Goal: Communication & Community: Connect with others

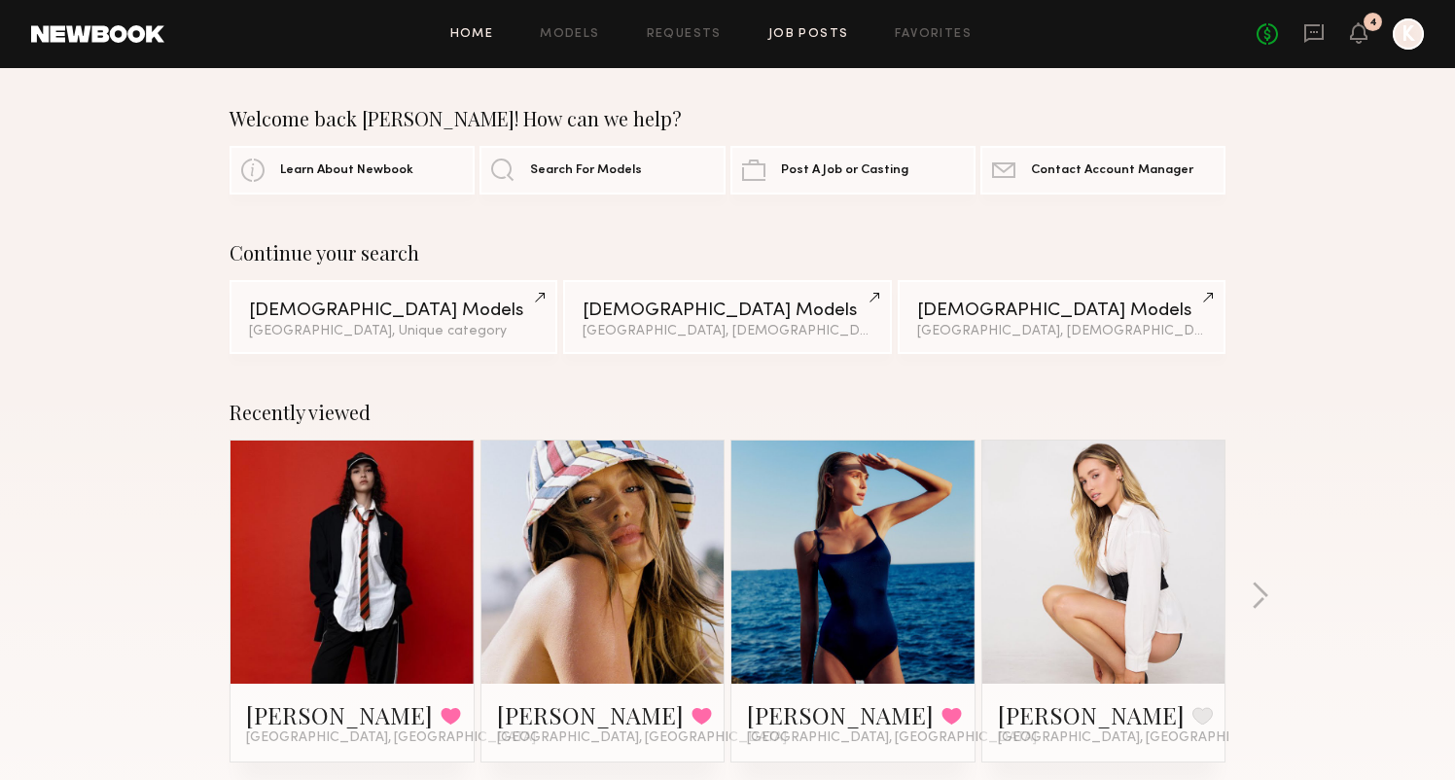
click at [820, 32] on link "Job Posts" at bounding box center [808, 34] width 81 height 13
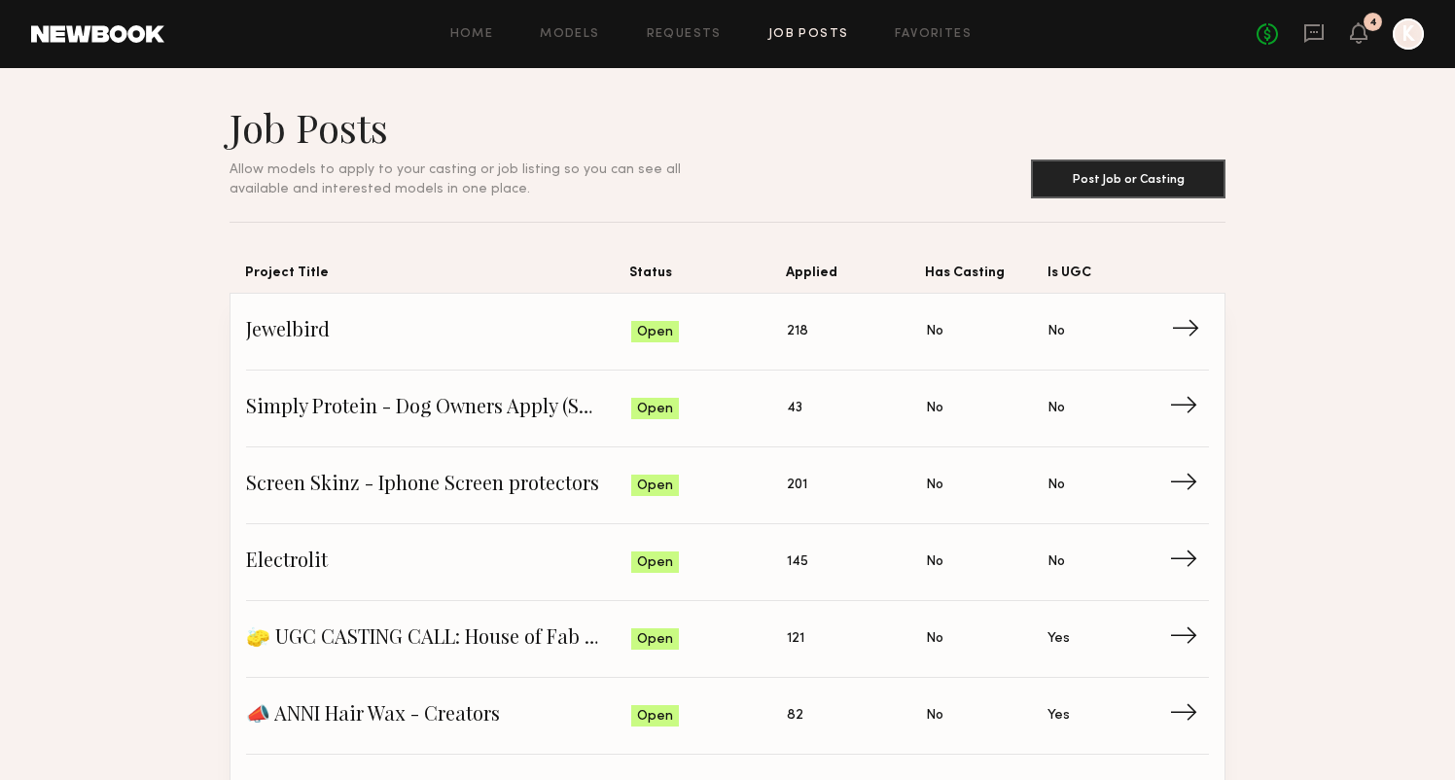
click at [835, 335] on span "Applied: 218" at bounding box center [856, 331] width 139 height 29
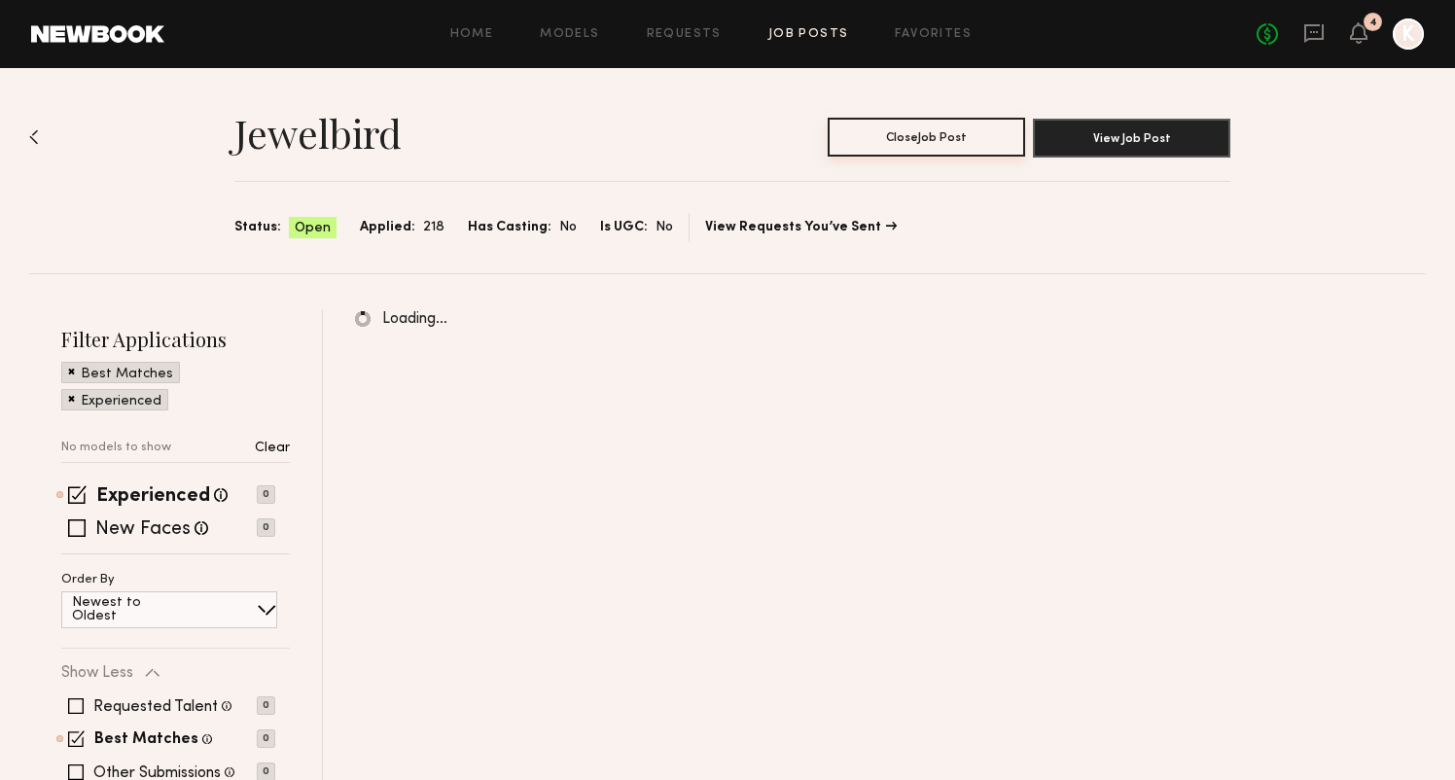
click at [970, 131] on button "Close Job Post" at bounding box center [926, 137] width 197 height 39
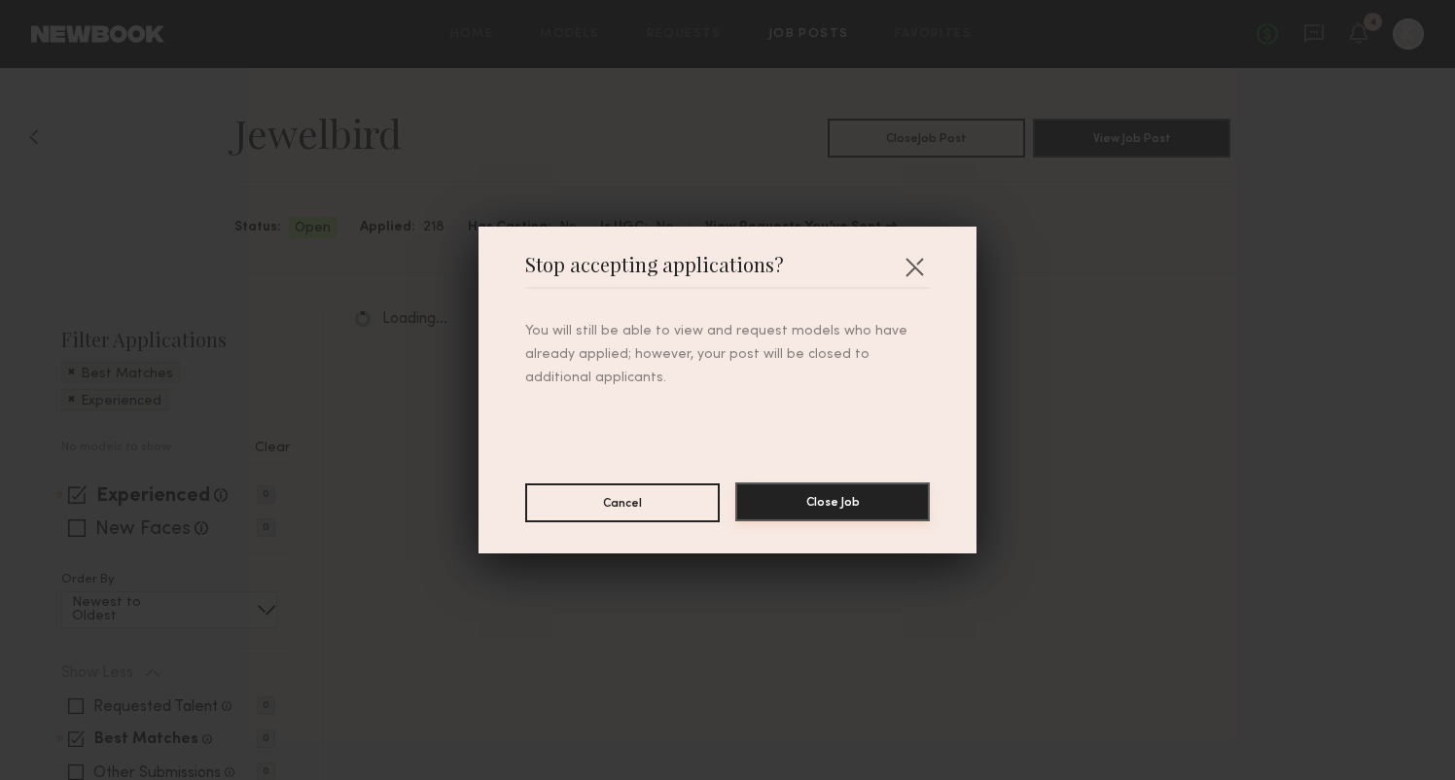
click at [851, 492] on button "Close Job" at bounding box center [832, 501] width 194 height 39
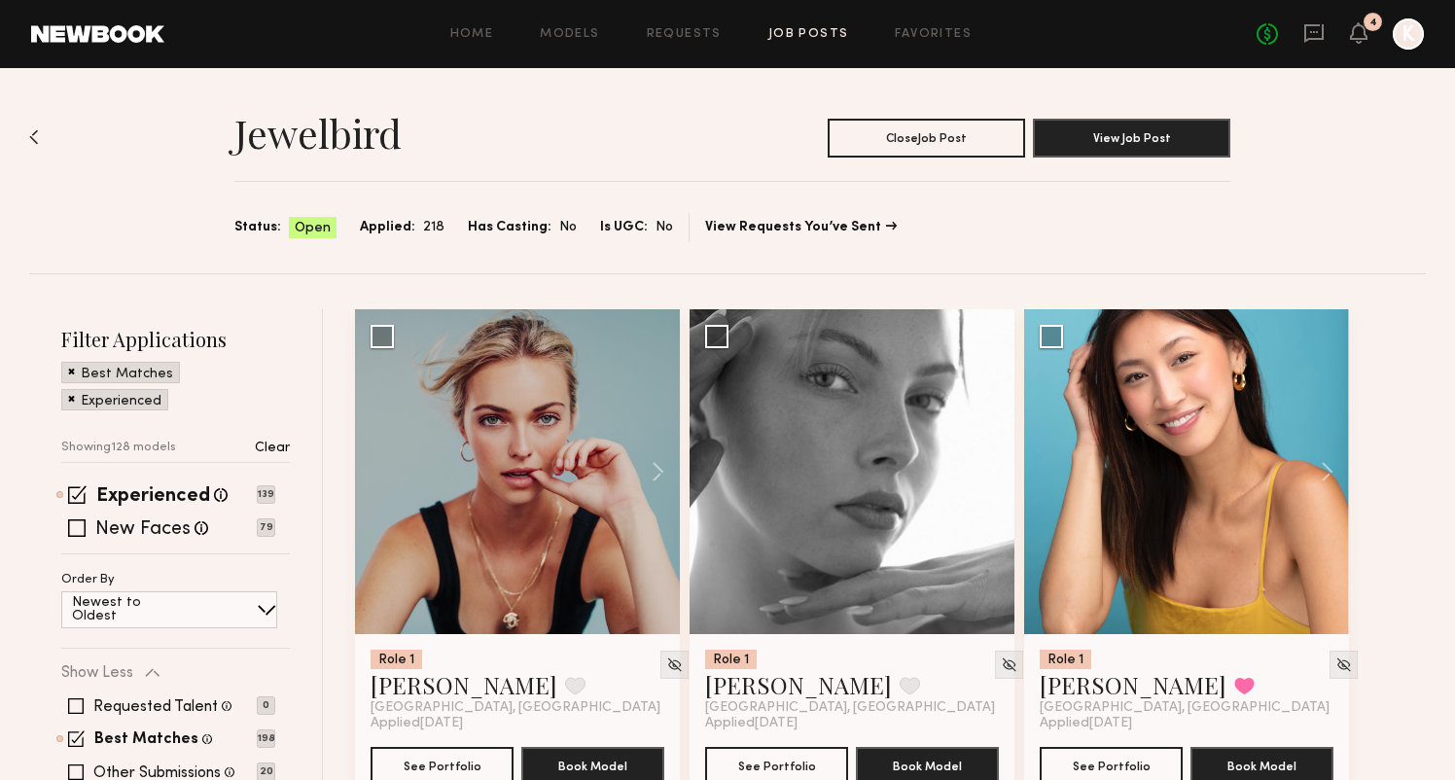
click at [803, 20] on div "Home Models Requests Job Posts Favorites Sign Out No fees up to $5,000 4 K" at bounding box center [793, 33] width 1259 height 31
click at [803, 29] on link "Job Posts" at bounding box center [808, 34] width 81 height 13
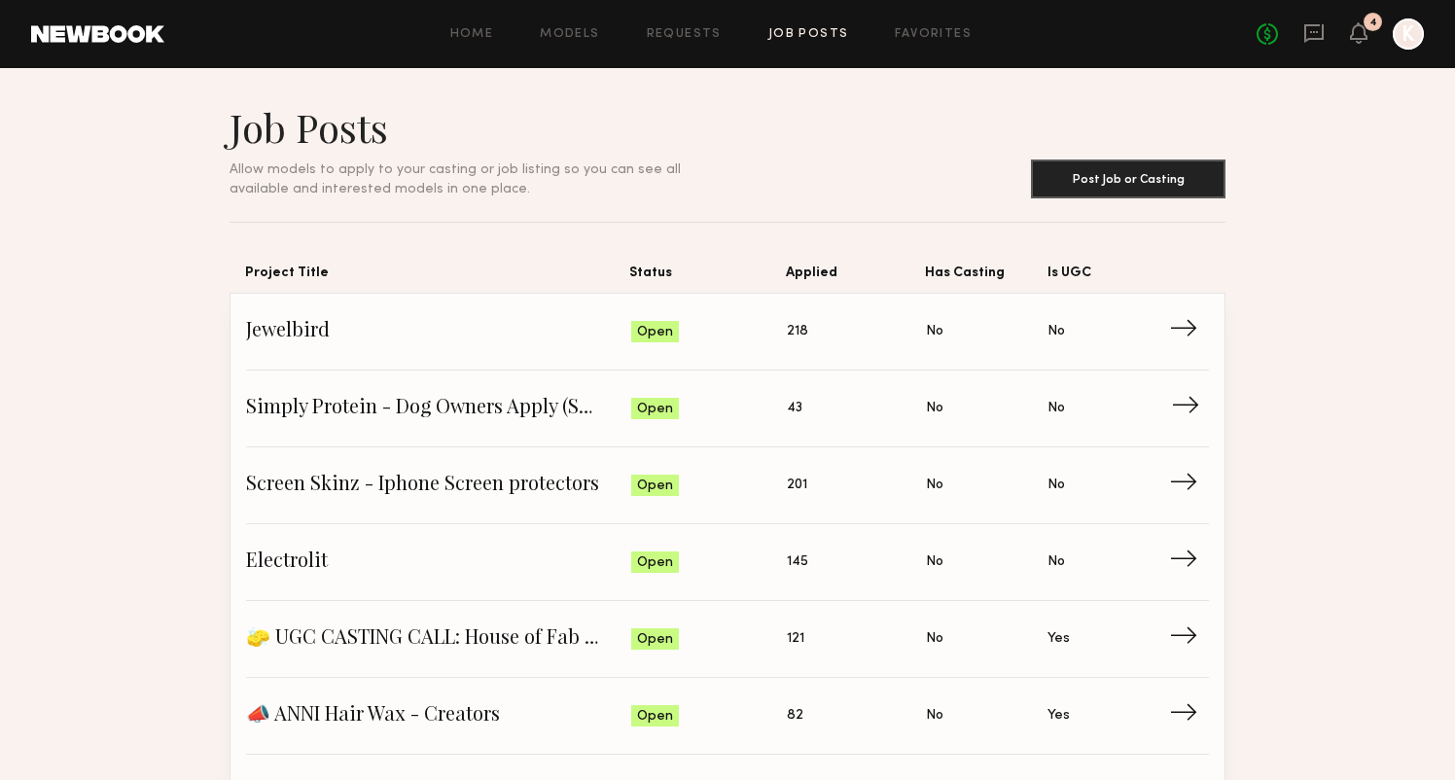
click at [580, 423] on link "Simply Protein - Dog Owners Apply (Show Us Your Pups!) Status: Open Applied: 43…" at bounding box center [727, 408] width 963 height 77
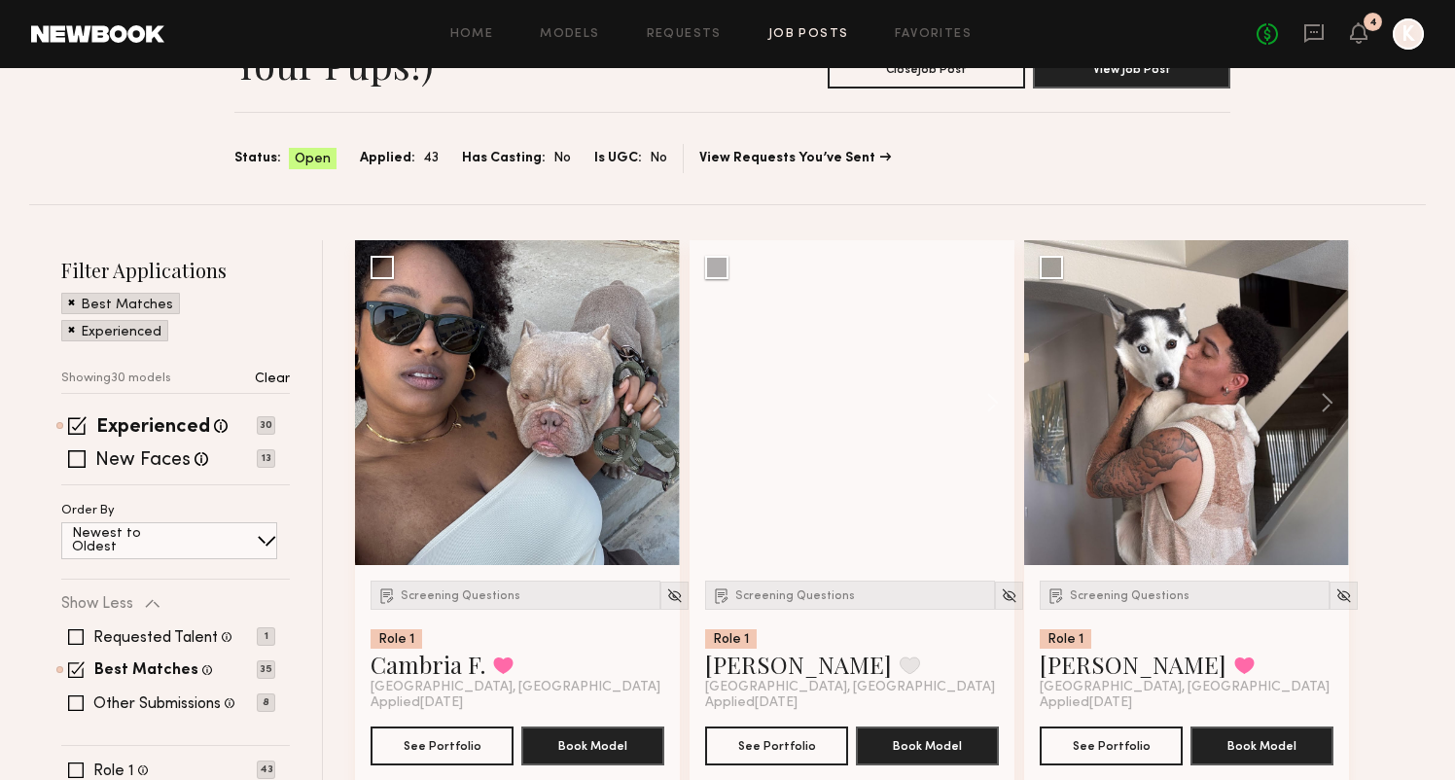
scroll to position [175, 0]
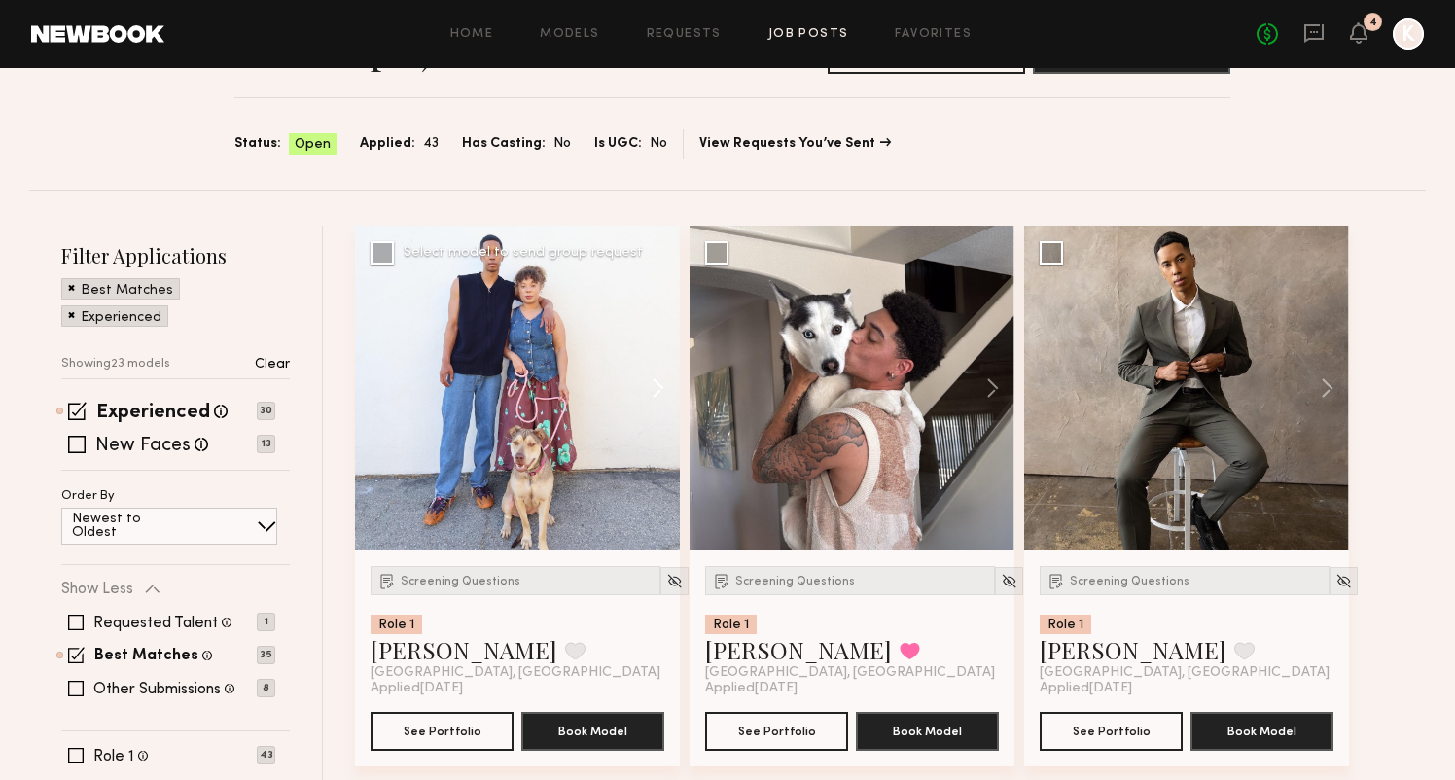
click at [660, 379] on button at bounding box center [648, 388] width 62 height 325
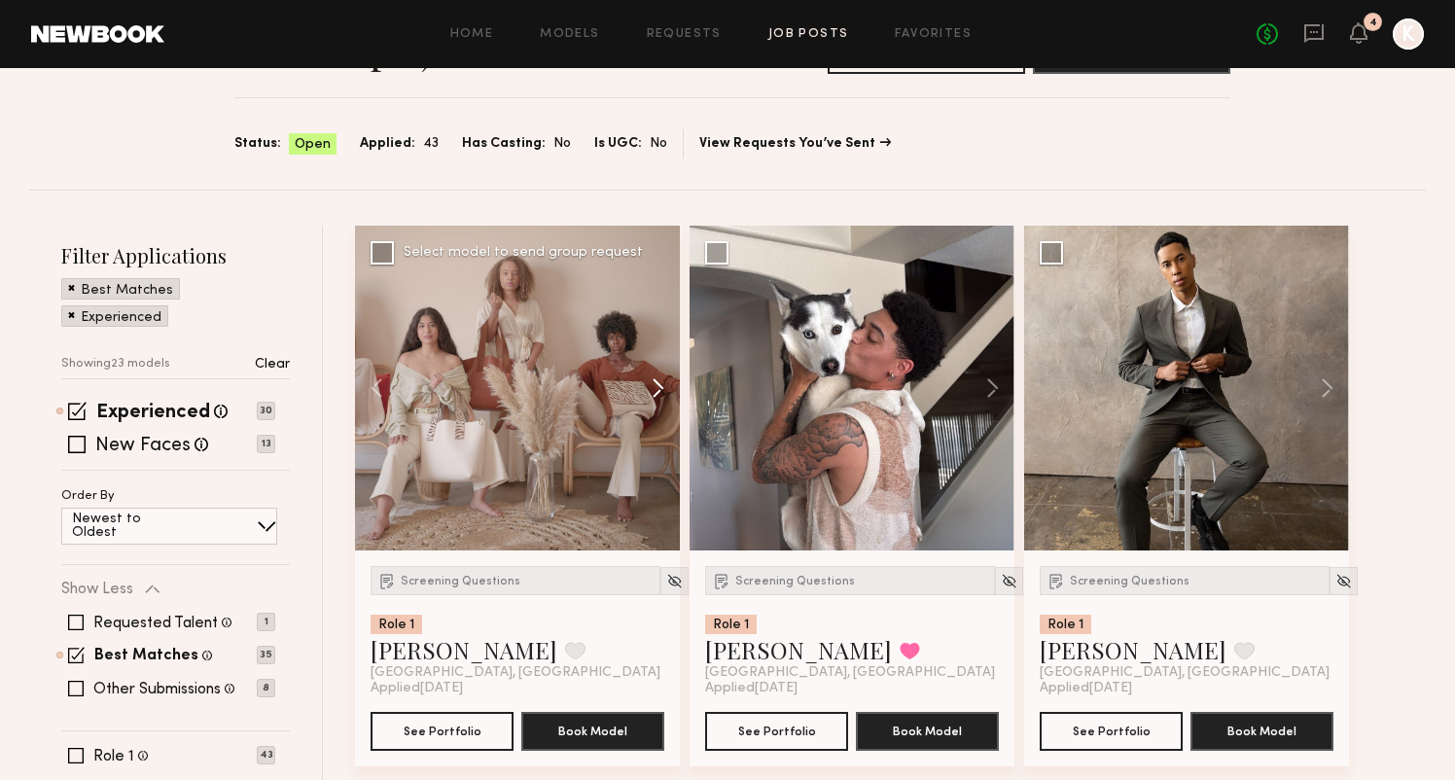
click at [660, 378] on button at bounding box center [648, 388] width 62 height 325
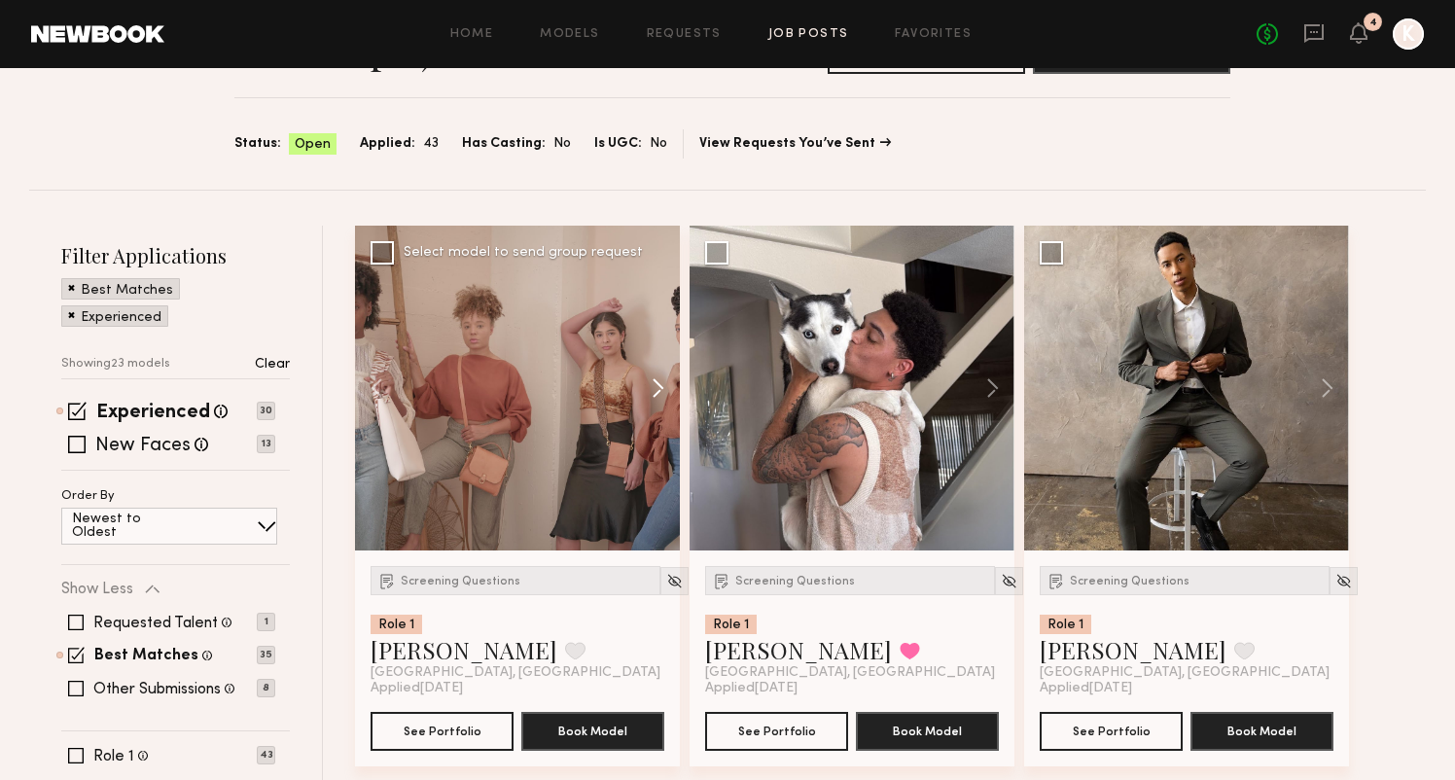
click at [660, 378] on button at bounding box center [648, 388] width 62 height 325
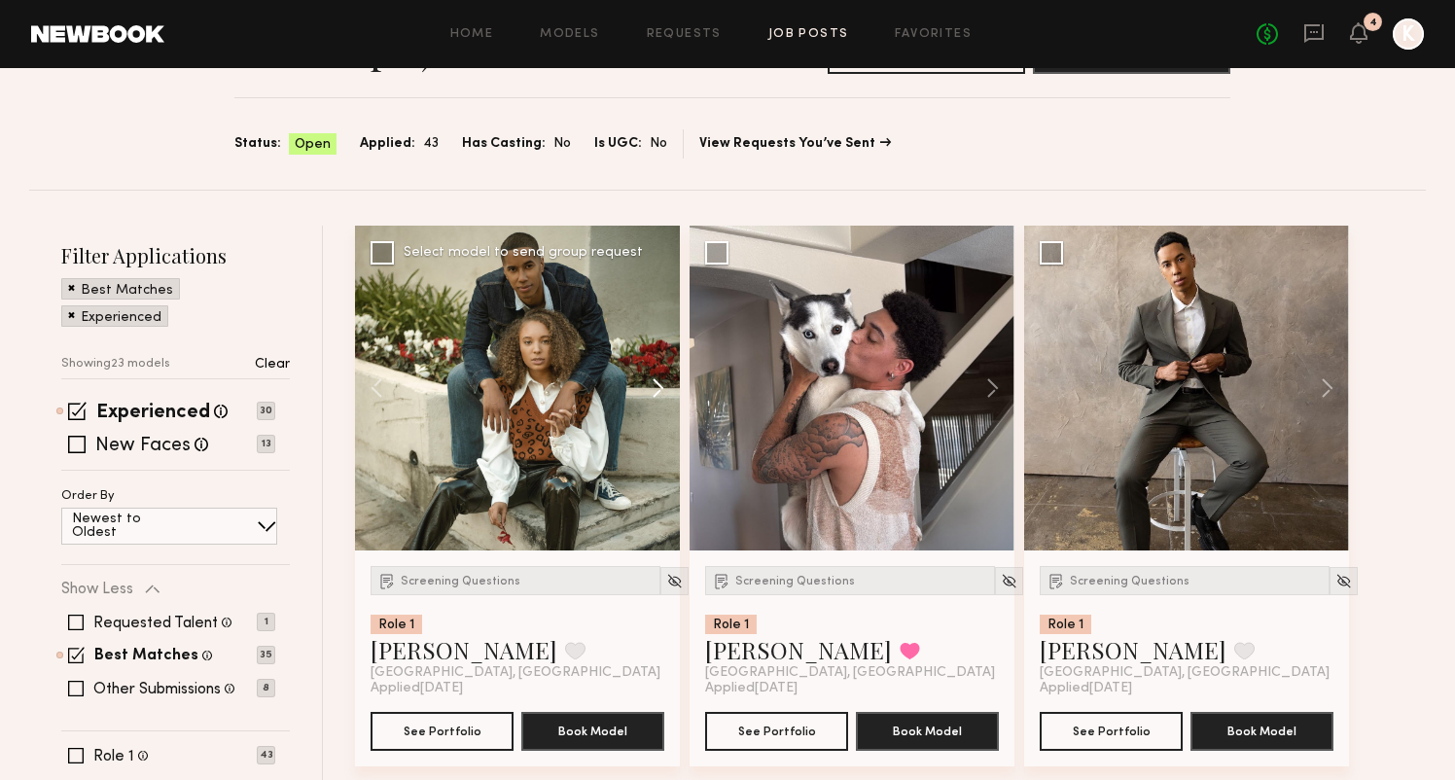
click at [660, 379] on button at bounding box center [648, 388] width 62 height 325
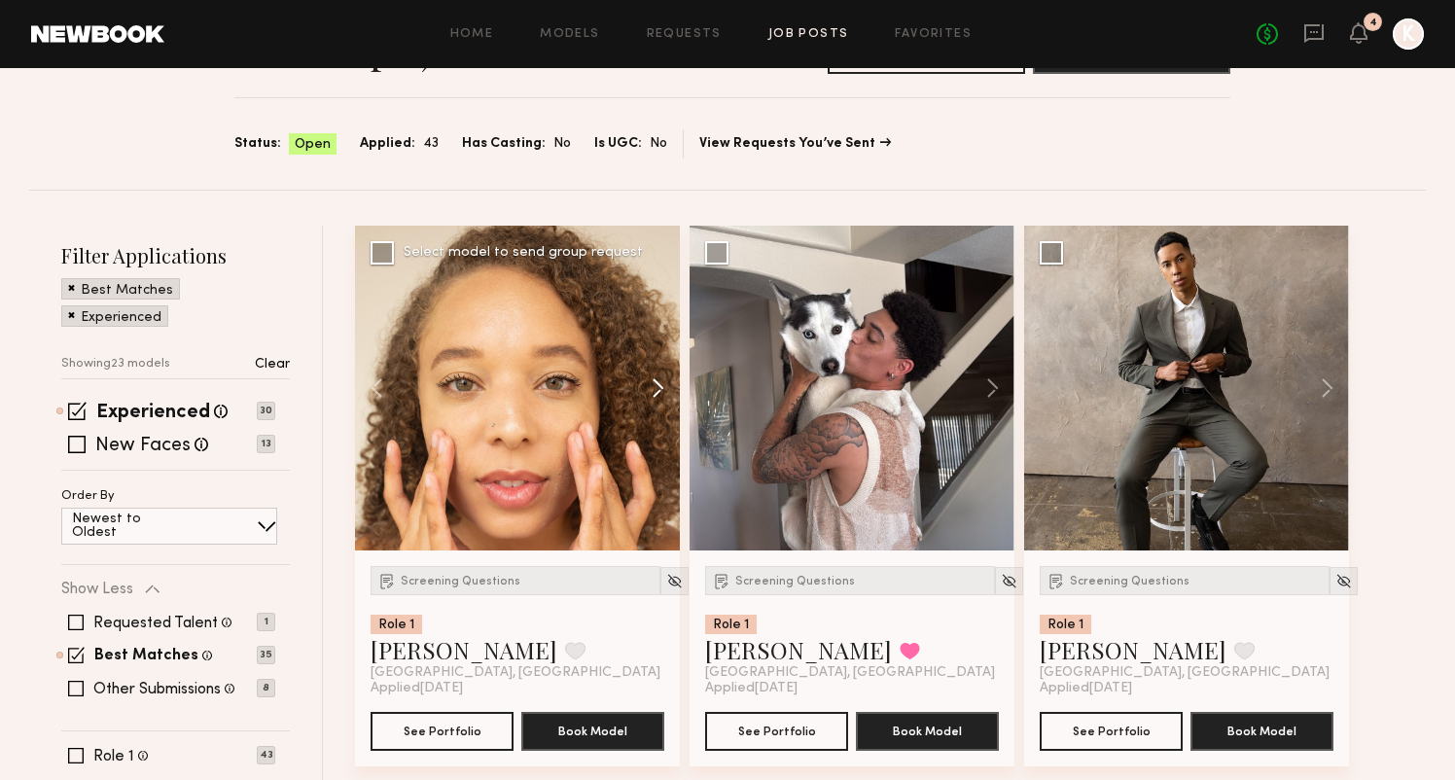
click at [660, 379] on button at bounding box center [648, 388] width 62 height 325
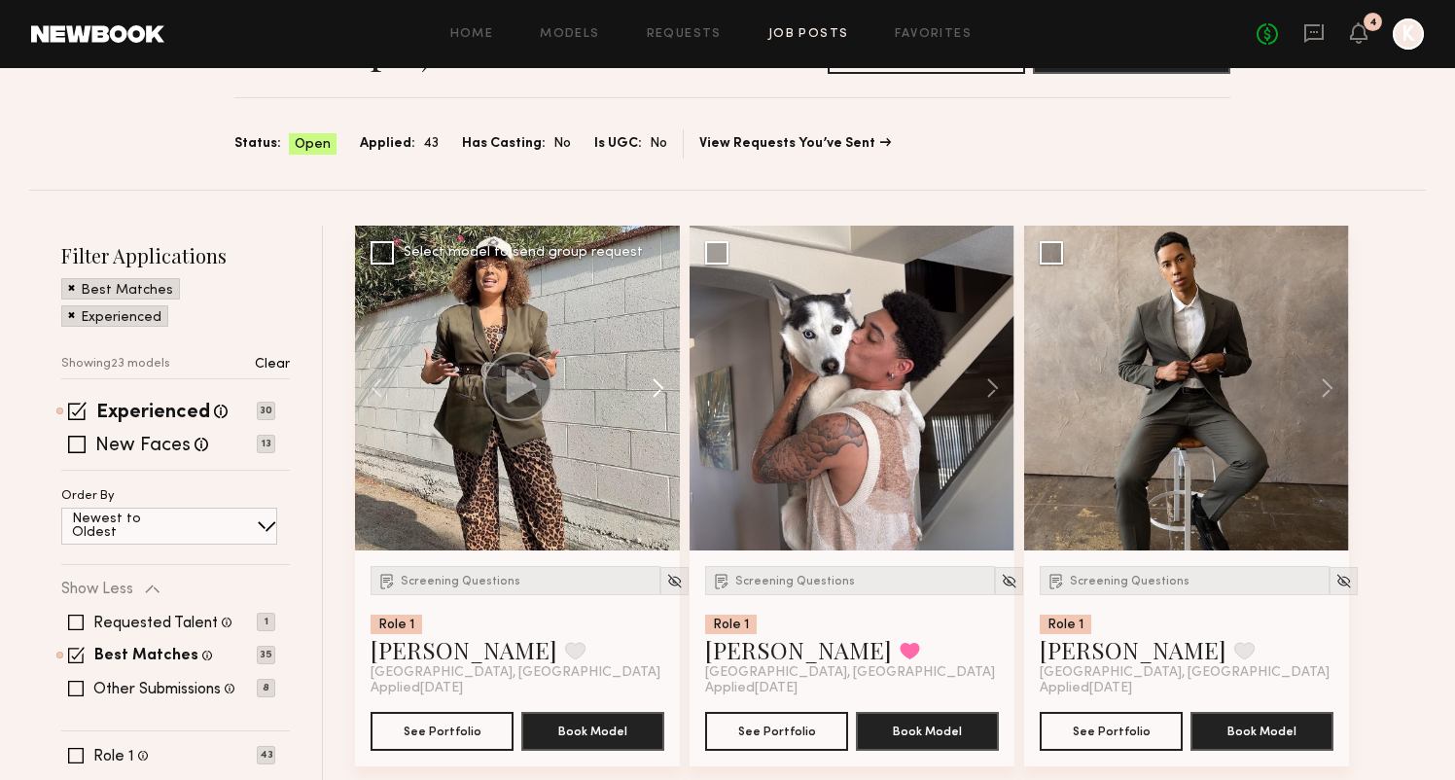
click at [660, 379] on button at bounding box center [648, 388] width 62 height 325
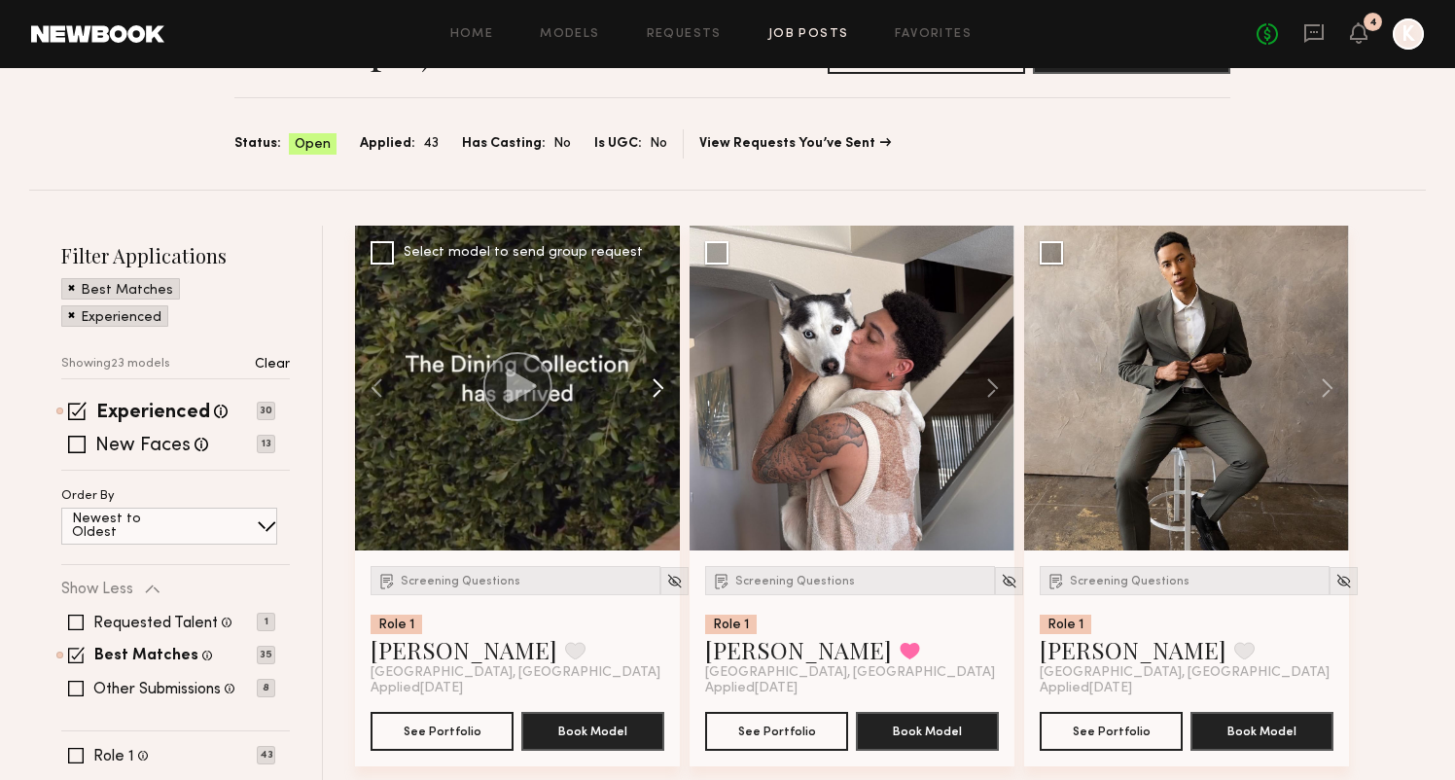
click at [660, 379] on button at bounding box center [648, 388] width 62 height 325
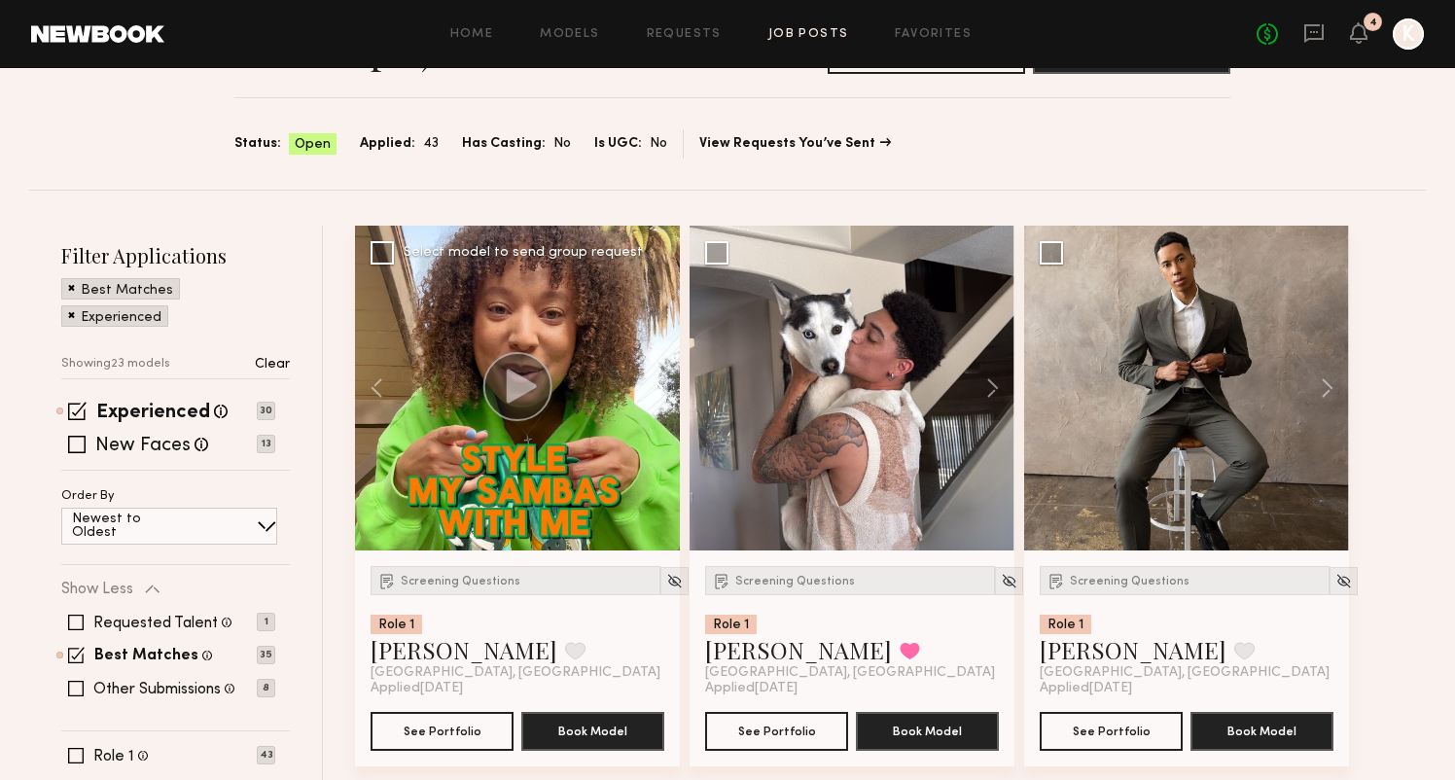
click at [660, 379] on button at bounding box center [648, 388] width 62 height 325
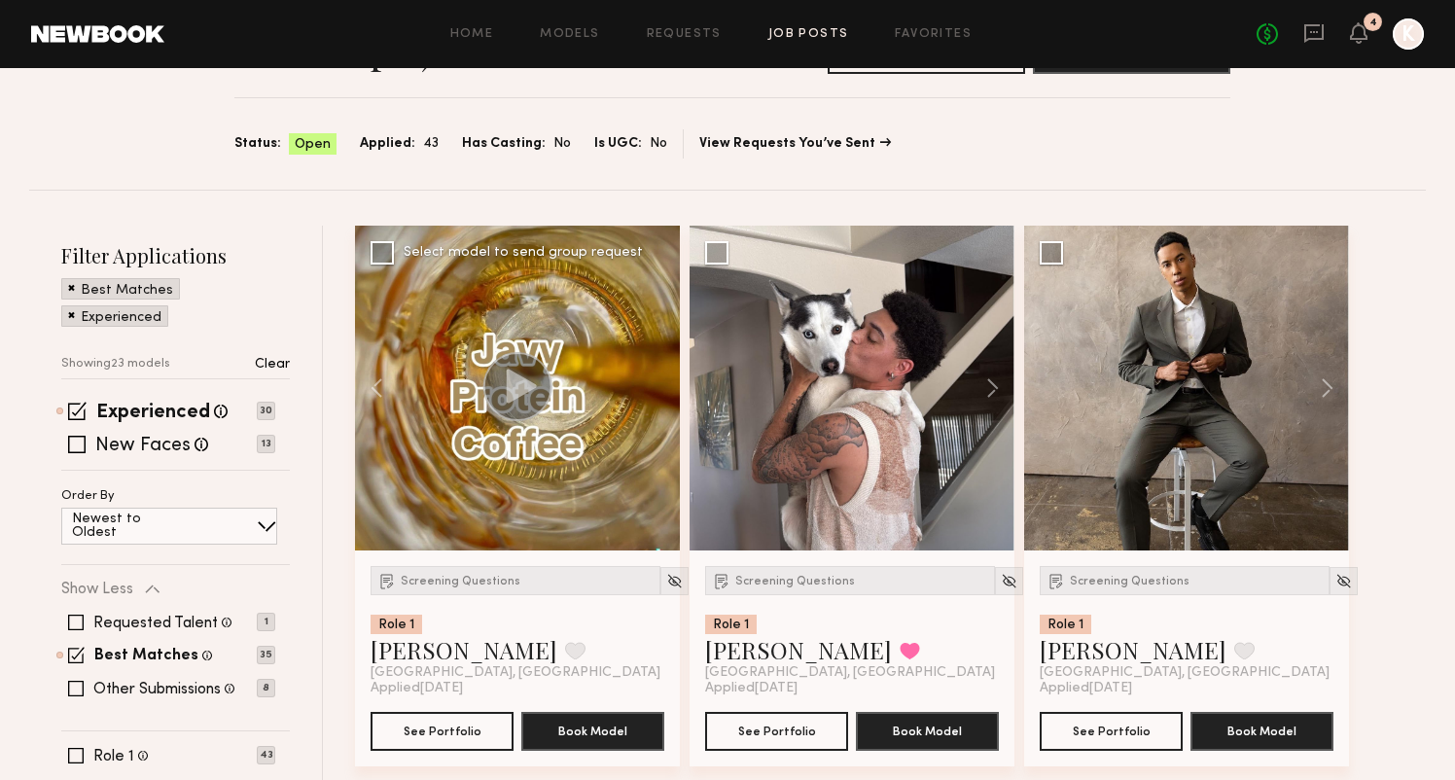
click at [660, 379] on div at bounding box center [517, 388] width 325 height 325
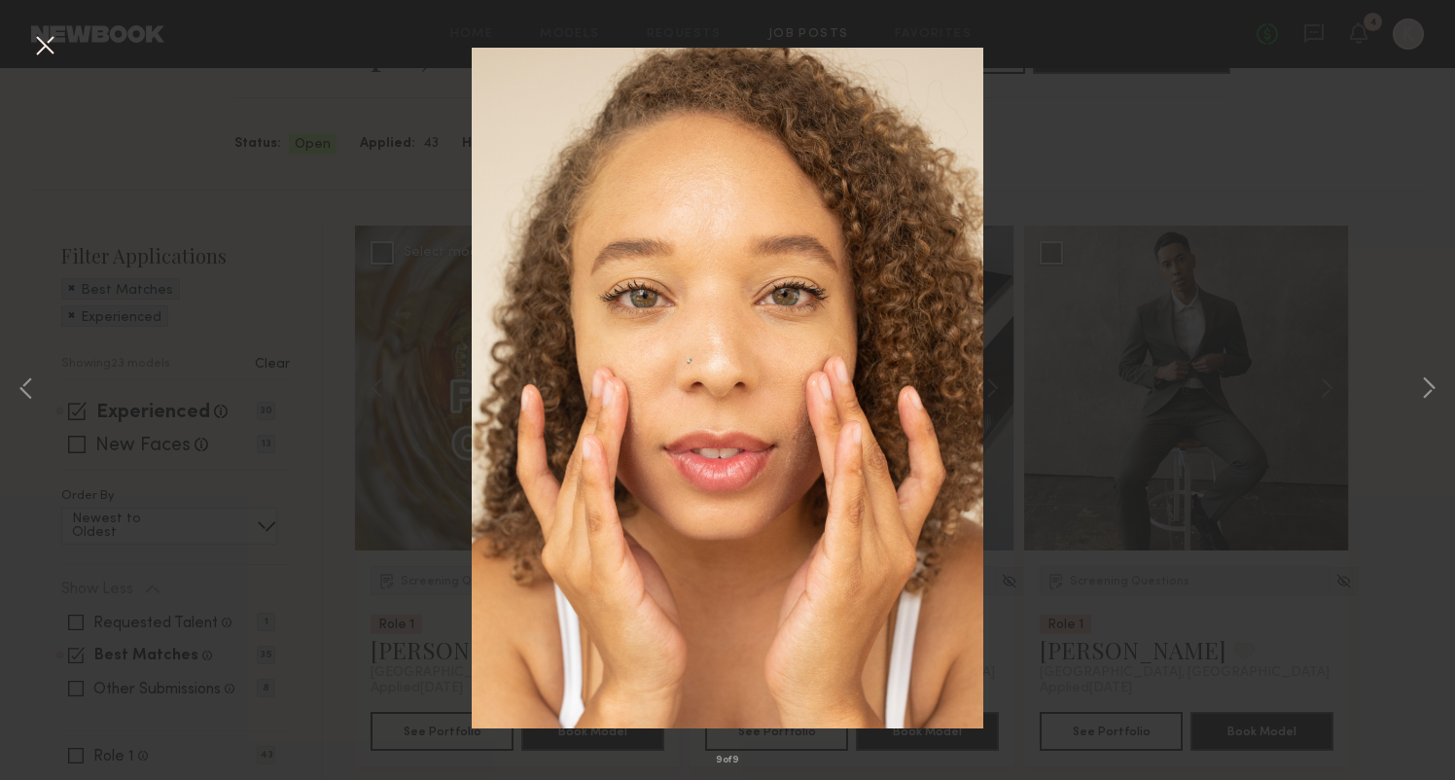
click at [43, 49] on button at bounding box center [44, 46] width 31 height 35
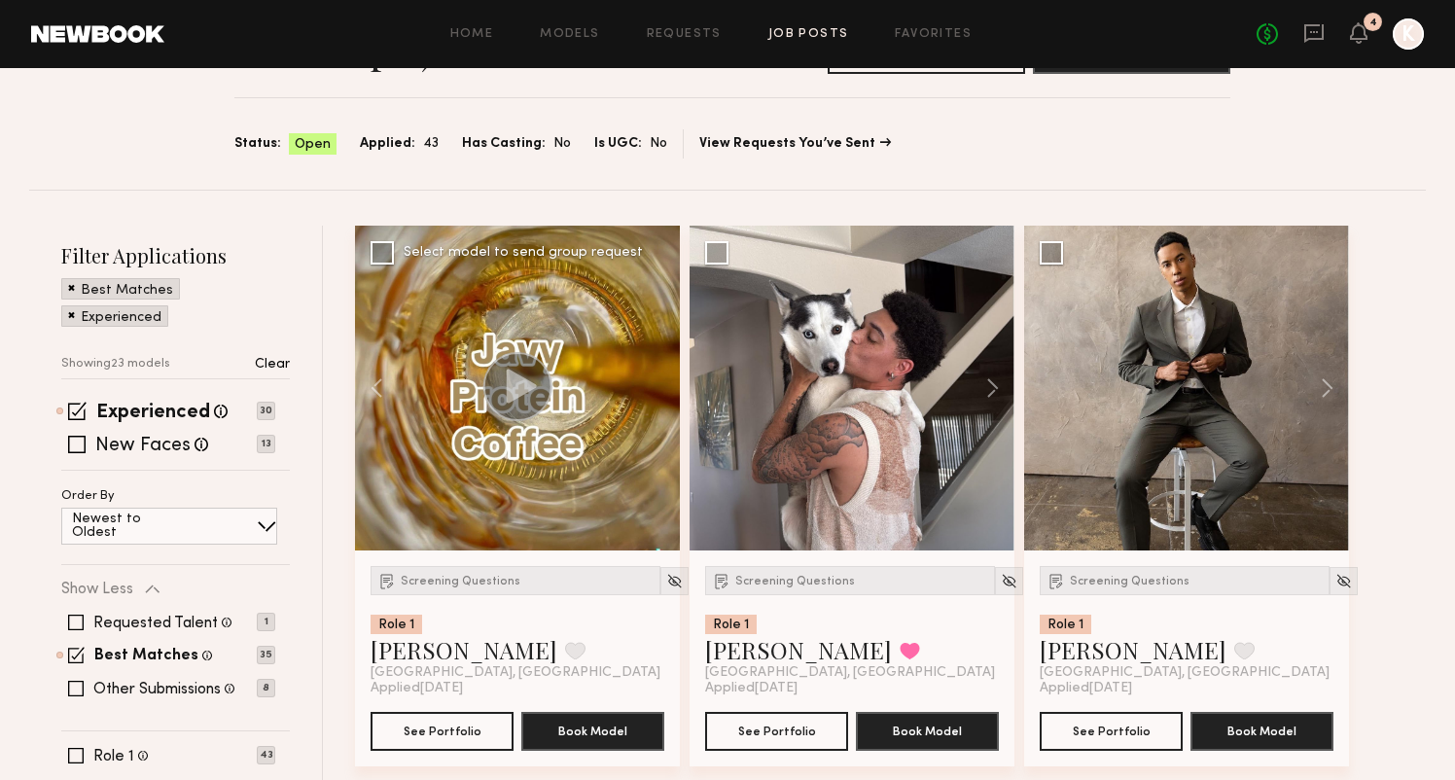
click at [440, 563] on div "Screening Questions Role 1 Courtney W. Favorite Los Angeles, CA Applied 09/21/2…" at bounding box center [517, 658] width 325 height 216
click at [440, 572] on div "Screening Questions" at bounding box center [515, 580] width 290 height 29
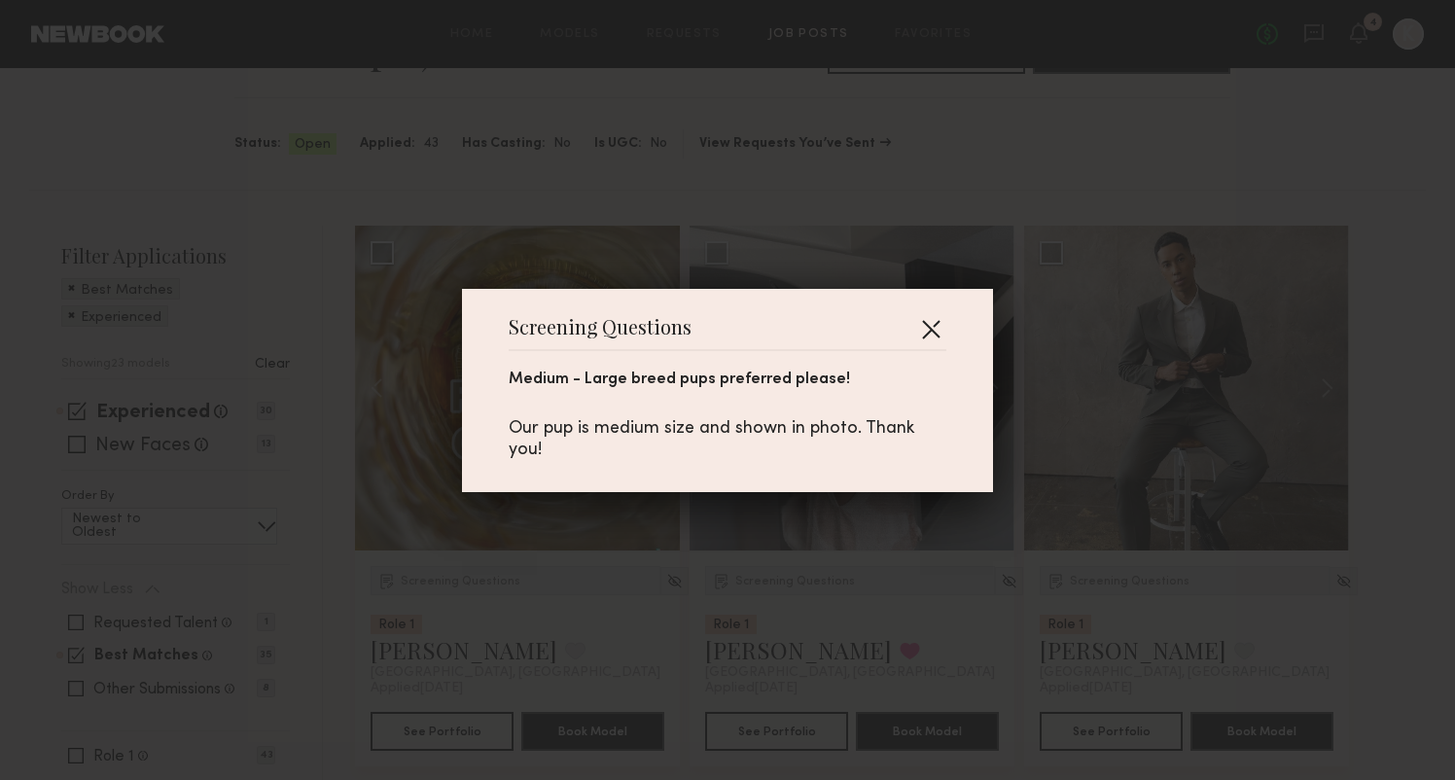
click at [929, 326] on button "button" at bounding box center [930, 328] width 31 height 31
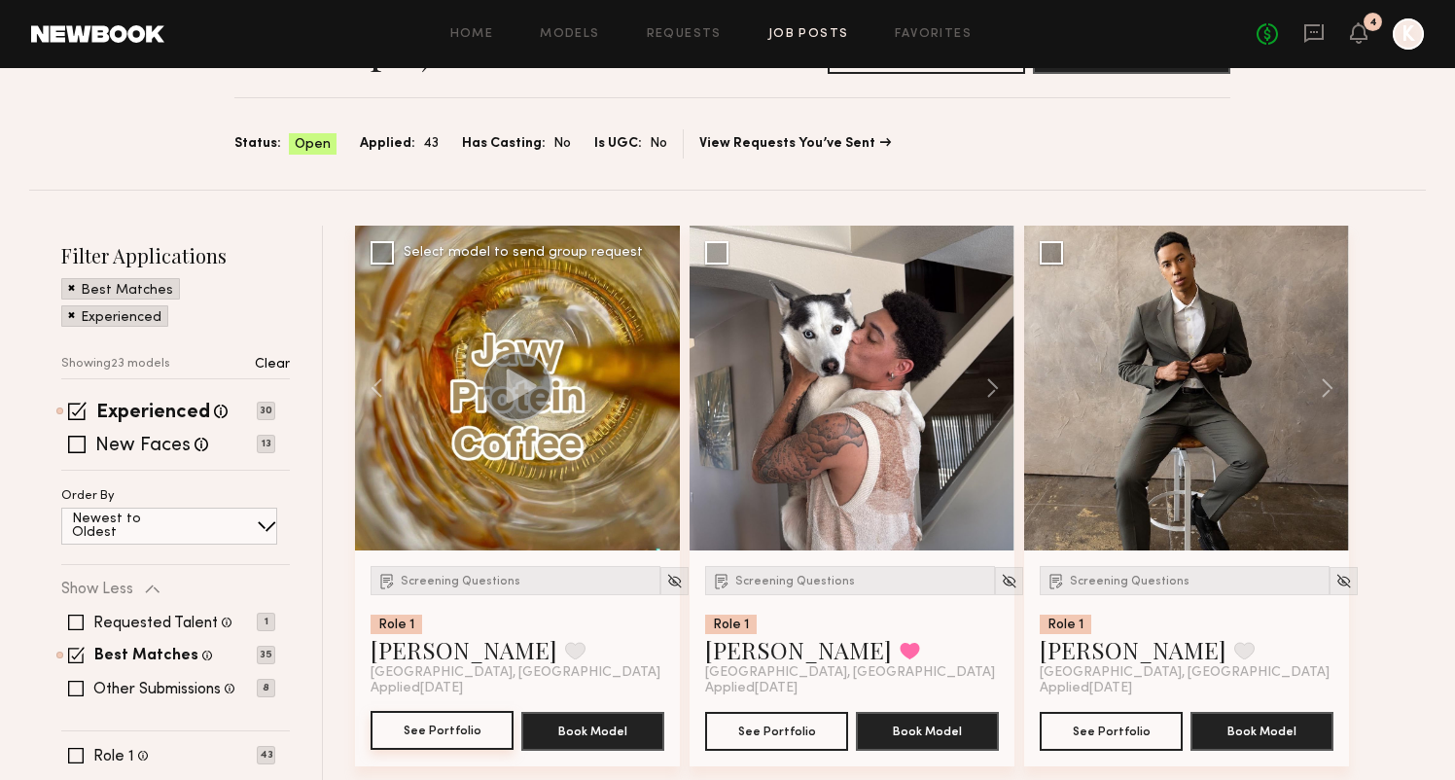
click at [414, 724] on button "See Portfolio" at bounding box center [441, 730] width 143 height 39
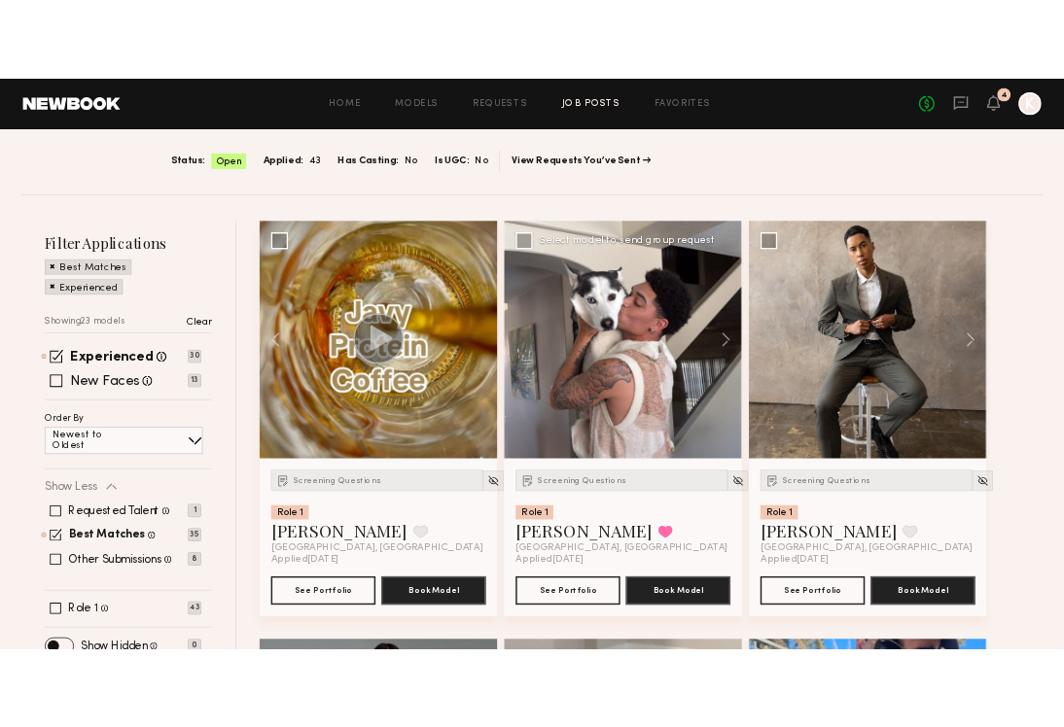
scroll to position [236, 0]
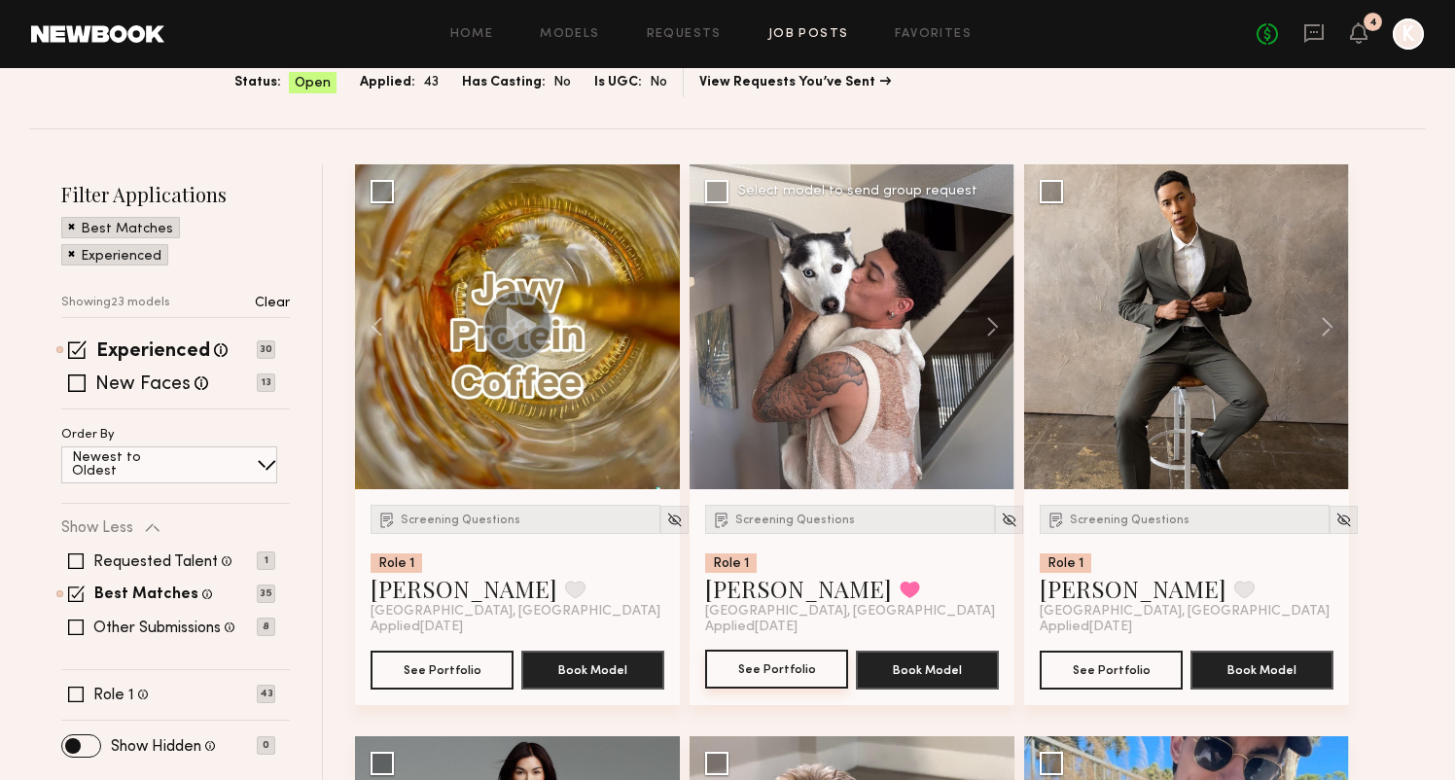
click at [791, 665] on button "See Portfolio" at bounding box center [776, 669] width 143 height 39
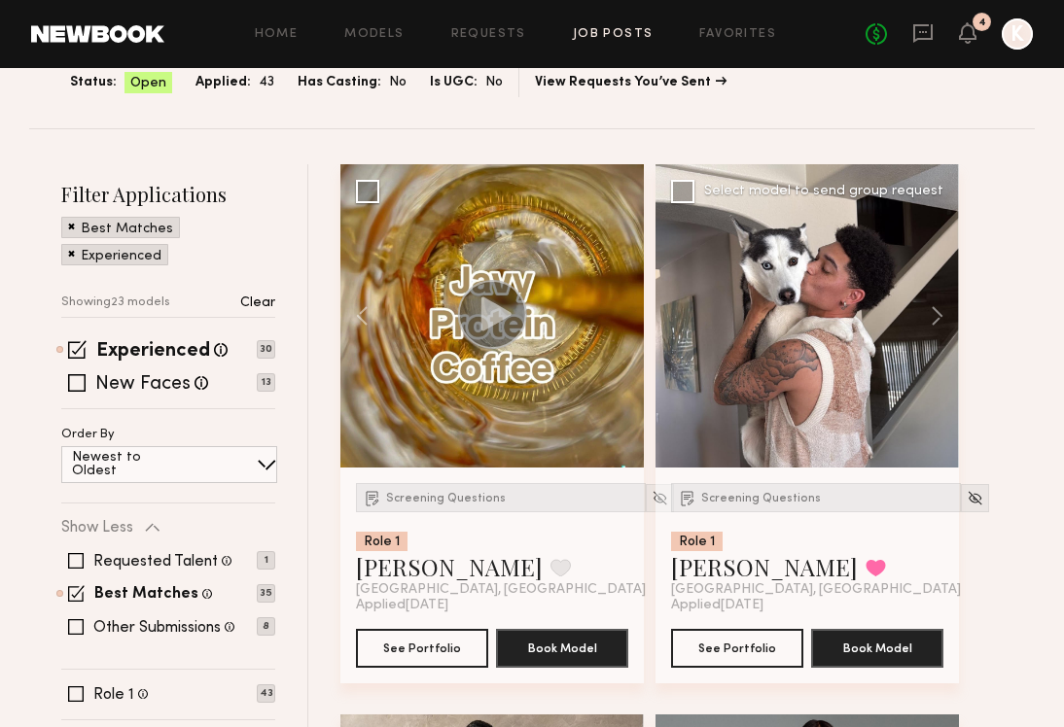
click at [828, 349] on div at bounding box center [806, 315] width 303 height 303
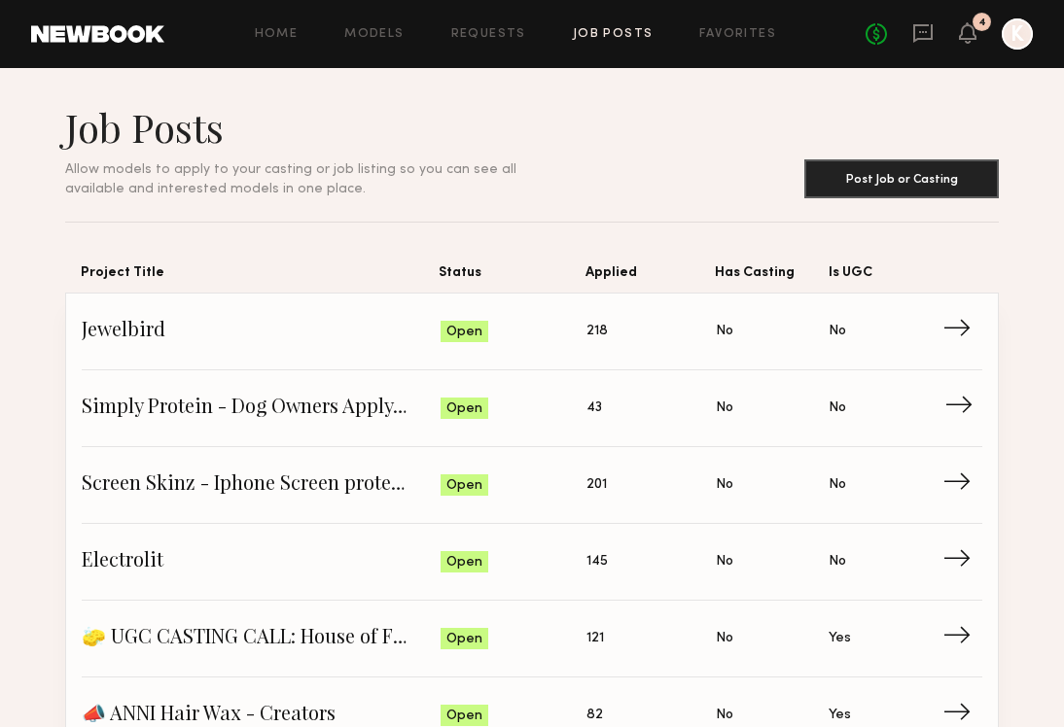
click at [313, 405] on span "Simply Protein - Dog Owners Apply (Show Us Your Pups!)" at bounding box center [261, 408] width 359 height 29
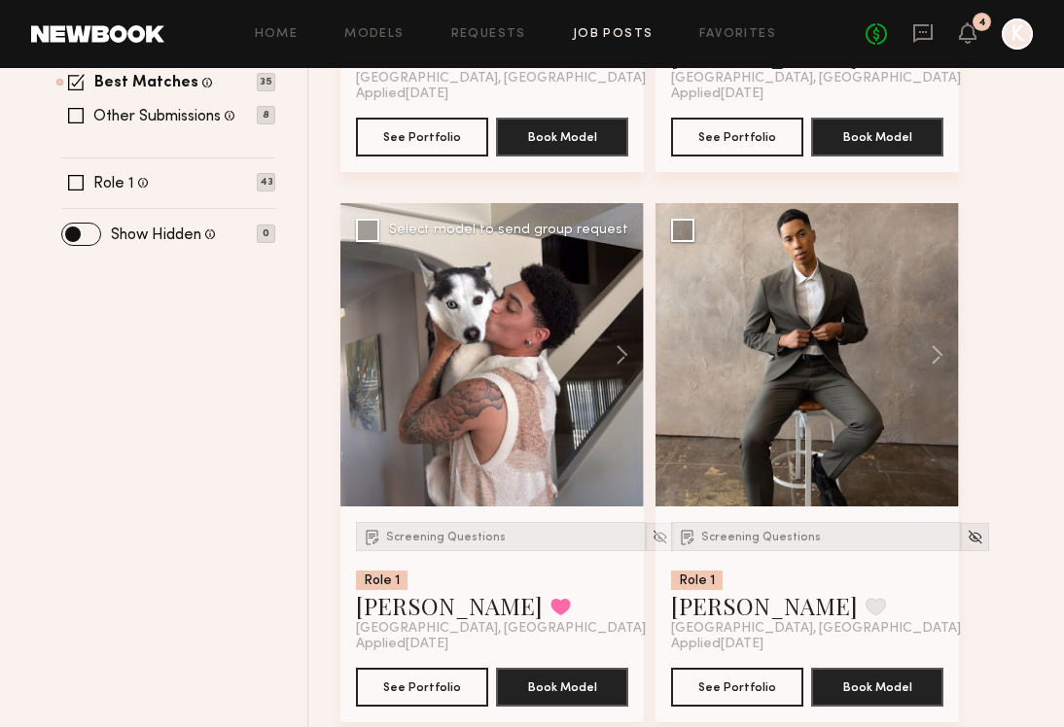
scroll to position [757, 0]
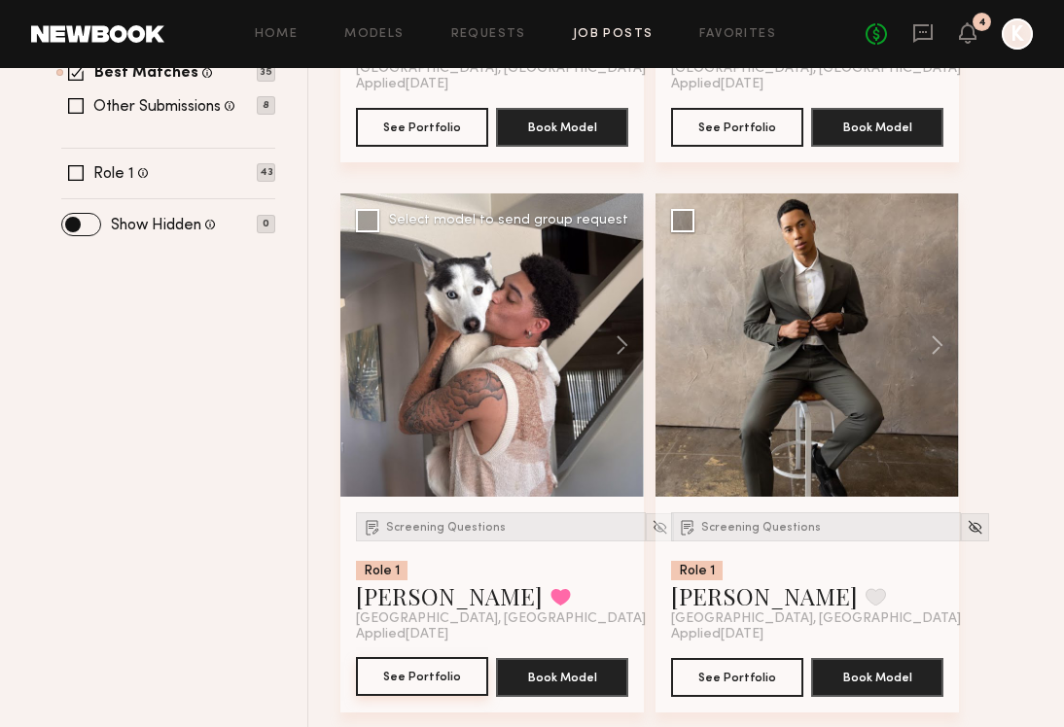
click at [444, 671] on button "See Portfolio" at bounding box center [422, 676] width 132 height 39
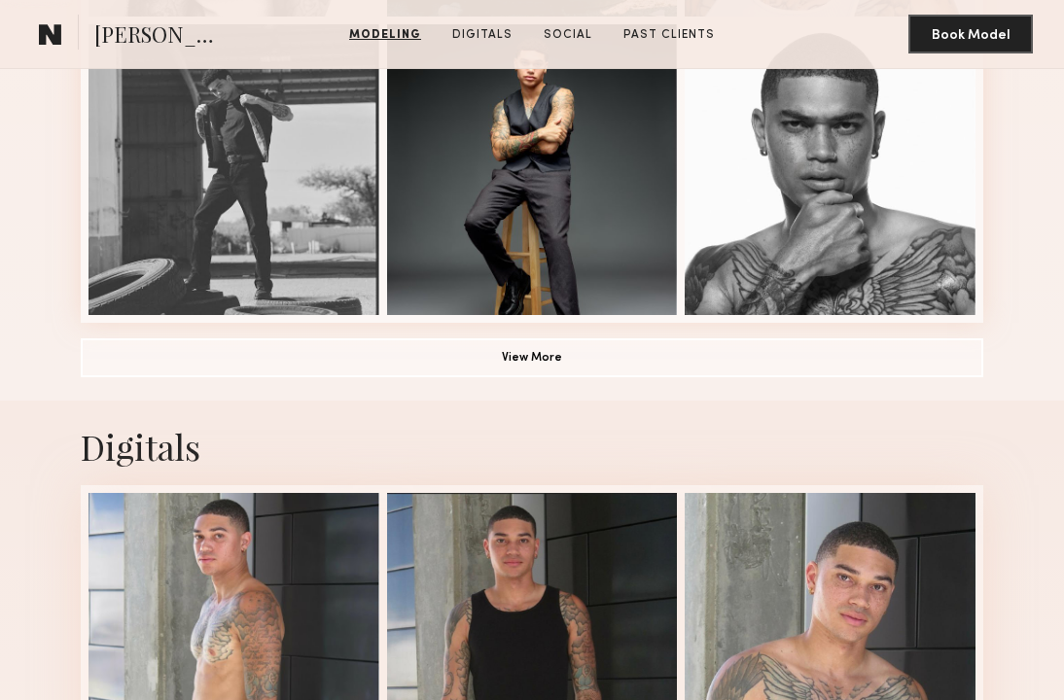
scroll to position [1436, 0]
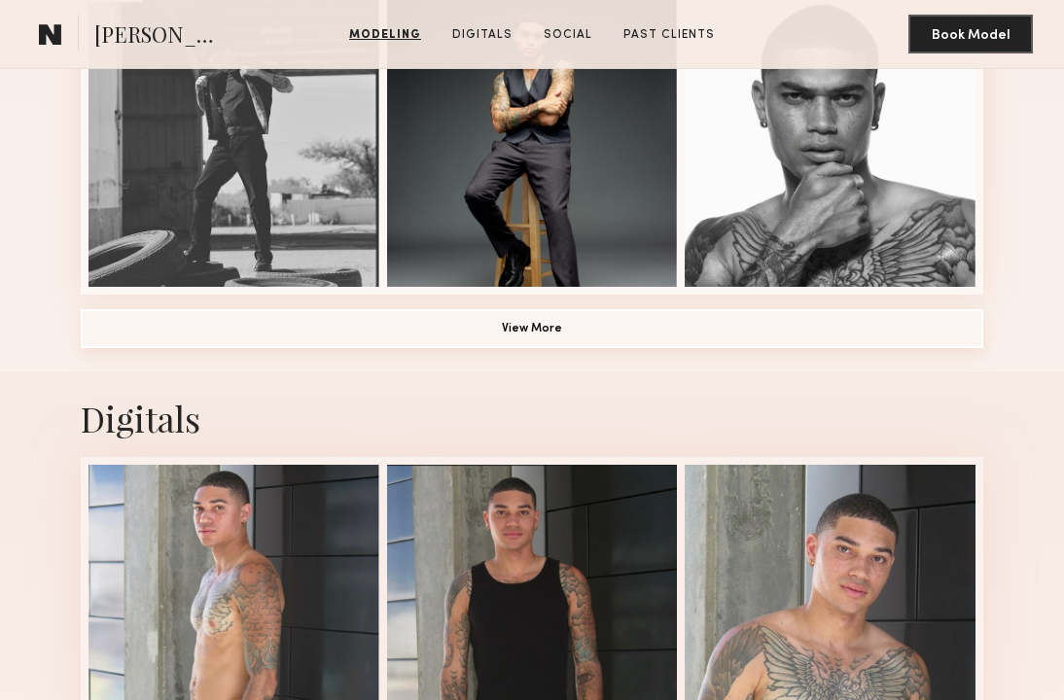
click at [567, 328] on button "View More" at bounding box center [532, 328] width 902 height 39
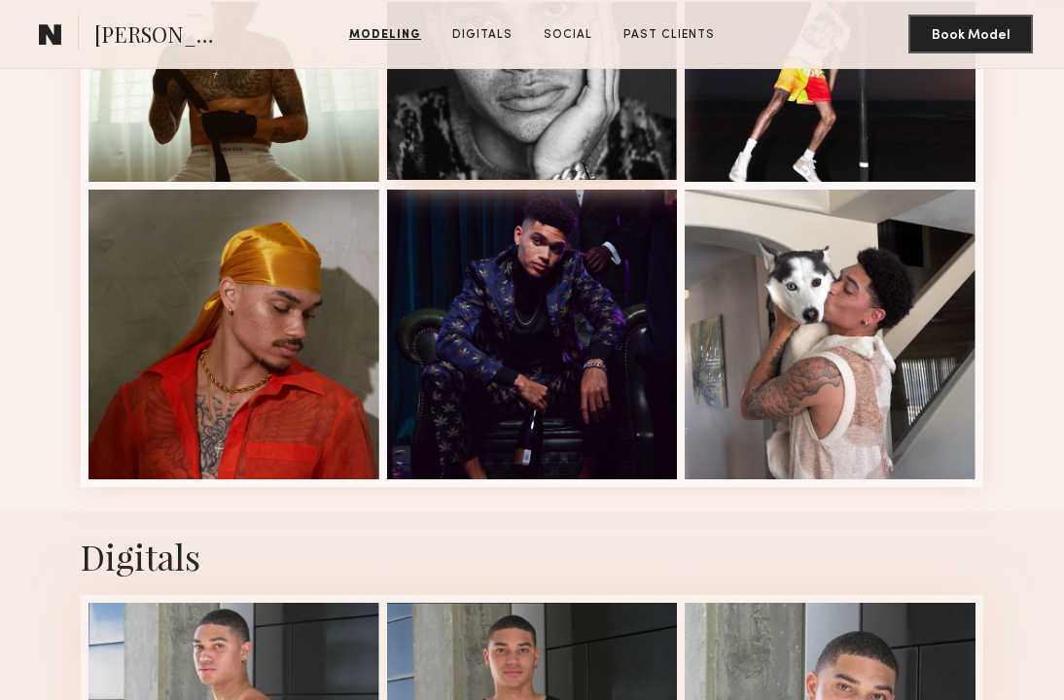
scroll to position [2575, 0]
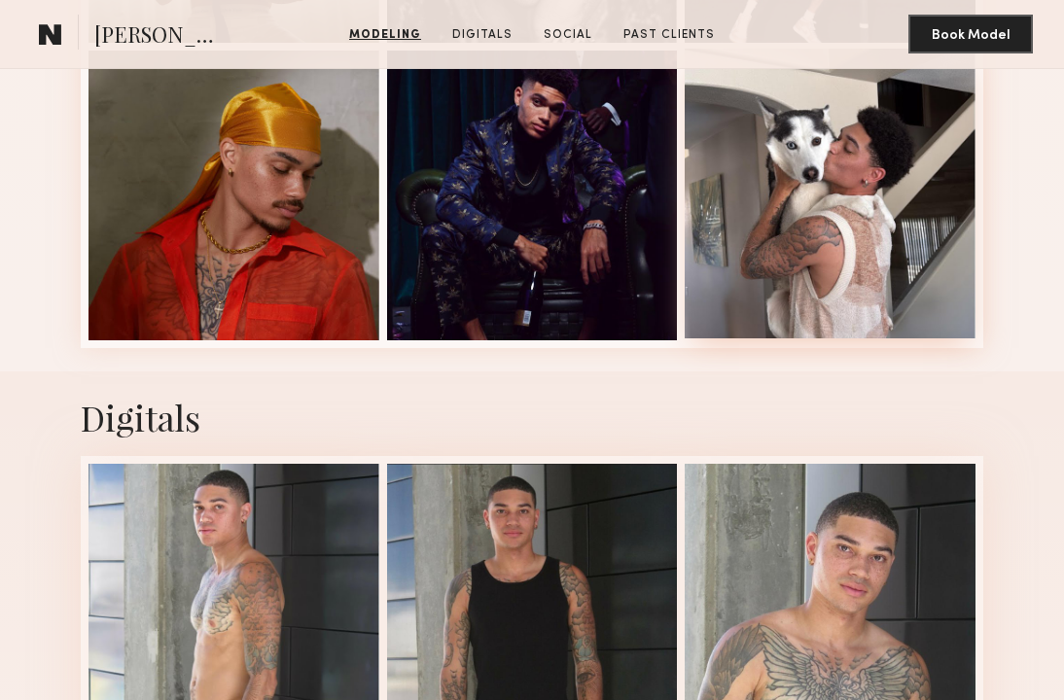
click at [842, 169] on div at bounding box center [830, 194] width 291 height 291
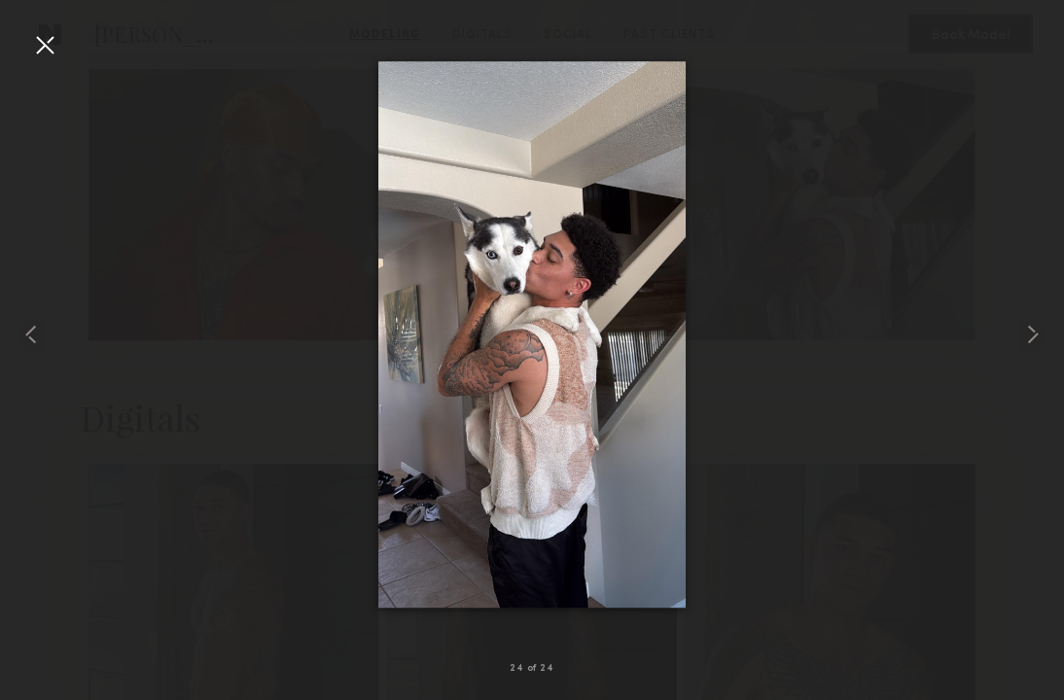
click at [45, 53] on div at bounding box center [44, 44] width 31 height 31
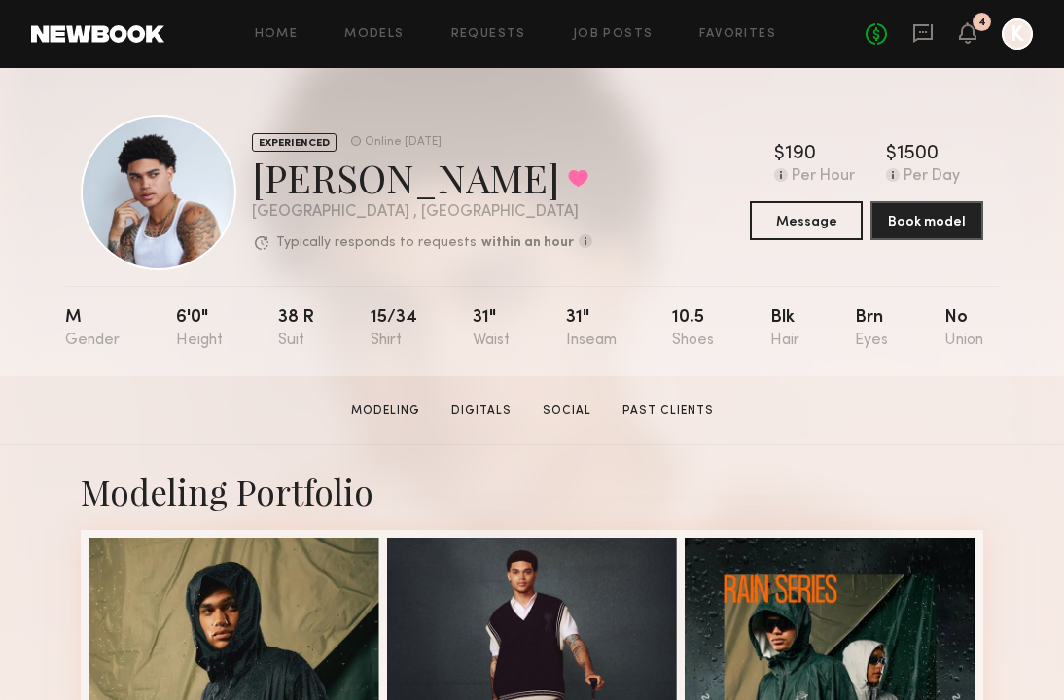
scroll to position [0, 0]
click at [937, 34] on div "No fees up to $5,000 4 K" at bounding box center [948, 33] width 167 height 31
click at [926, 35] on icon at bounding box center [922, 32] width 21 height 21
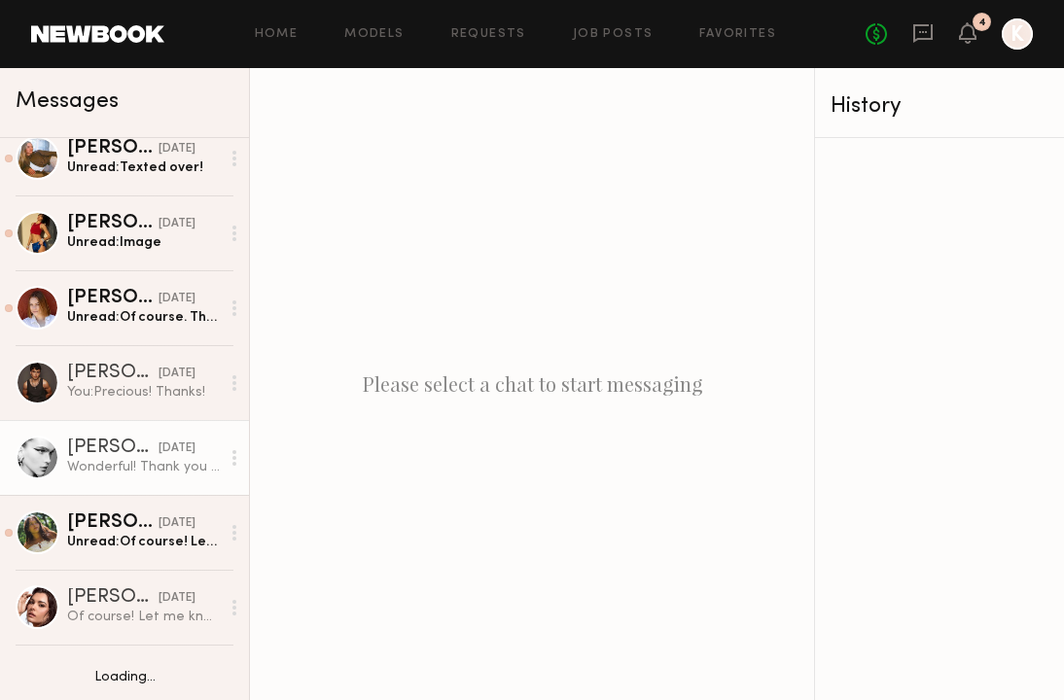
scroll to position [326, 0]
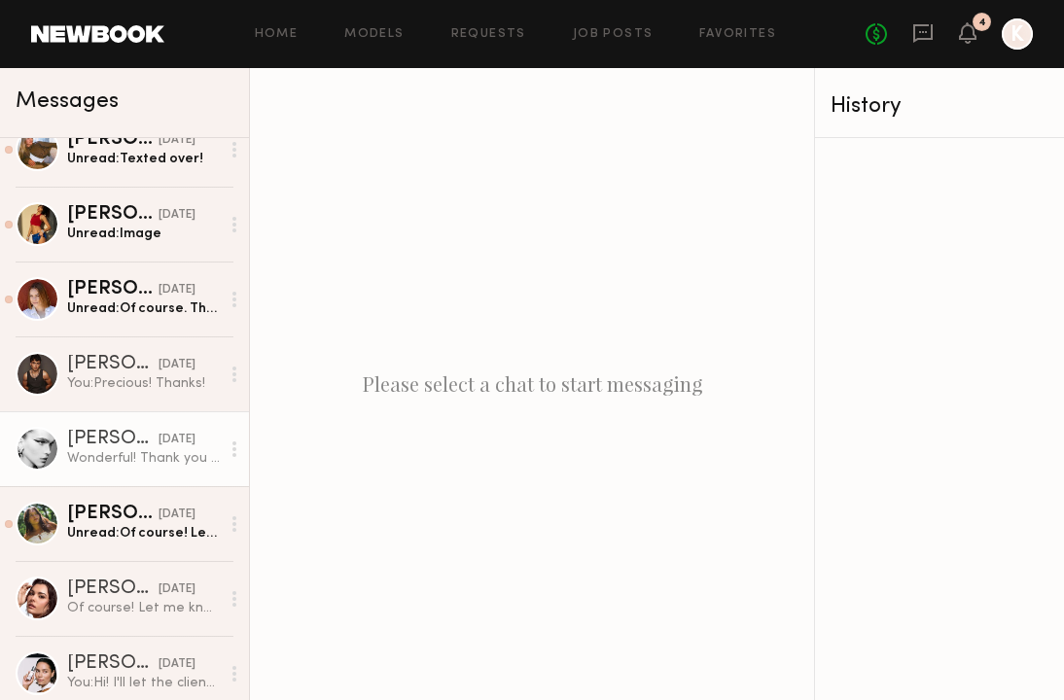
click at [99, 434] on div "[PERSON_NAME]" at bounding box center [112, 439] width 91 height 19
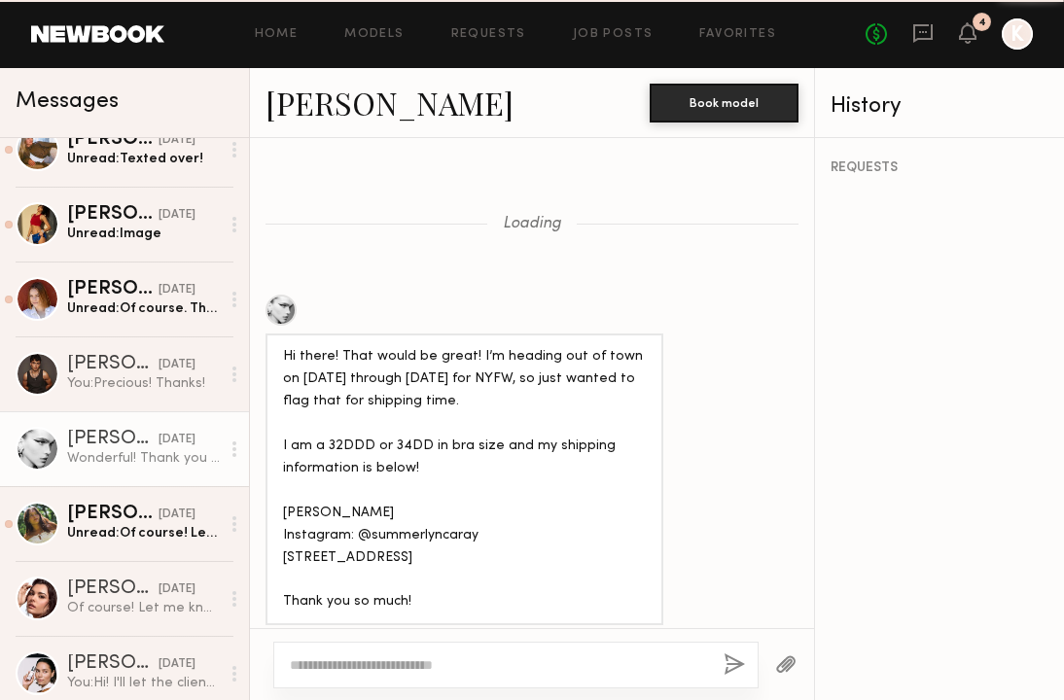
scroll to position [2341, 0]
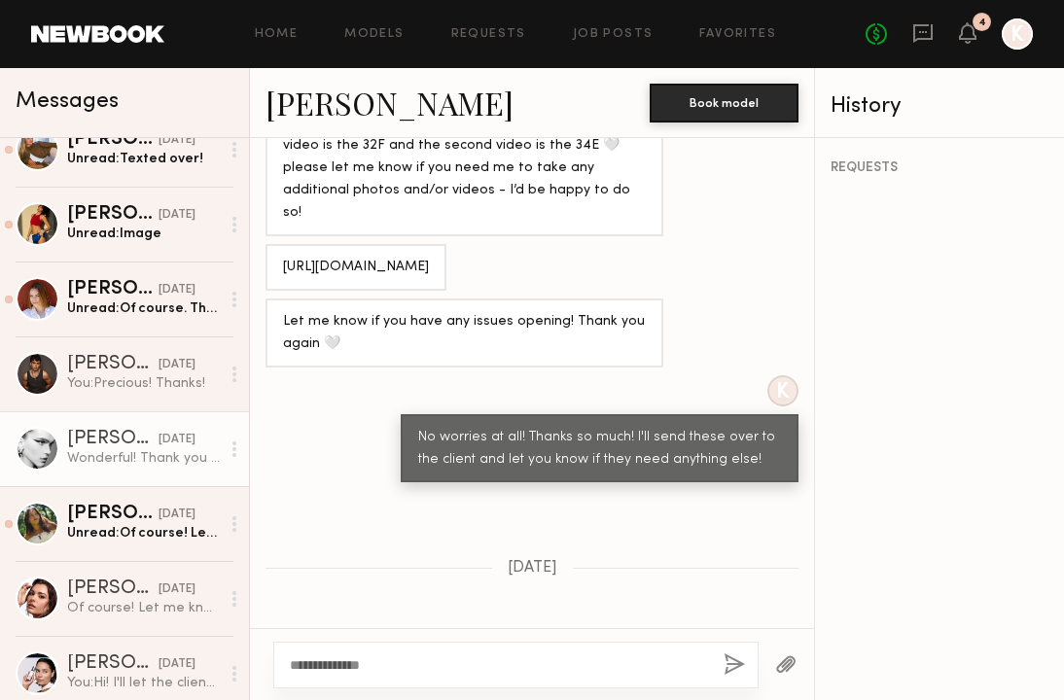
click at [310, 663] on textarea "**********" at bounding box center [499, 664] width 418 height 19
click at [457, 671] on textarea "**********" at bounding box center [499, 664] width 418 height 19
type textarea "**********"
click at [727, 668] on button "button" at bounding box center [733, 665] width 21 height 24
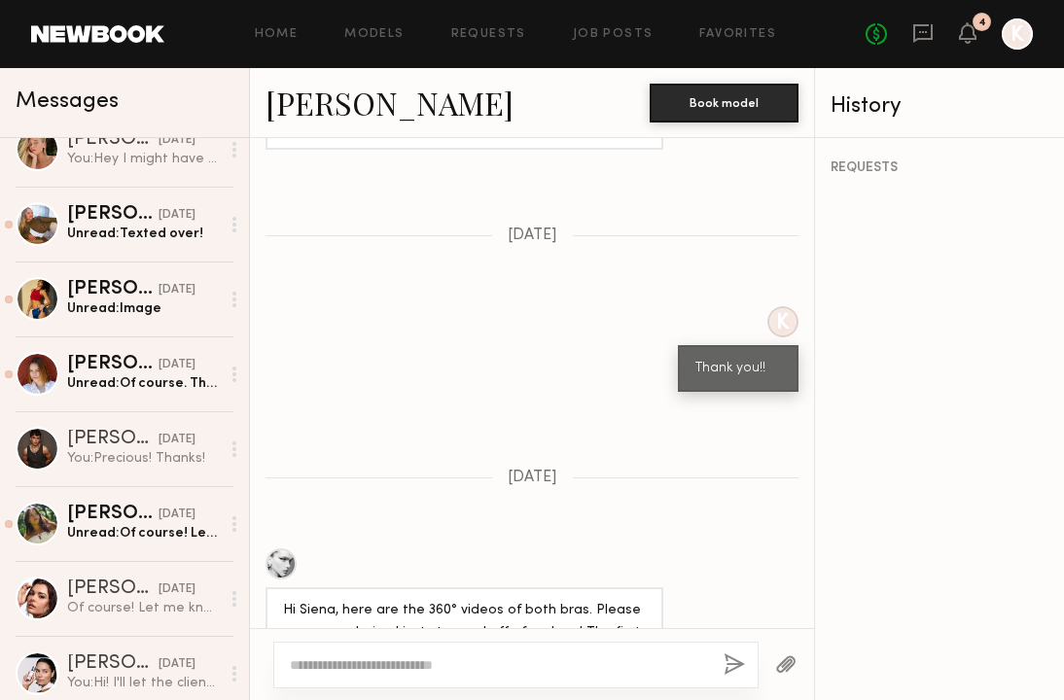
scroll to position [1595, 0]
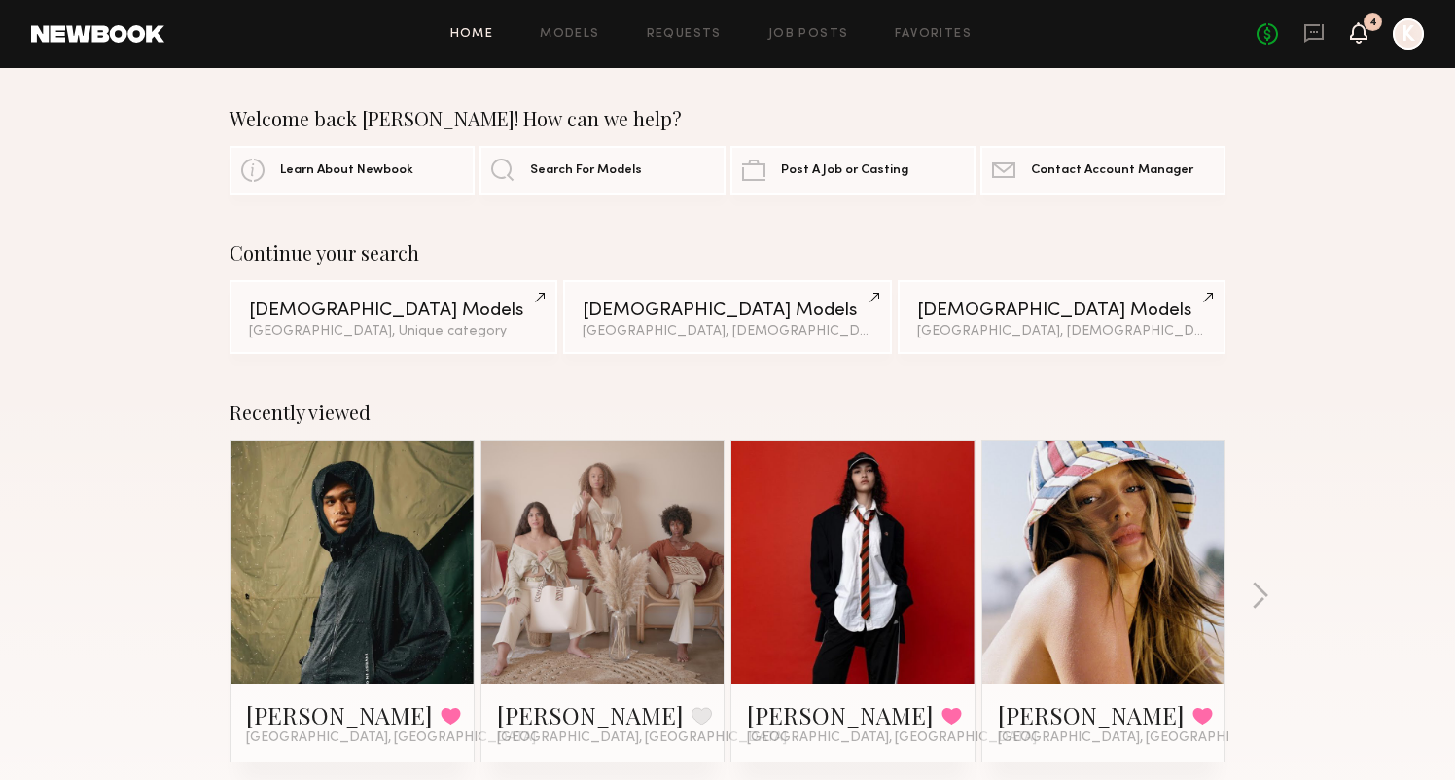
click at [1356, 36] on icon at bounding box center [1359, 32] width 16 height 14
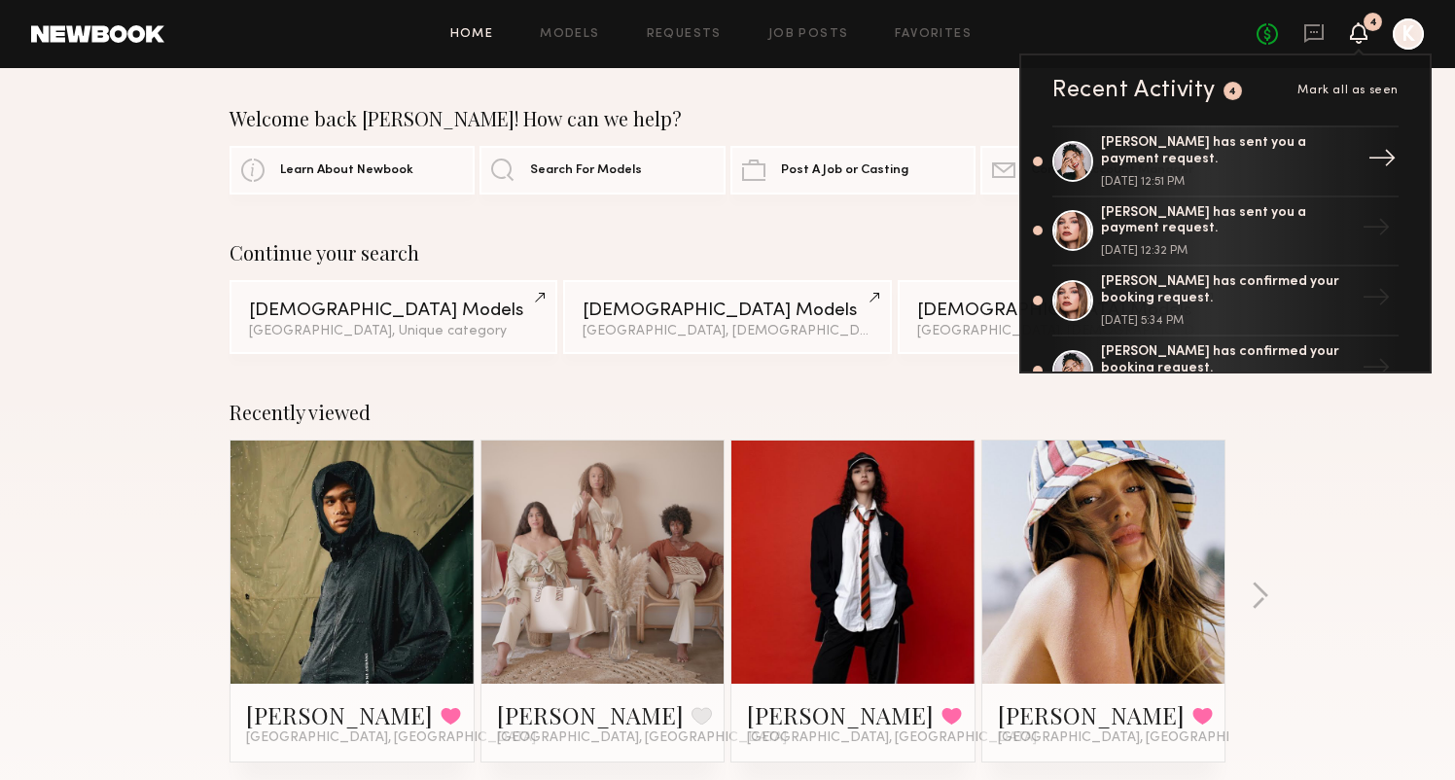
click at [1203, 139] on div "[PERSON_NAME] has sent you a payment request." at bounding box center [1227, 151] width 253 height 33
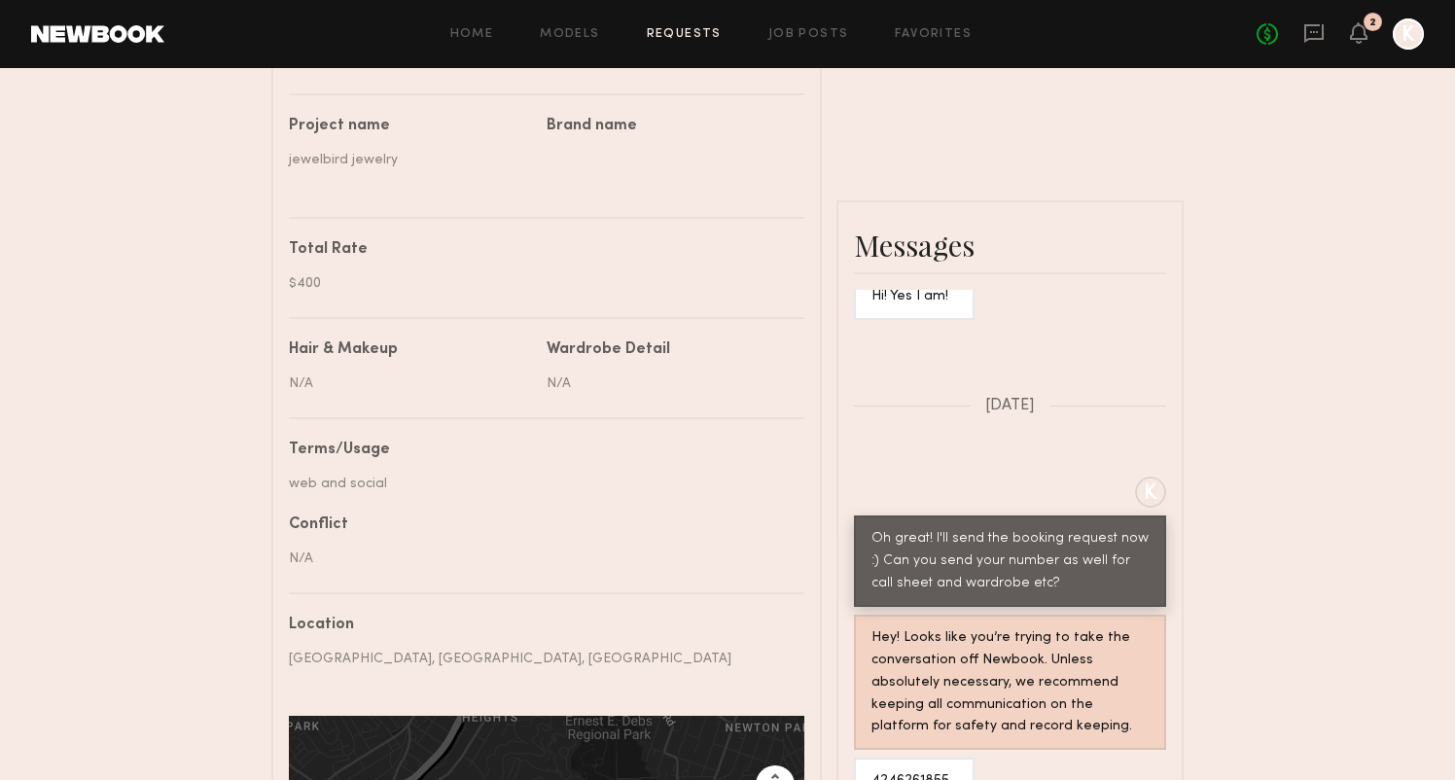
scroll to position [206, 0]
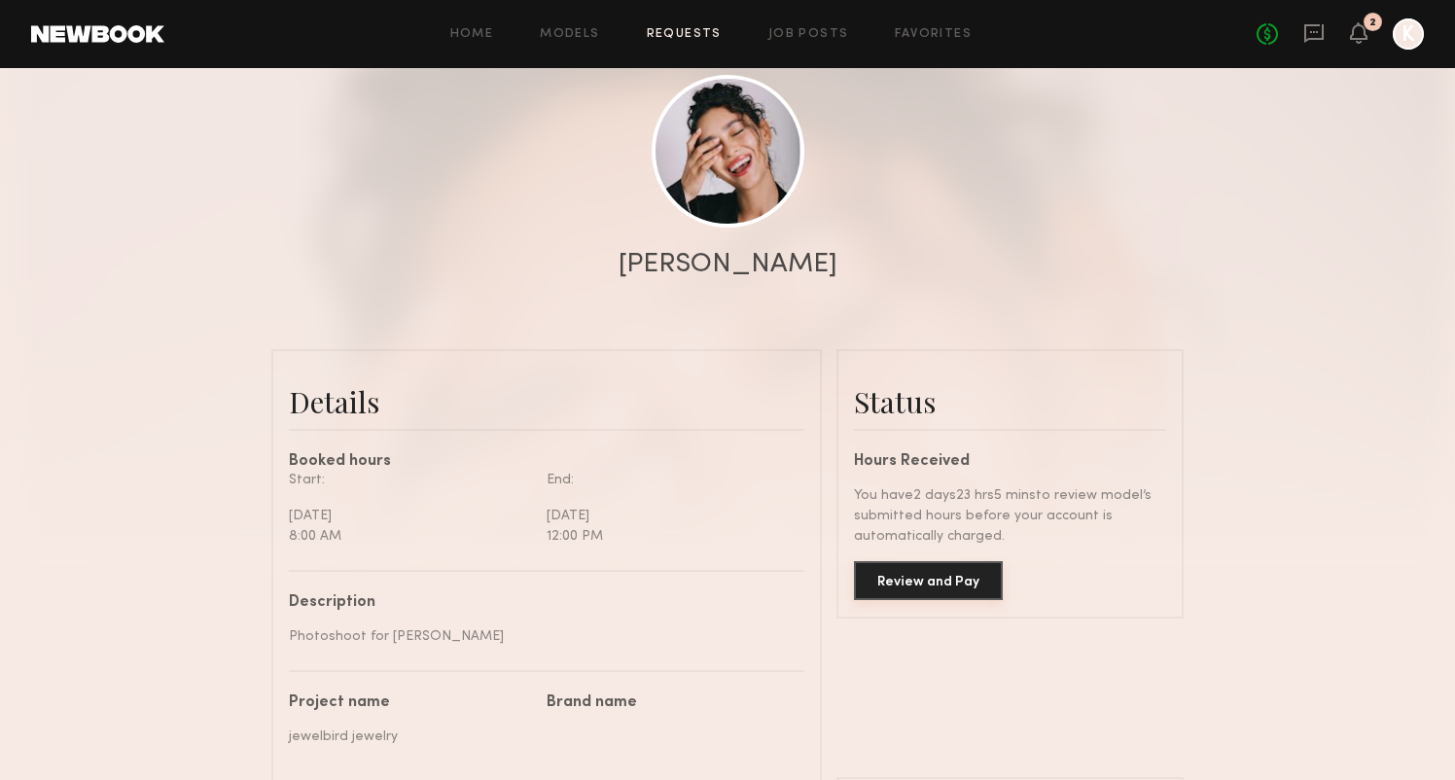
click at [907, 572] on button "Review and Pay" at bounding box center [928, 580] width 149 height 39
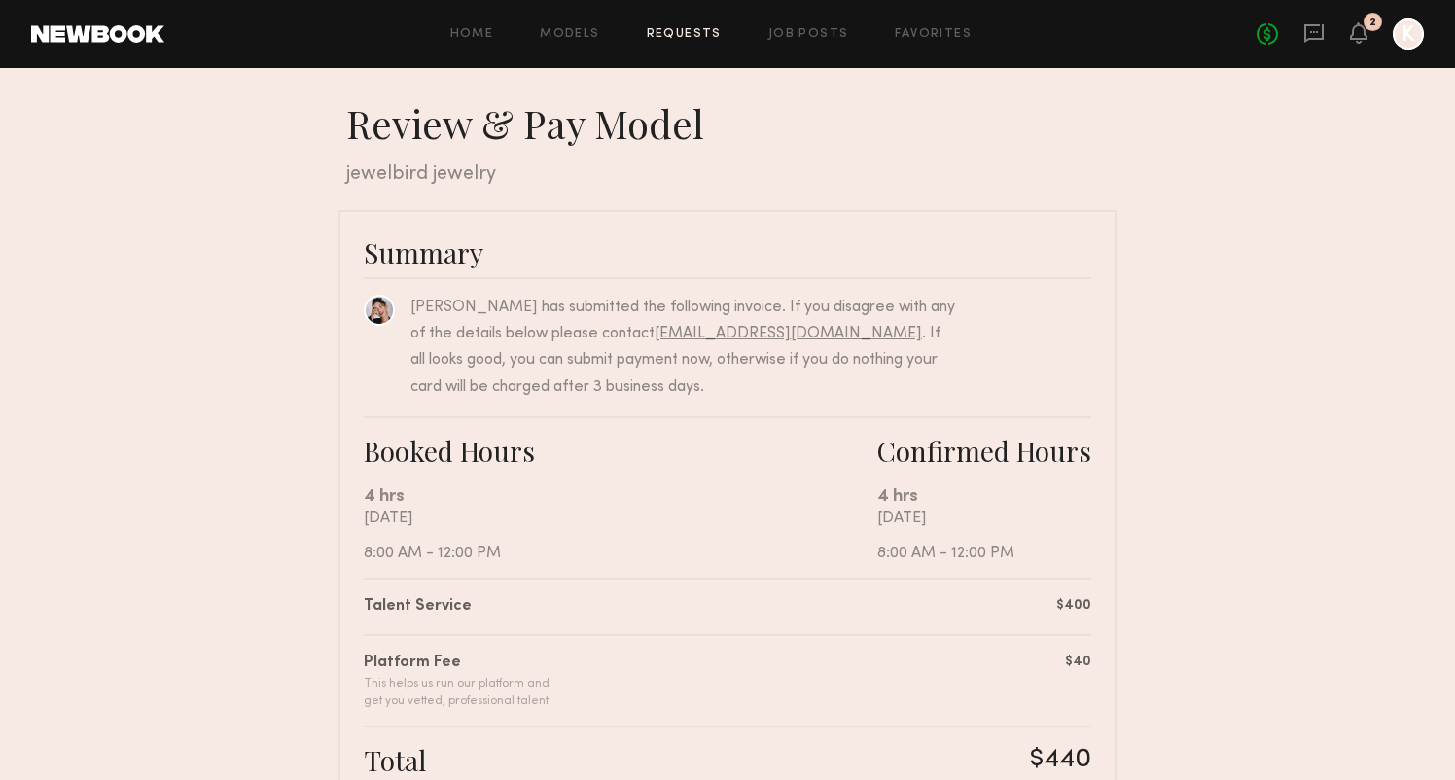
scroll to position [448, 0]
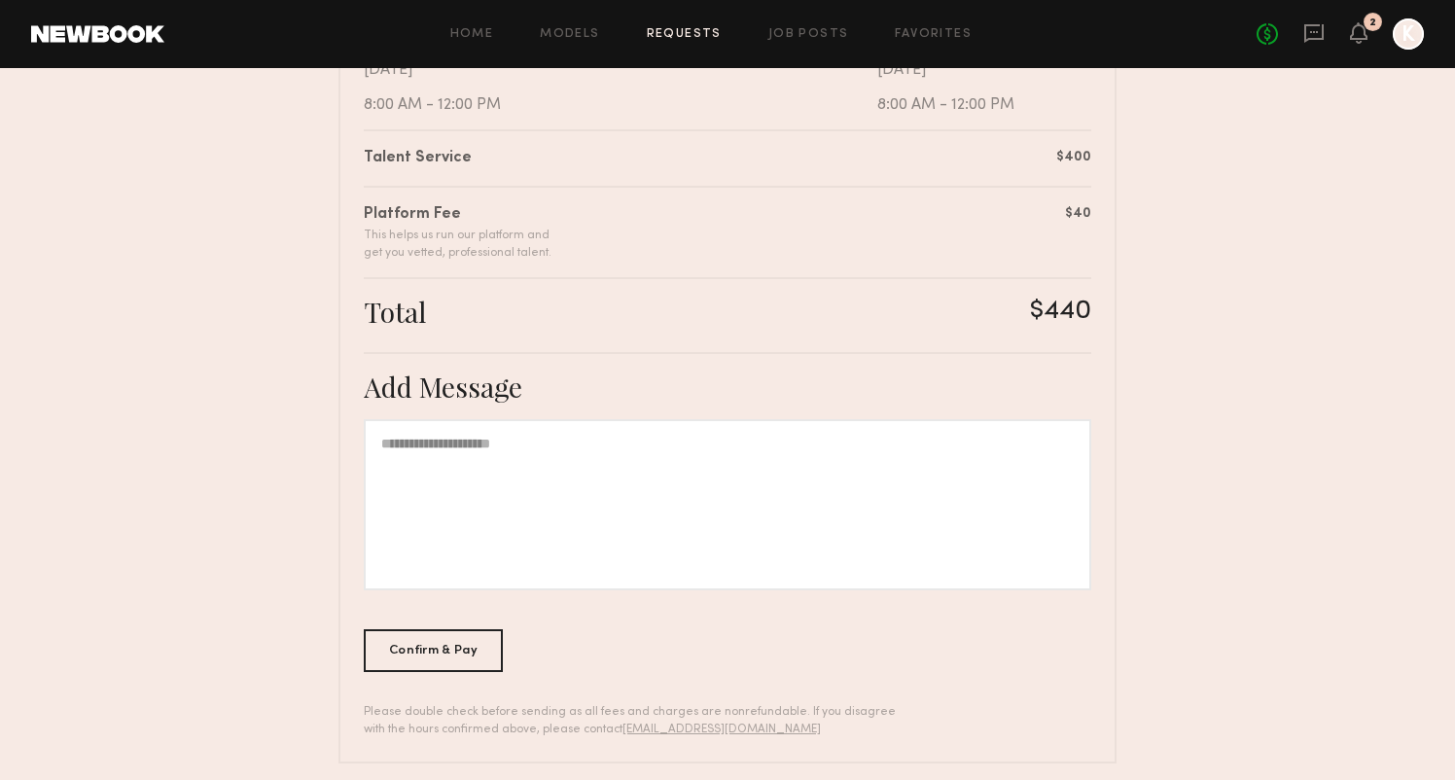
click at [452, 516] on div at bounding box center [727, 504] width 727 height 171
click at [446, 649] on div "Confirm & Pay" at bounding box center [433, 649] width 139 height 43
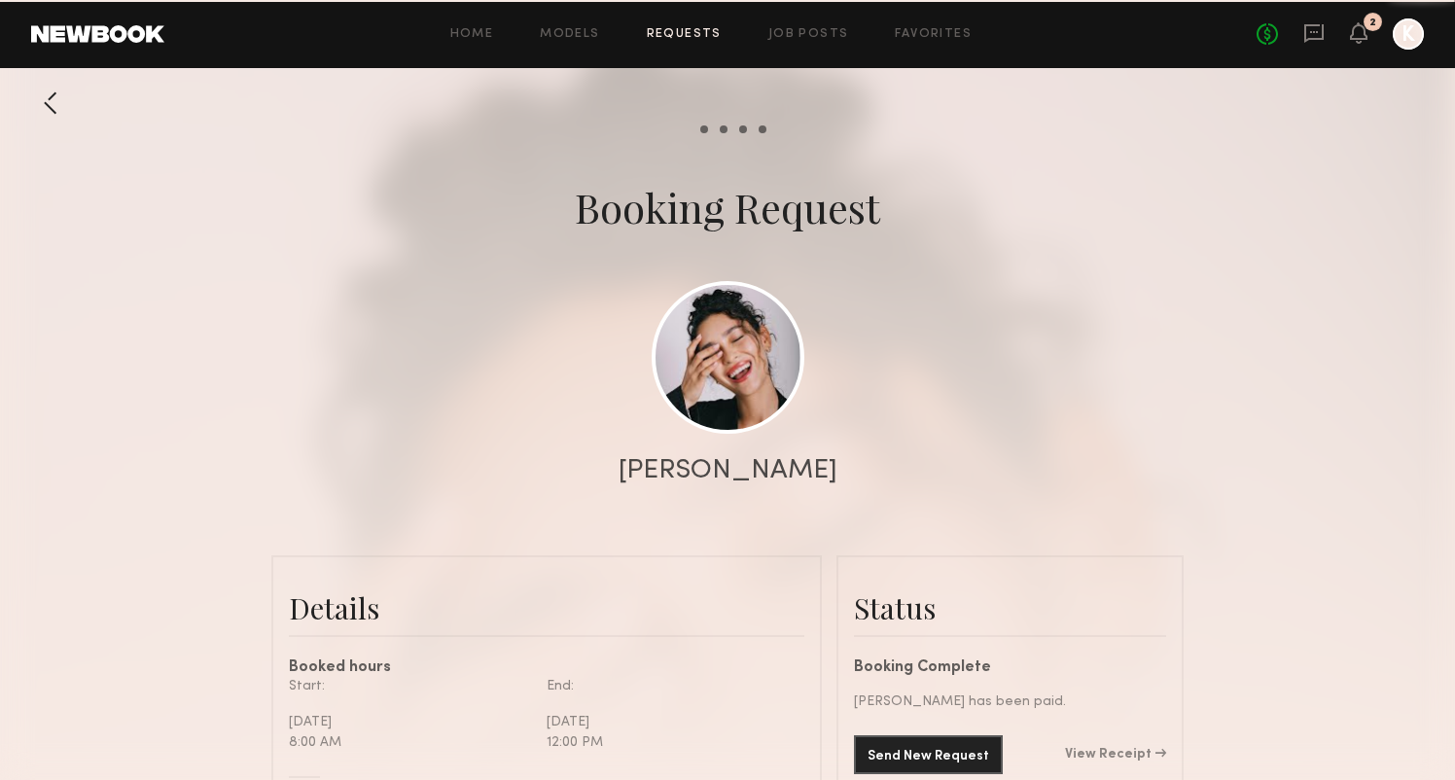
scroll to position [1488, 0]
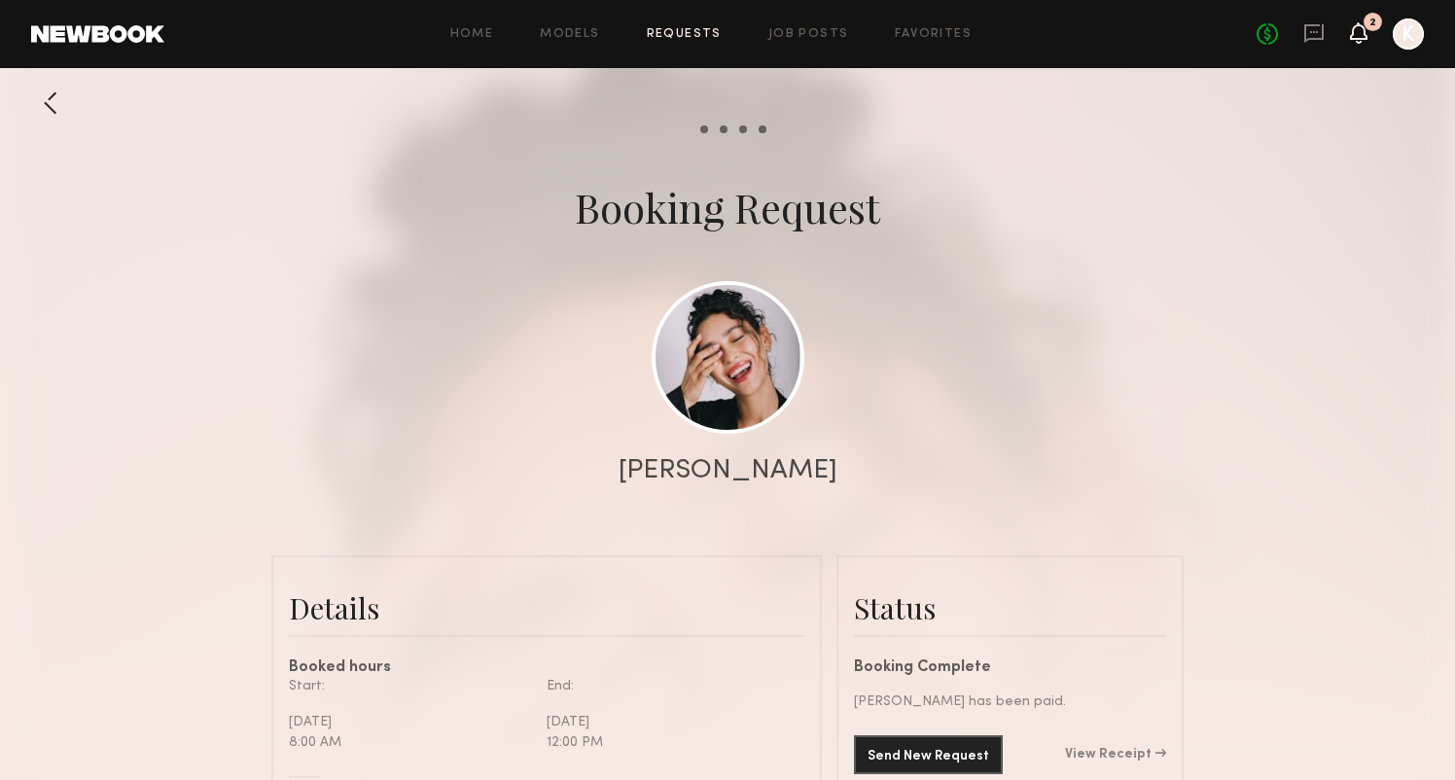
click at [1356, 36] on icon at bounding box center [1359, 32] width 16 height 14
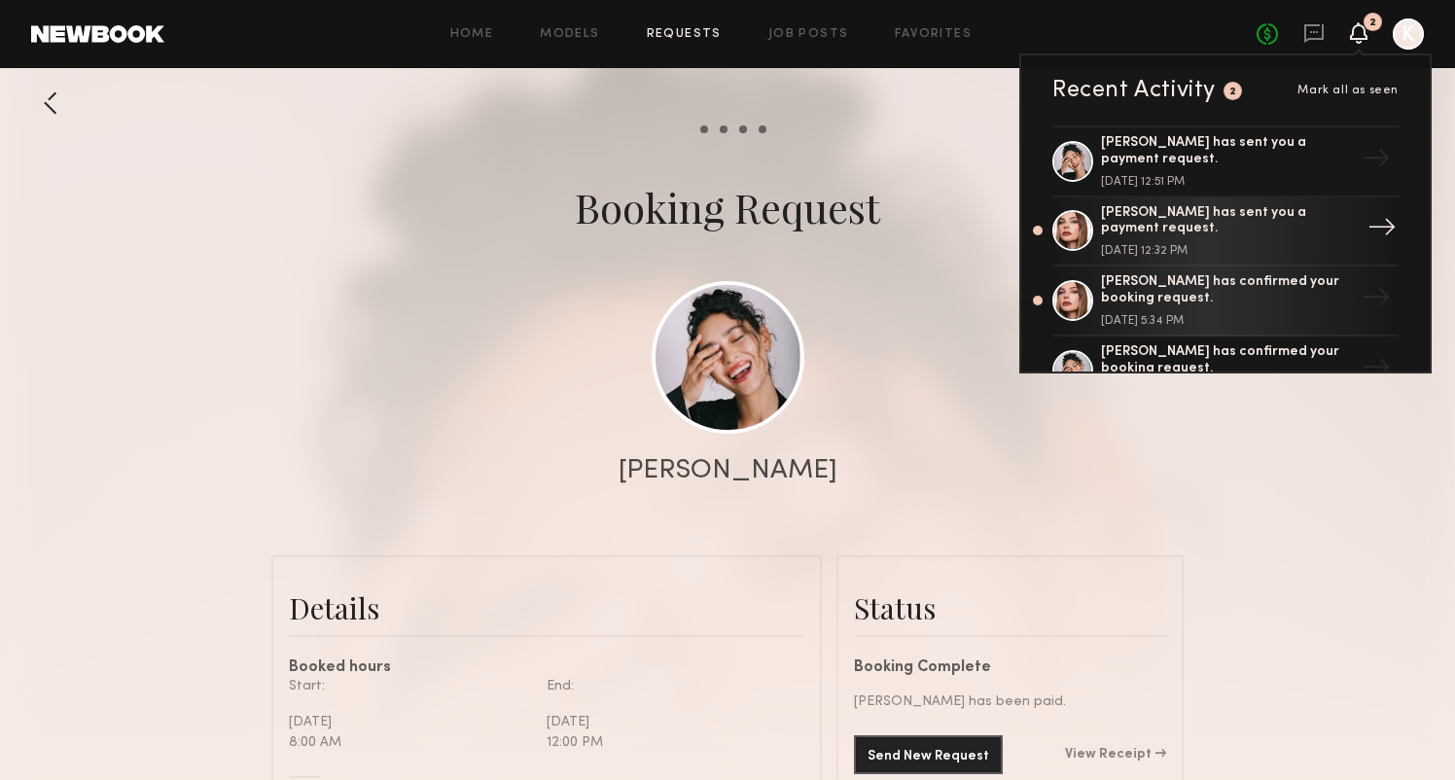
click at [1151, 211] on div "Grace W. has sent you a payment request." at bounding box center [1227, 221] width 253 height 33
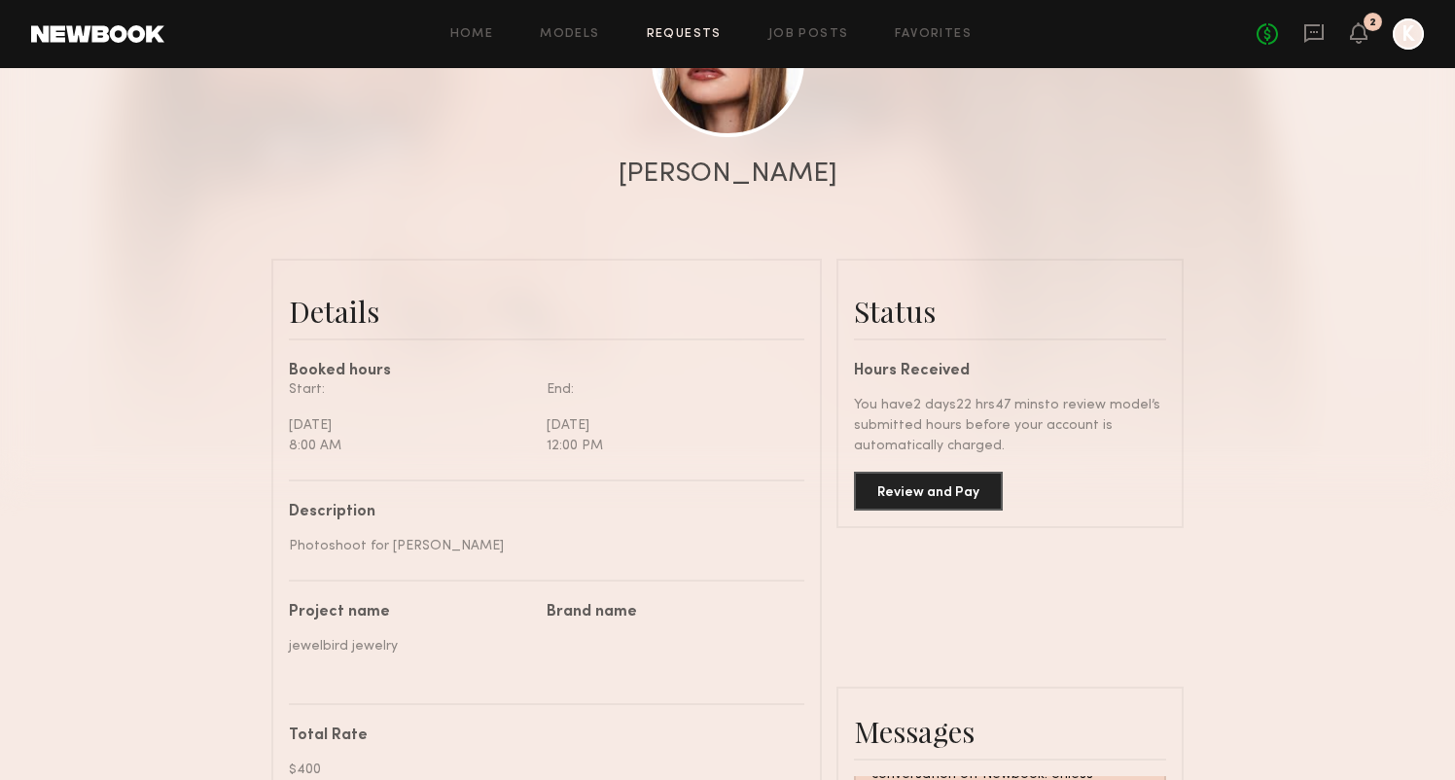
scroll to position [379, 0]
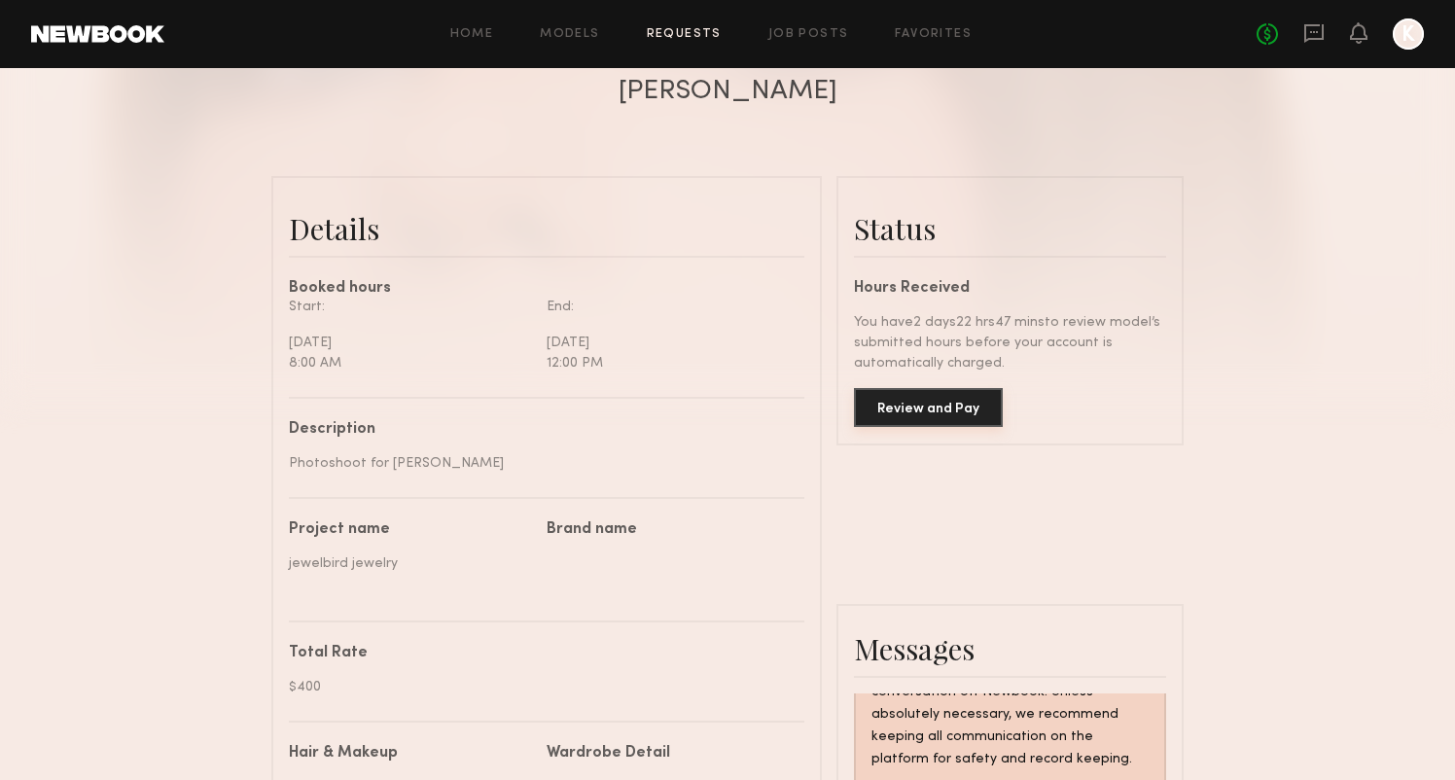
click at [901, 399] on button "Review and Pay" at bounding box center [928, 407] width 149 height 39
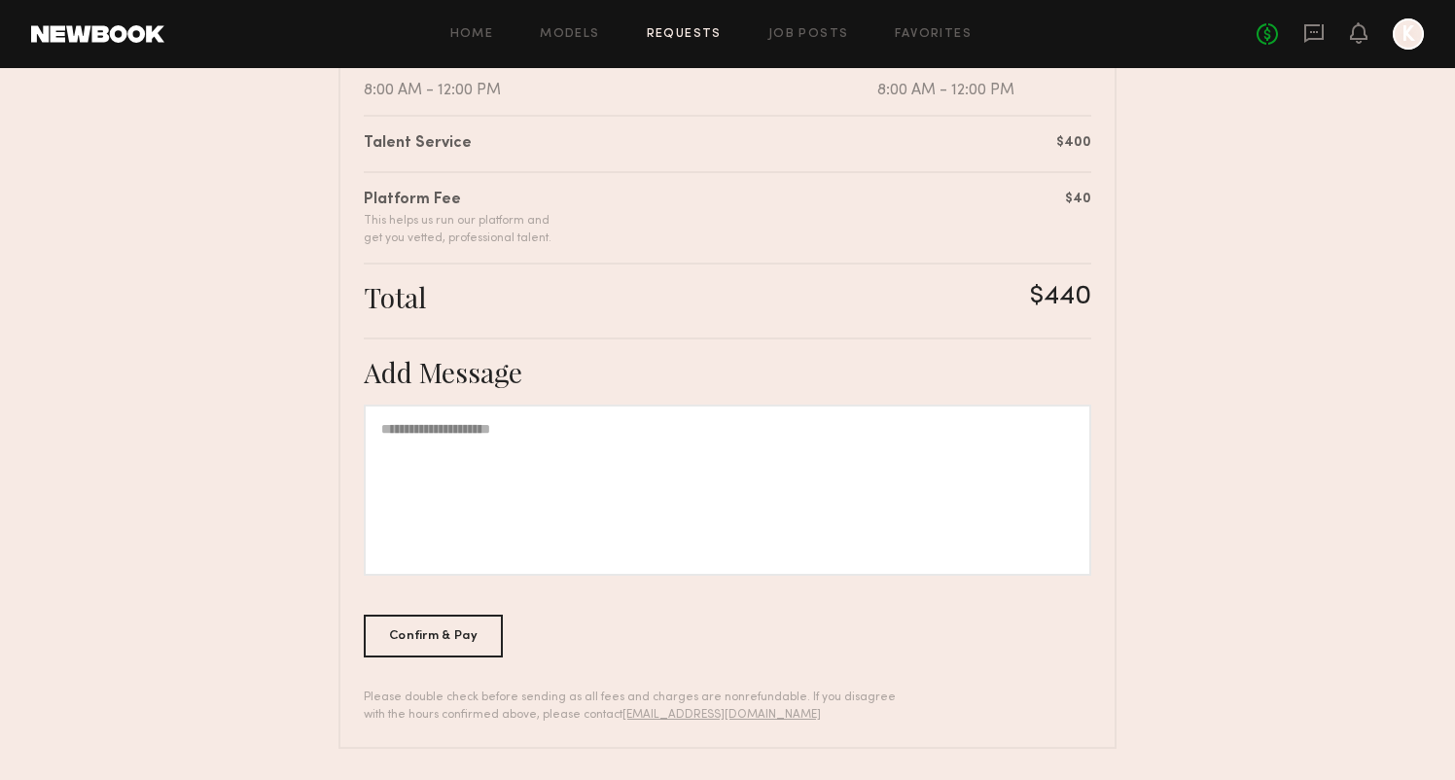
scroll to position [462, 0]
click at [525, 468] on div at bounding box center [727, 490] width 727 height 171
click at [453, 656] on div "**********" at bounding box center [727, 249] width 778 height 1002
click at [460, 637] on div "Confirm & Pay" at bounding box center [433, 636] width 139 height 43
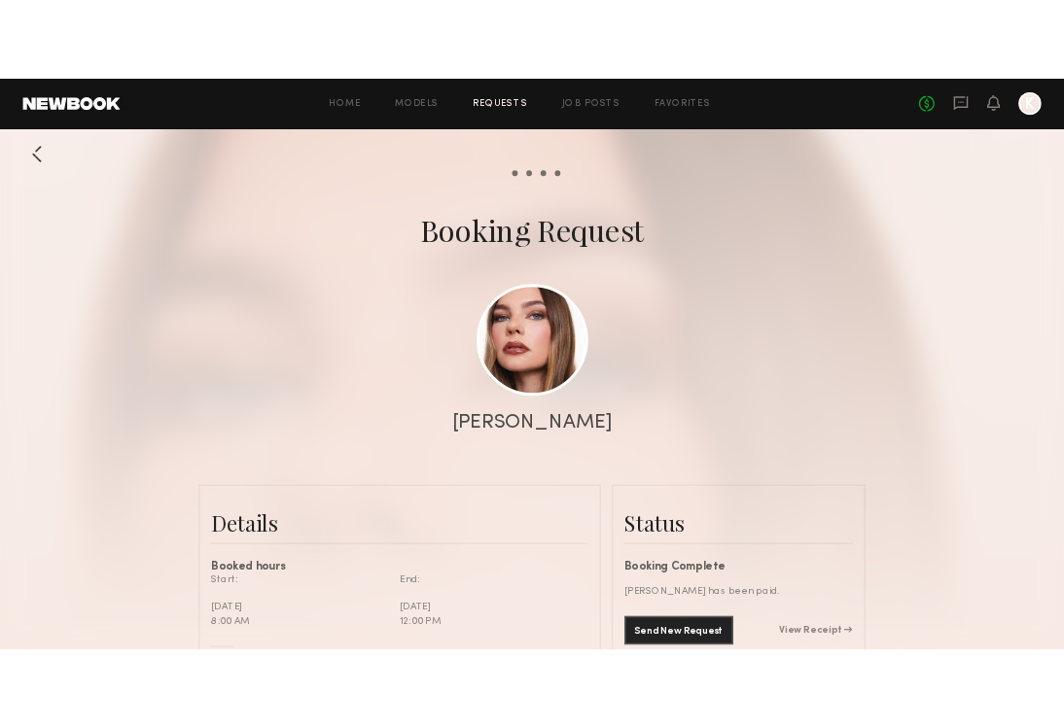
scroll to position [2011, 0]
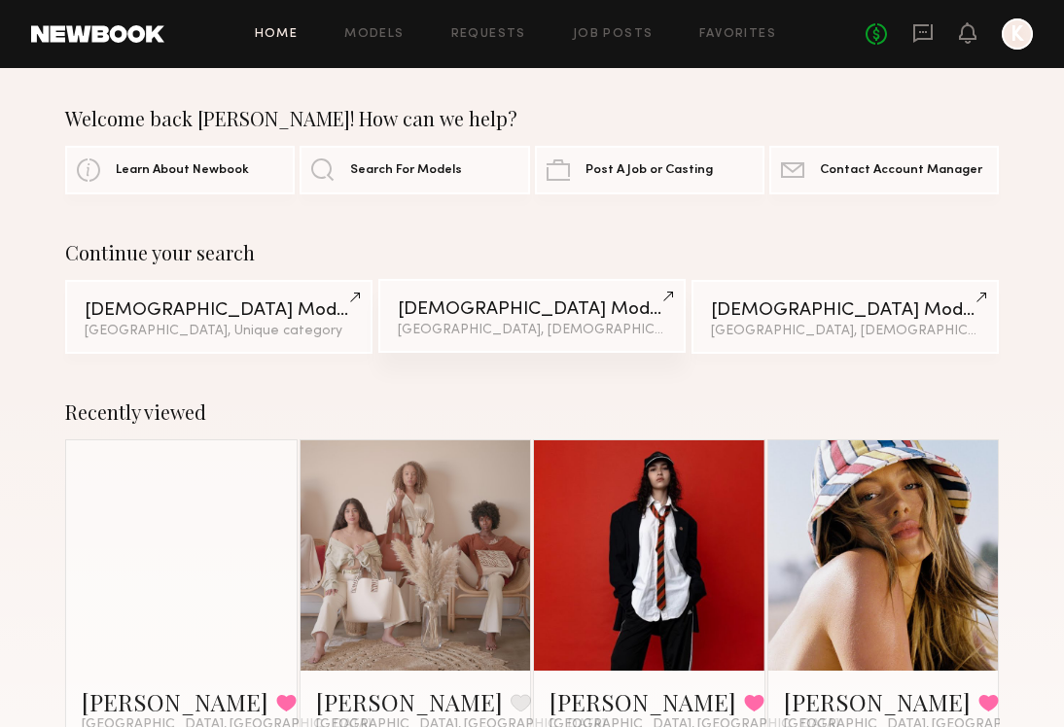
scroll to position [20, 0]
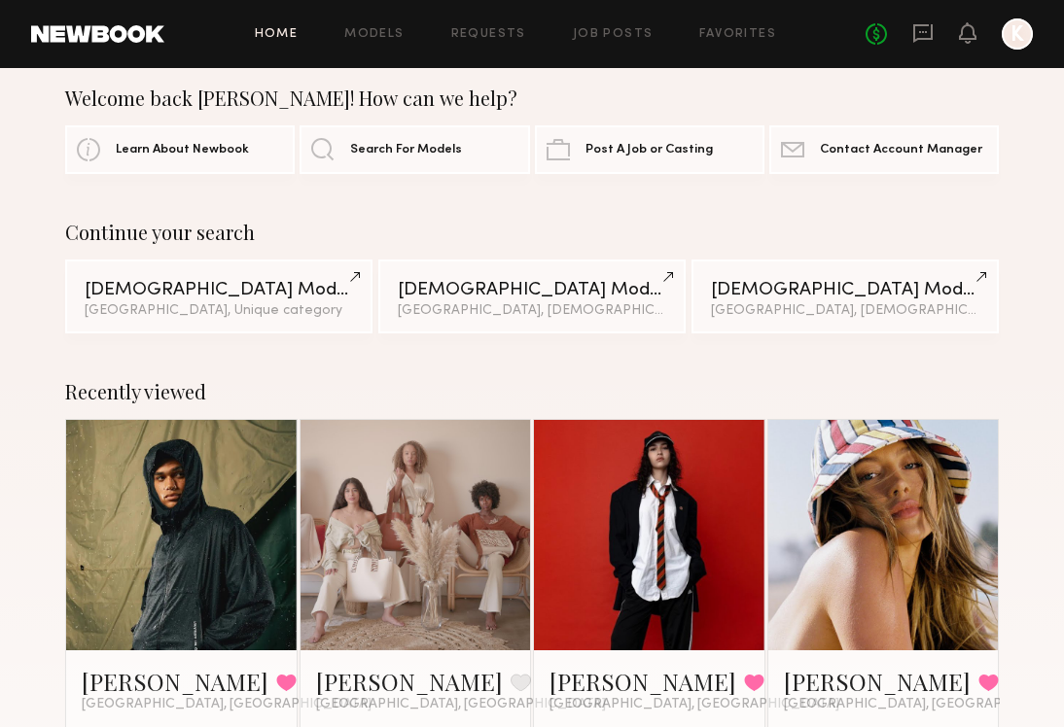
click at [718, 26] on div "Home Models Requests Job Posts Favorites Sign Out No fees up to $5,000 K" at bounding box center [598, 33] width 868 height 31
click at [720, 29] on link "Favorites" at bounding box center [737, 34] width 77 height 13
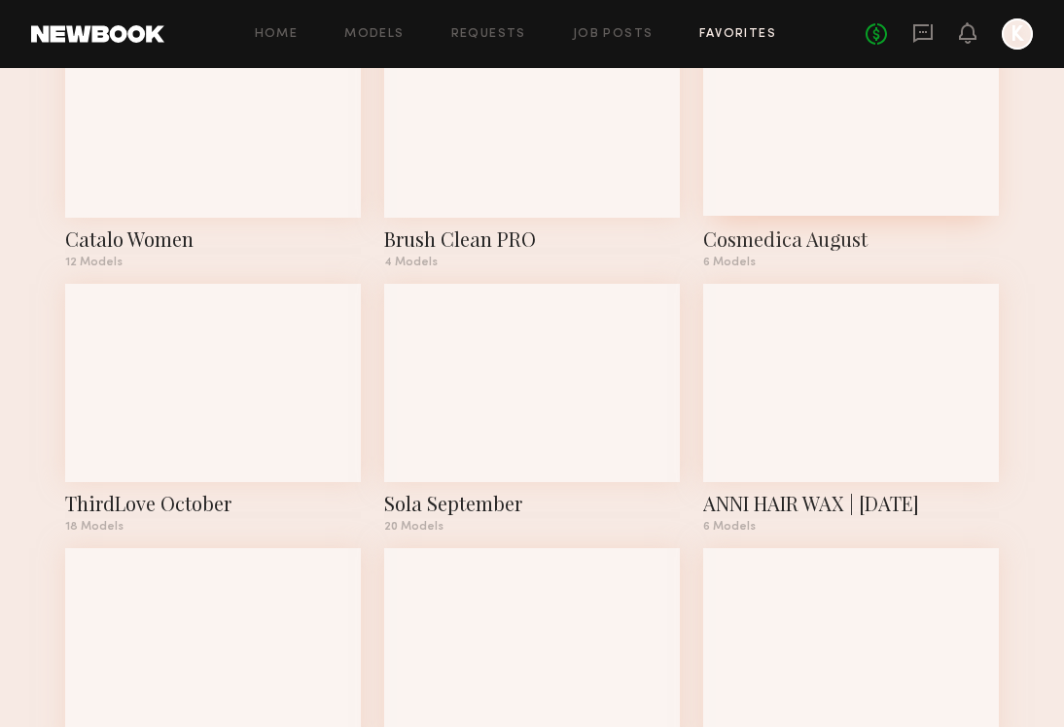
scroll to position [690, 0]
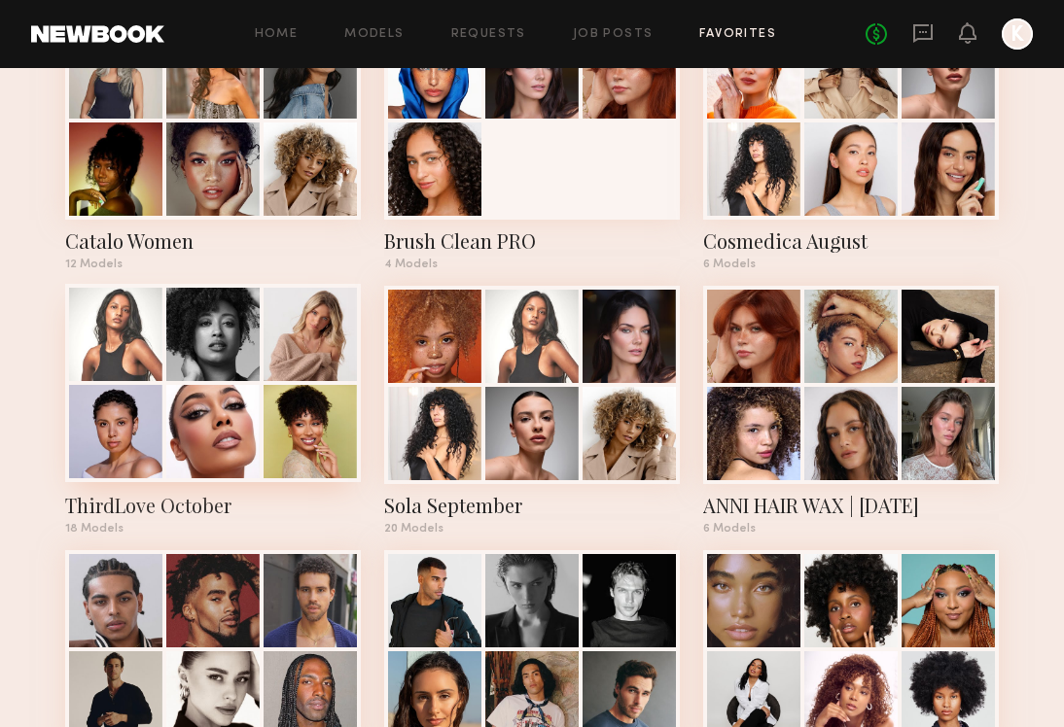
click at [249, 387] on div at bounding box center [213, 383] width 296 height 198
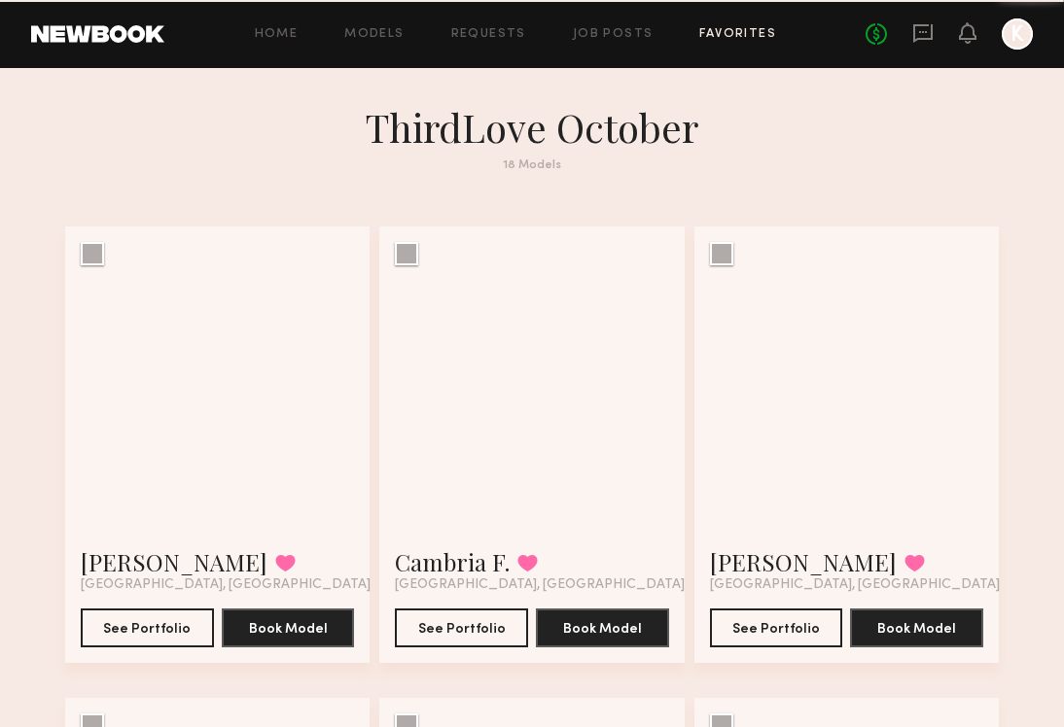
click at [249, 387] on div at bounding box center [217, 379] width 304 height 304
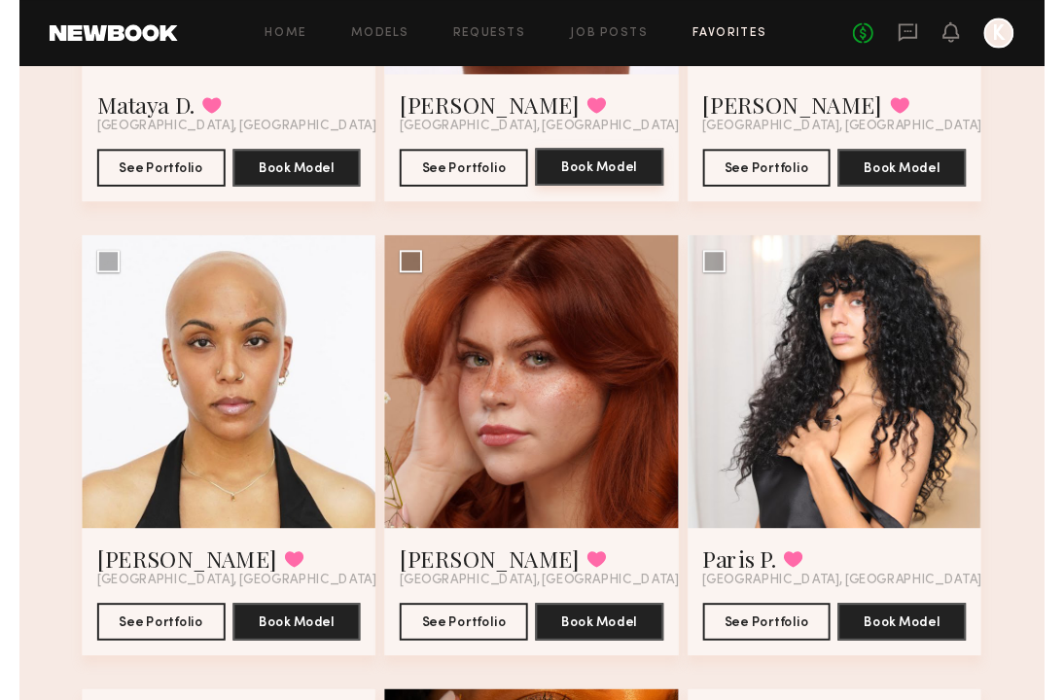
scroll to position [985, 0]
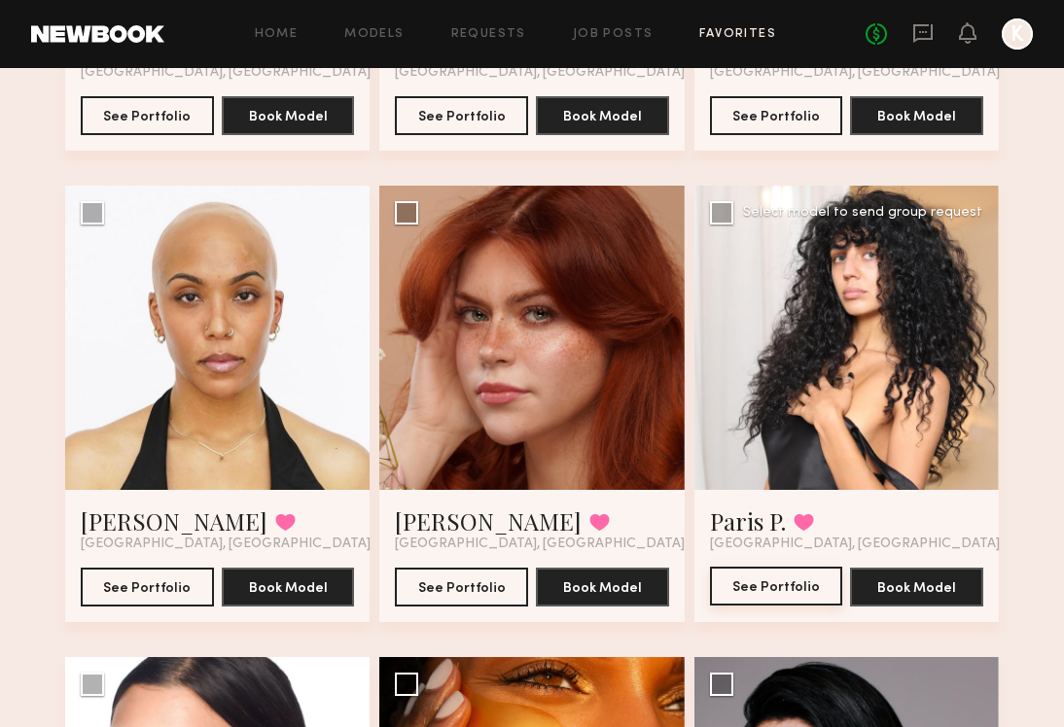
click at [752, 581] on button "See Portfolio" at bounding box center [776, 586] width 133 height 39
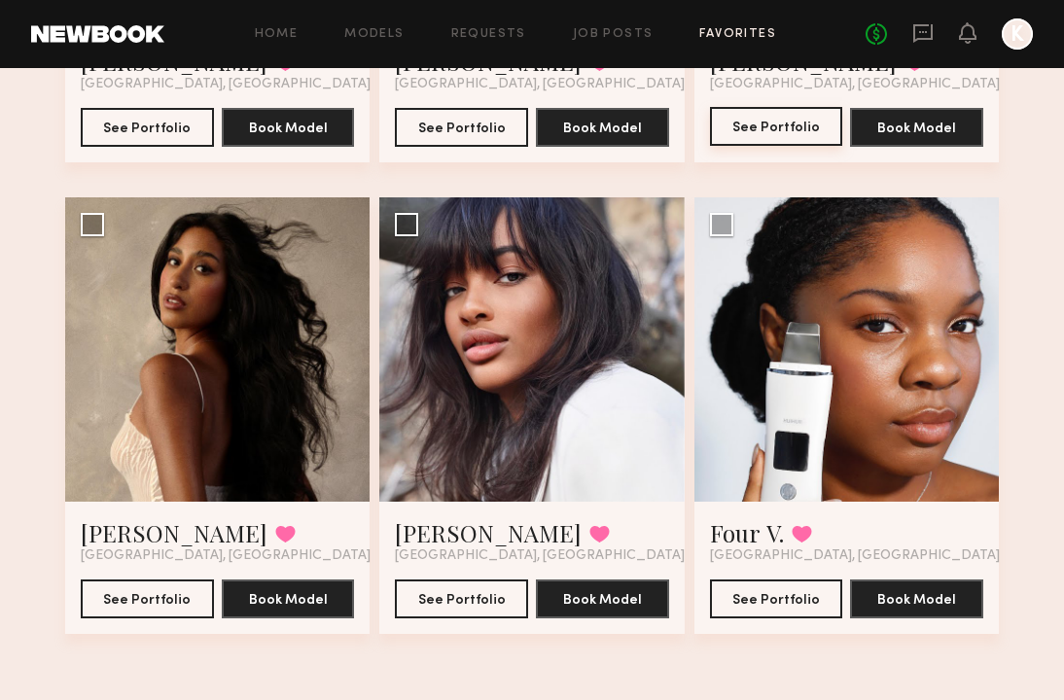
scroll to position [2389, 0]
click at [919, 34] on icon at bounding box center [922, 32] width 21 height 21
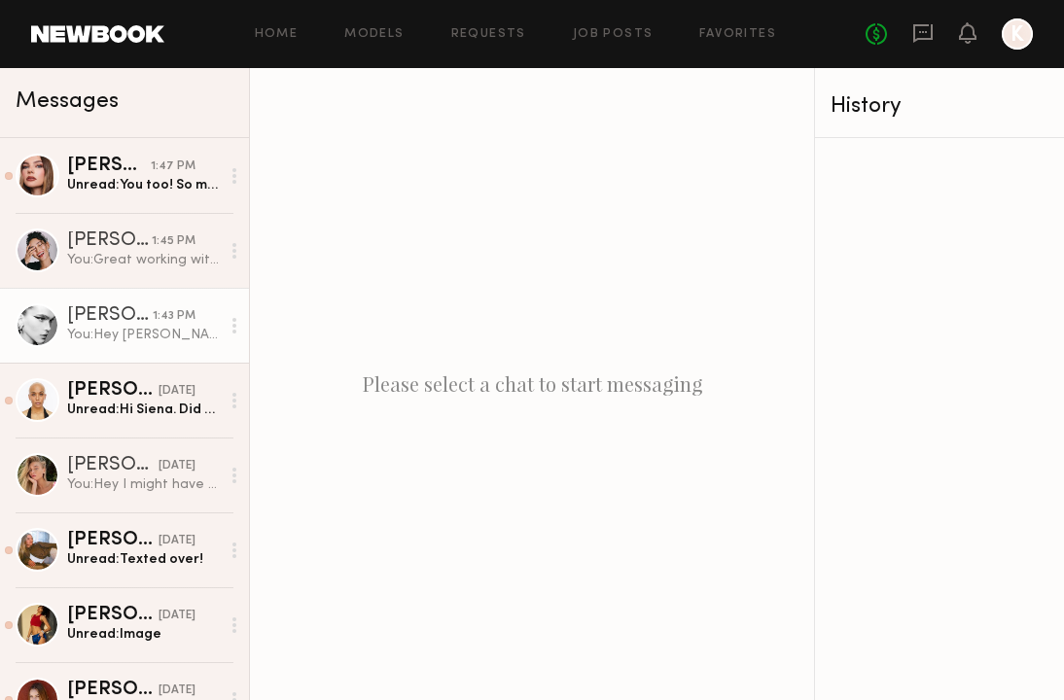
click at [125, 338] on div "You: Hey Summerlyn! Are you available Oct 7th for Thirdlove? We'd love to book …" at bounding box center [143, 335] width 153 height 18
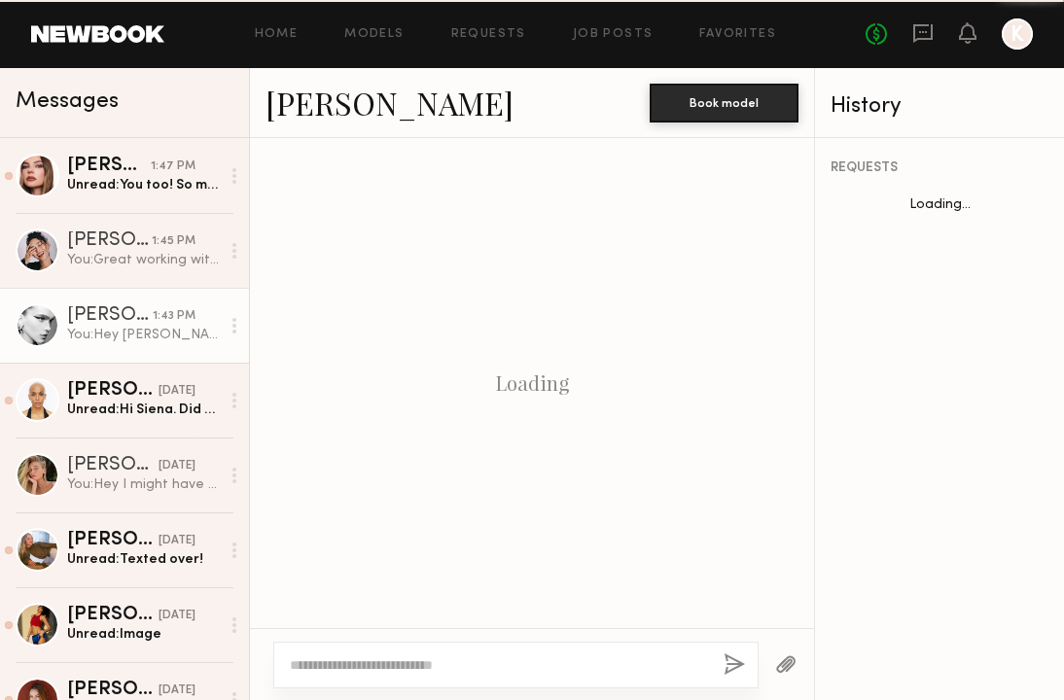
scroll to position [2105, 0]
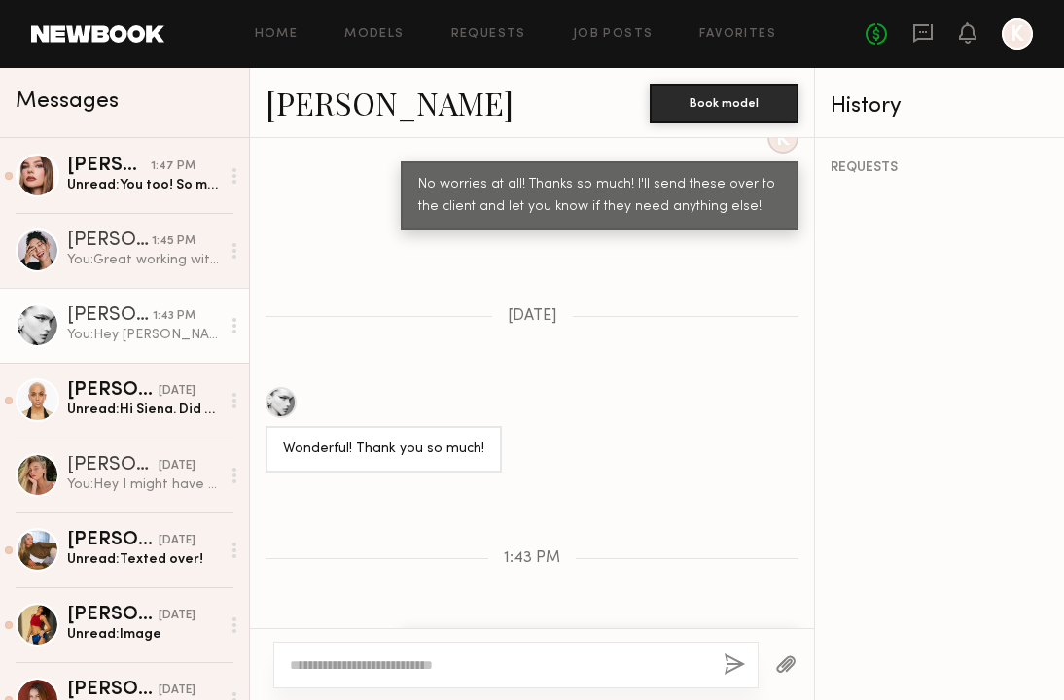
click at [436, 95] on link "Summerlyn C." at bounding box center [389, 103] width 248 height 42
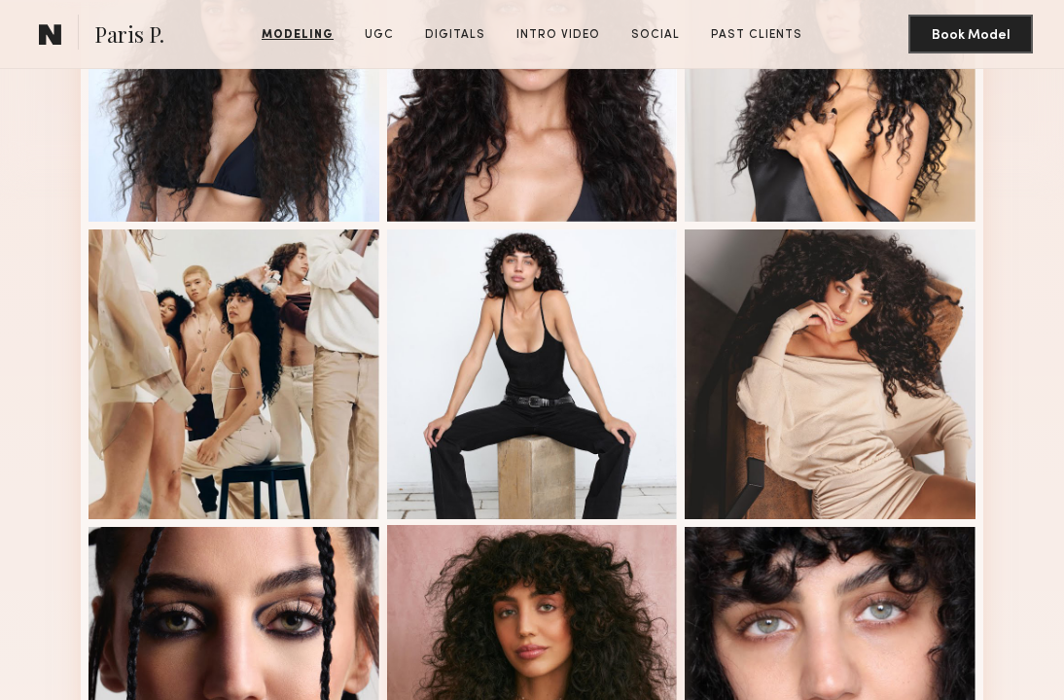
scroll to position [345, 0]
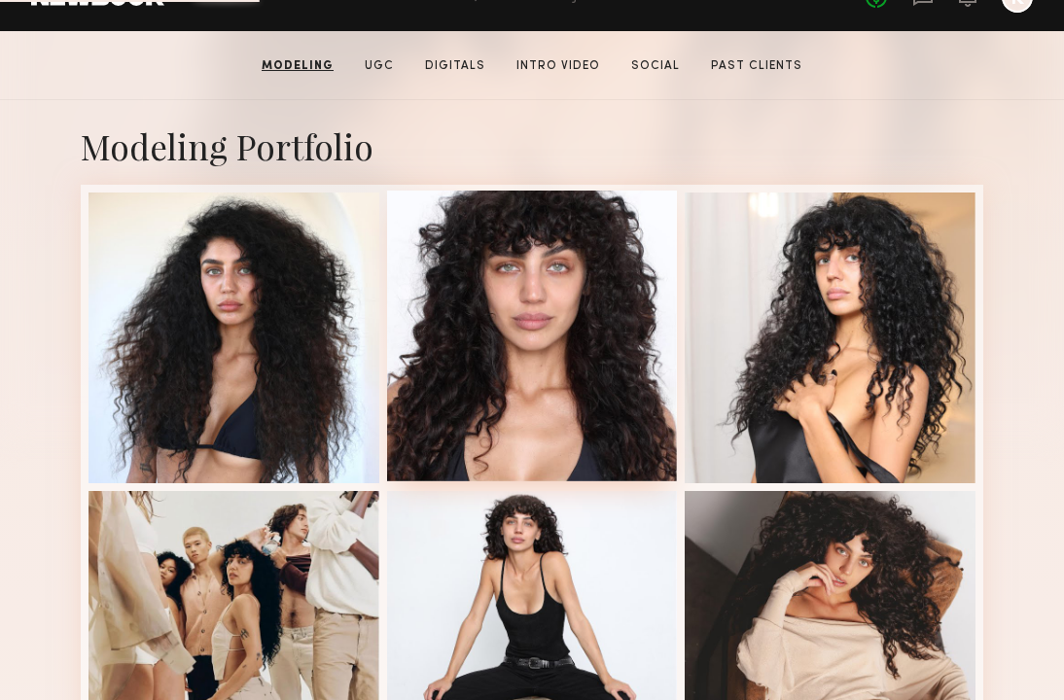
click at [506, 419] on div at bounding box center [532, 336] width 291 height 291
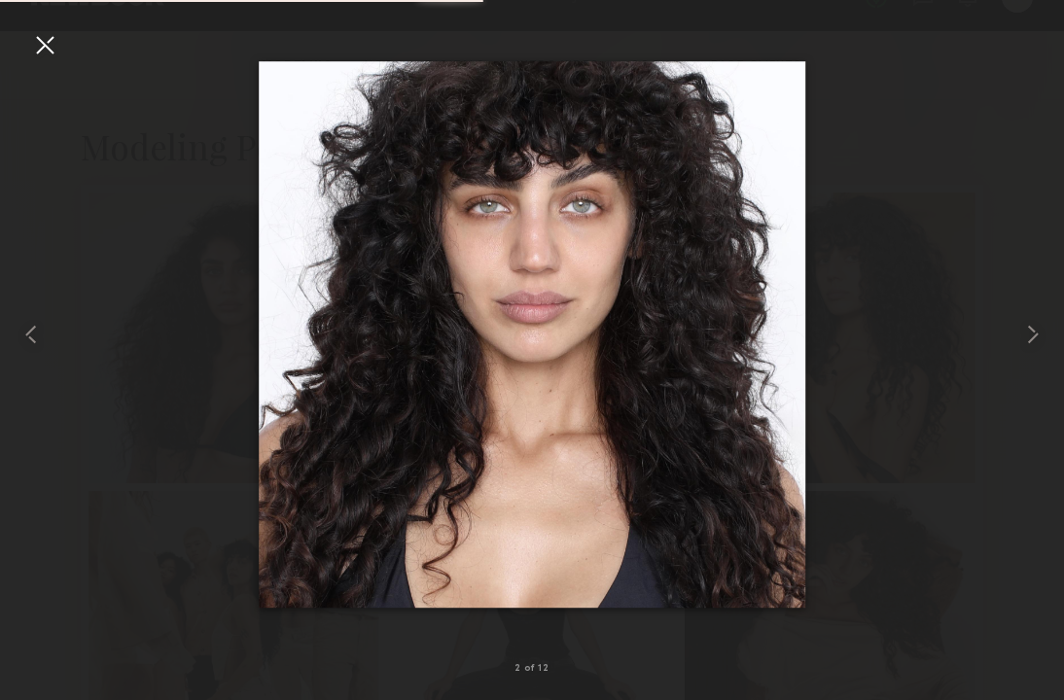
click at [58, 39] on div at bounding box center [44, 44] width 31 height 31
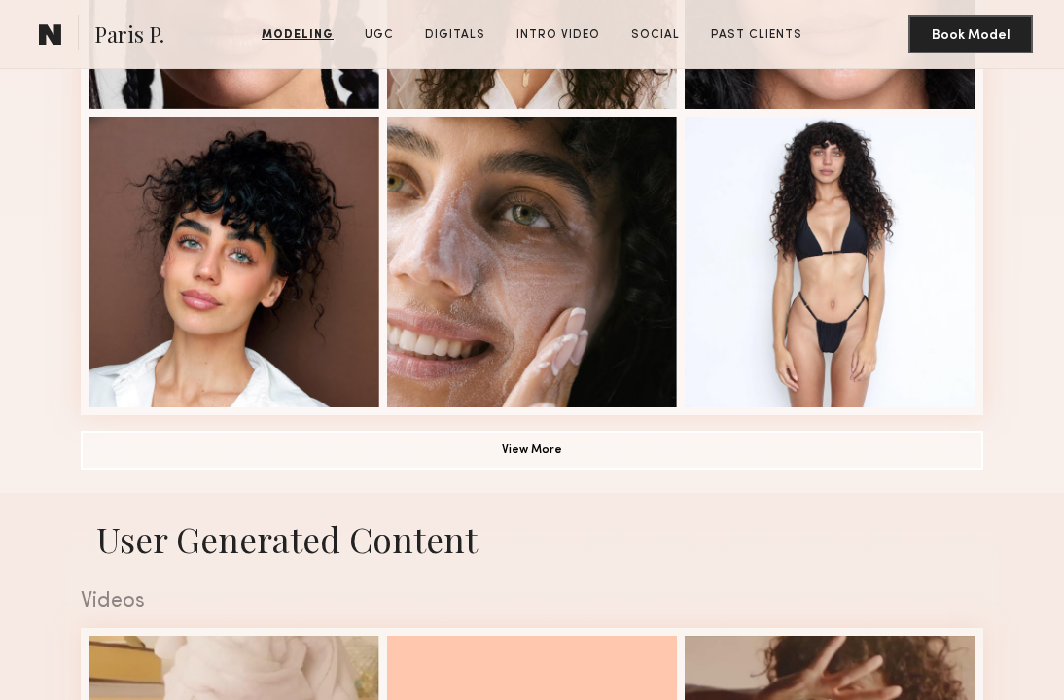
scroll to position [1350, 0]
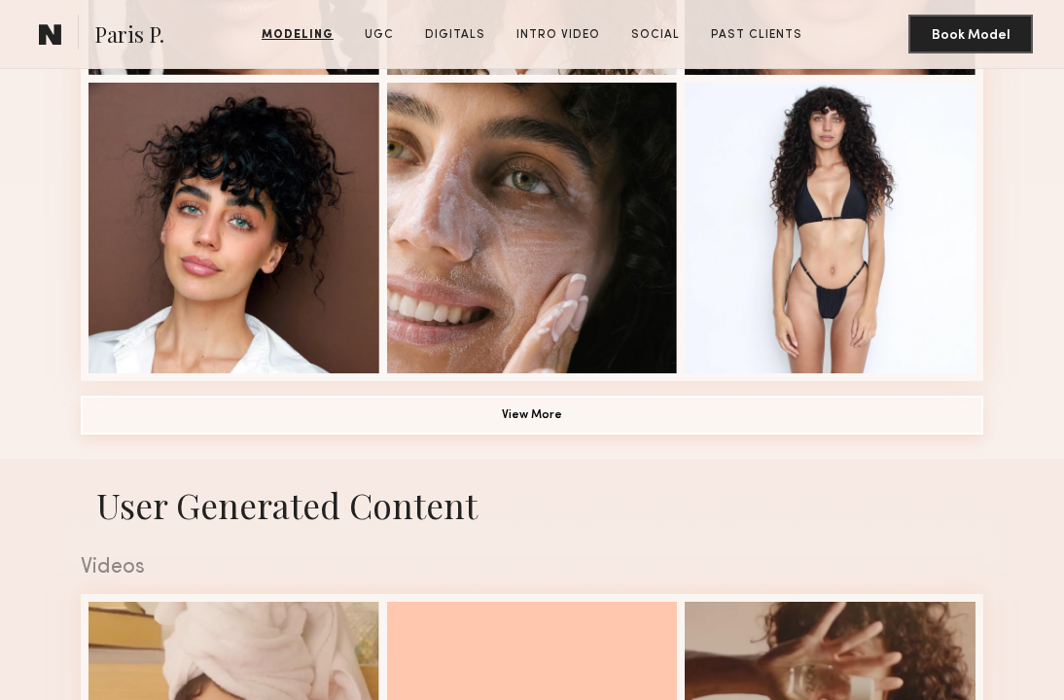
click at [556, 415] on button "View More" at bounding box center [532, 415] width 902 height 39
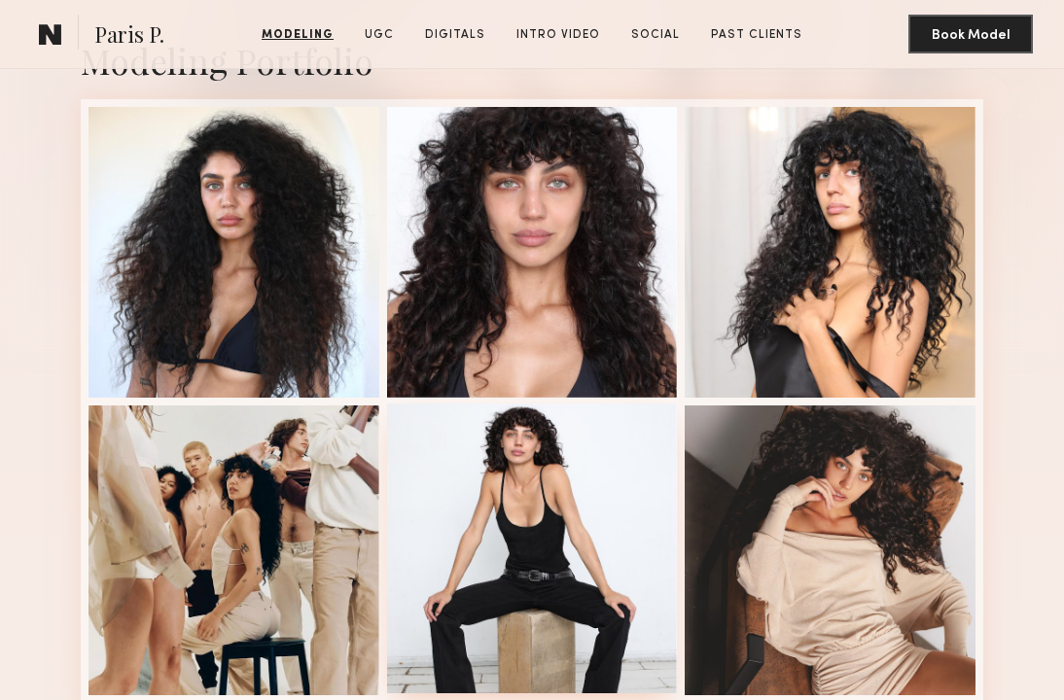
scroll to position [1063, 0]
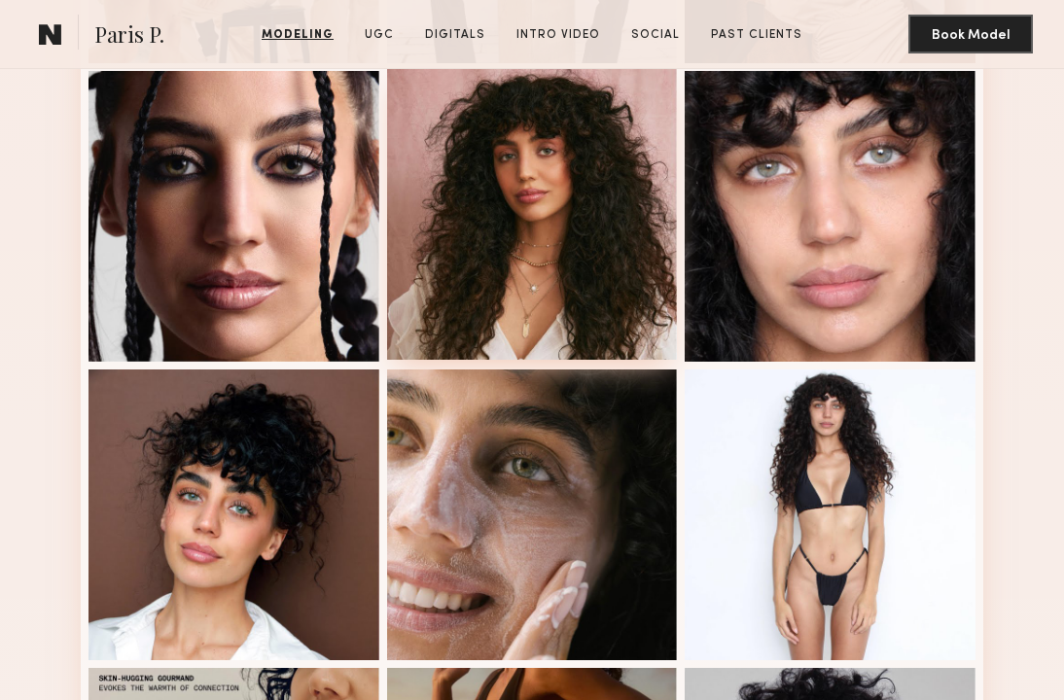
click at [574, 335] on div at bounding box center [532, 214] width 291 height 291
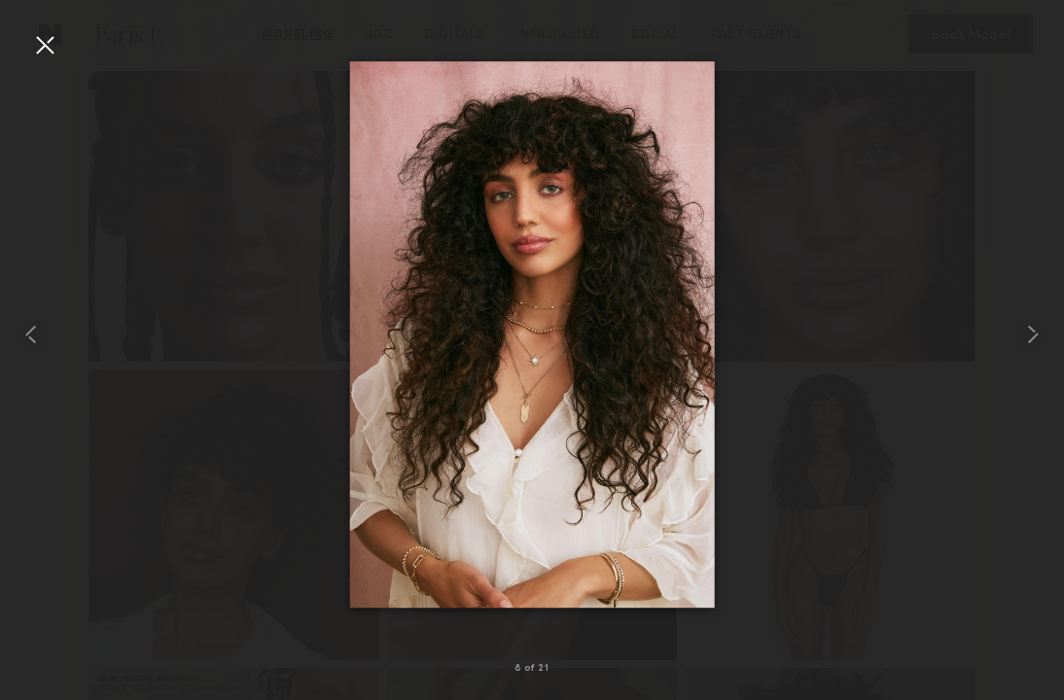
click at [48, 35] on div at bounding box center [44, 44] width 31 height 31
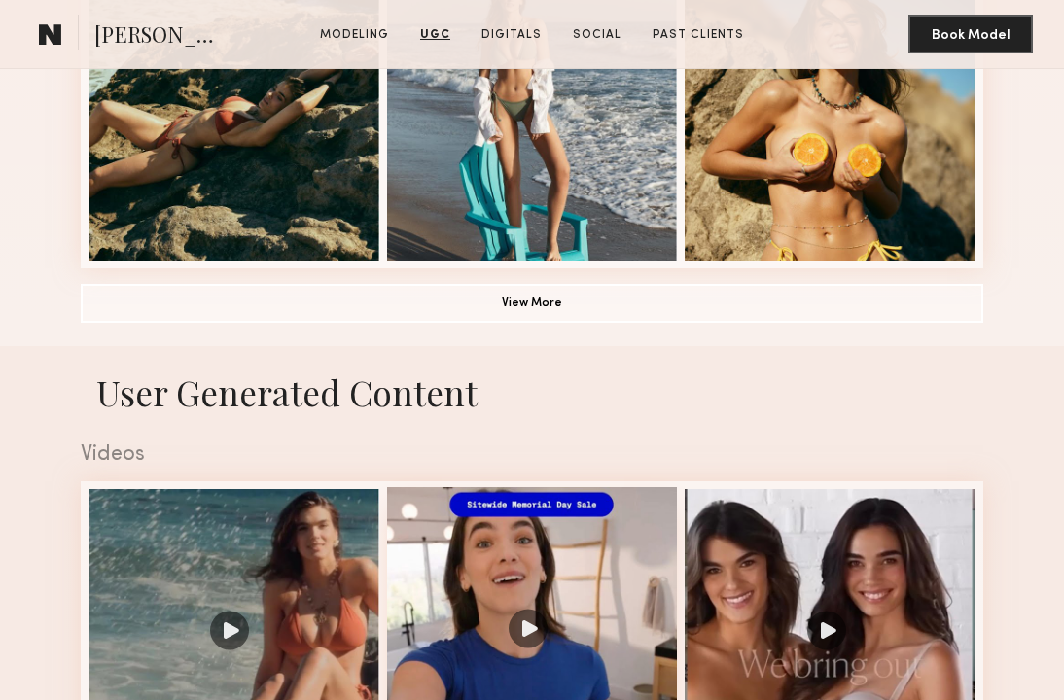
scroll to position [1199, 0]
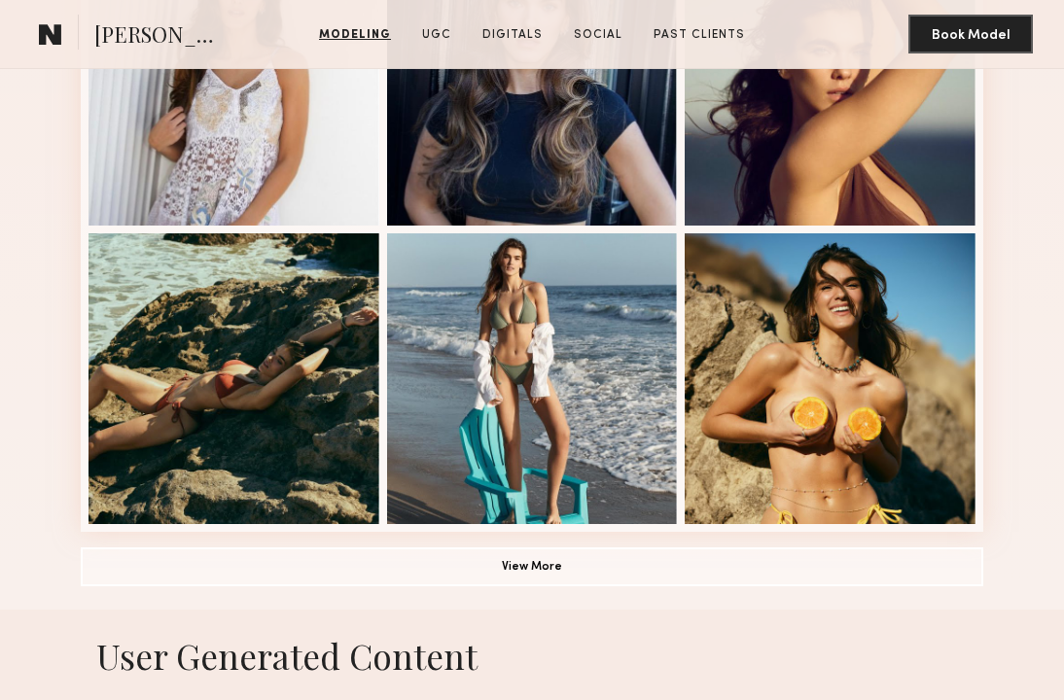
click at [588, 568] on button "View More" at bounding box center [532, 565] width 902 height 39
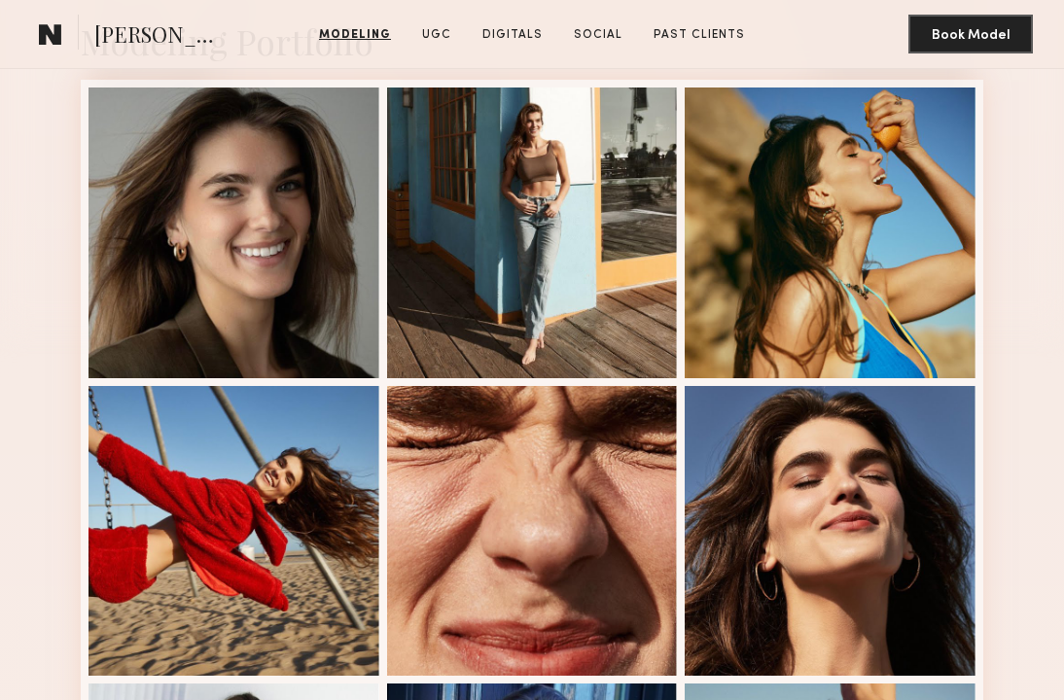
scroll to position [407, 0]
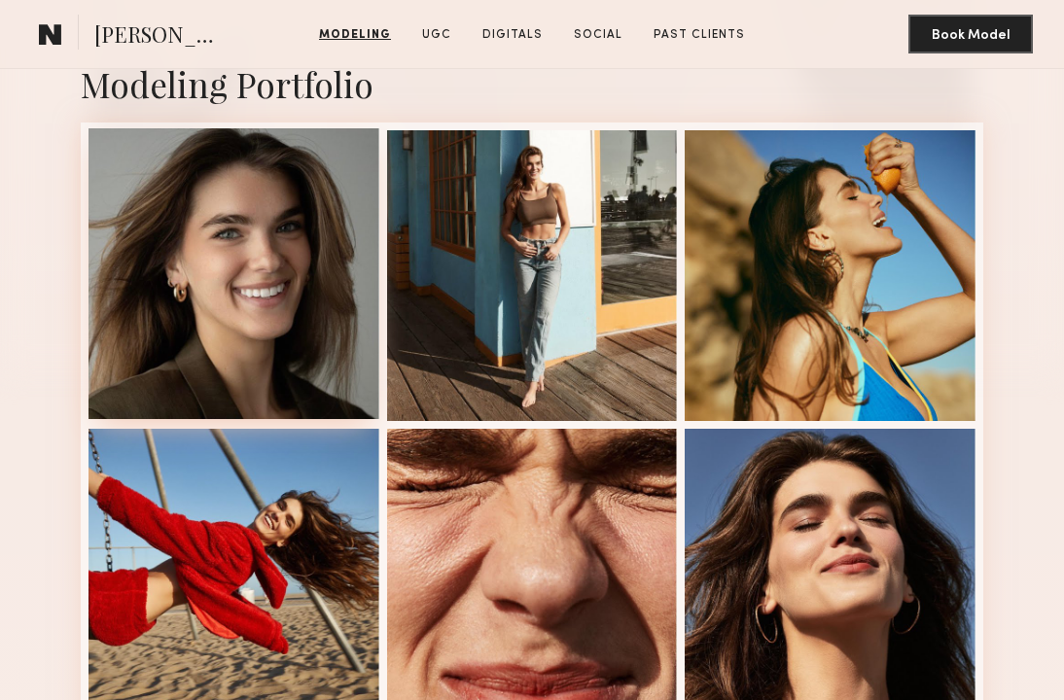
click at [277, 388] on div at bounding box center [233, 273] width 291 height 291
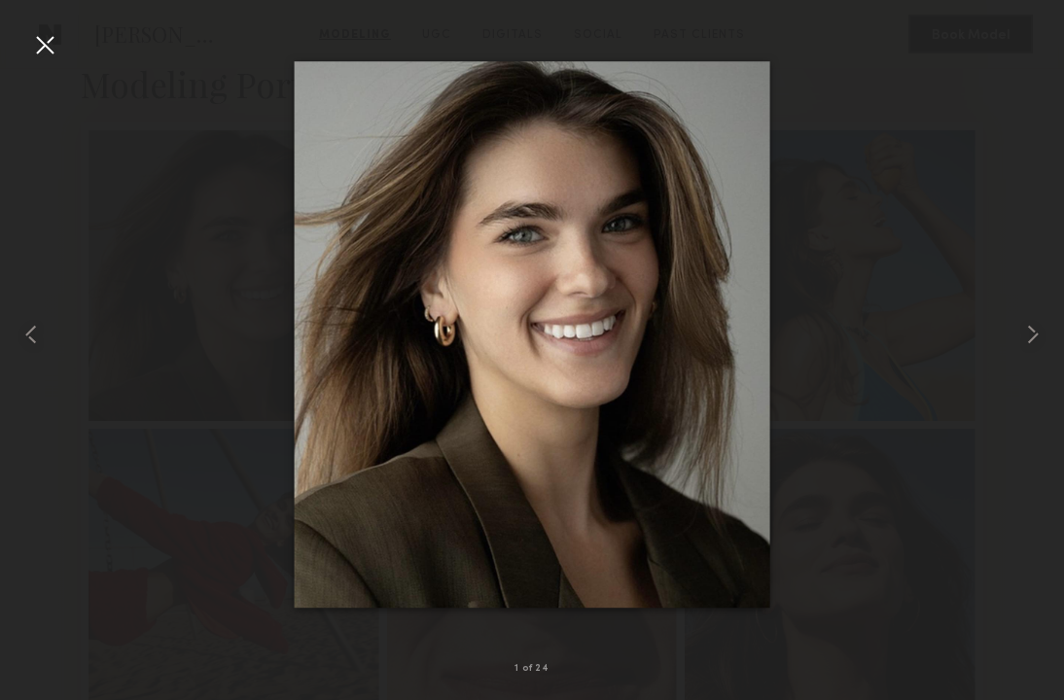
click at [37, 43] on div at bounding box center [44, 44] width 31 height 31
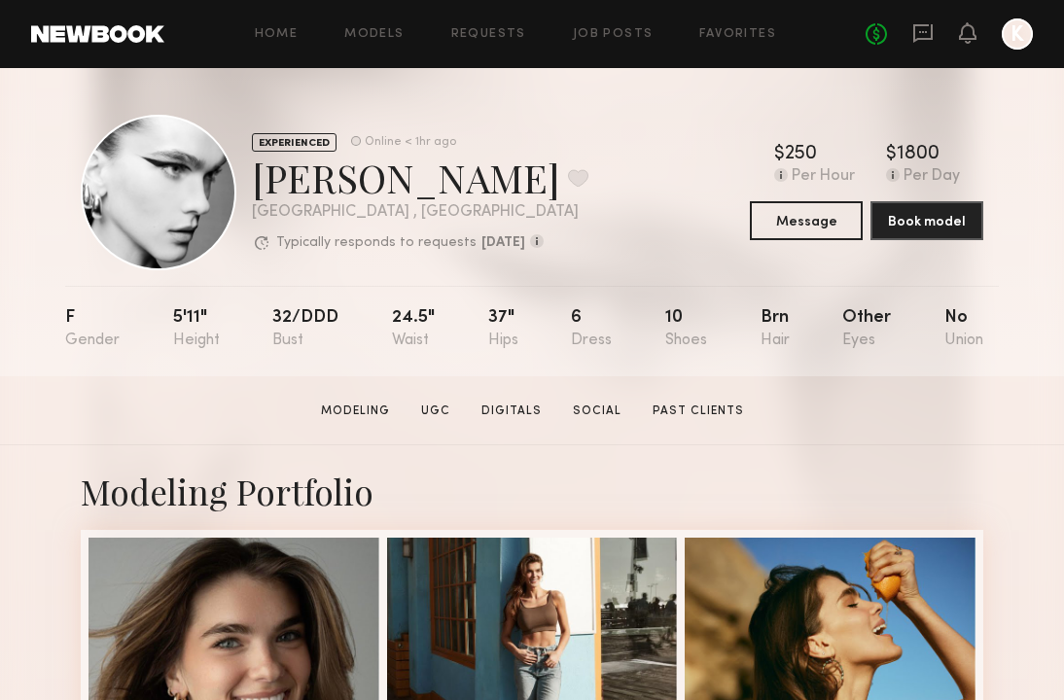
scroll to position [0, 0]
click at [821, 216] on button "Message" at bounding box center [806, 219] width 113 height 39
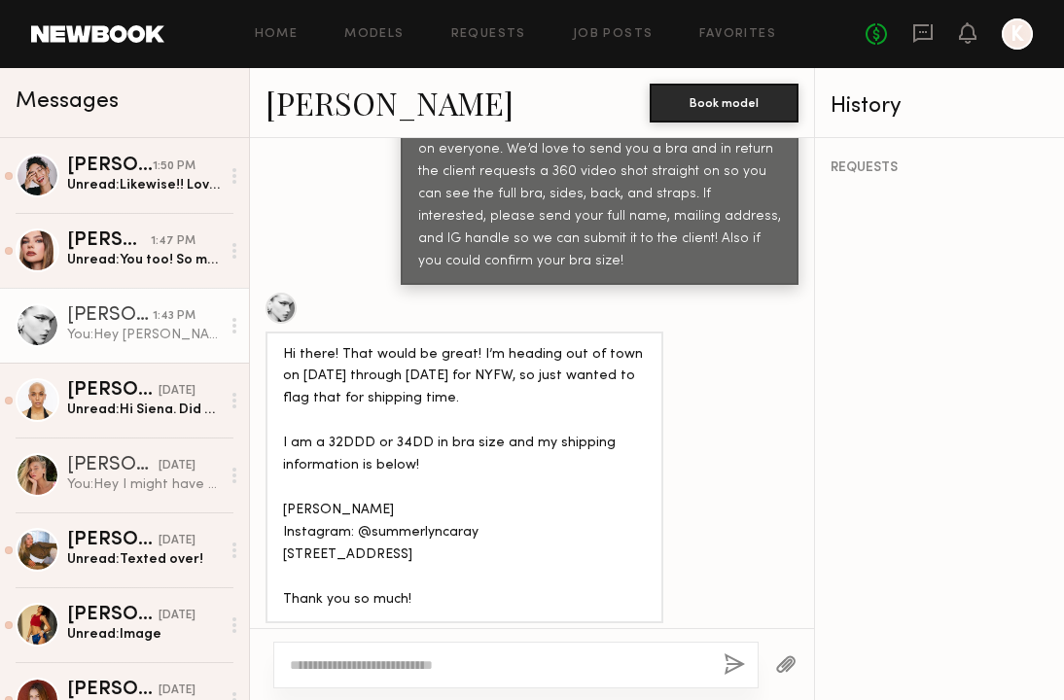
scroll to position [1113, 0]
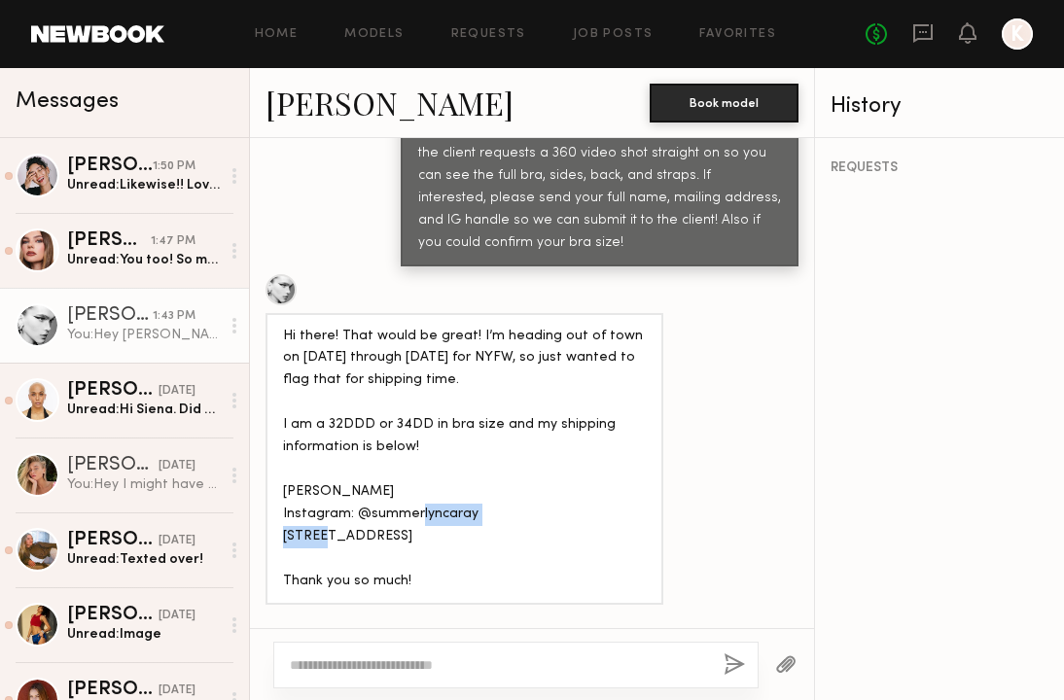
drag, startPoint x: 475, startPoint y: 434, endPoint x: 359, endPoint y: 434, distance: 115.7
click at [359, 434] on div "Hi there! That would be great! I’m heading out of town on [DATE] through [DATE]…" at bounding box center [464, 459] width 363 height 267
copy div "@summerlyncaray"
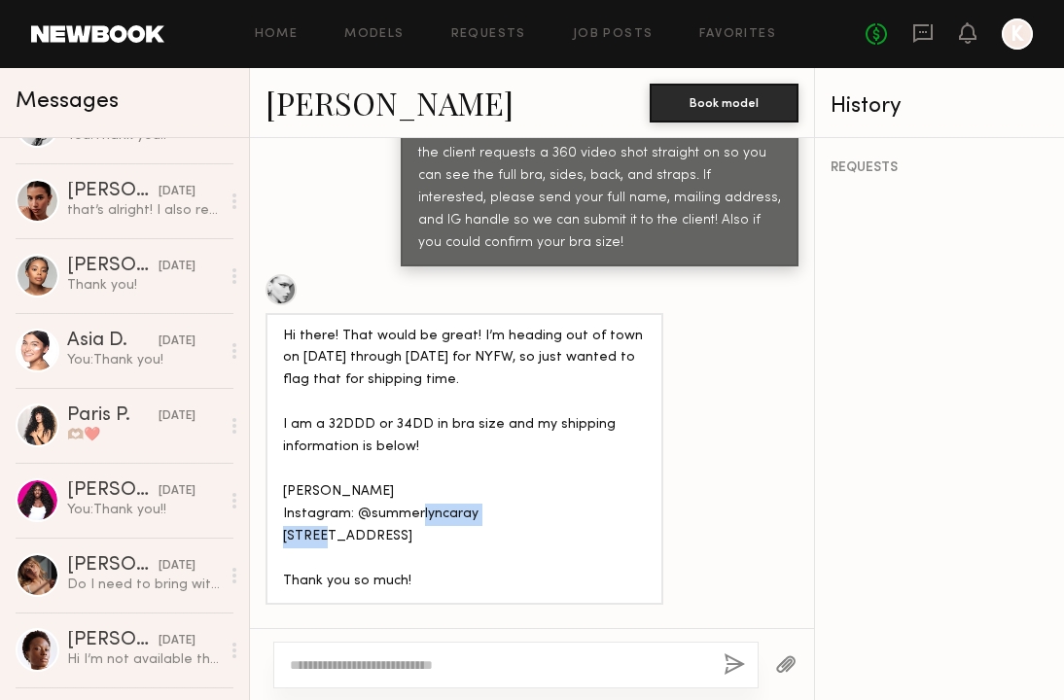
scroll to position [1099, 0]
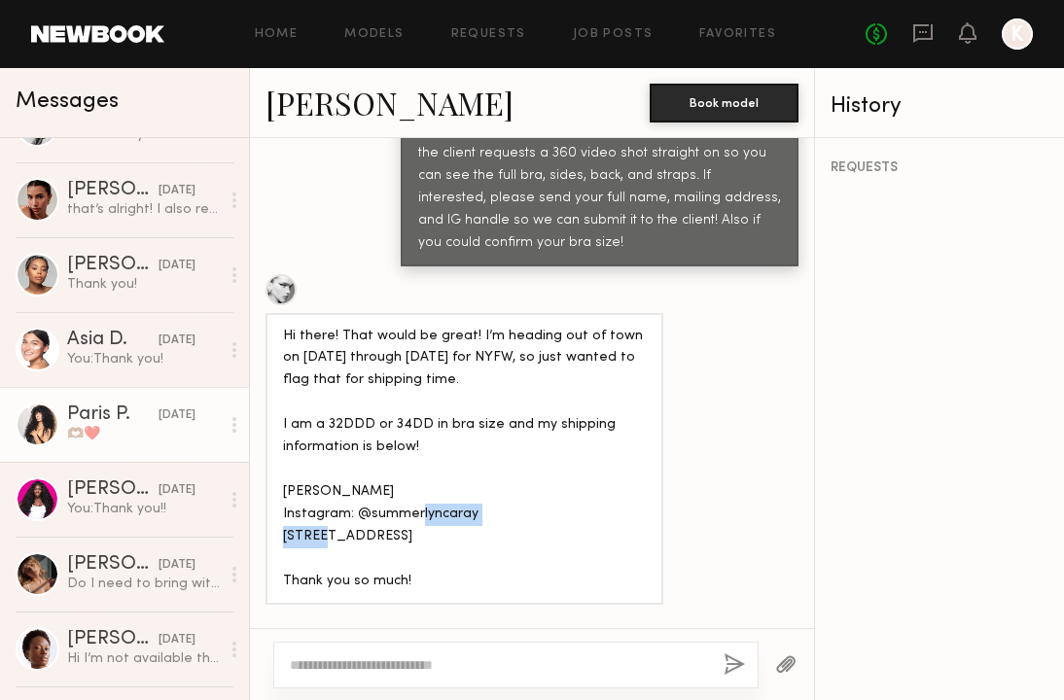
click at [158, 415] on div "[DATE]" at bounding box center [176, 415] width 37 height 18
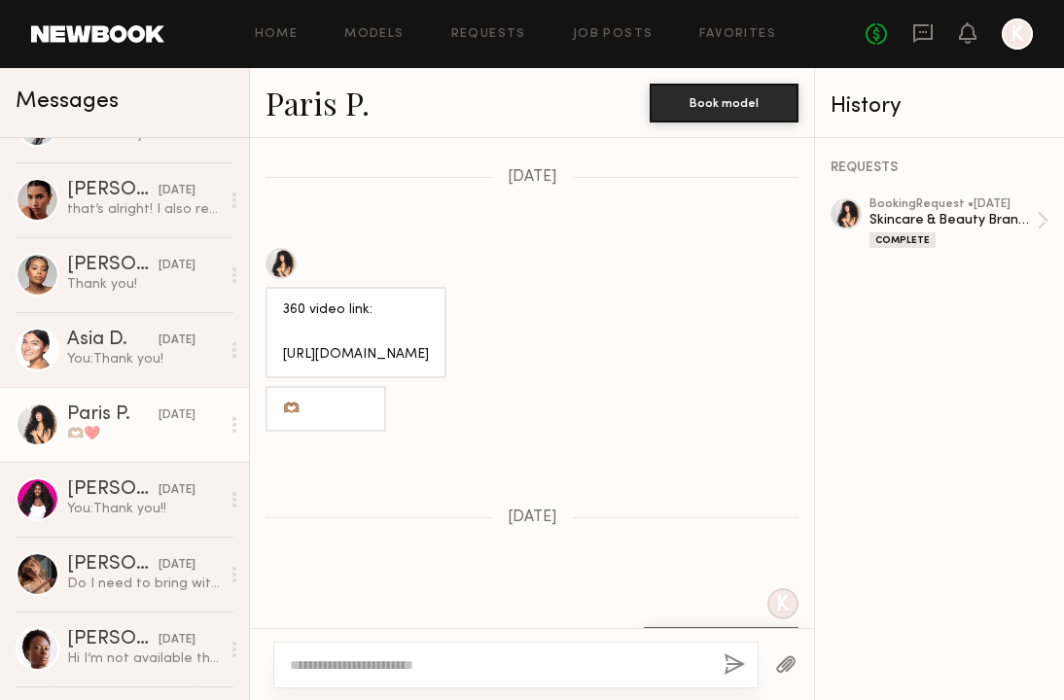
scroll to position [2358, 0]
click at [295, 104] on link "Paris P." at bounding box center [317, 103] width 104 height 42
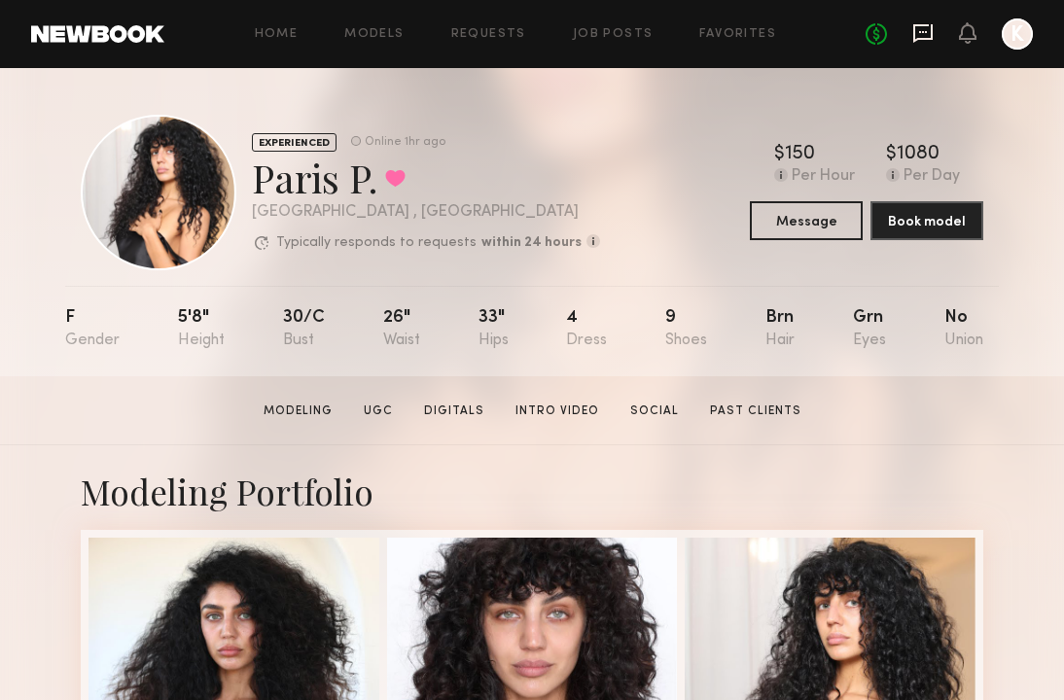
click at [914, 35] on icon at bounding box center [922, 33] width 19 height 18
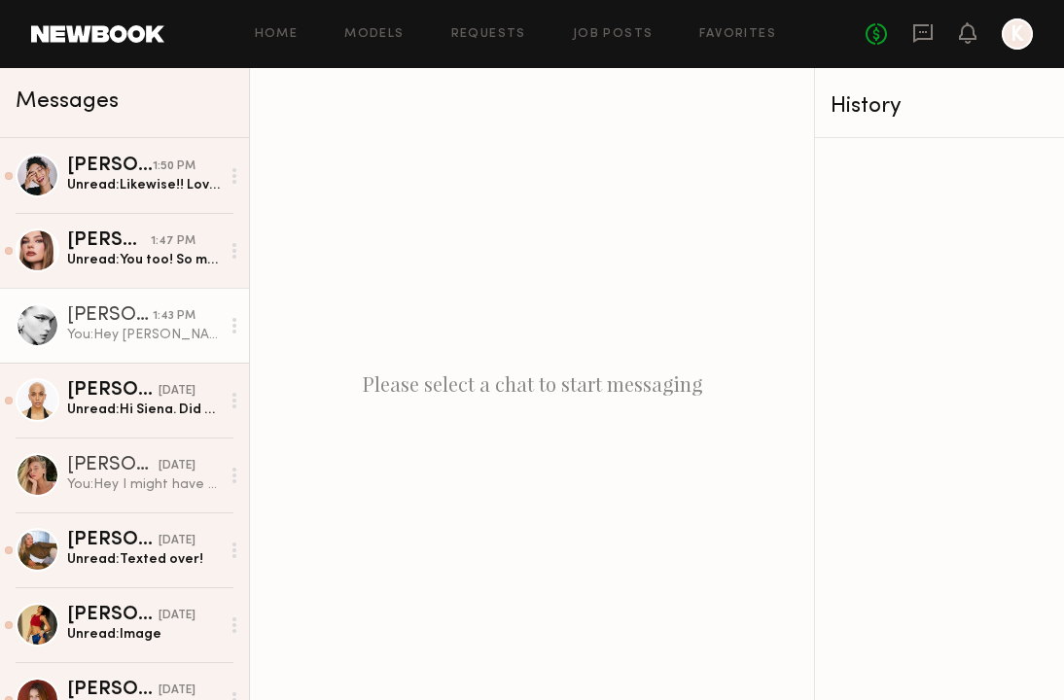
click at [126, 348] on link "[PERSON_NAME] 1:43 PM You: Hey [PERSON_NAME]! Are you available [DATE] for Thir…" at bounding box center [124, 325] width 249 height 75
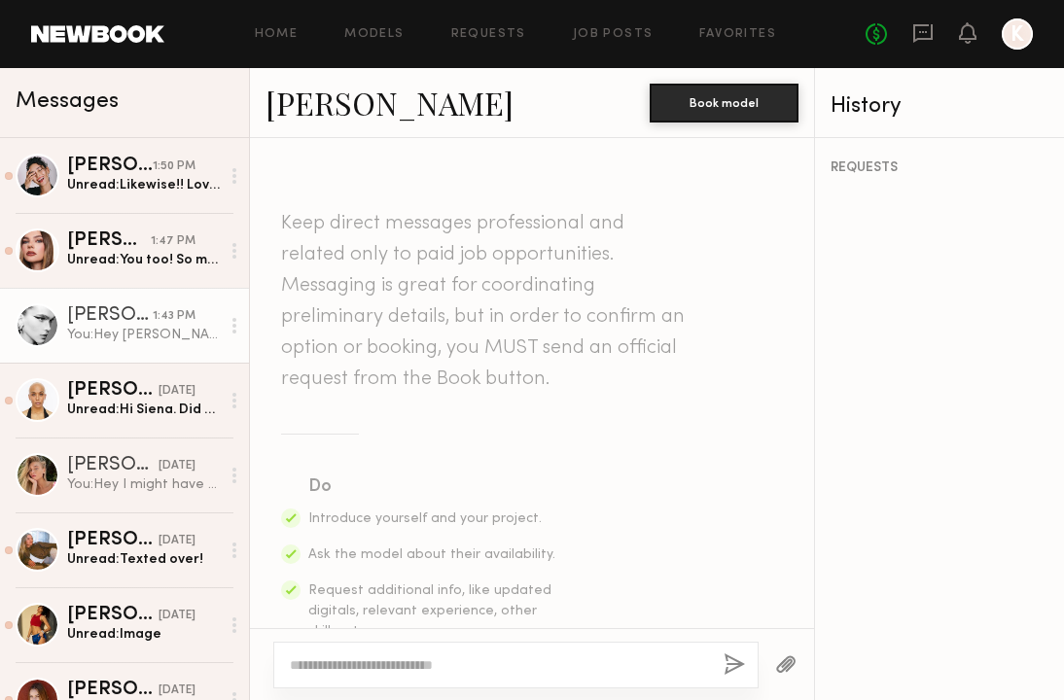
scroll to position [-6, 0]
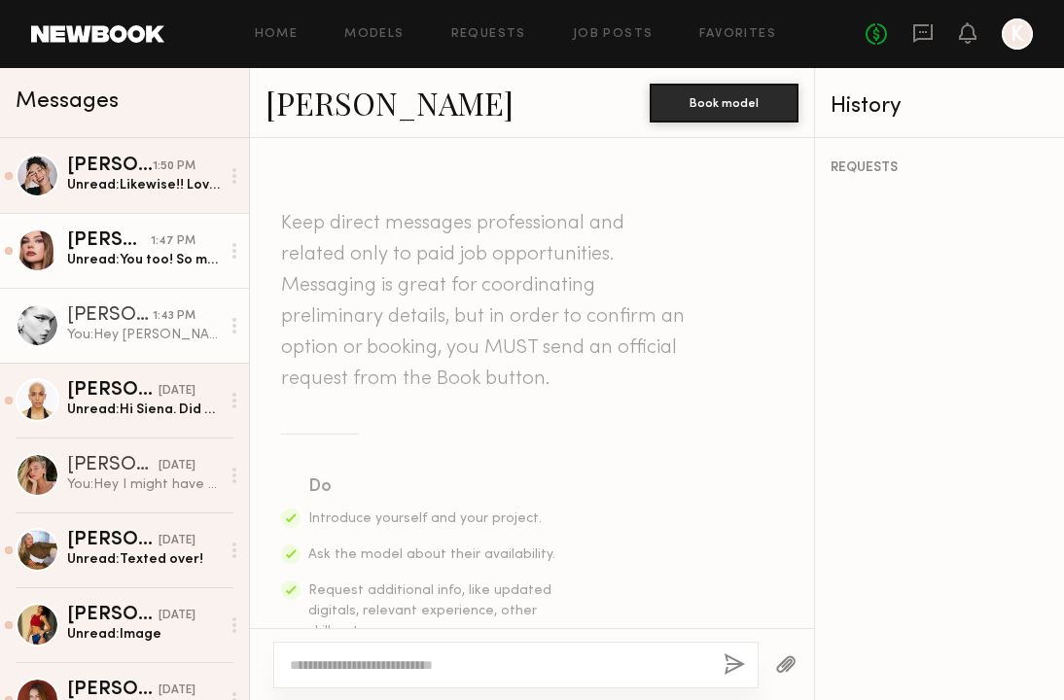
click at [183, 245] on div "1:47 PM" at bounding box center [173, 241] width 45 height 18
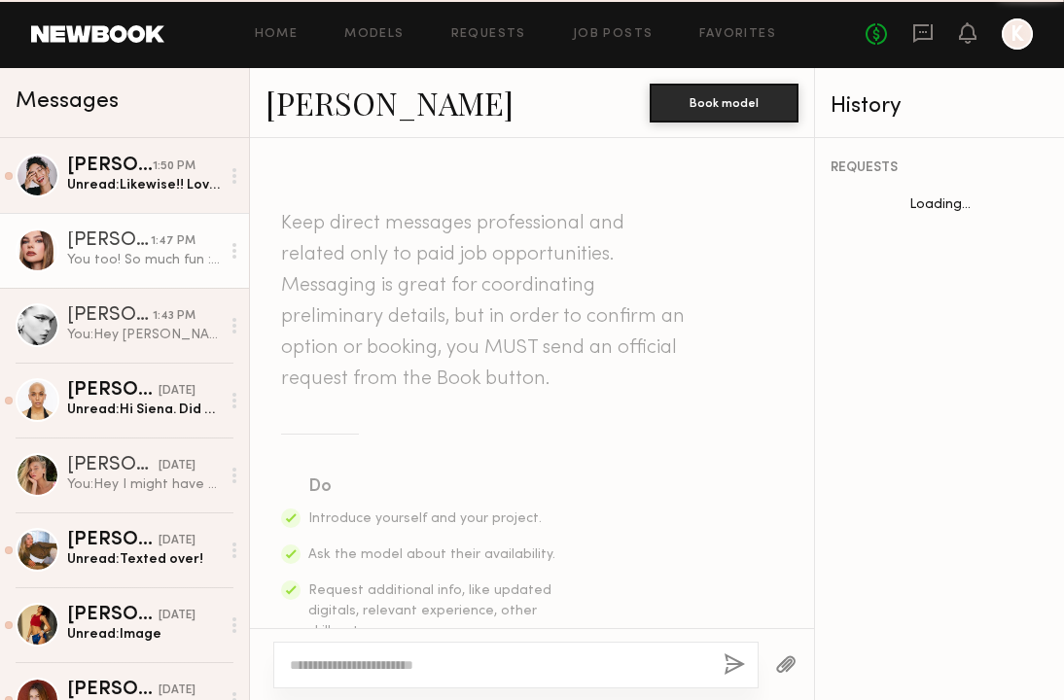
scroll to position [1930, 0]
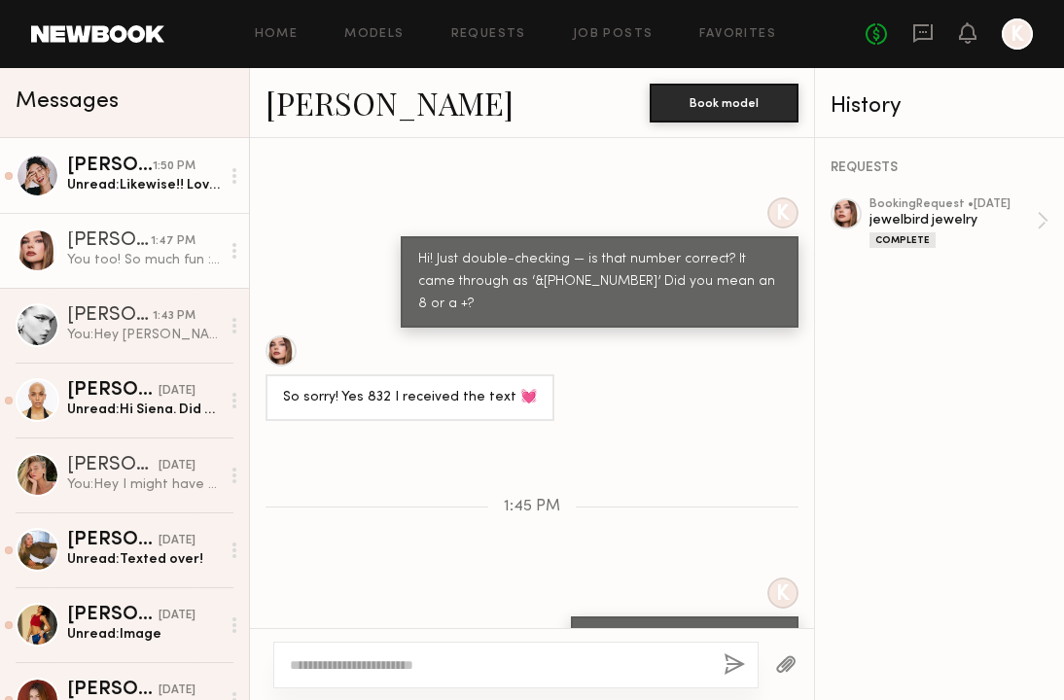
click at [150, 159] on div "[PERSON_NAME]" at bounding box center [110, 166] width 86 height 19
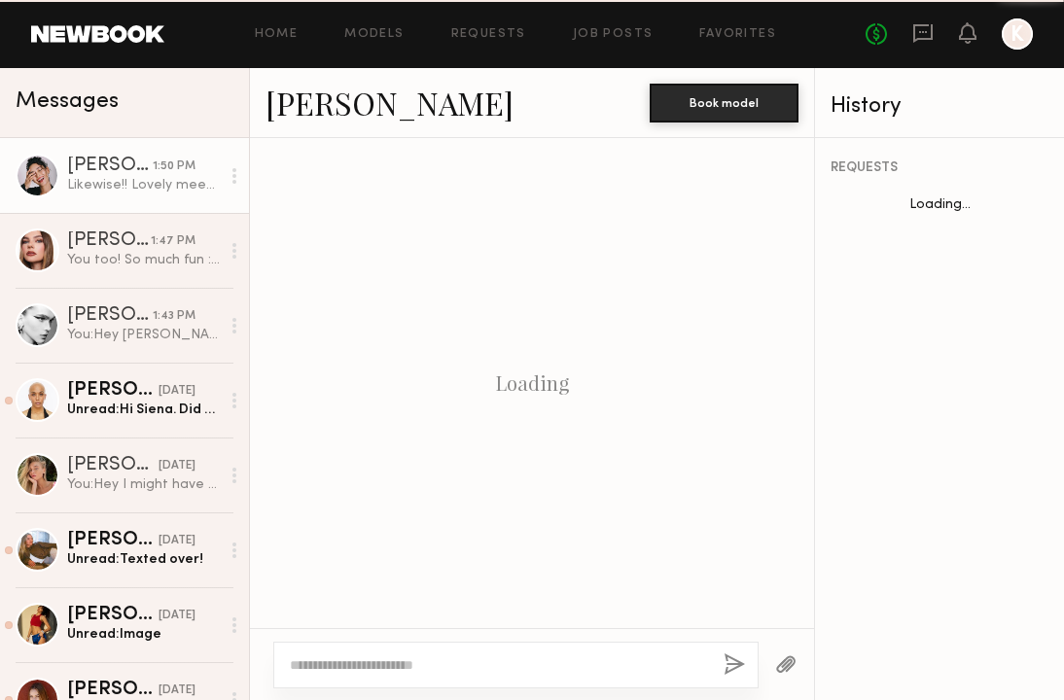
scroll to position [1404, 0]
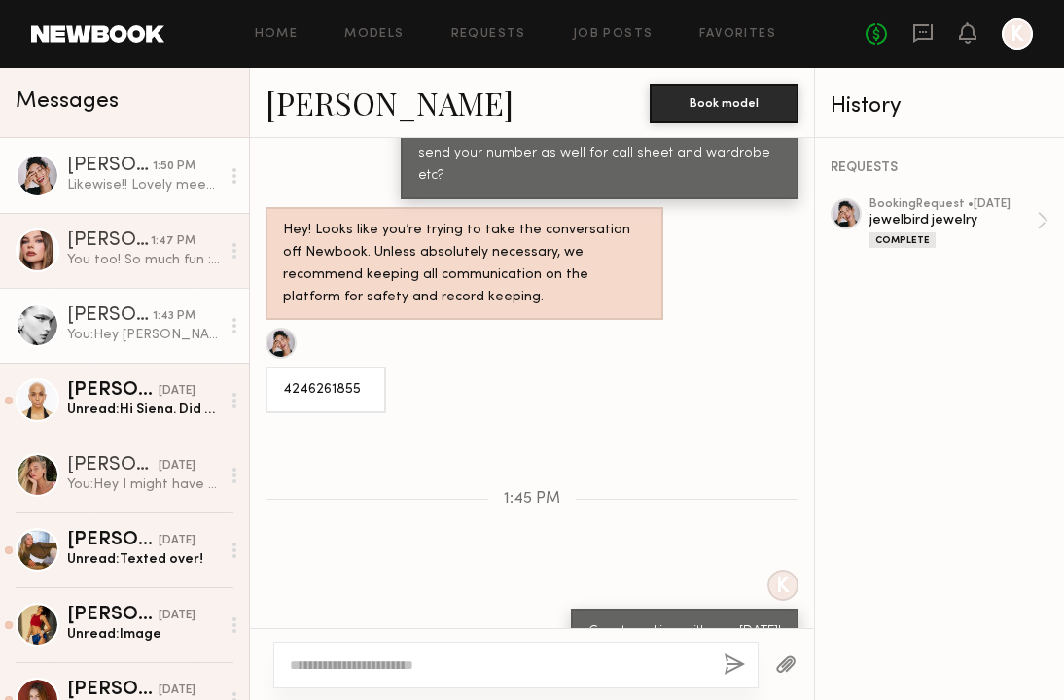
click at [177, 338] on div "You: Hey [PERSON_NAME]! Are you available [DATE] for Thirdlove? We'd love to bo…" at bounding box center [143, 335] width 153 height 18
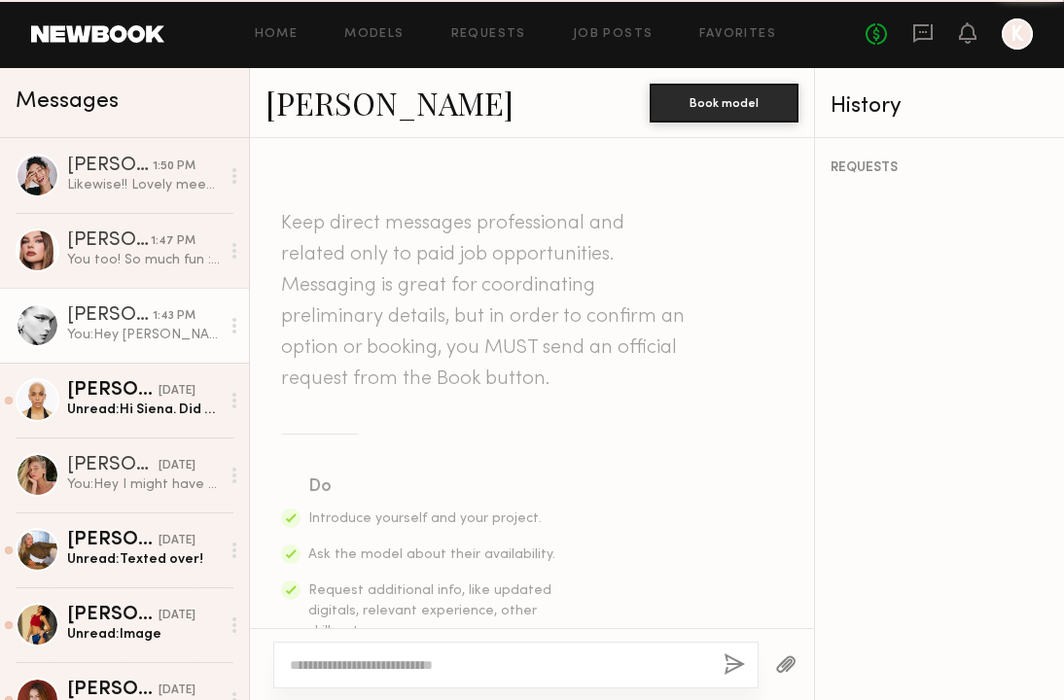
scroll to position [3624, 0]
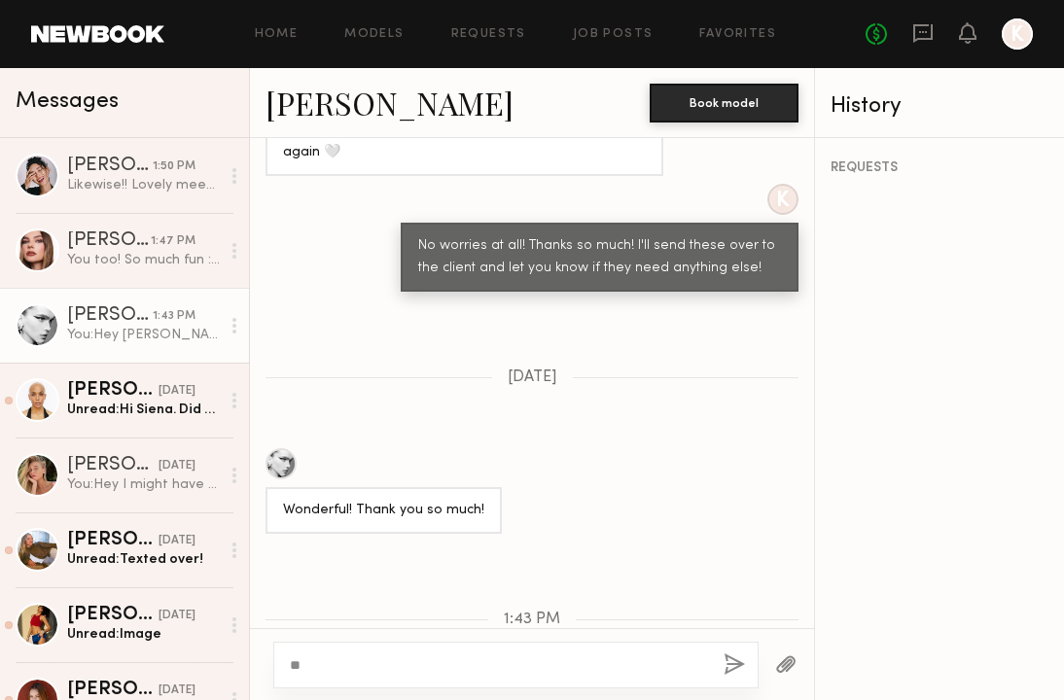
type textarea "*"
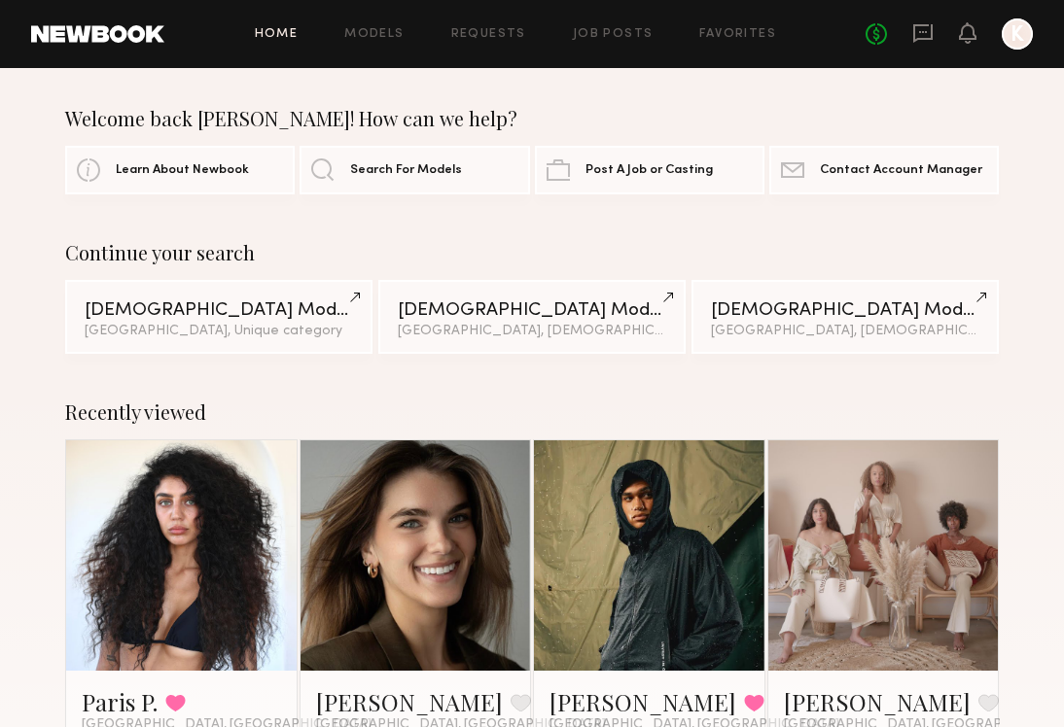
click at [718, 24] on div "Home Models Requests Job Posts Favorites Sign Out No fees up to $5,000 K" at bounding box center [598, 33] width 868 height 31
click at [722, 40] on link "Favorites" at bounding box center [737, 34] width 77 height 13
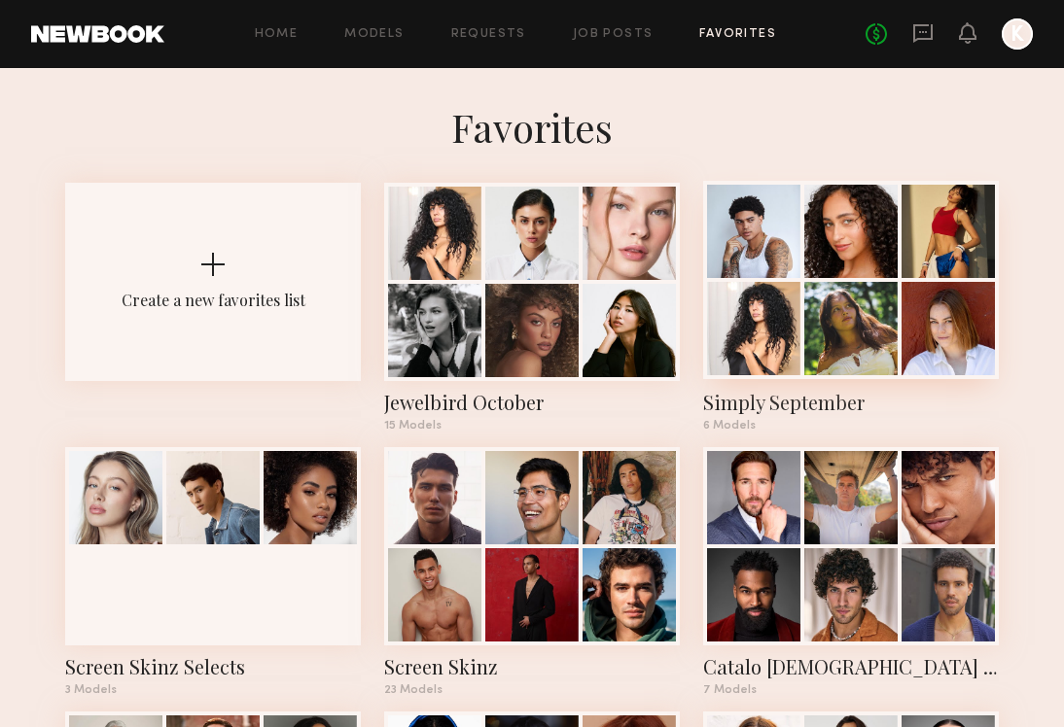
click at [795, 277] on div at bounding box center [753, 231] width 93 height 93
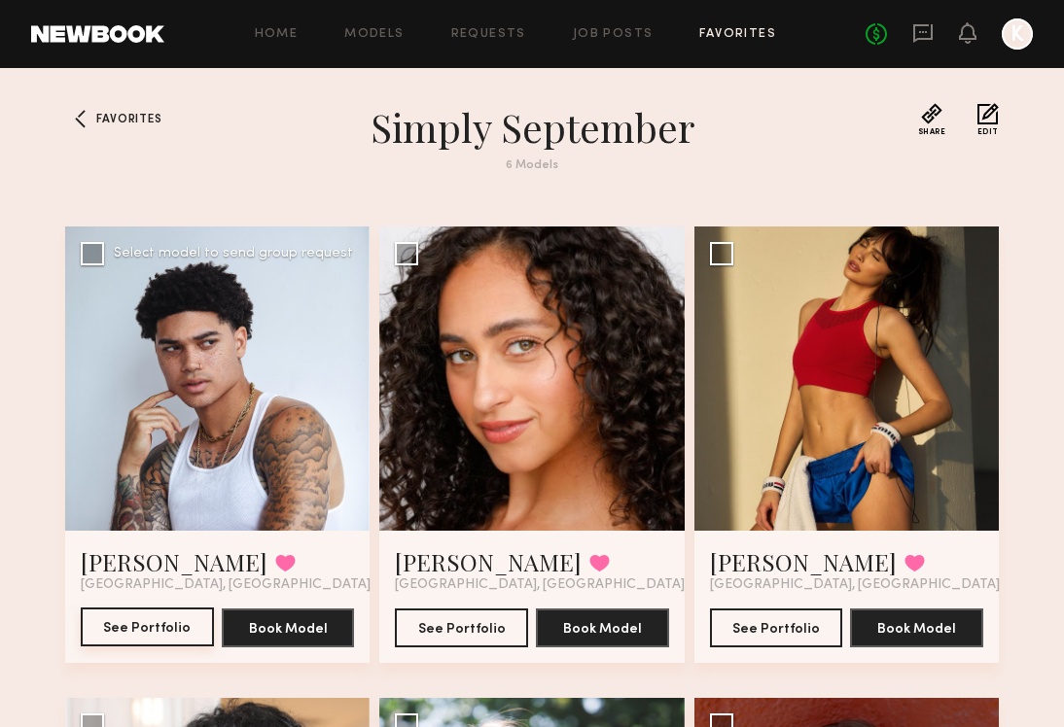
click at [175, 622] on button "See Portfolio" at bounding box center [147, 627] width 133 height 39
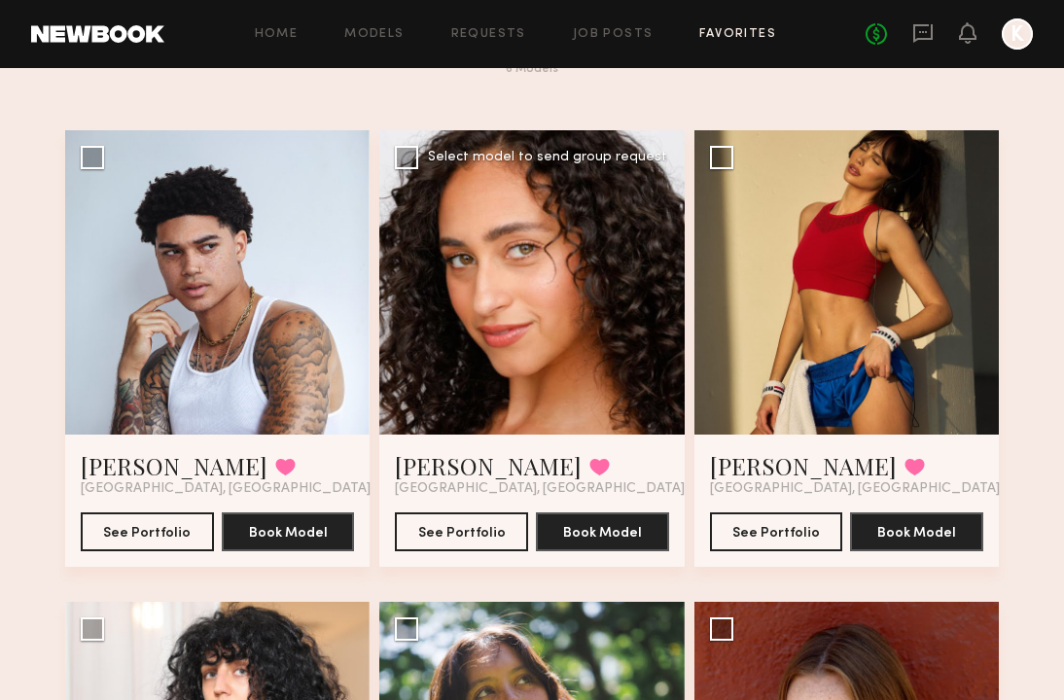
scroll to position [96, 0]
click at [786, 532] on button "See Portfolio" at bounding box center [776, 530] width 133 height 39
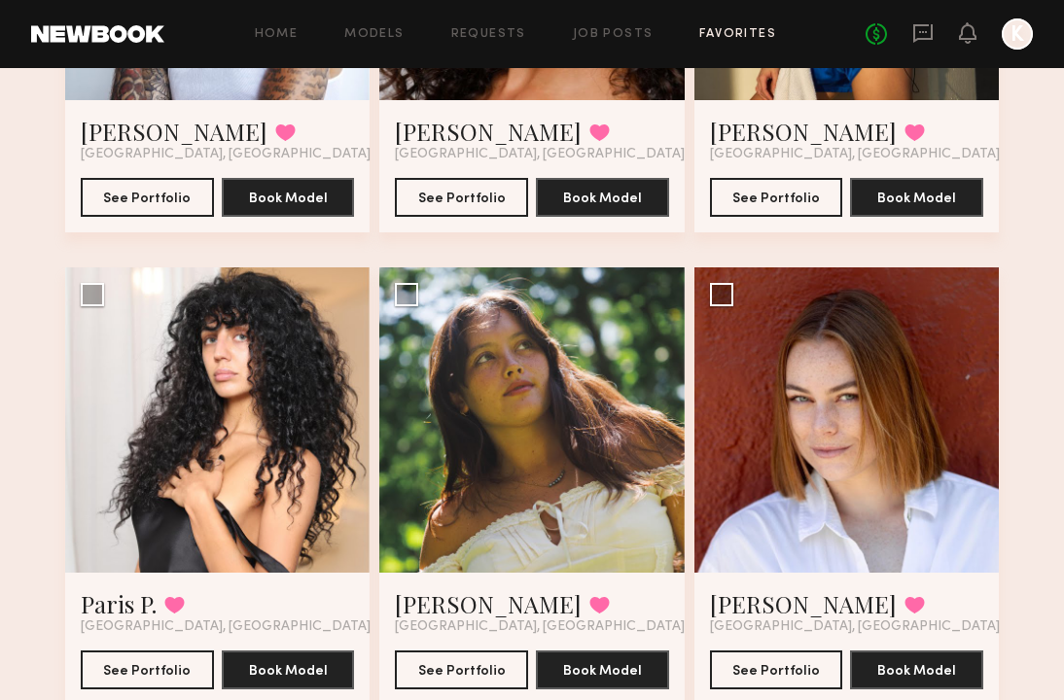
scroll to position [425, 0]
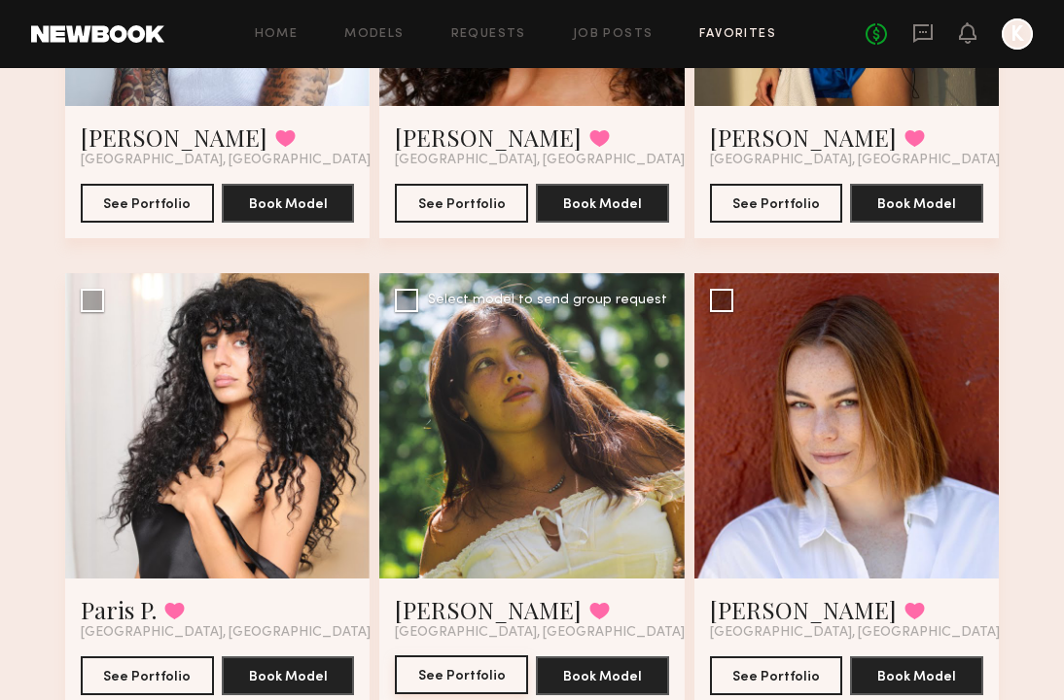
click at [464, 665] on button "See Portfolio" at bounding box center [461, 674] width 133 height 39
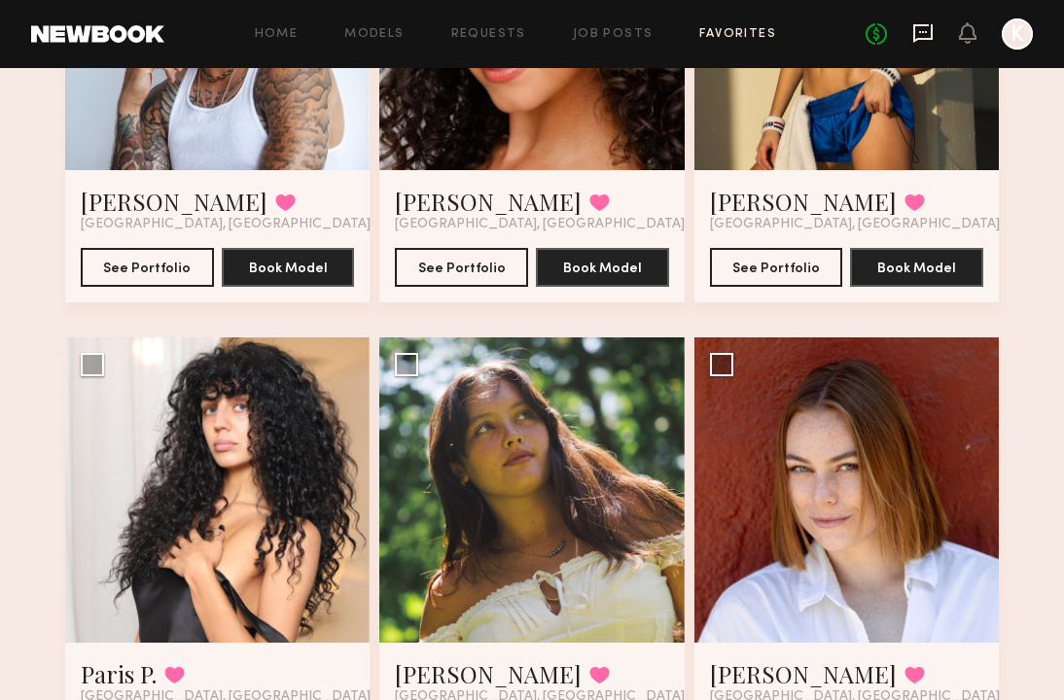
click at [924, 36] on icon at bounding box center [922, 32] width 21 height 21
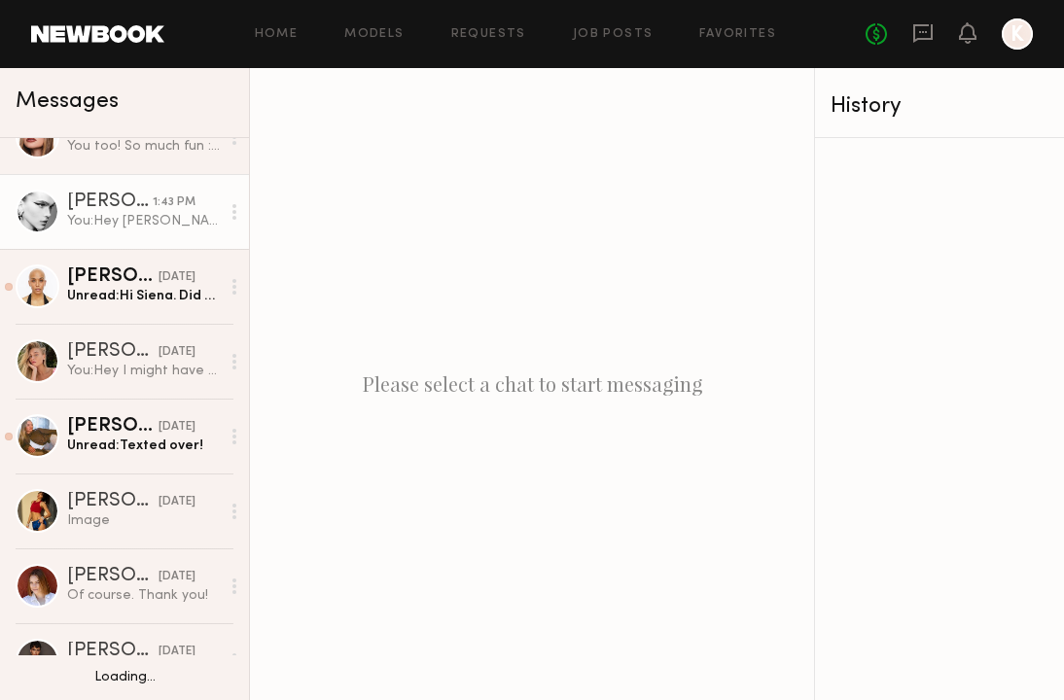
scroll to position [217, 0]
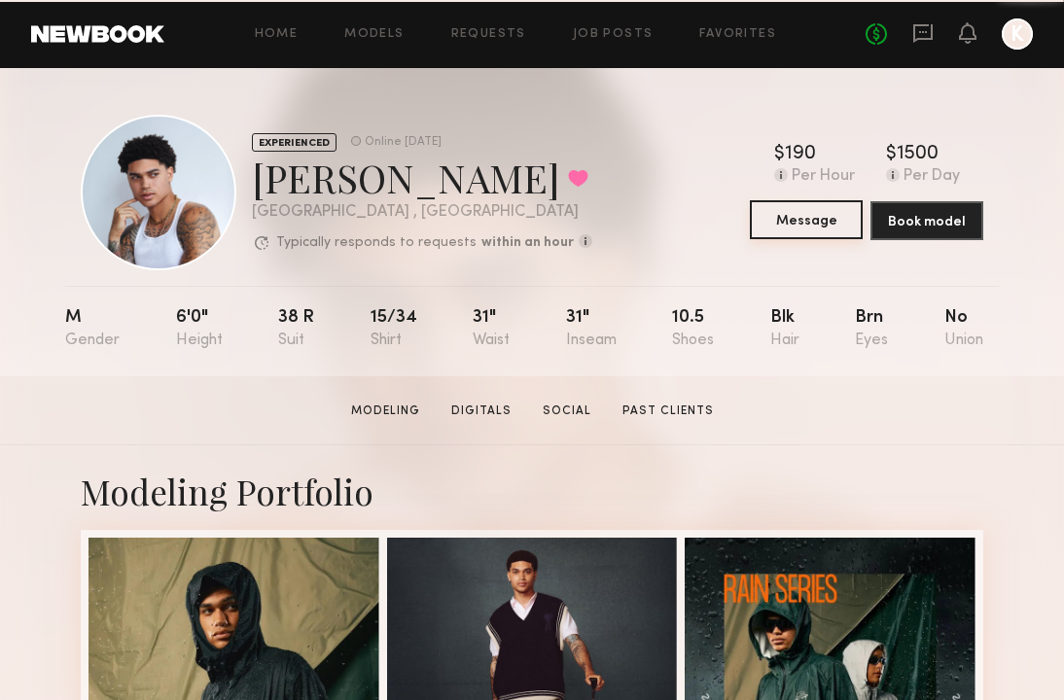
click at [781, 225] on button "Message" at bounding box center [806, 219] width 113 height 39
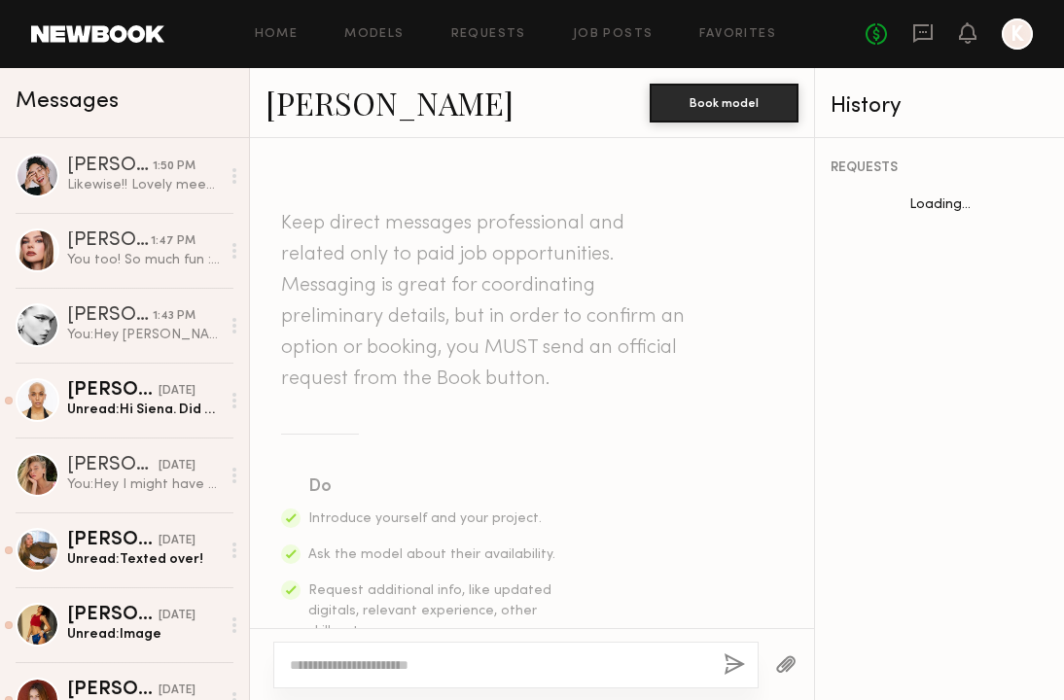
scroll to position [1104, 0]
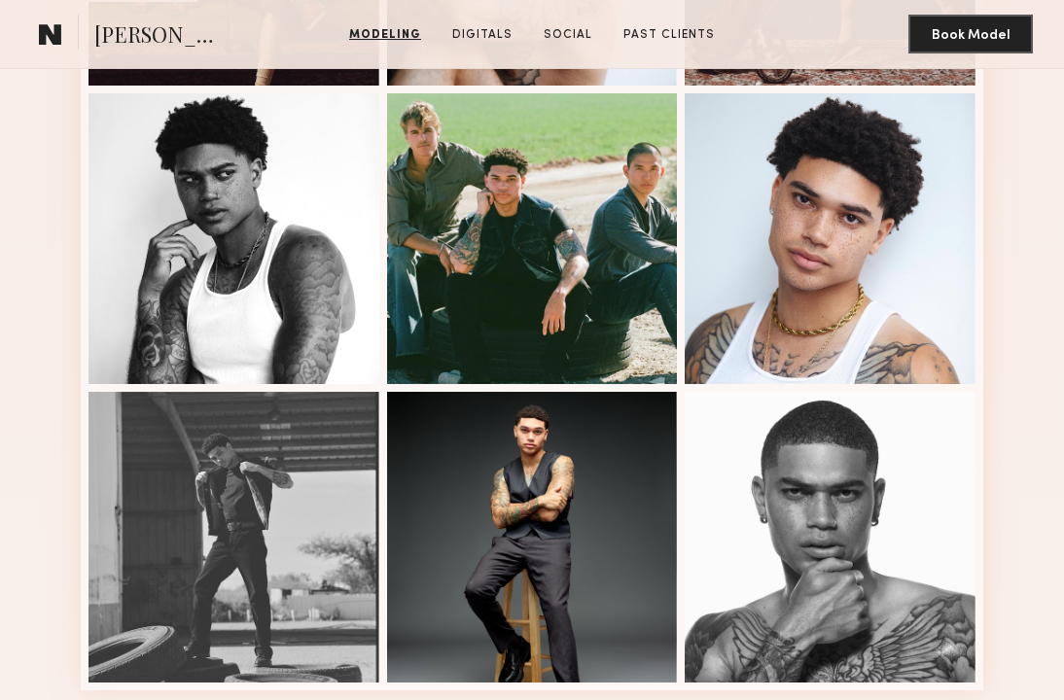
scroll to position [1226, 0]
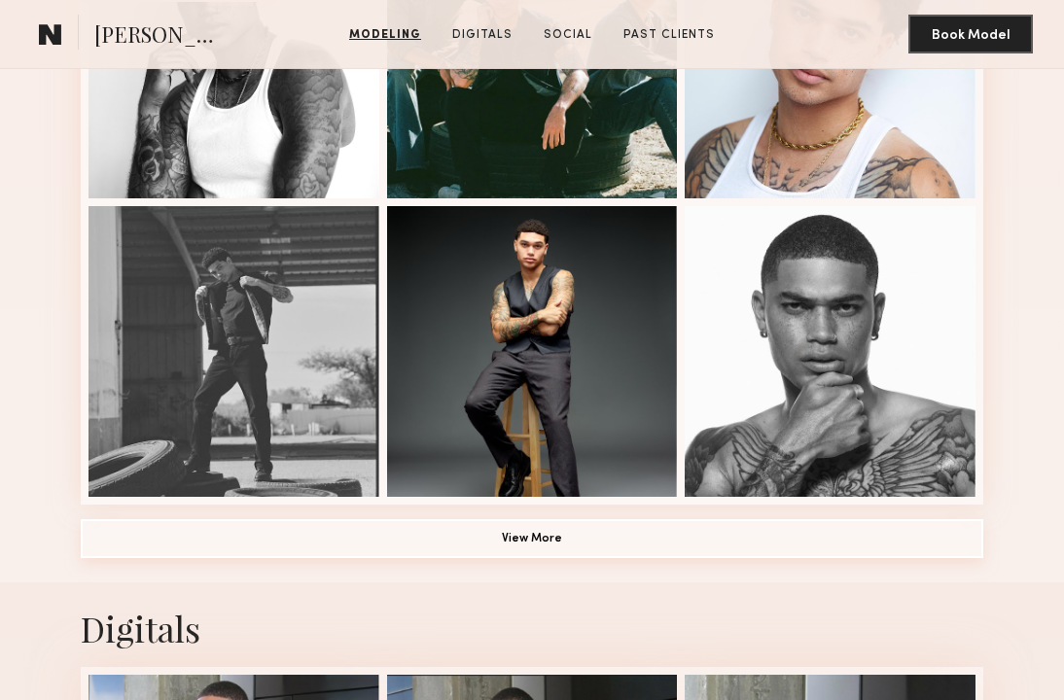
click at [561, 535] on button "View More" at bounding box center [532, 538] width 902 height 39
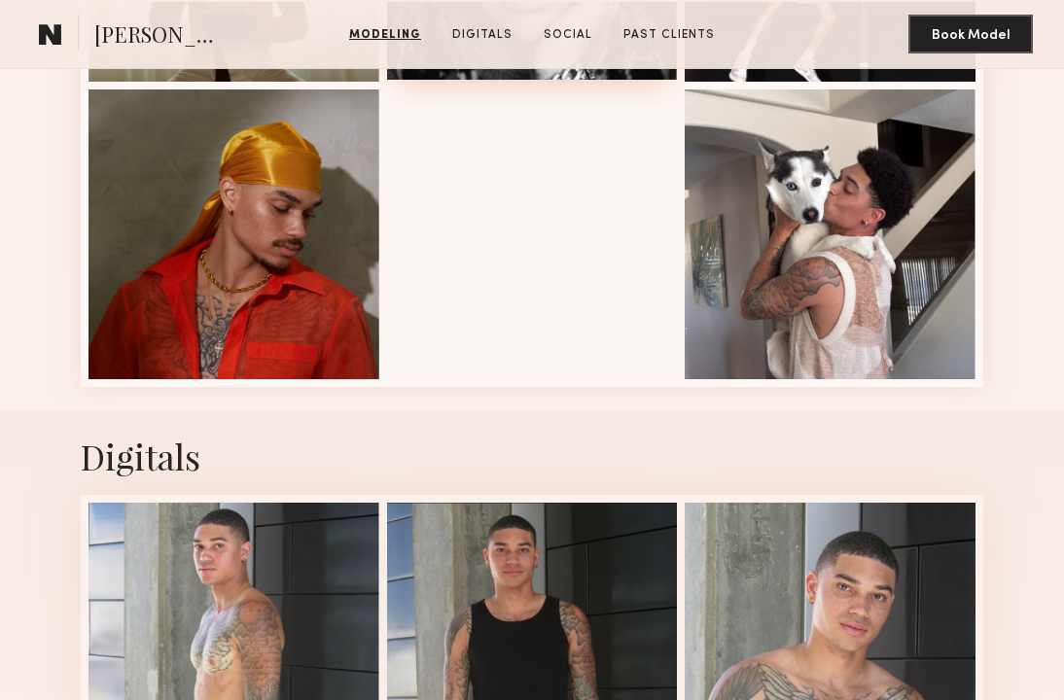
scroll to position [2558, 0]
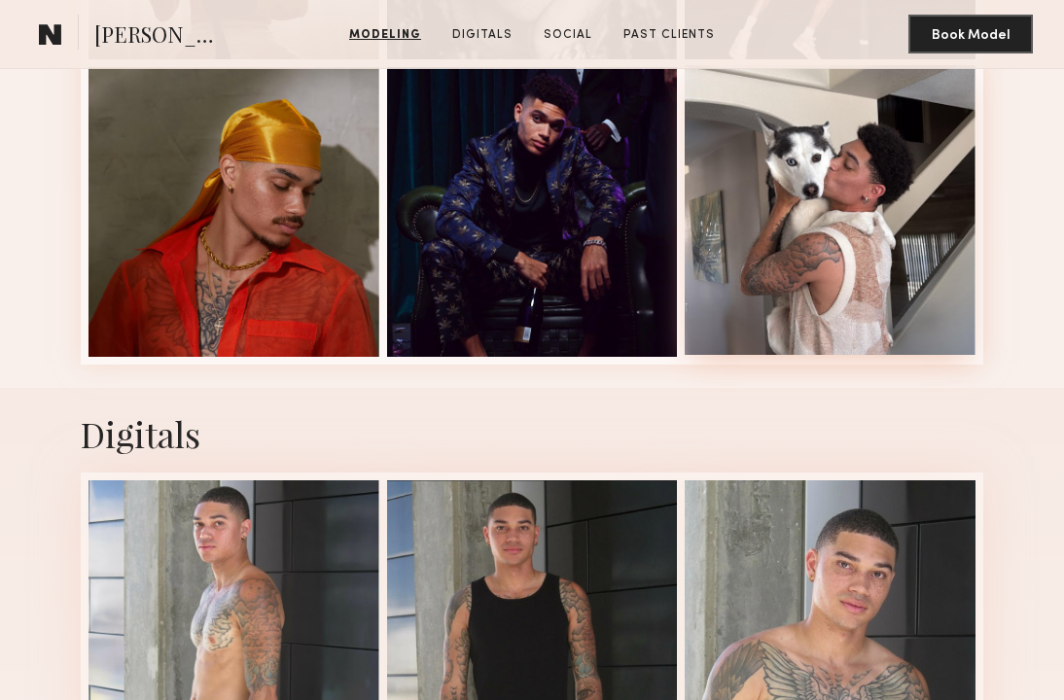
click at [842, 290] on div at bounding box center [830, 210] width 291 height 291
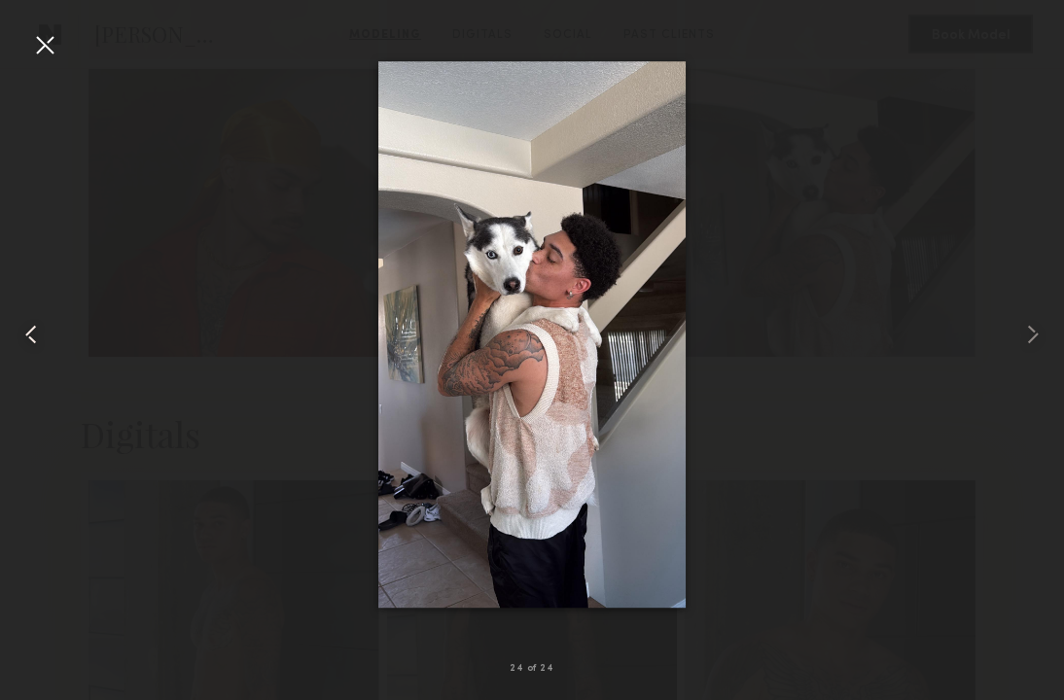
click at [27, 51] on div at bounding box center [21, 334] width 43 height 607
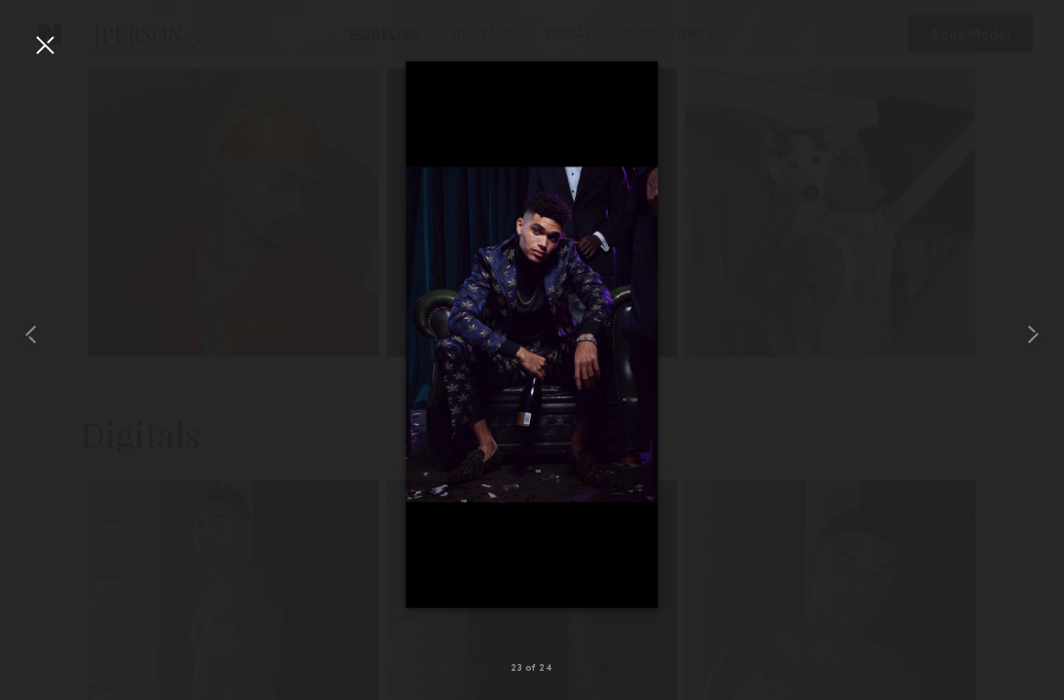
click at [54, 54] on div at bounding box center [44, 44] width 31 height 31
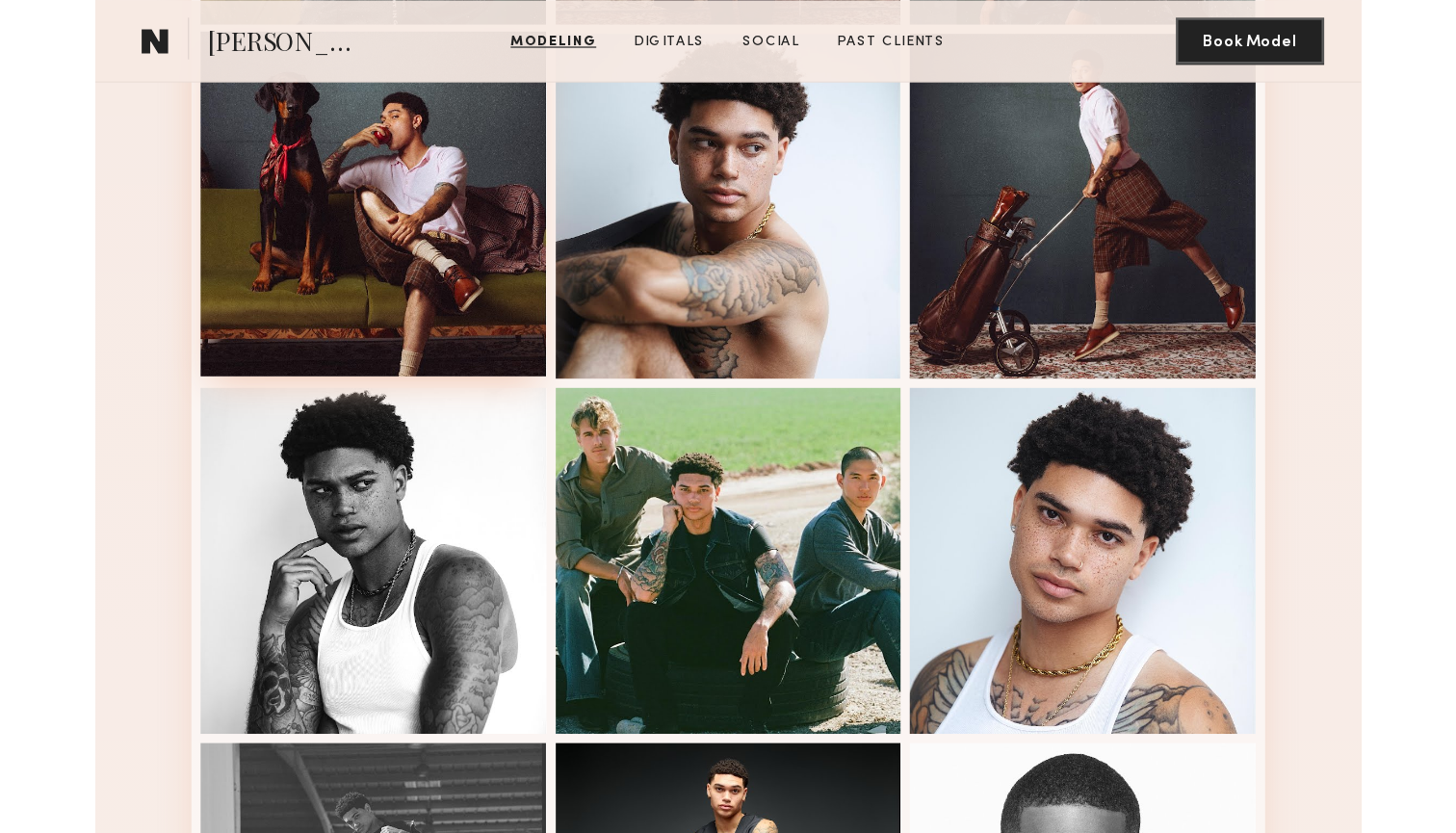
scroll to position [797, 0]
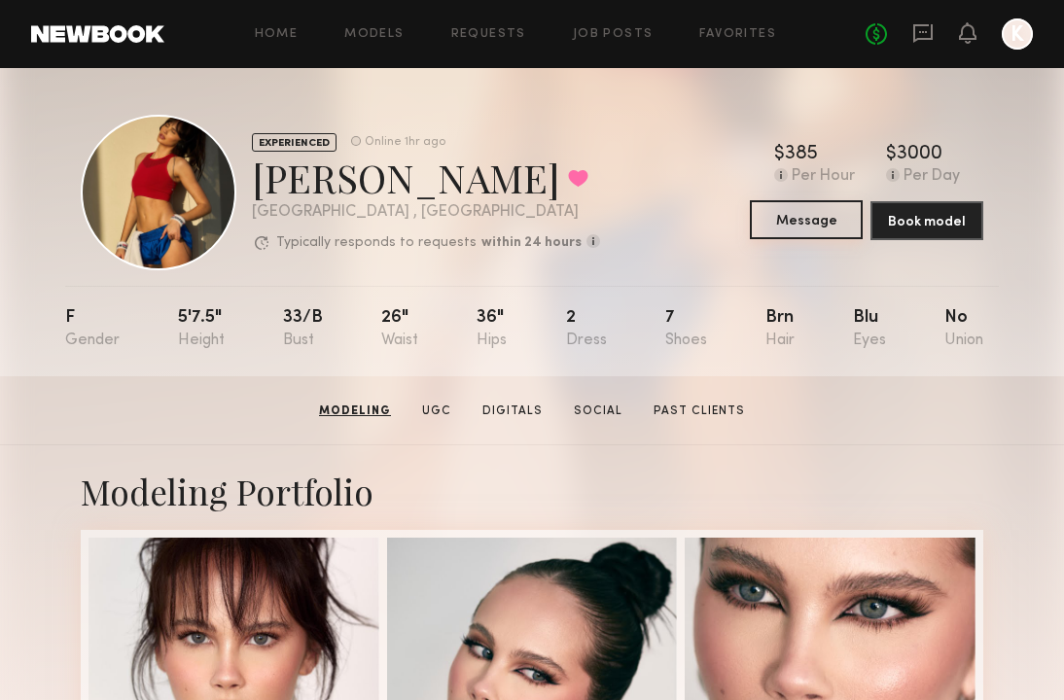
scroll to position [-1, 0]
click at [783, 221] on button "Message" at bounding box center [806, 219] width 113 height 39
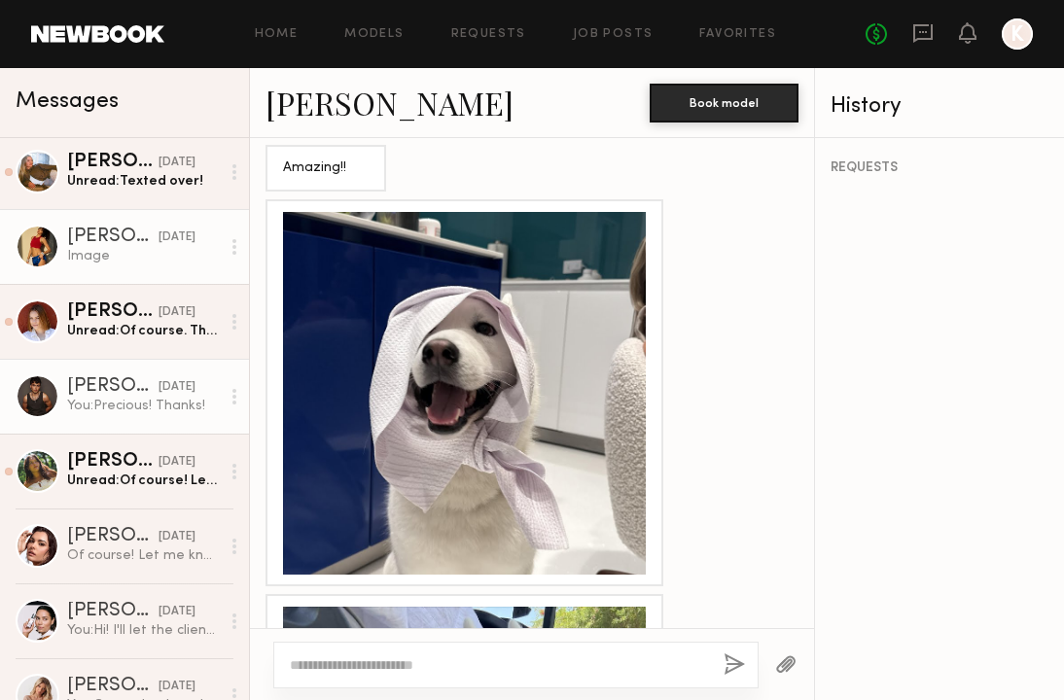
scroll to position [395, 0]
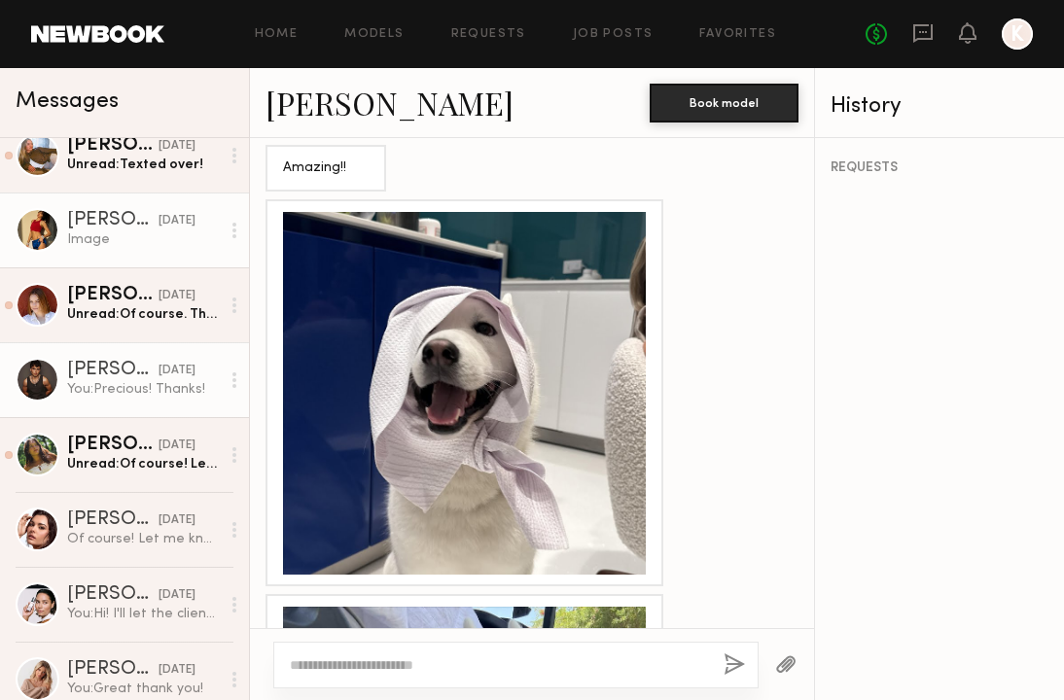
click at [134, 354] on link "Pietro S. 09/17/2025 You: Precious! Thanks!" at bounding box center [124, 379] width 249 height 75
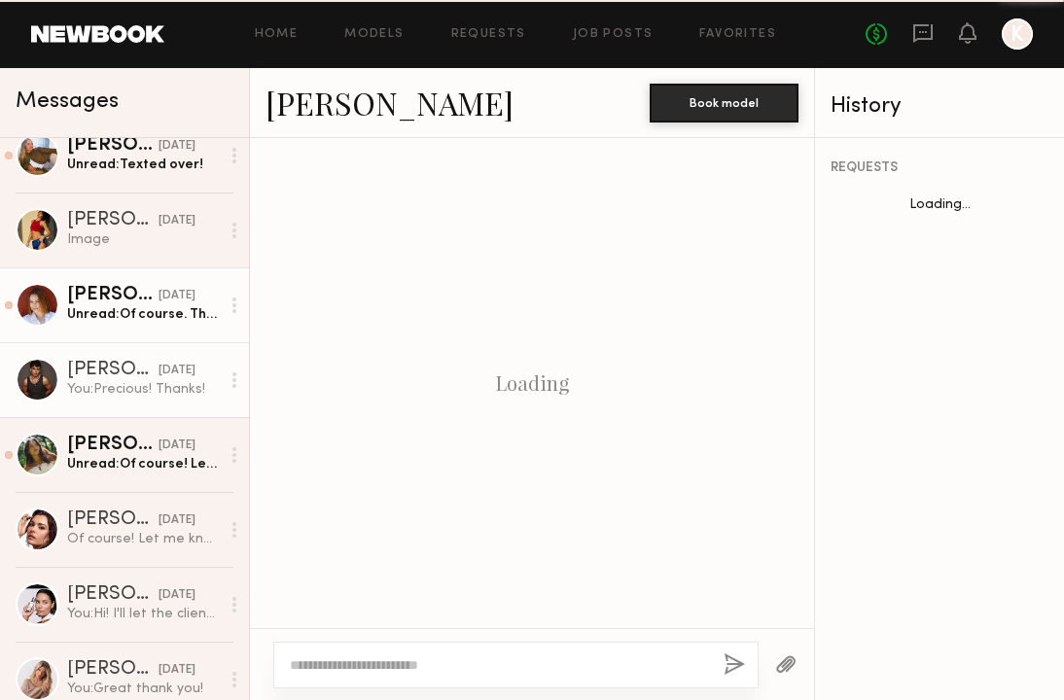
click at [140, 323] on div "Unread: Of course. Thank you!" at bounding box center [143, 314] width 153 height 18
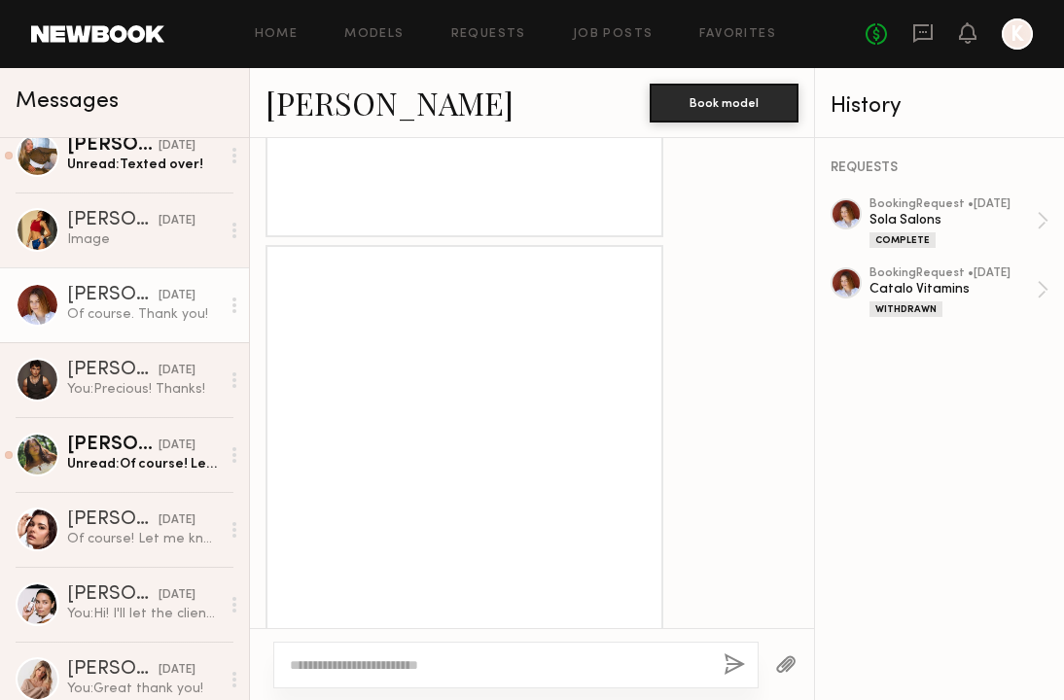
scroll to position [1721, 0]
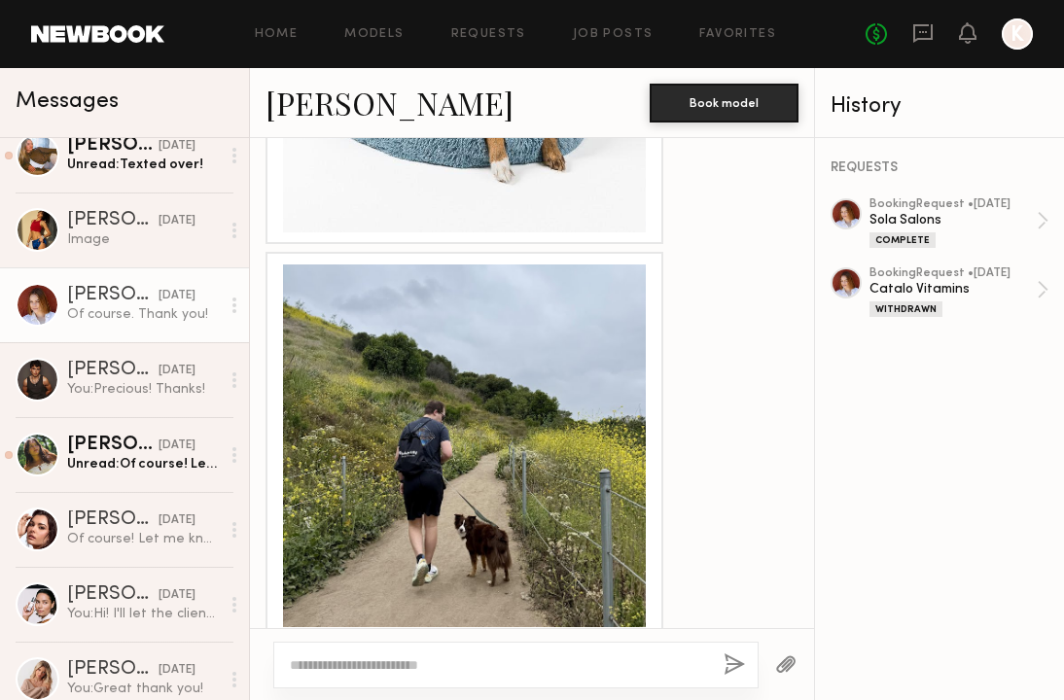
click at [511, 428] on div at bounding box center [464, 445] width 363 height 363
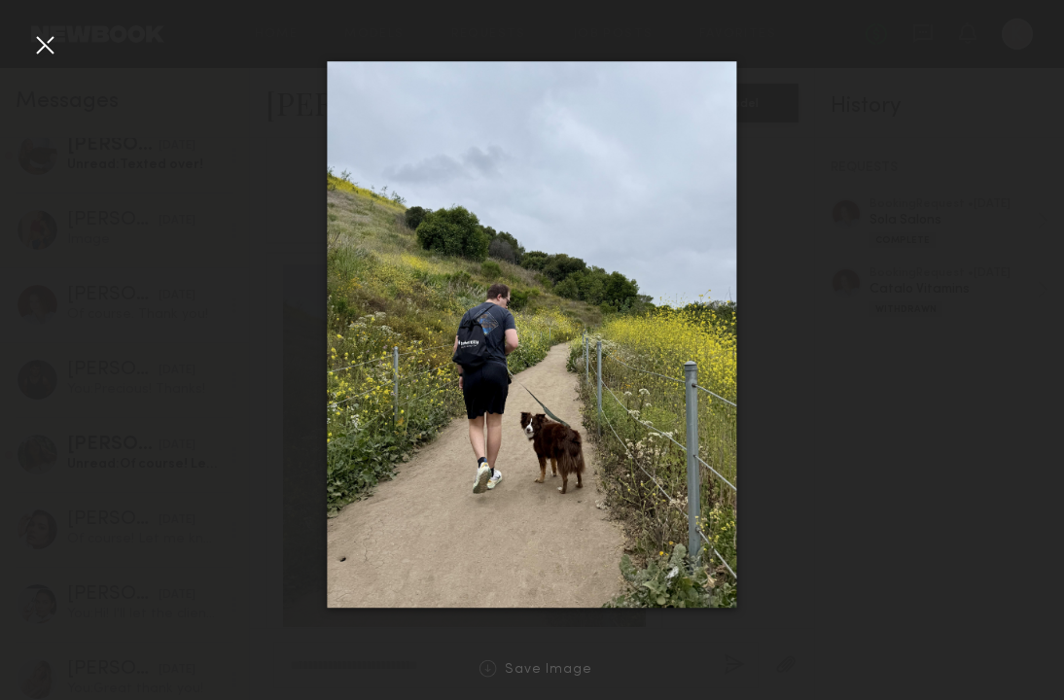
click at [52, 43] on div at bounding box center [44, 44] width 31 height 31
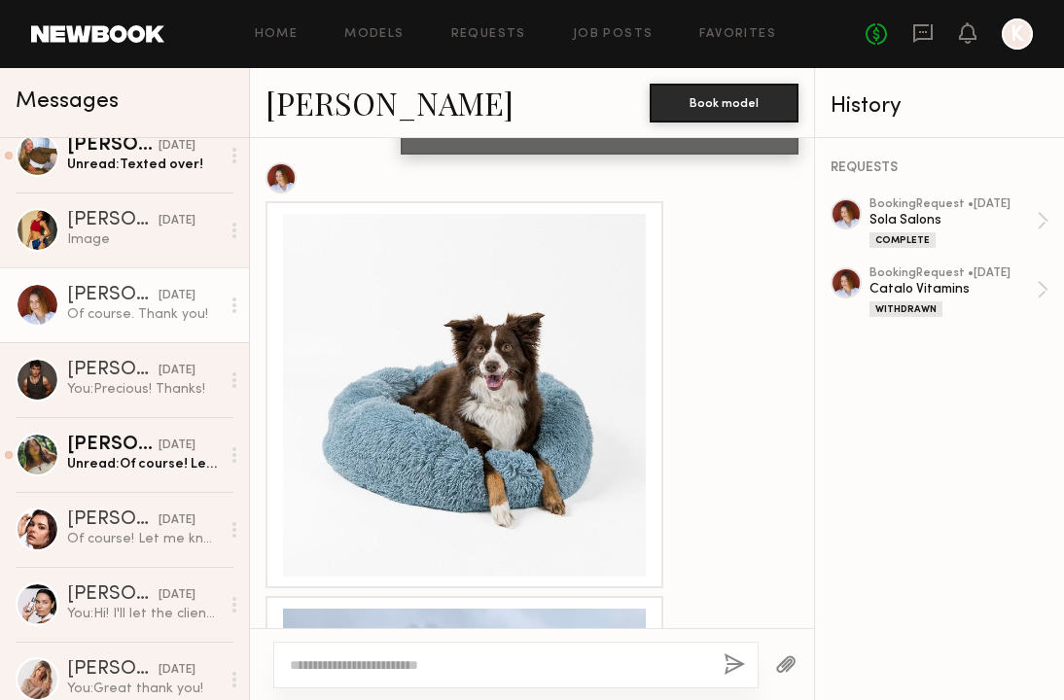
scroll to position [1371, 0]
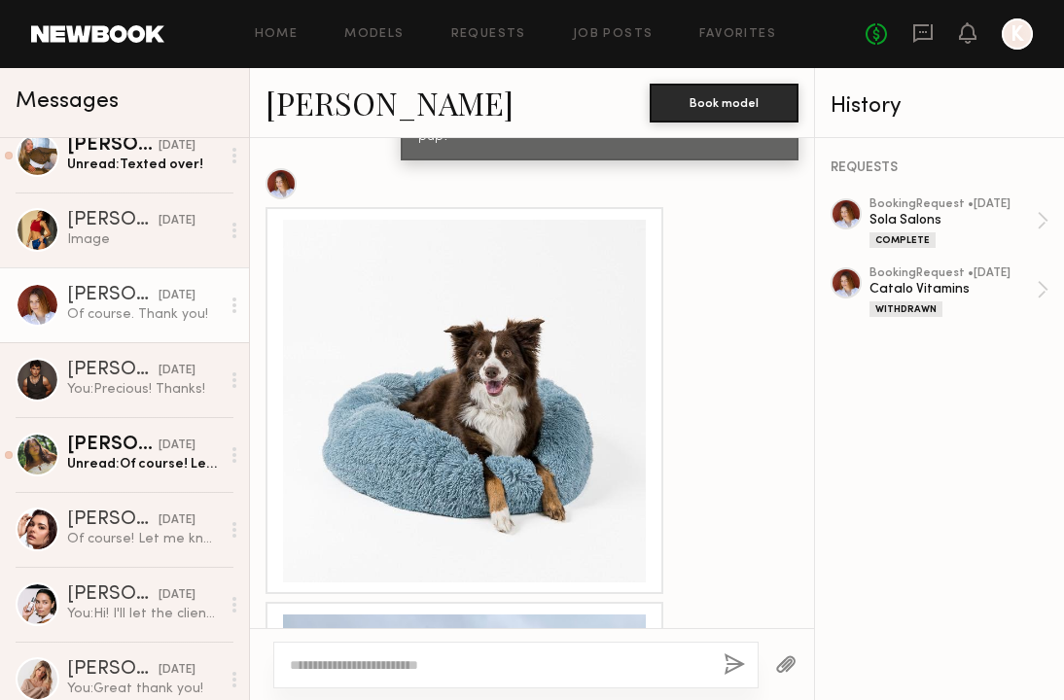
click at [358, 98] on link "[PERSON_NAME]" at bounding box center [389, 103] width 248 height 42
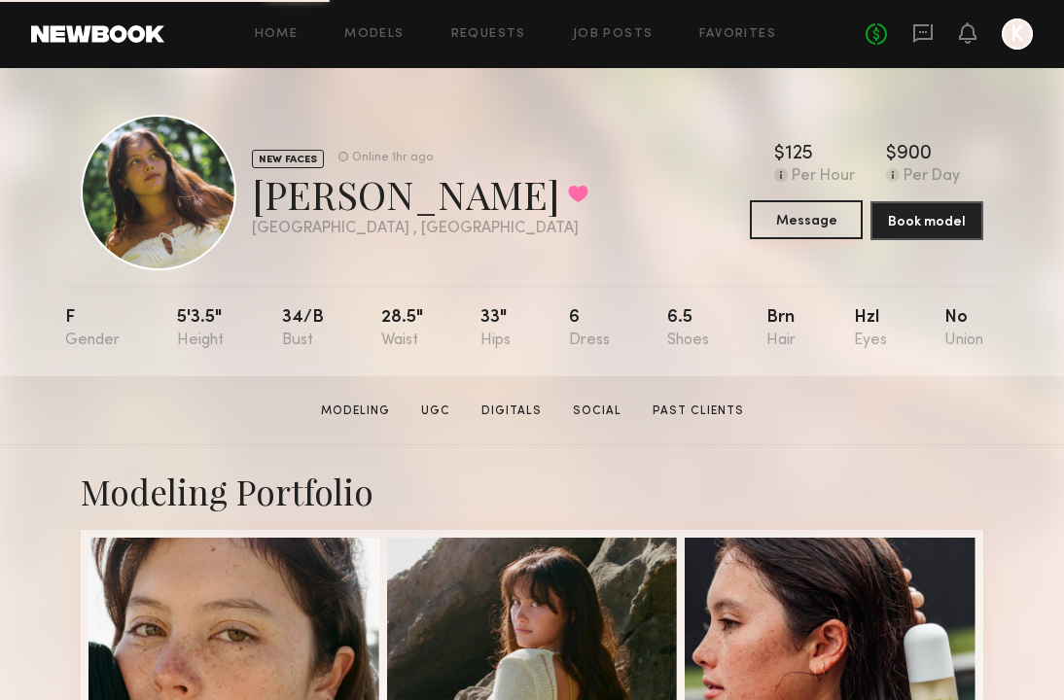
click at [798, 209] on button "Message" at bounding box center [806, 219] width 113 height 39
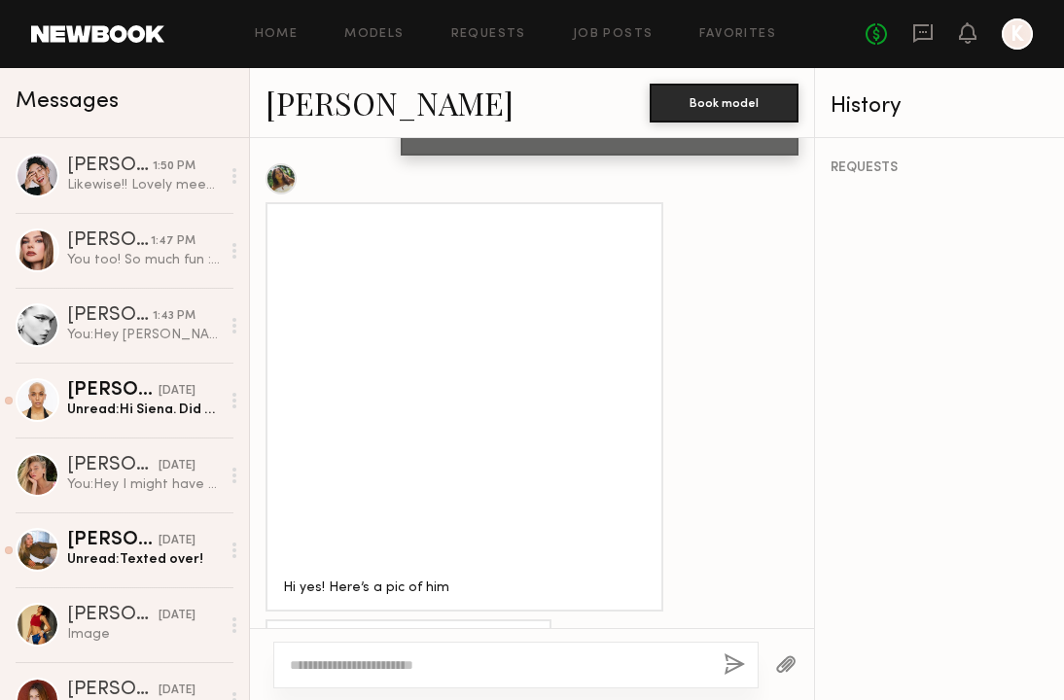
scroll to position [1043, 0]
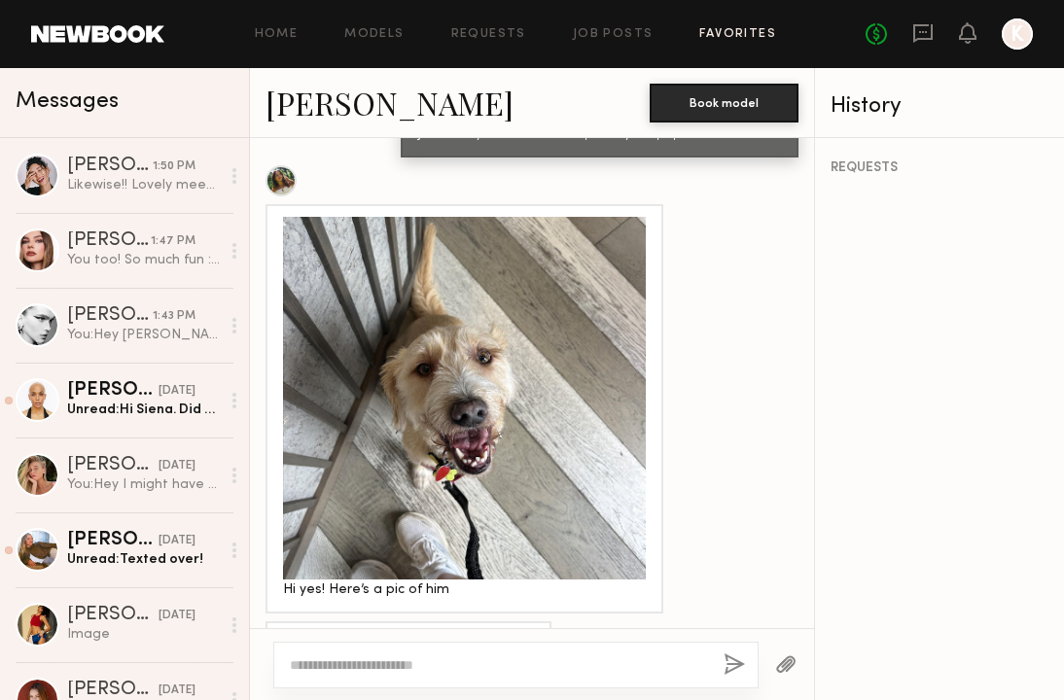
click at [709, 35] on link "Favorites" at bounding box center [737, 34] width 77 height 13
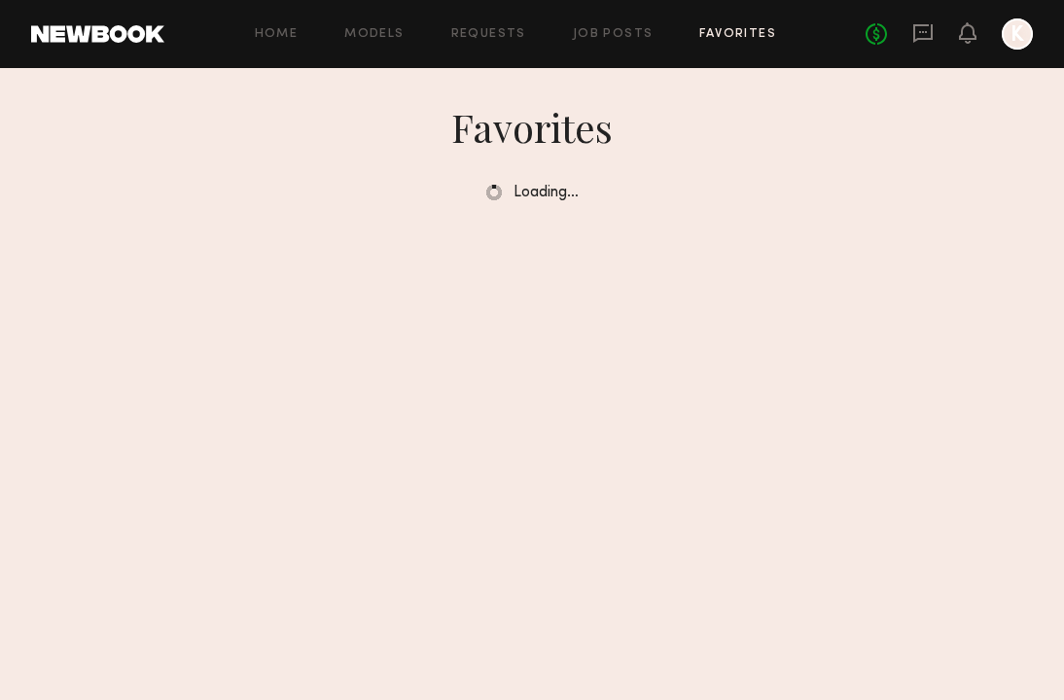
click at [606, 42] on div "Home Models Requests Job Posts Favorites Sign Out No fees up to $5,000 K" at bounding box center [598, 33] width 868 height 31
click at [606, 35] on link "Job Posts" at bounding box center [613, 34] width 81 height 13
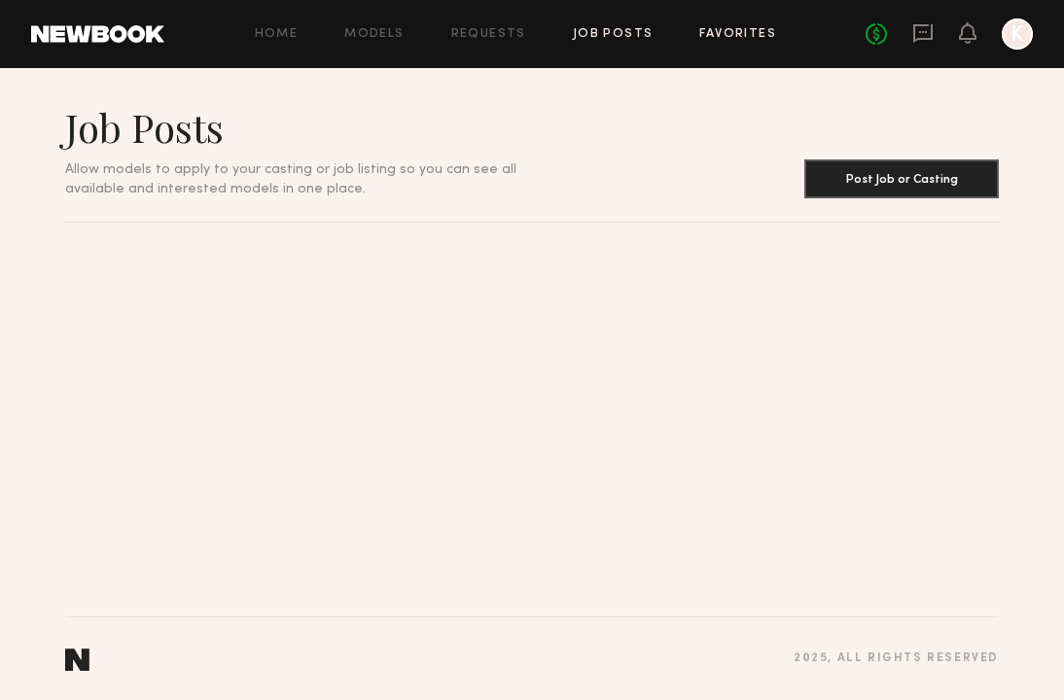
click at [722, 36] on link "Favorites" at bounding box center [737, 34] width 77 height 13
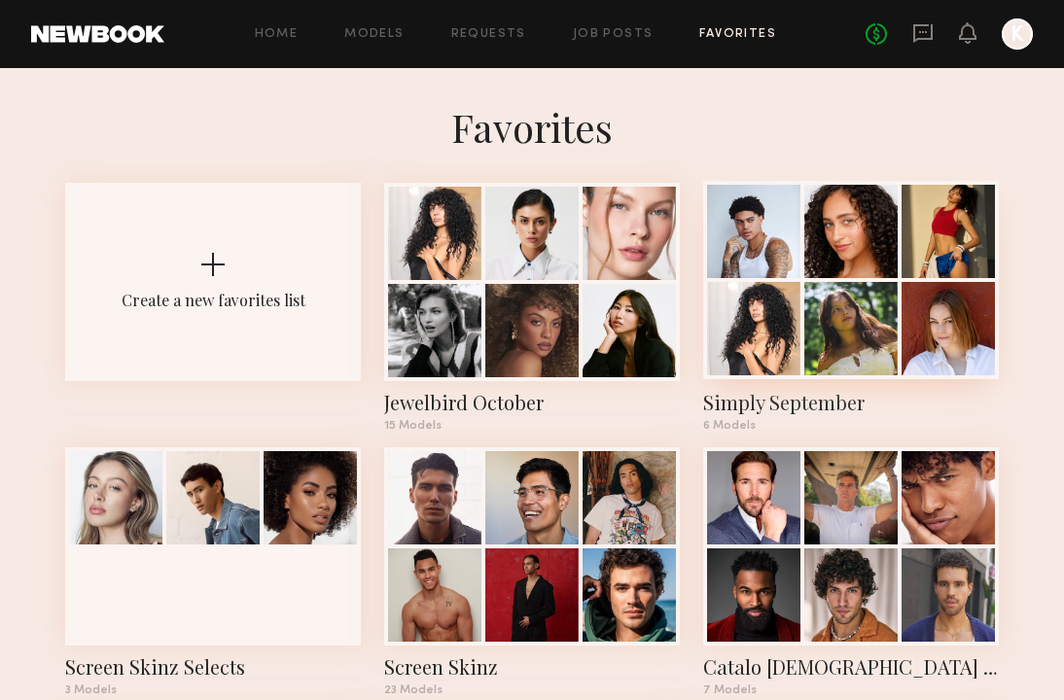
click at [788, 303] on div at bounding box center [753, 328] width 93 height 93
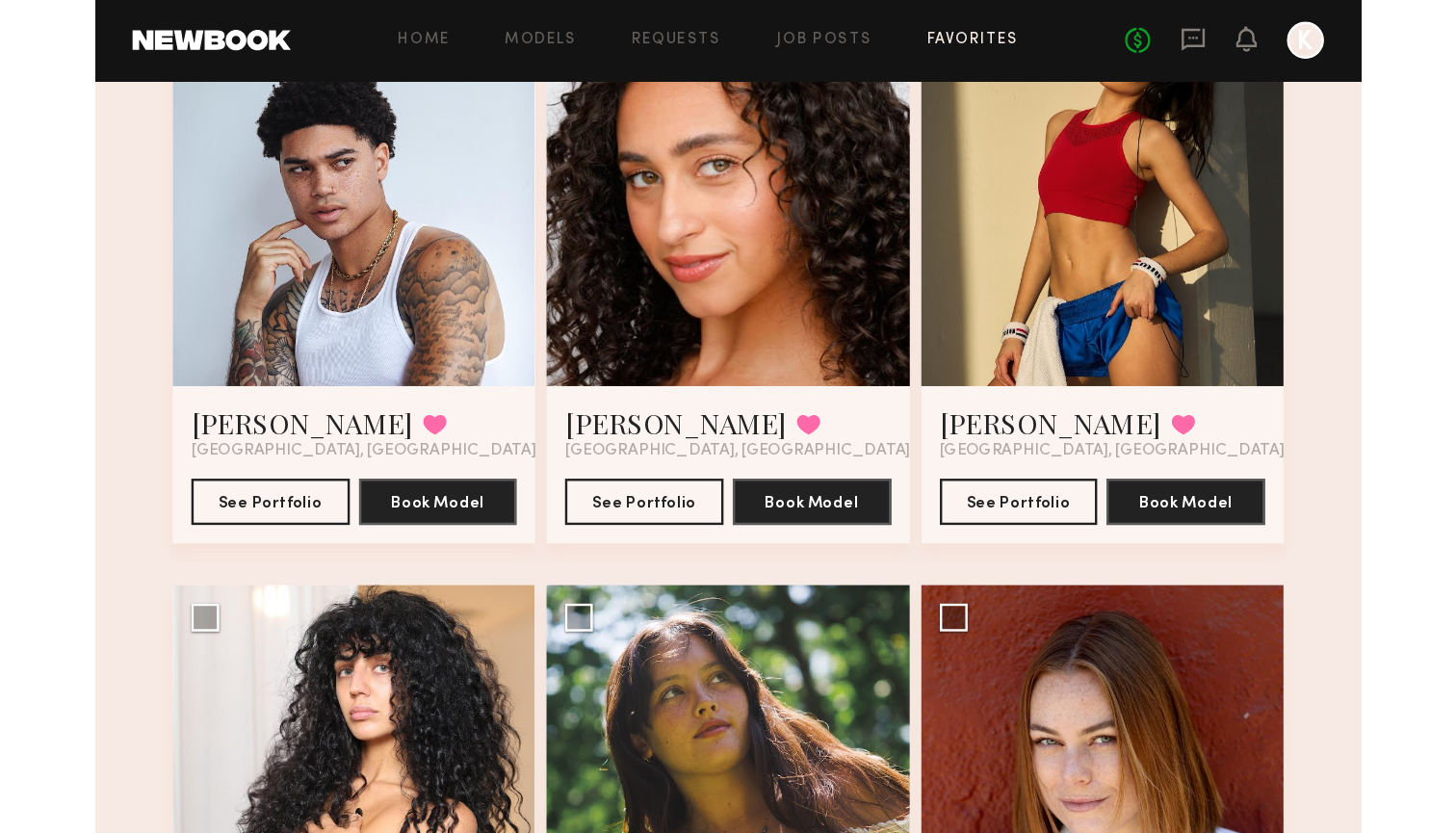
scroll to position [79, 0]
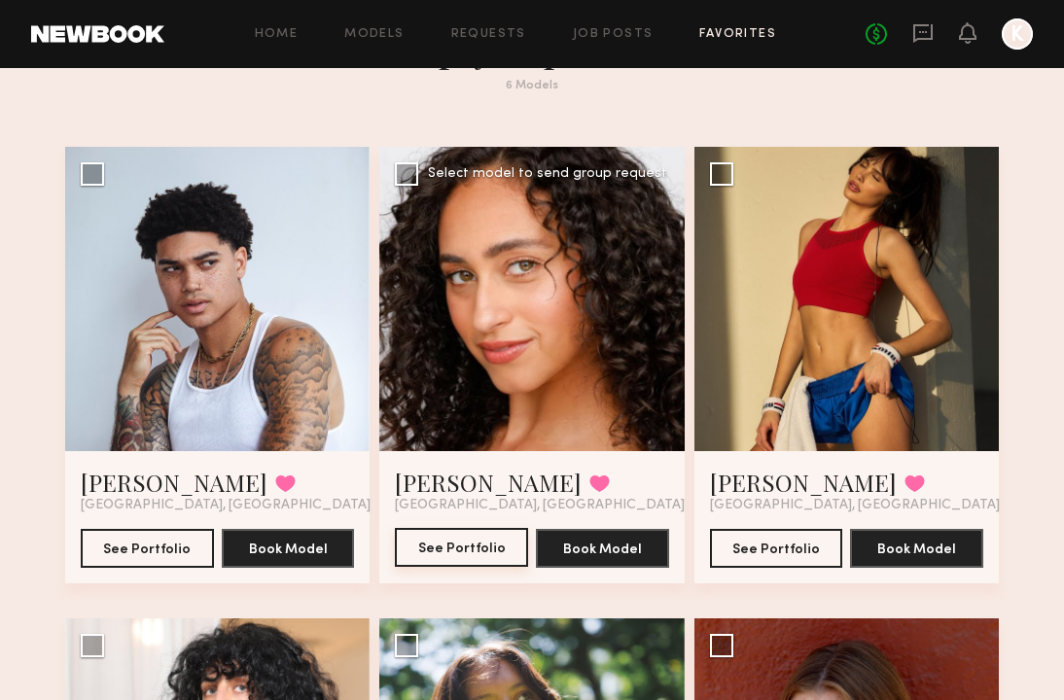
click at [476, 547] on button "See Portfolio" at bounding box center [461, 547] width 133 height 39
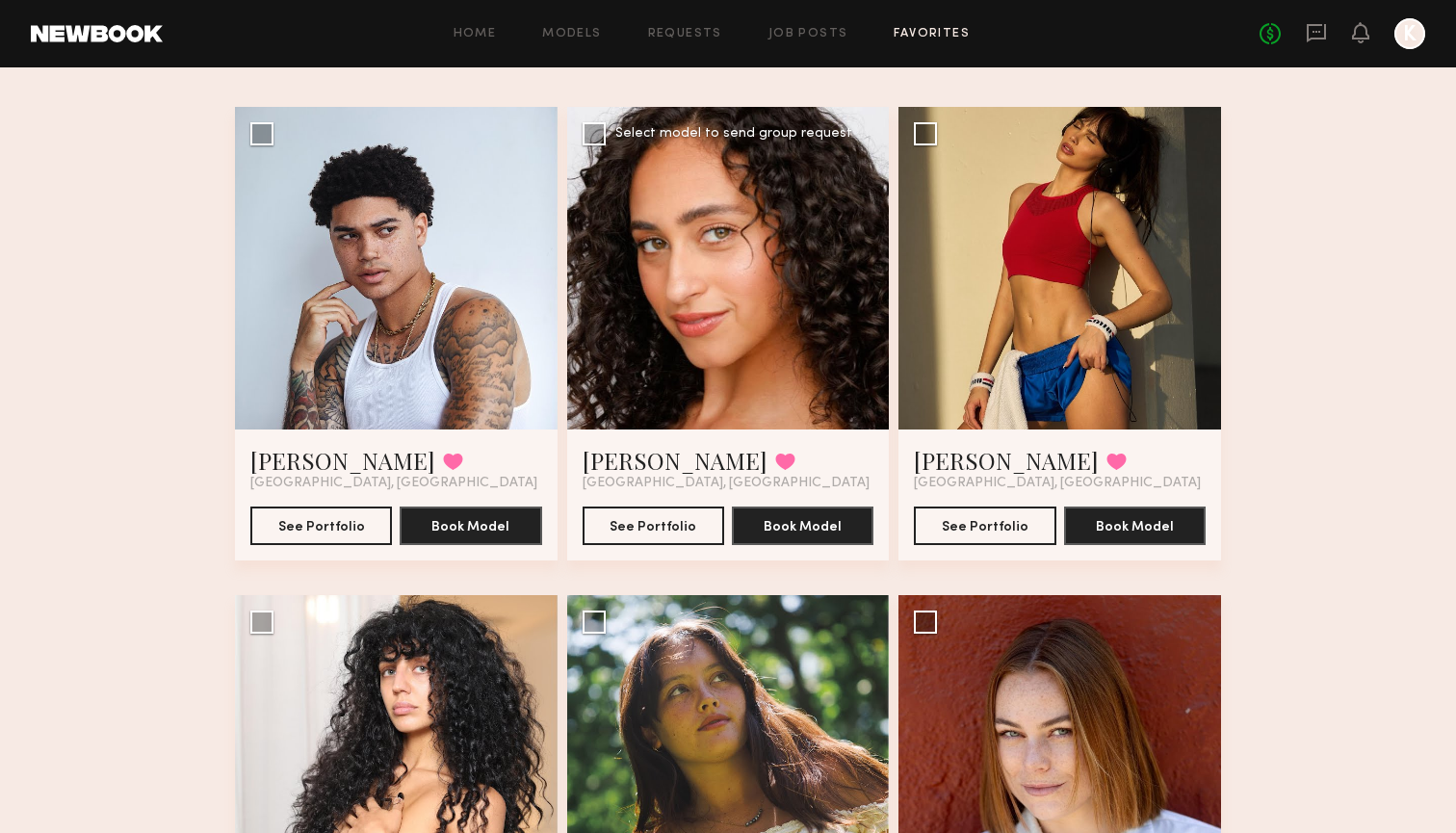
scroll to position [46, 0]
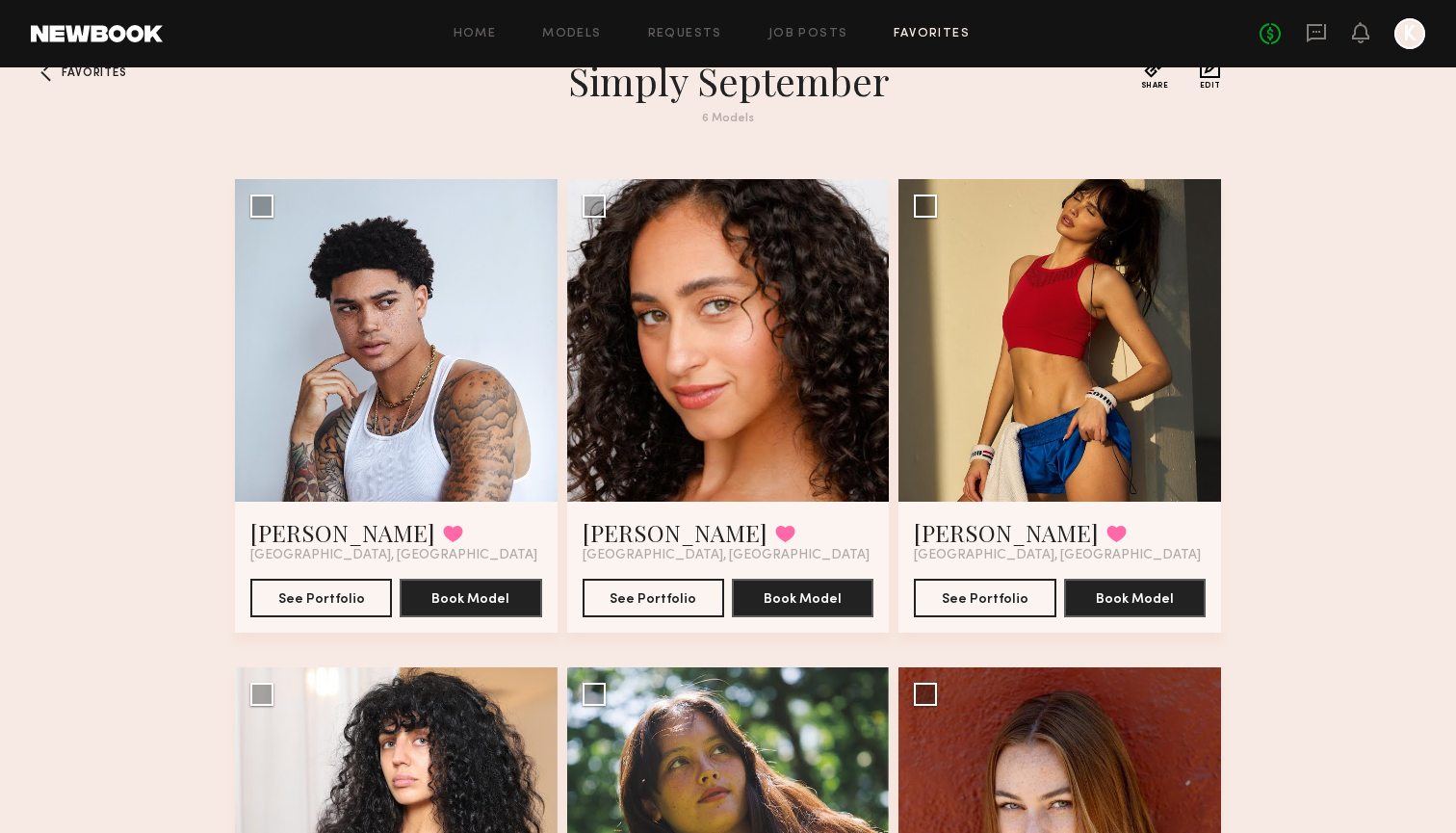
click at [821, 24] on div "Home Models Requests Job Posts Favorites Sign Out No fees up to $5,000 K" at bounding box center [793, 33] width 1263 height 31
click at [824, 37] on link "Job Posts" at bounding box center [808, 34] width 80 height 13
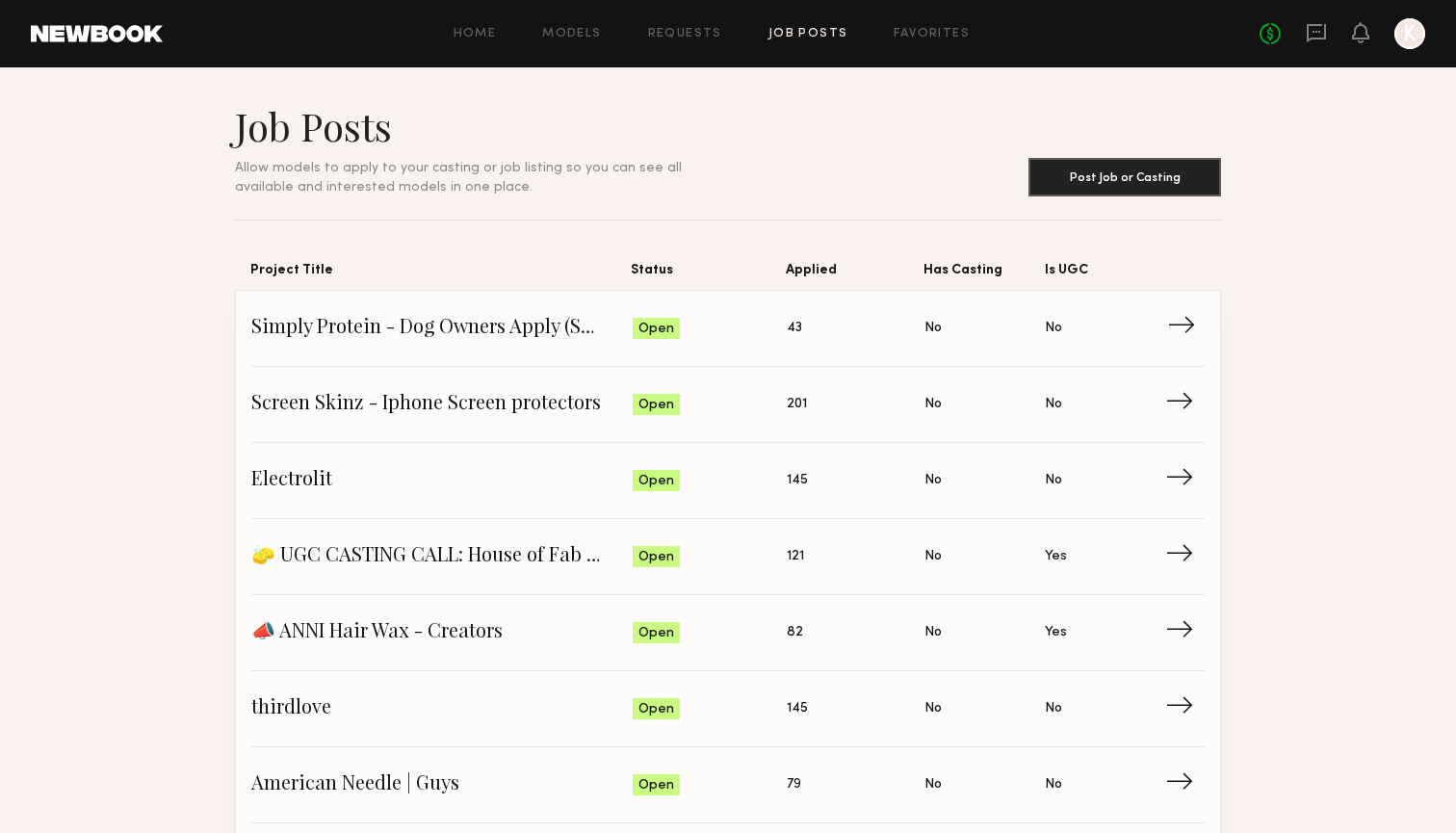
click at [548, 332] on span "Simply Protein - Dog Owners Apply (Show Us Your Pups!)" at bounding box center [442, 328] width 381 height 29
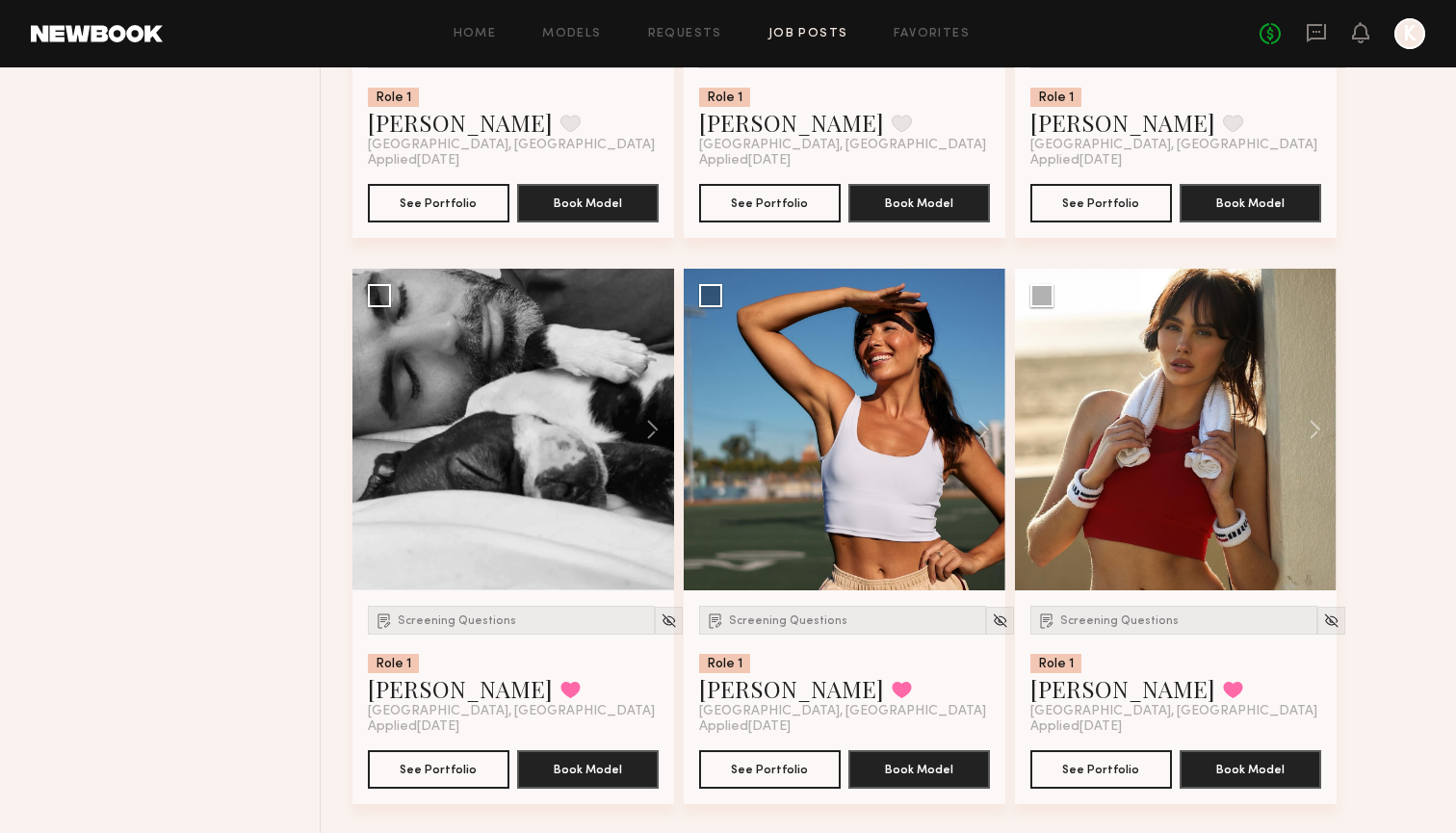
scroll to position [2006, 0]
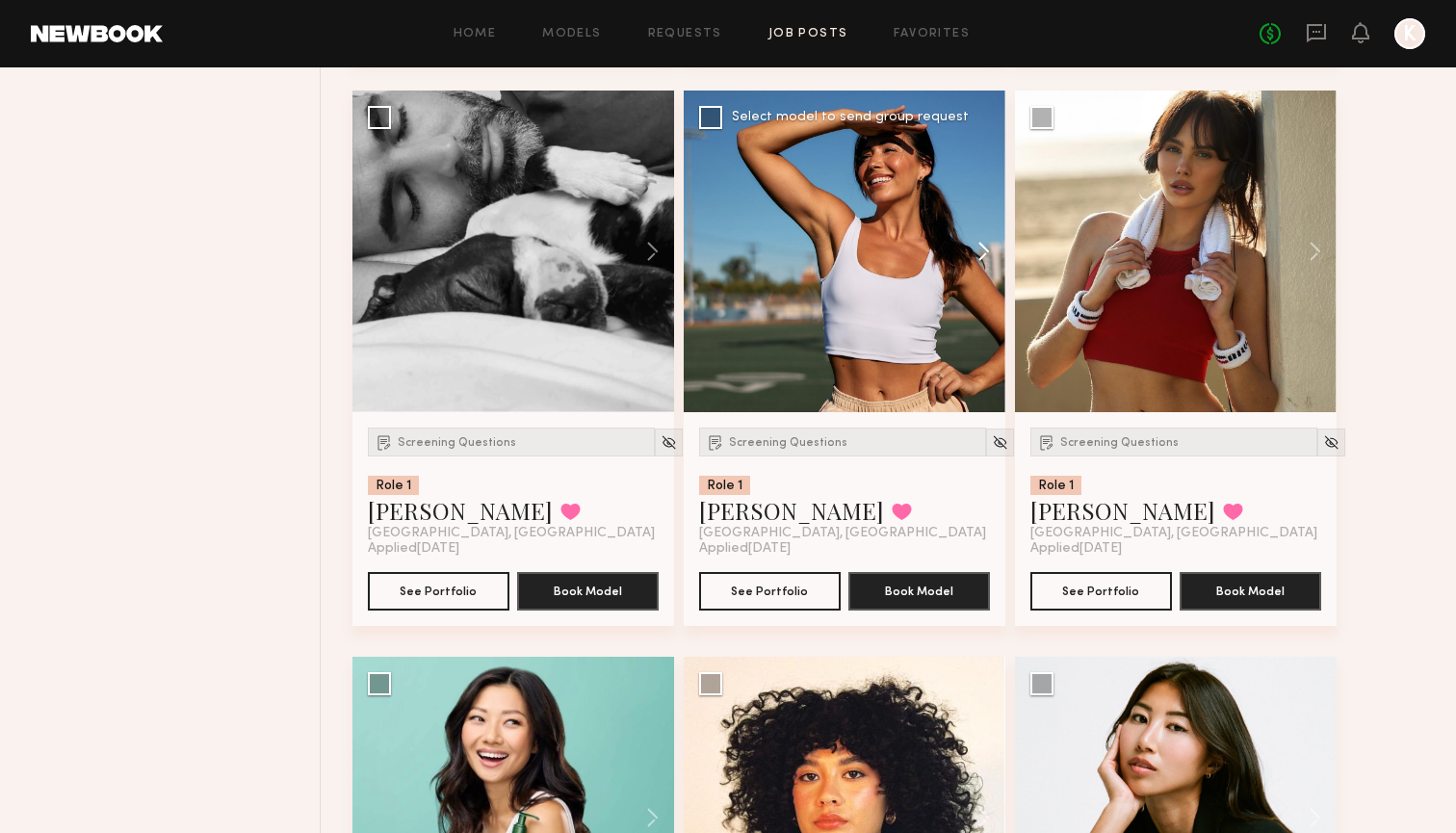
click at [978, 247] on button at bounding box center [975, 251] width 61 height 322
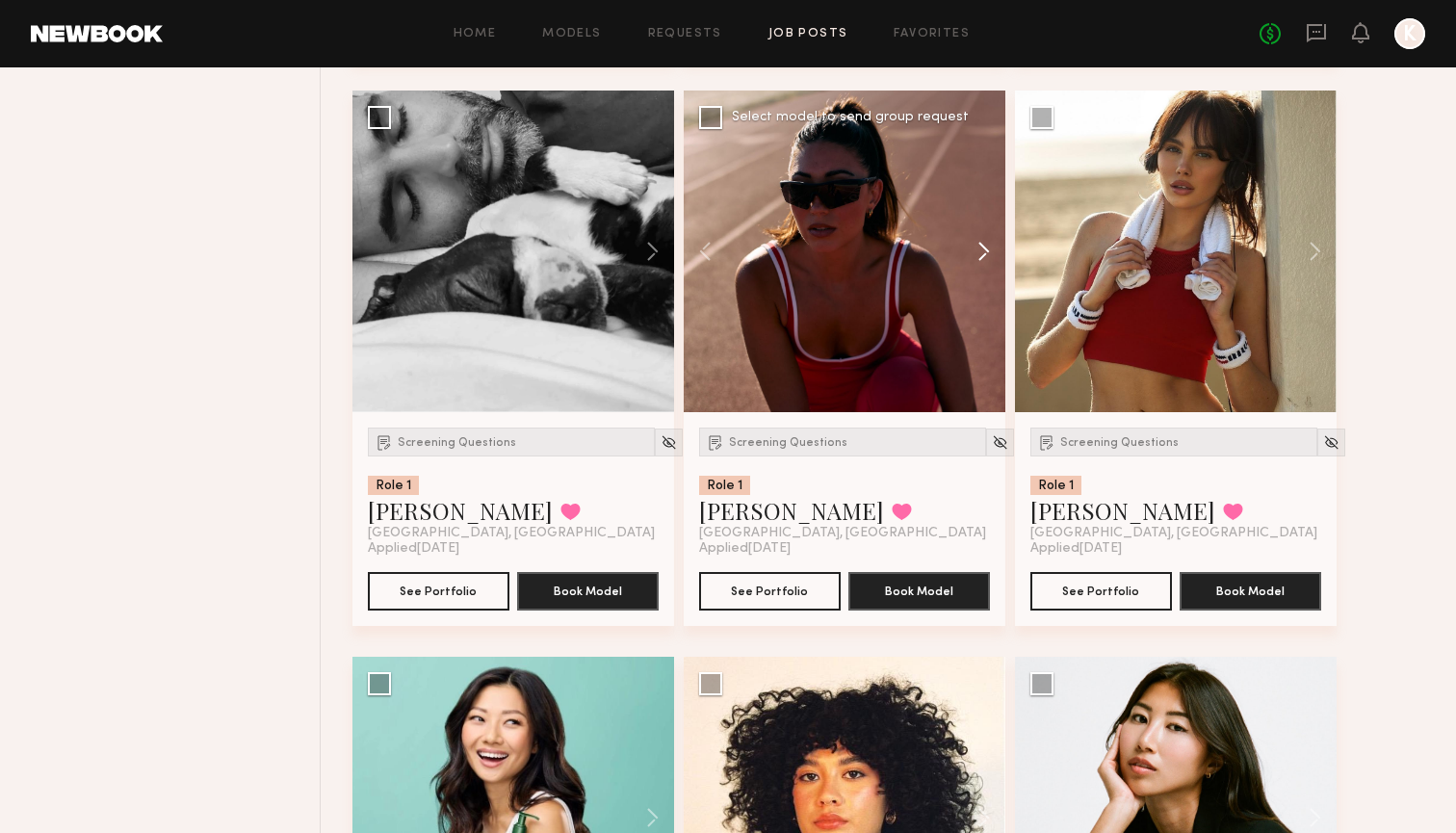
click at [978, 248] on button at bounding box center [975, 251] width 61 height 322
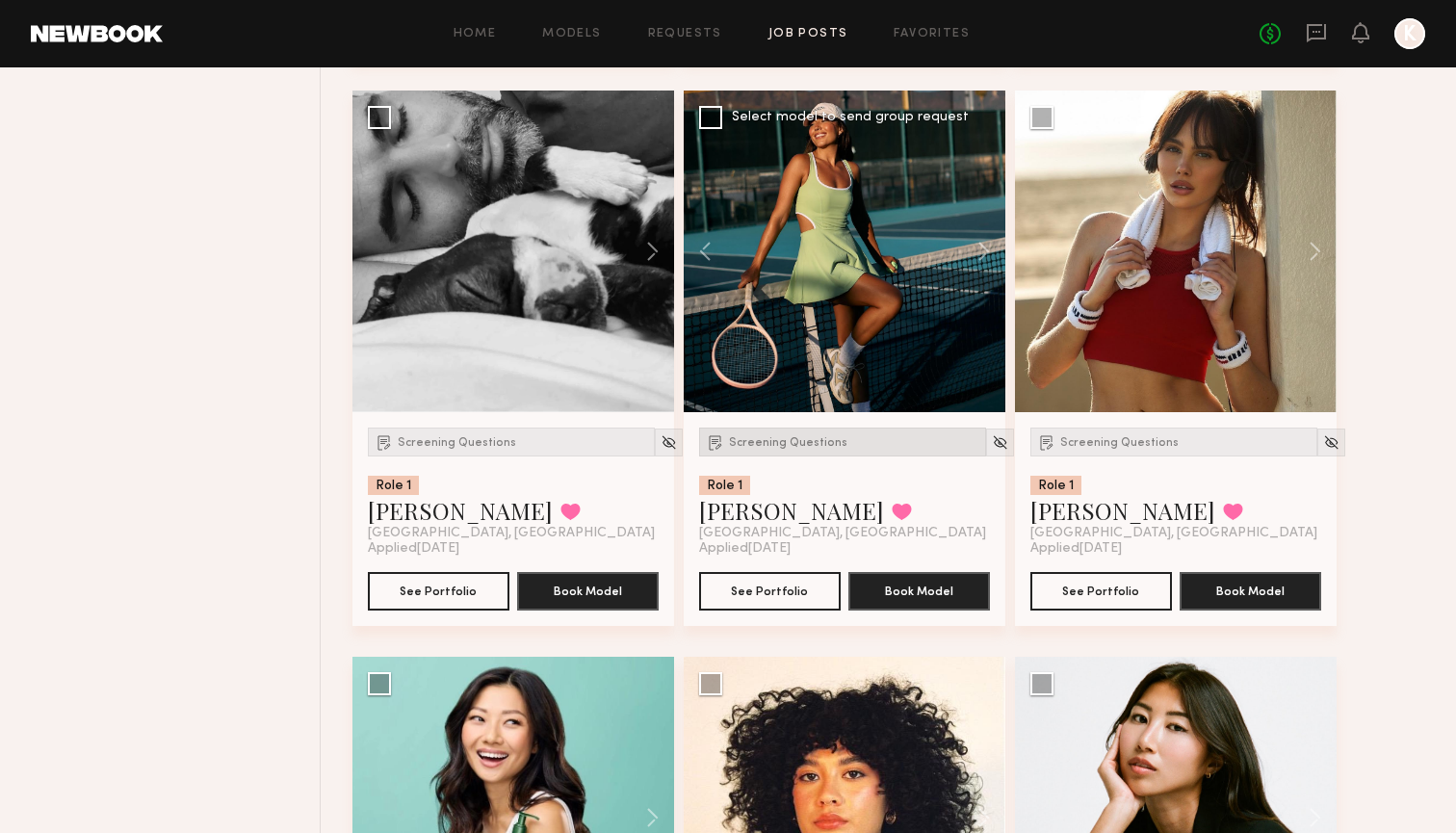
click at [792, 437] on span "Screening Questions" at bounding box center [788, 443] width 119 height 12
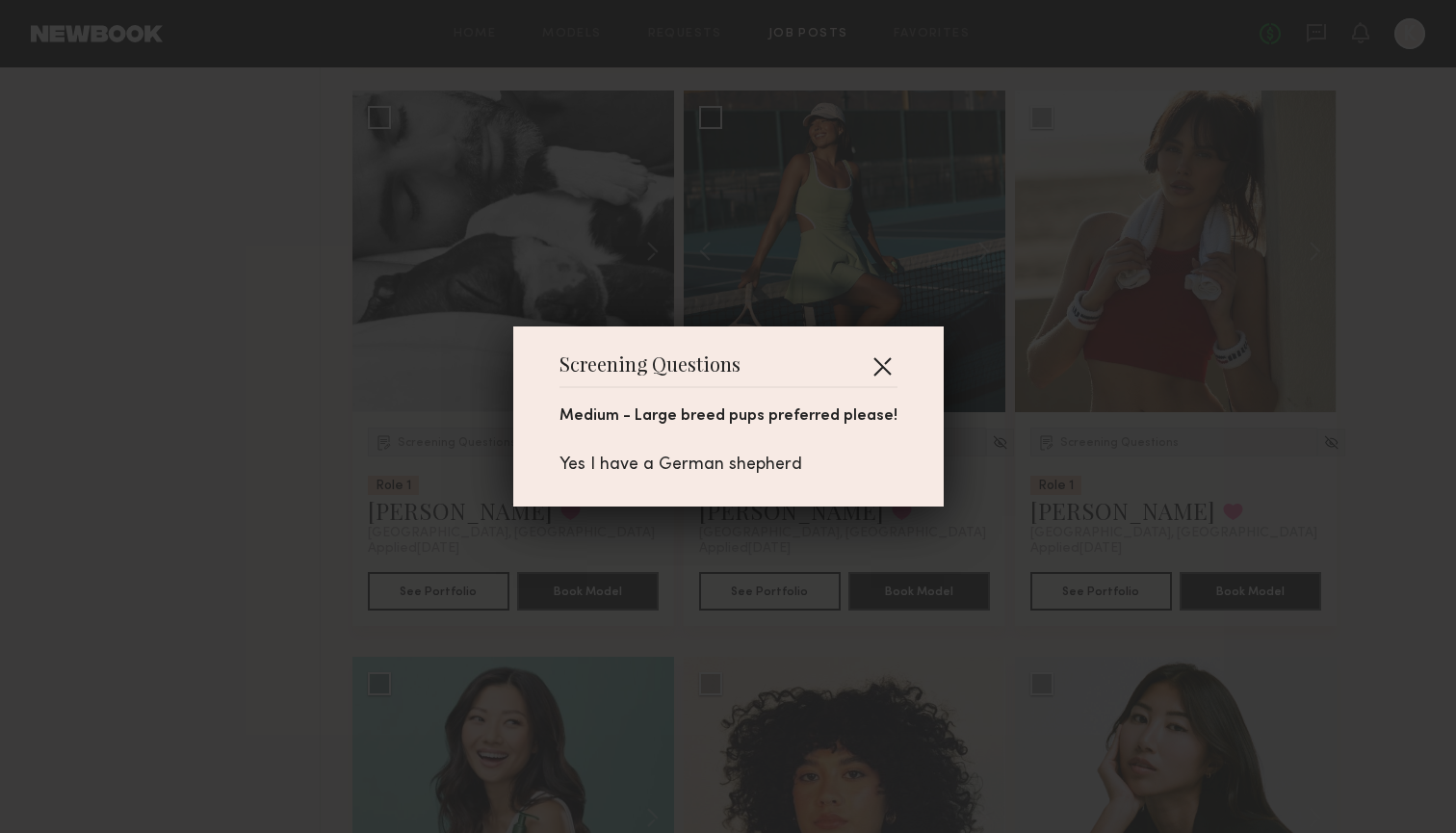
click at [890, 363] on button "button" at bounding box center [882, 365] width 31 height 31
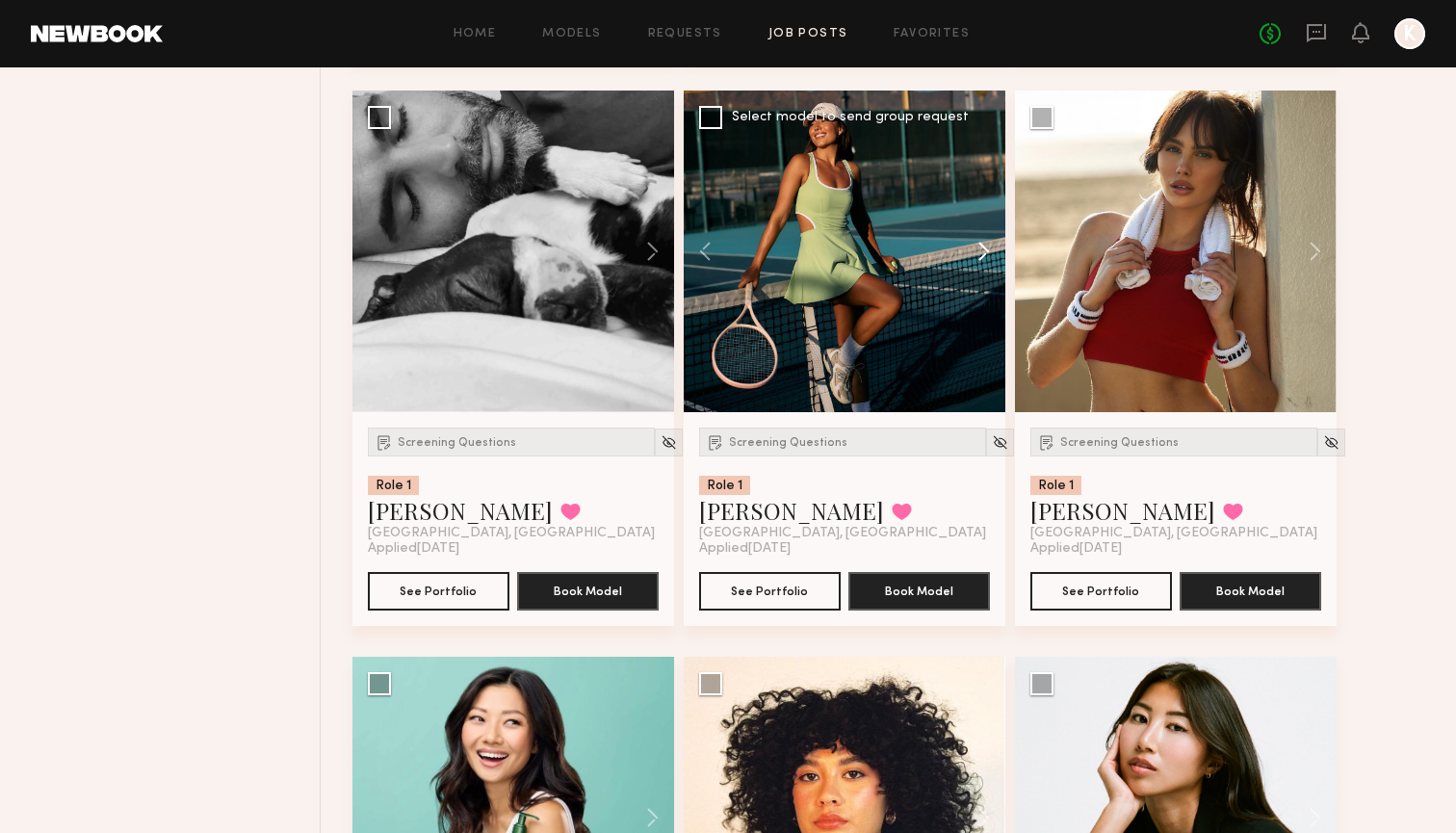
click at [983, 259] on button at bounding box center [975, 251] width 61 height 322
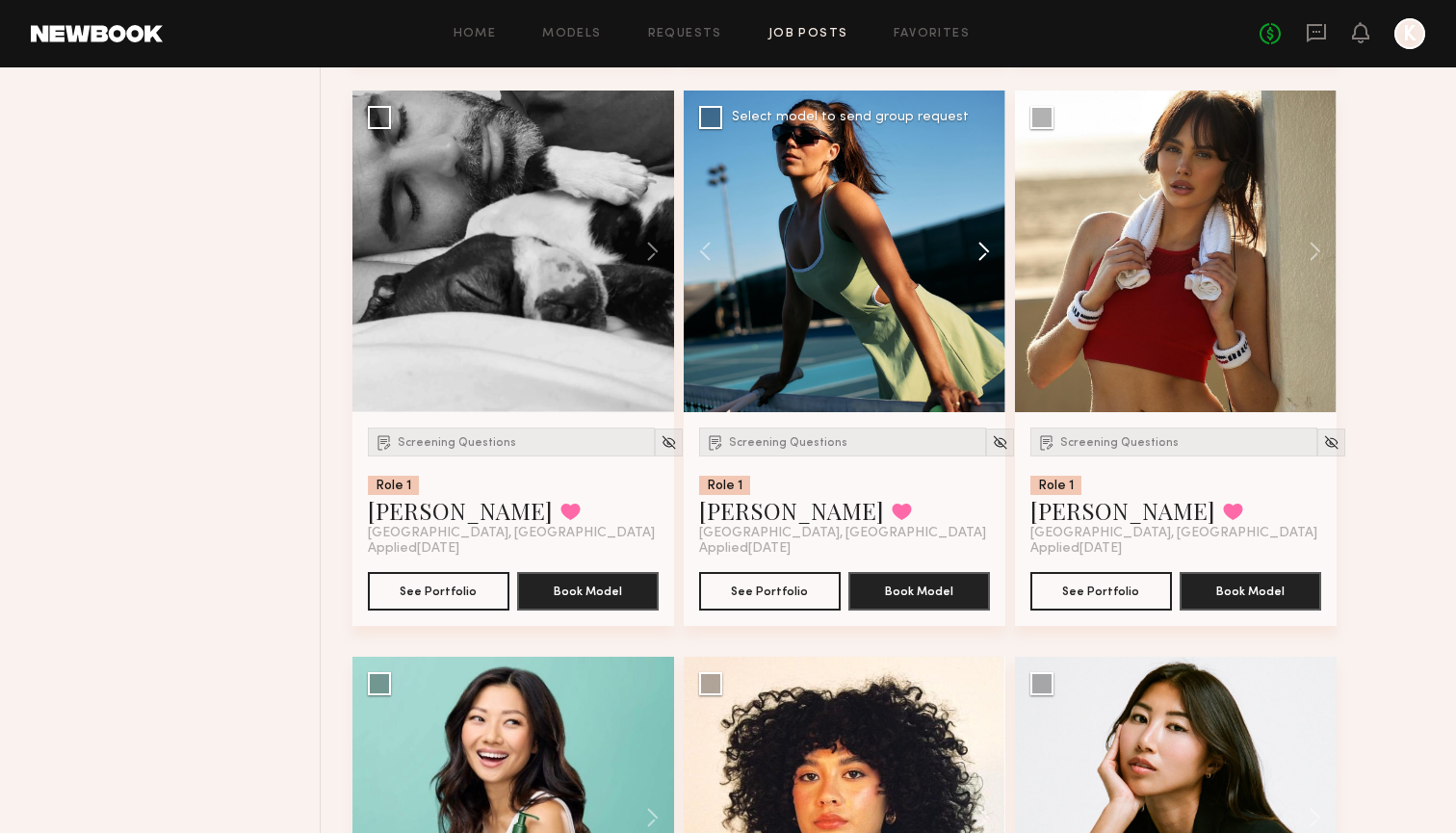
click at [983, 259] on button at bounding box center [975, 251] width 61 height 322
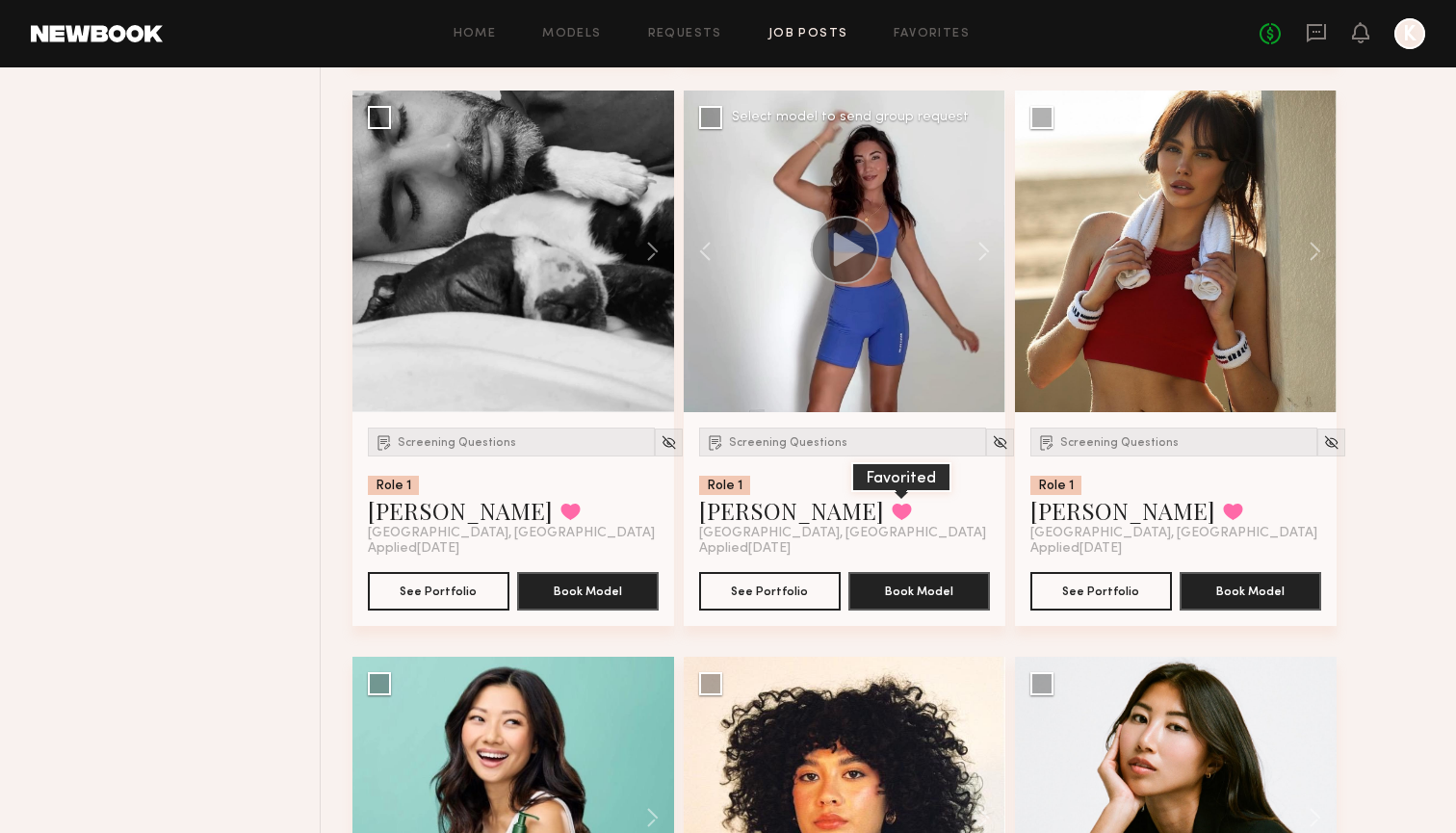
click at [891, 511] on button at bounding box center [901, 512] width 20 height 18
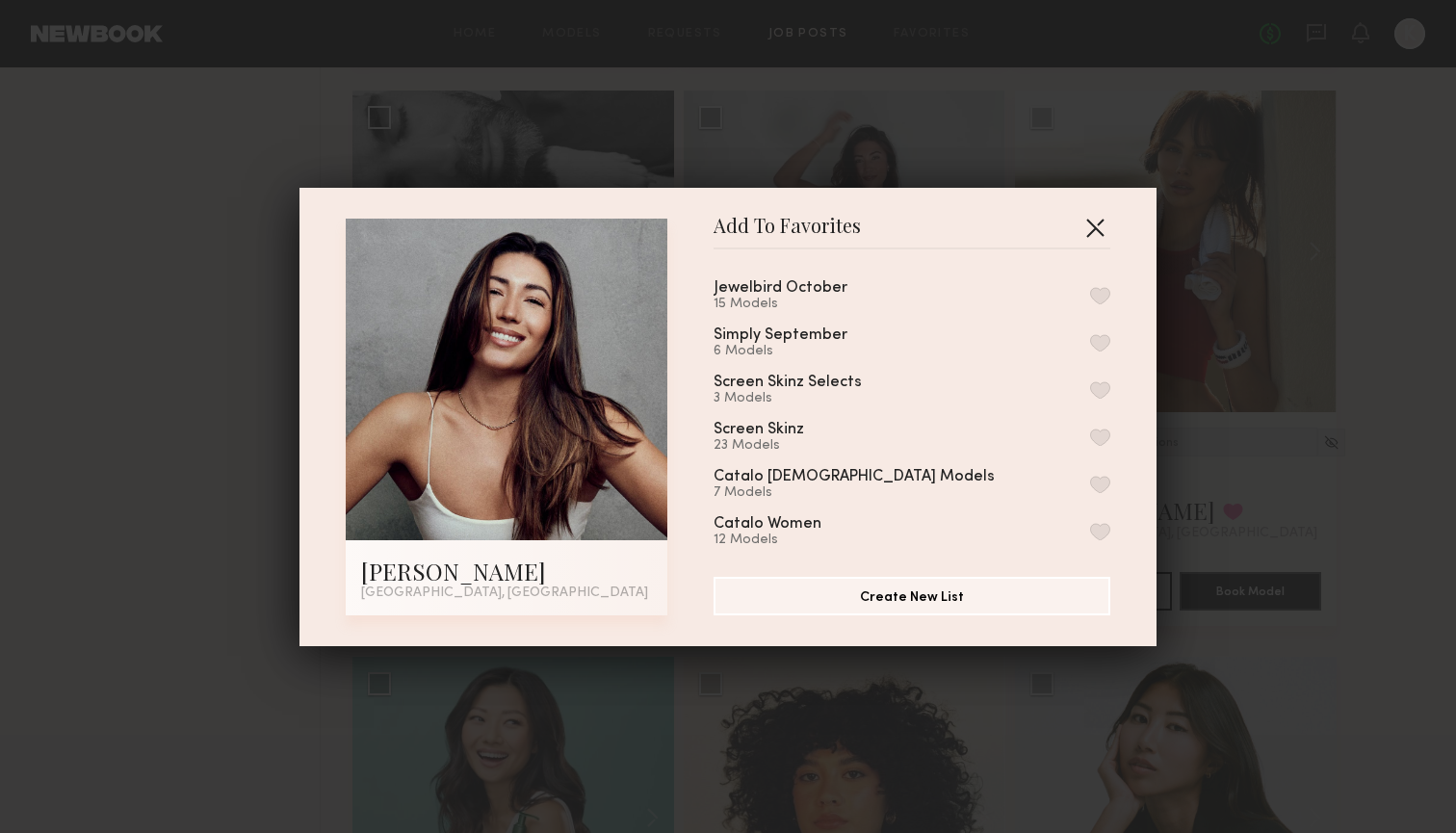
click at [1053, 224] on button "button" at bounding box center [1094, 227] width 31 height 31
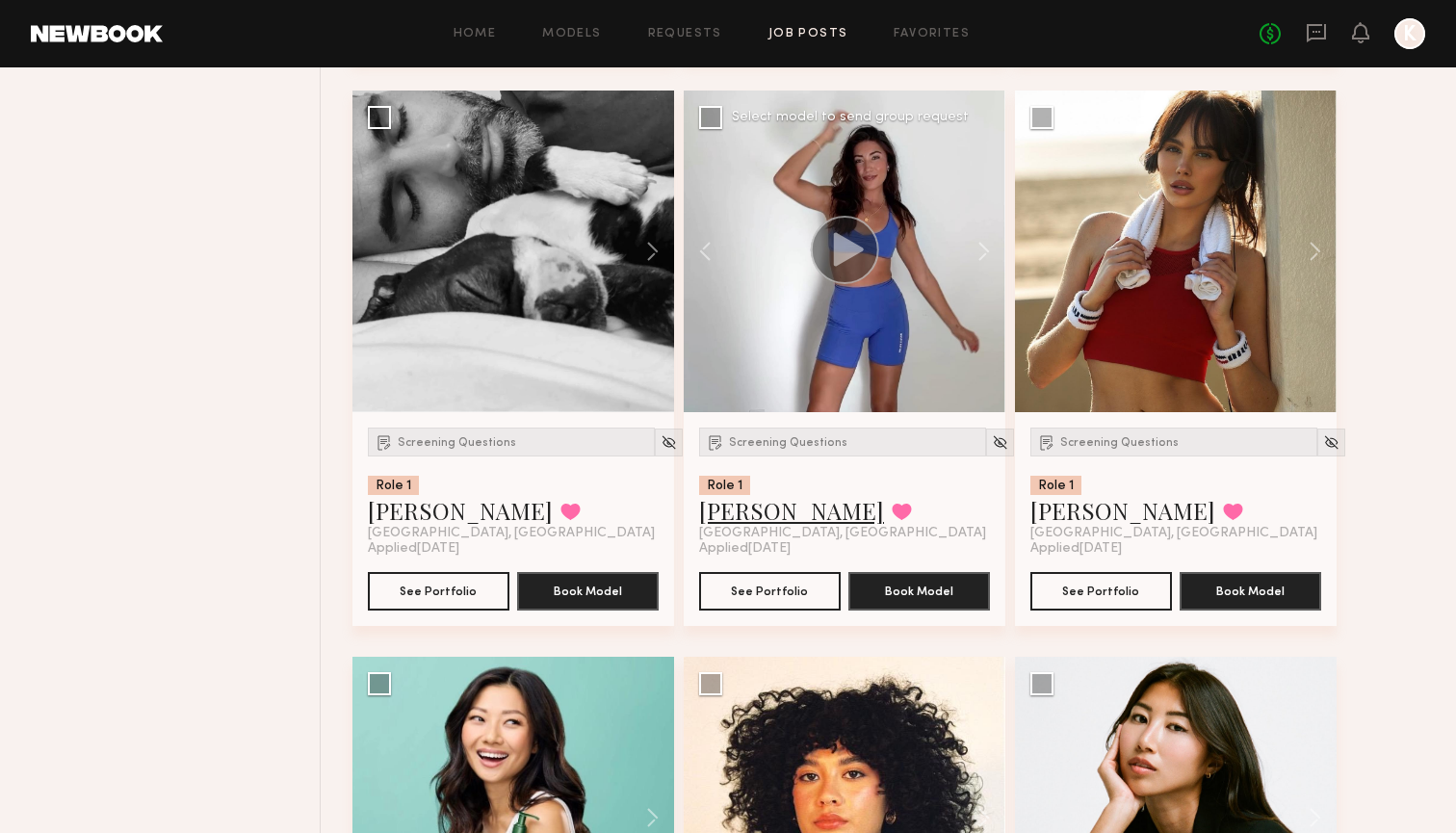
click at [735, 506] on link "[PERSON_NAME]" at bounding box center [791, 510] width 185 height 31
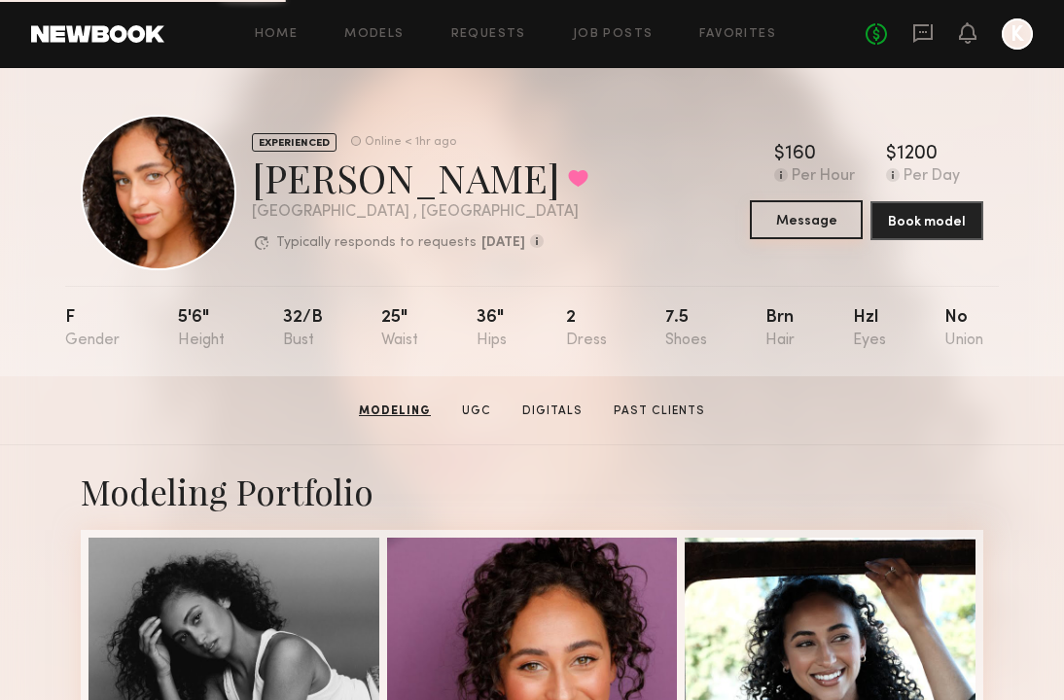
scroll to position [-1, 0]
click at [787, 239] on button "Message" at bounding box center [806, 219] width 113 height 39
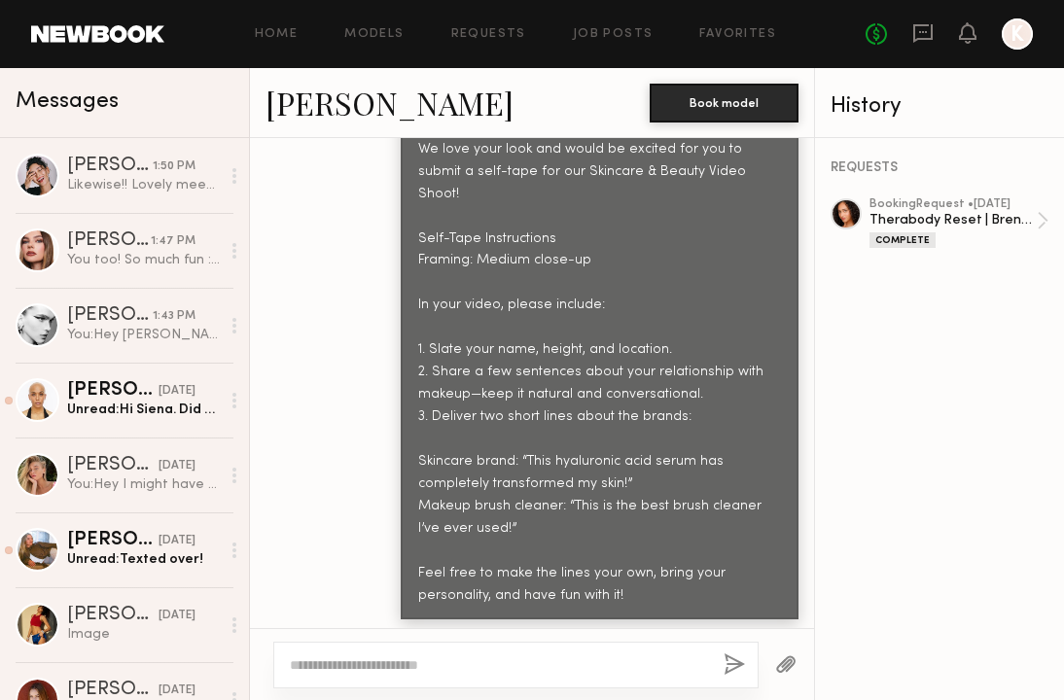
scroll to position [665, 0]
click at [573, 33] on link "Job Posts" at bounding box center [613, 34] width 81 height 13
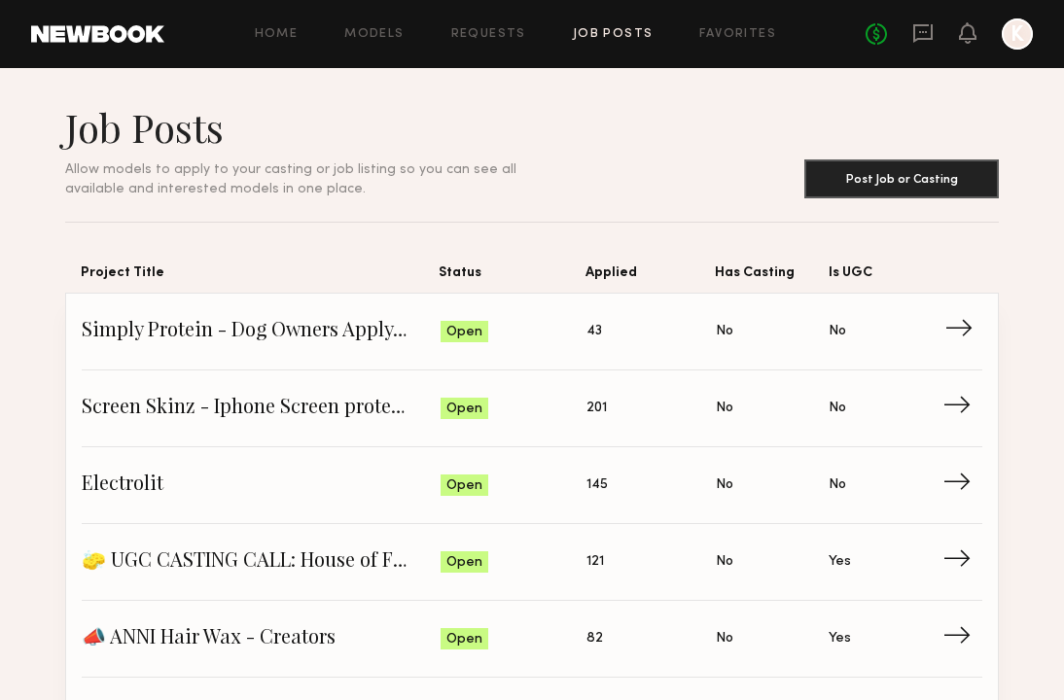
click at [265, 335] on span "Simply Protein - Dog Owners Apply (Show Us Your Pups!)" at bounding box center [261, 331] width 359 height 29
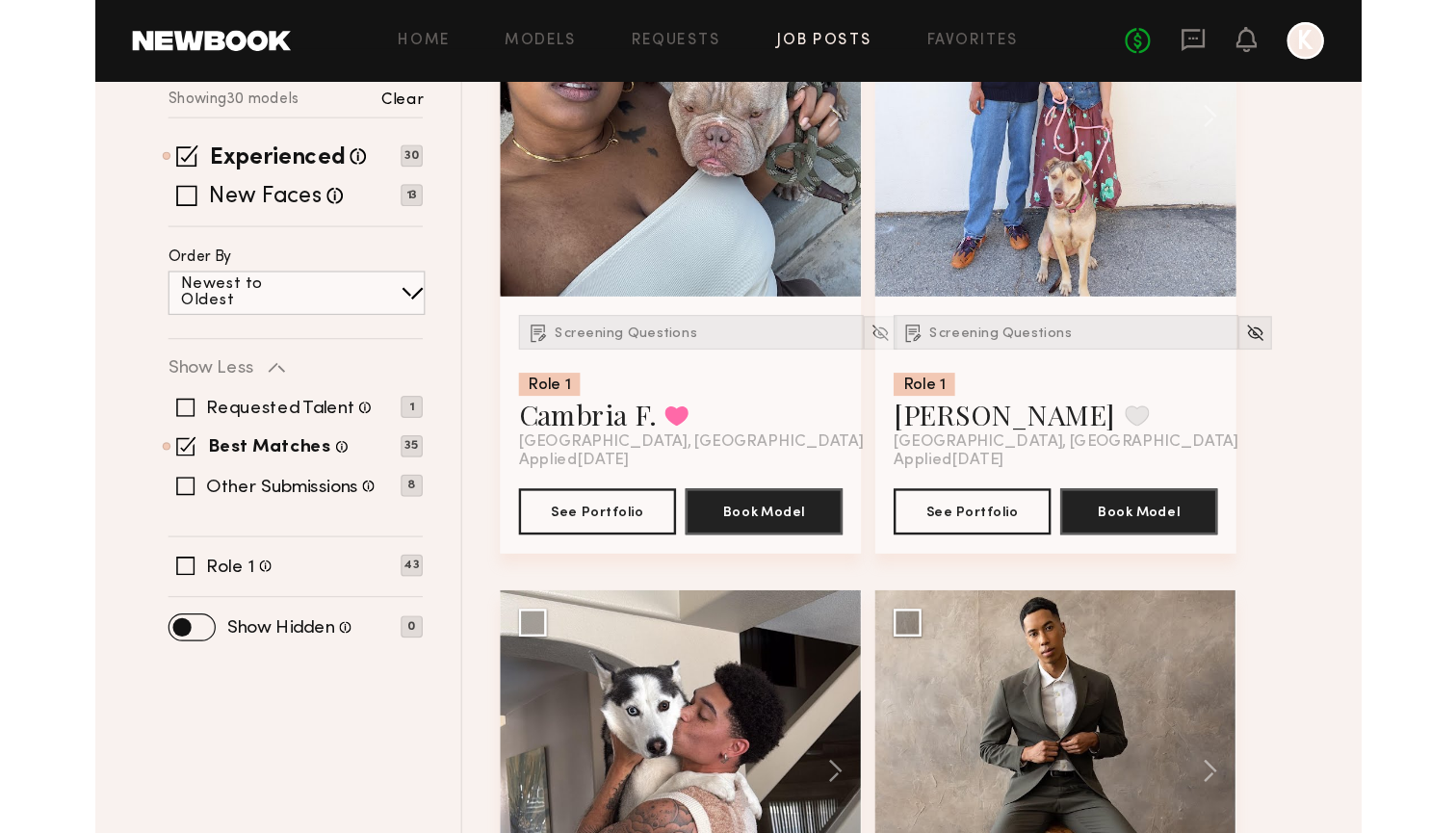
scroll to position [737, 0]
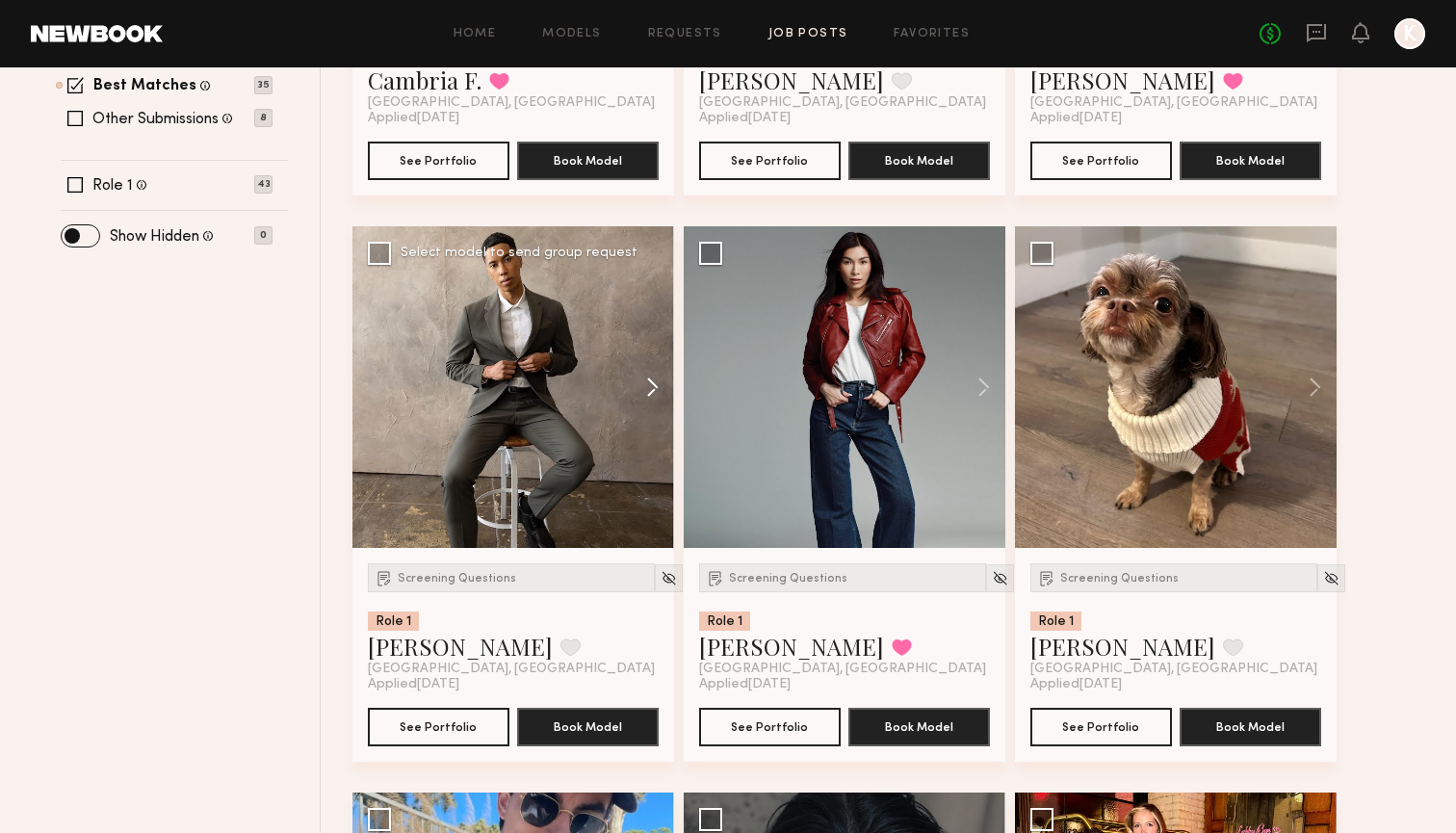
click at [635, 395] on button at bounding box center [643, 387] width 61 height 322
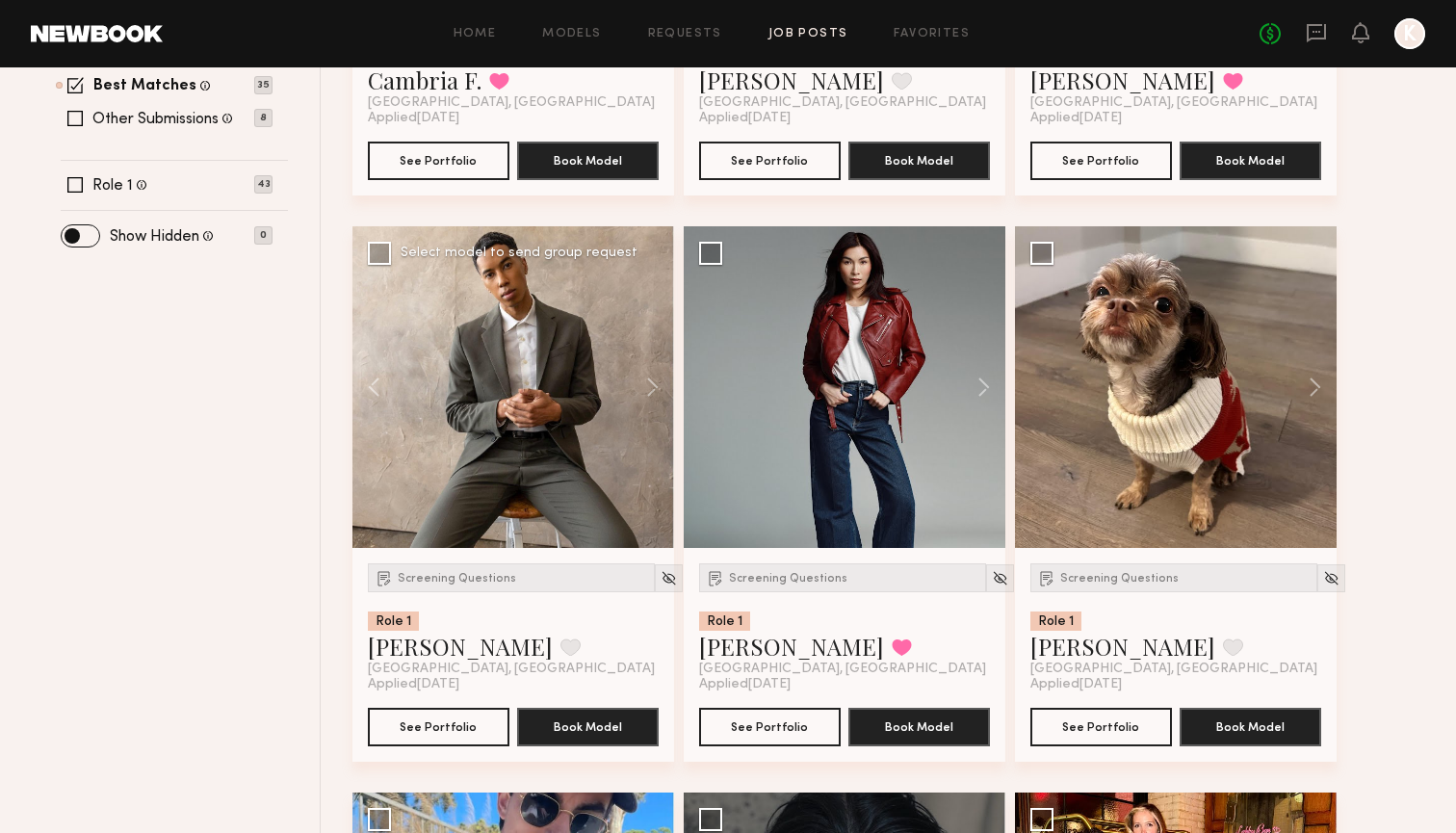
click at [487, 595] on div "Screening Questions Role 1 Maury B. Favorite Los Angeles, CA" at bounding box center [511, 620] width 287 height 114
click at [482, 582] on span "Screening Questions" at bounding box center [458, 579] width 119 height 12
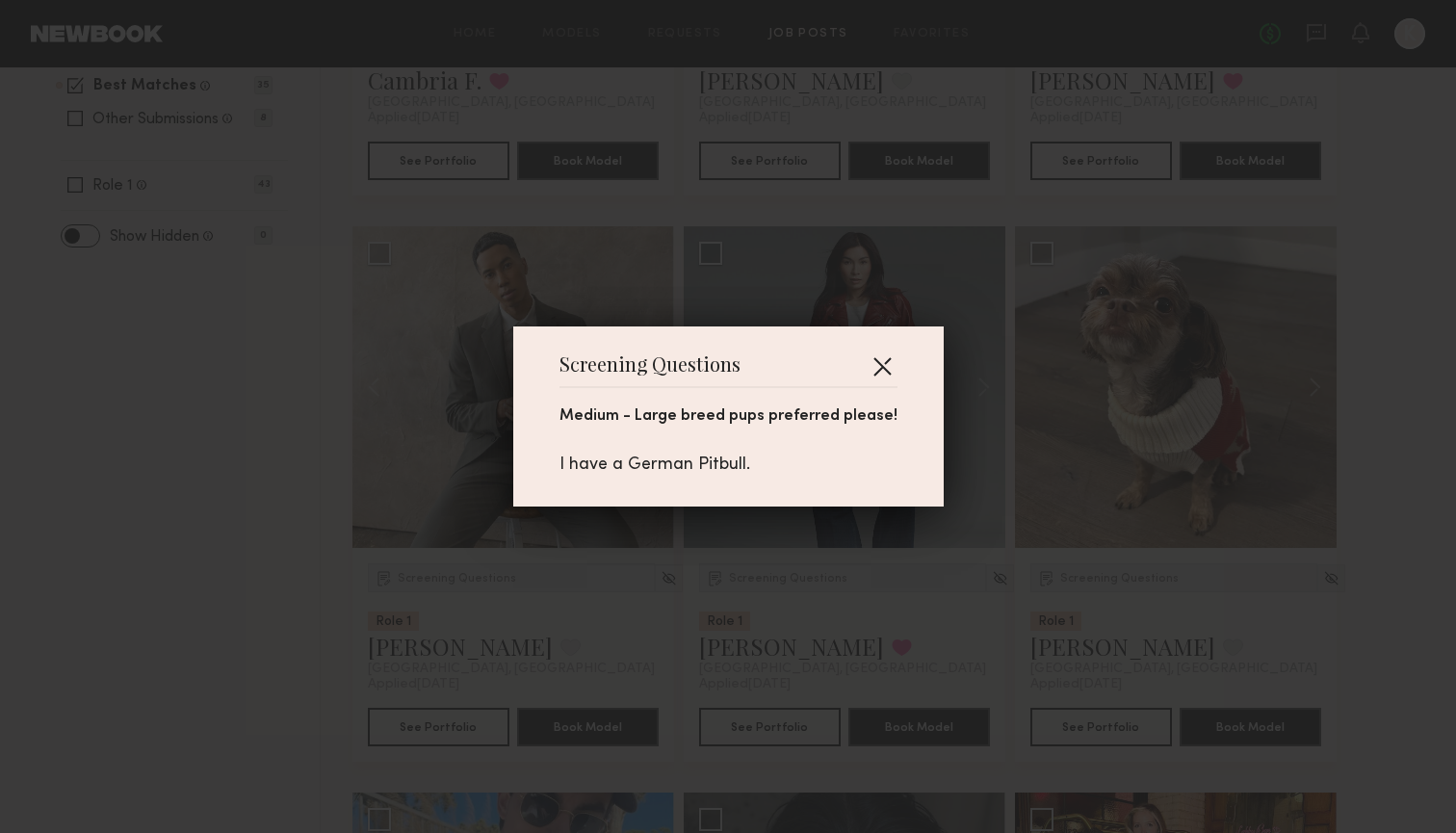
click at [885, 367] on button "button" at bounding box center [882, 365] width 31 height 31
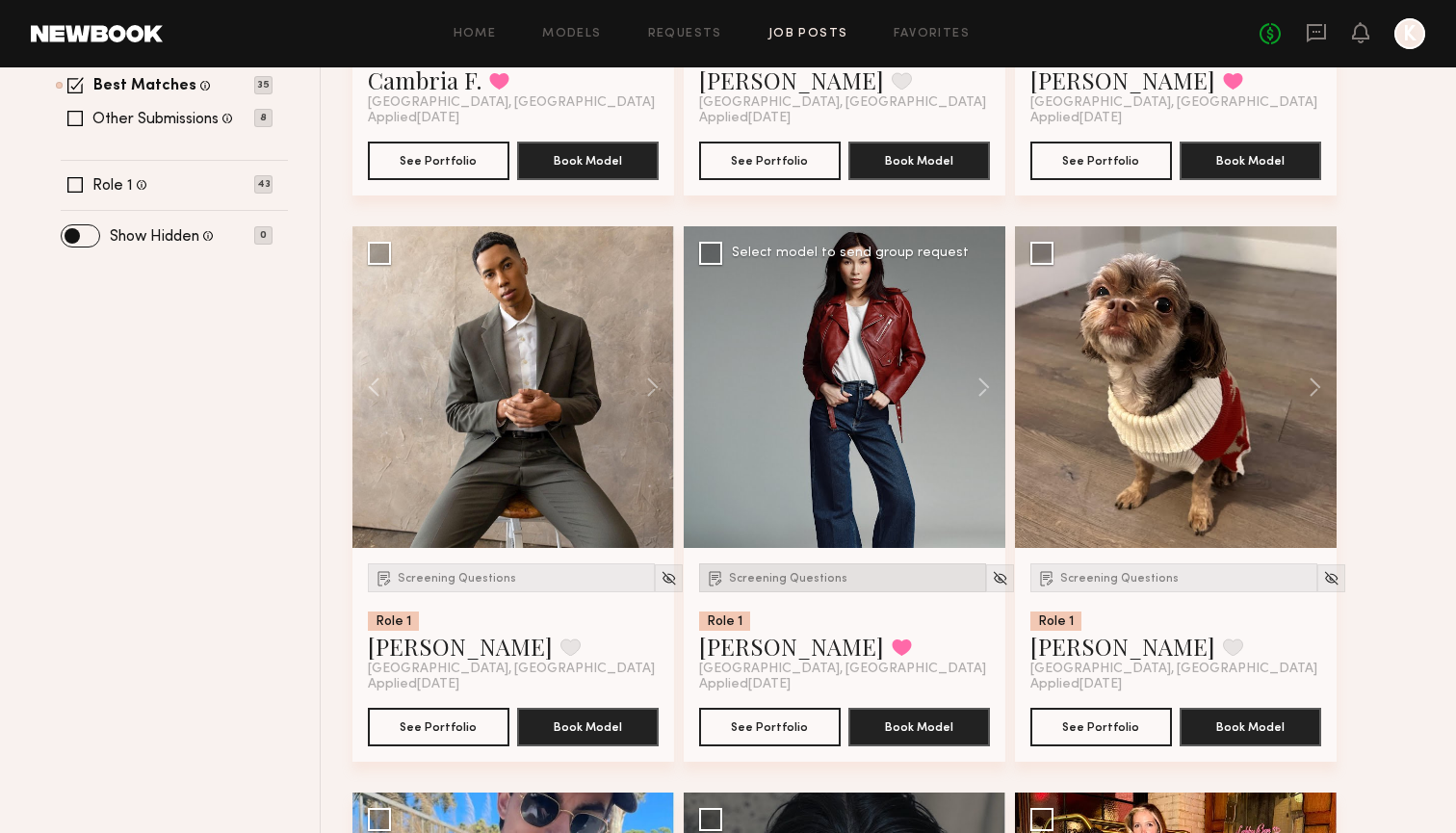
click at [818, 573] on span "Screening Questions" at bounding box center [788, 579] width 119 height 12
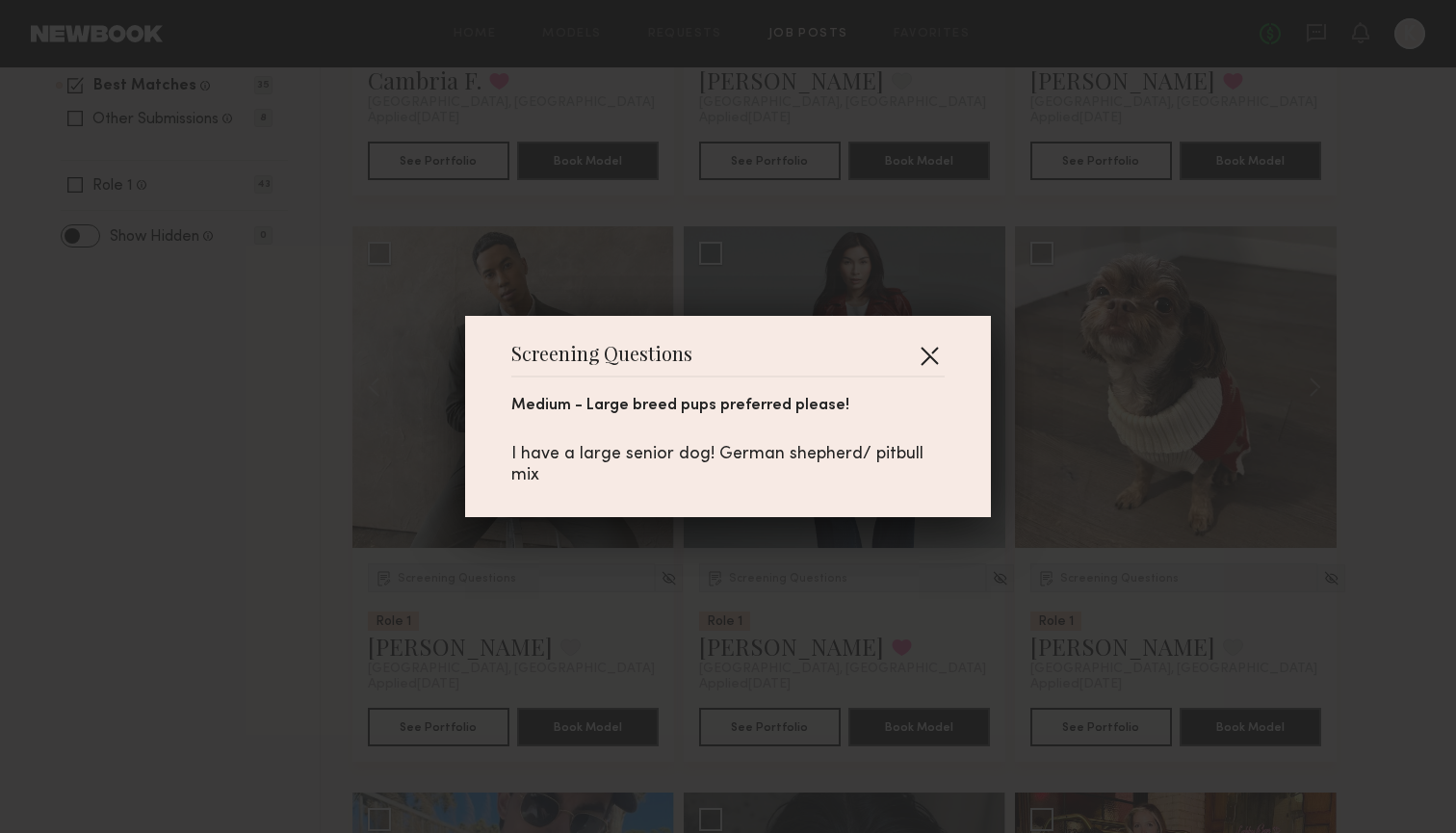
click at [942, 343] on button "button" at bounding box center [929, 355] width 31 height 31
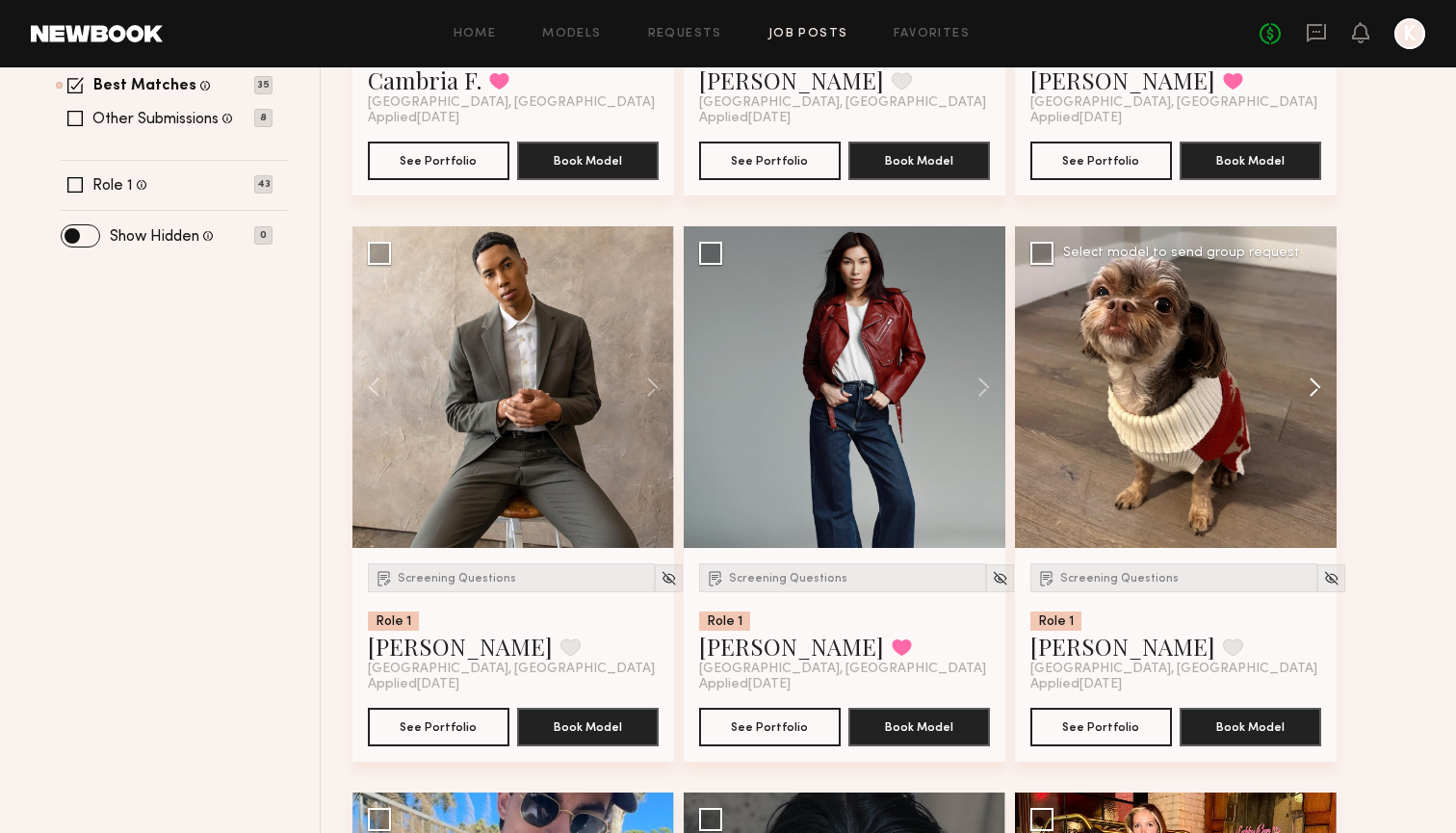
click at [1053, 379] on button at bounding box center [1305, 387] width 61 height 322
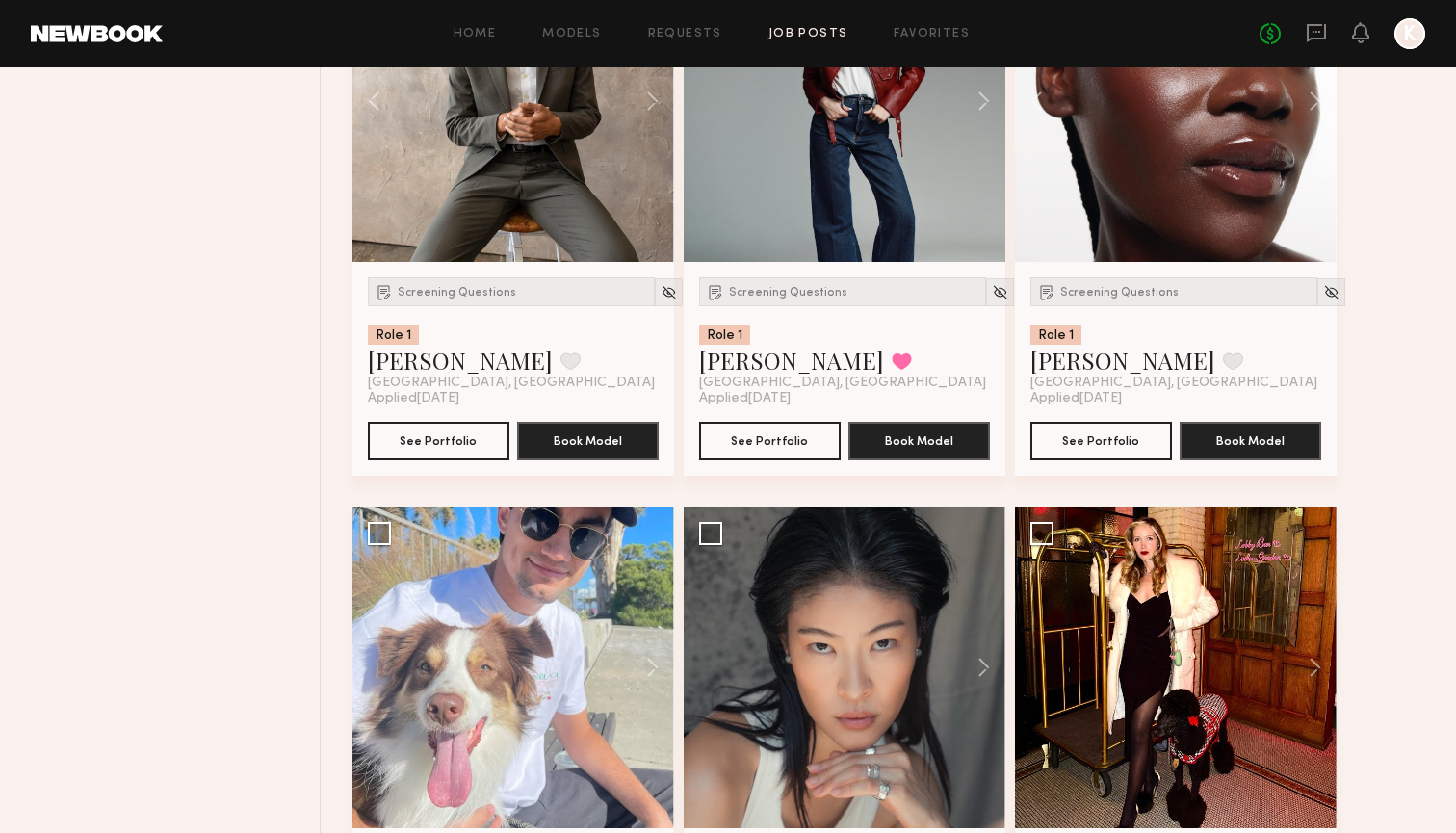
scroll to position [1456, 0]
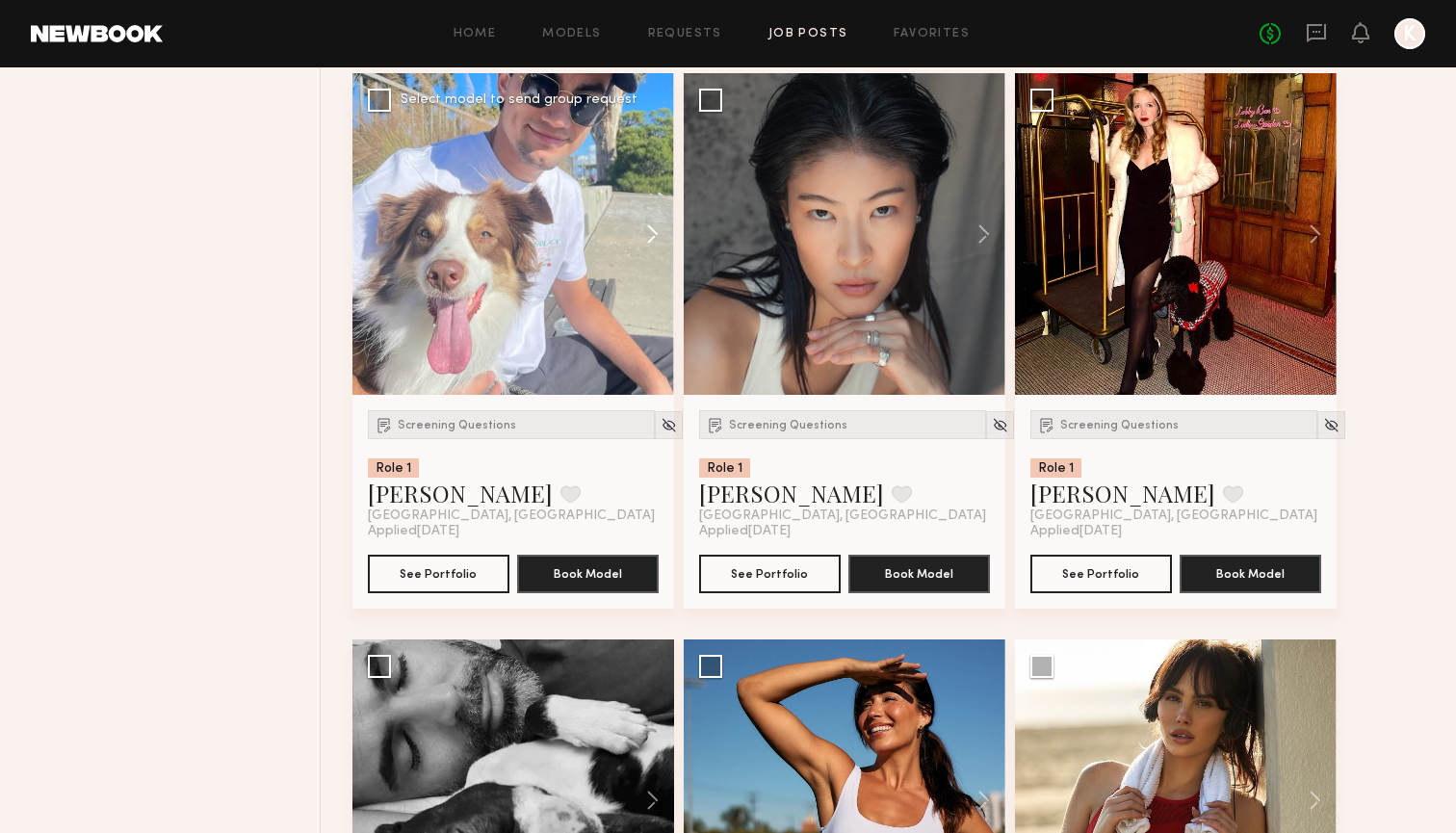
click at [656, 228] on button at bounding box center [643, 234] width 61 height 322
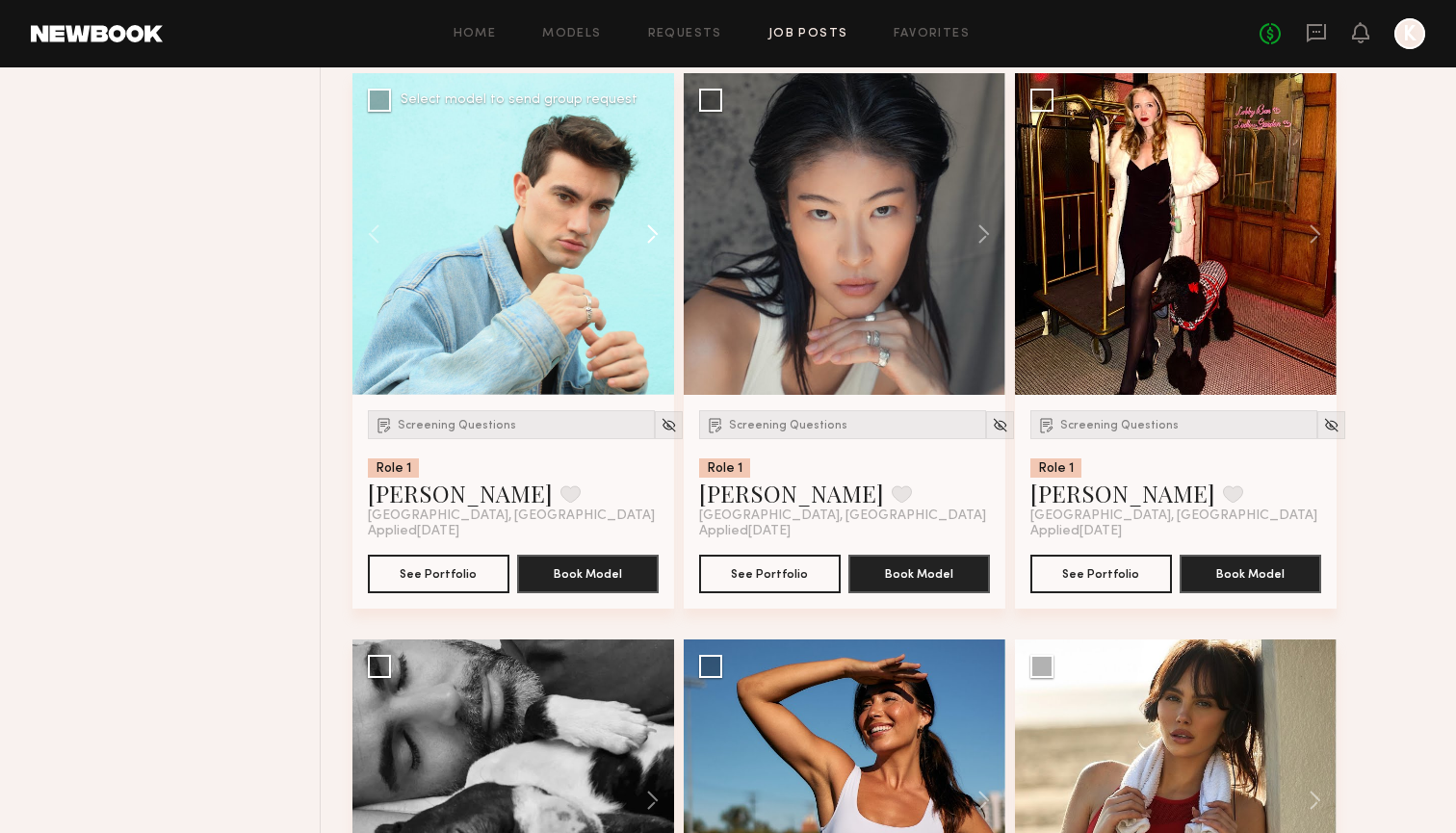
click at [656, 228] on button at bounding box center [643, 234] width 61 height 322
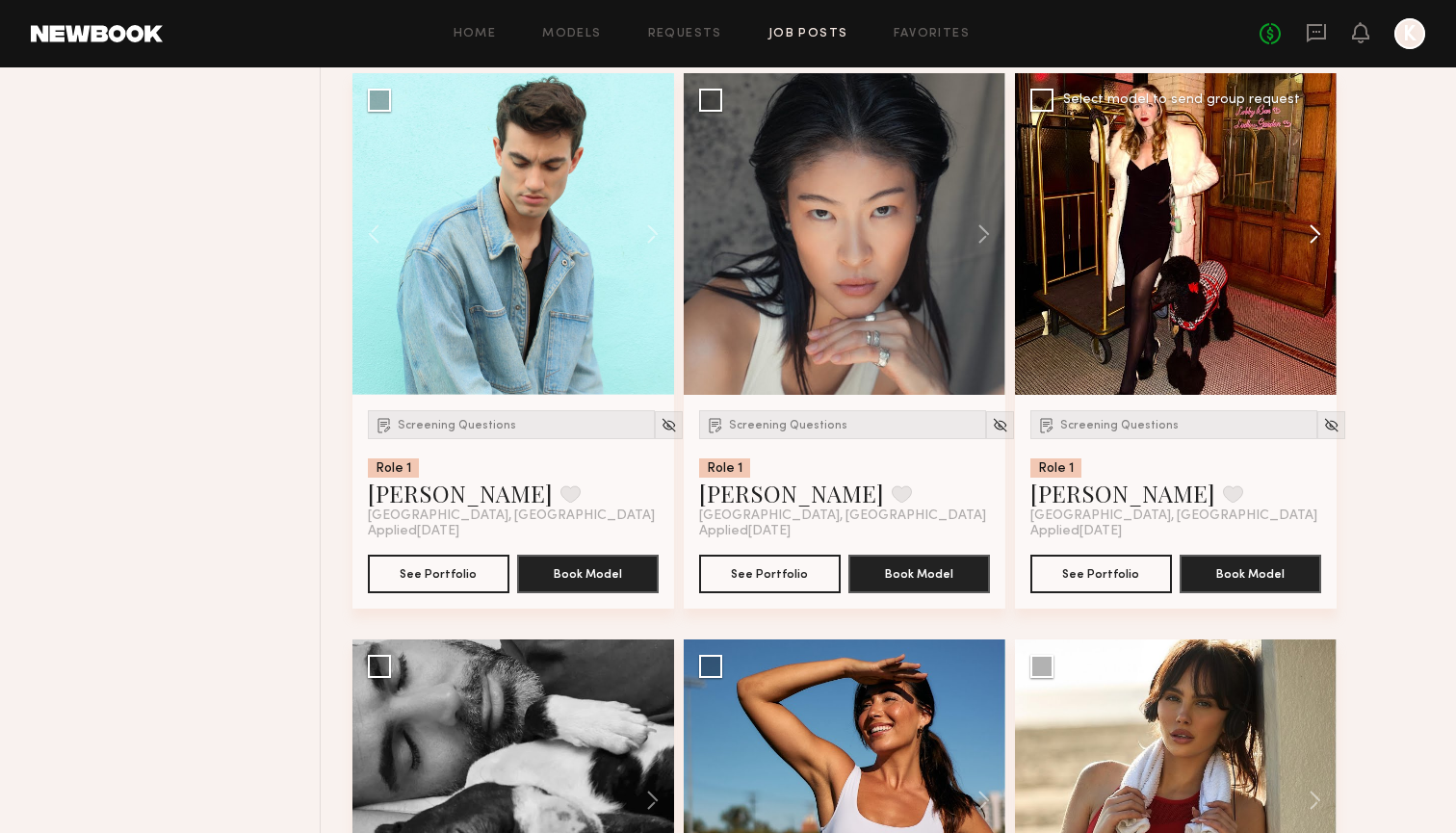
click at [1053, 233] on button at bounding box center [1305, 234] width 61 height 322
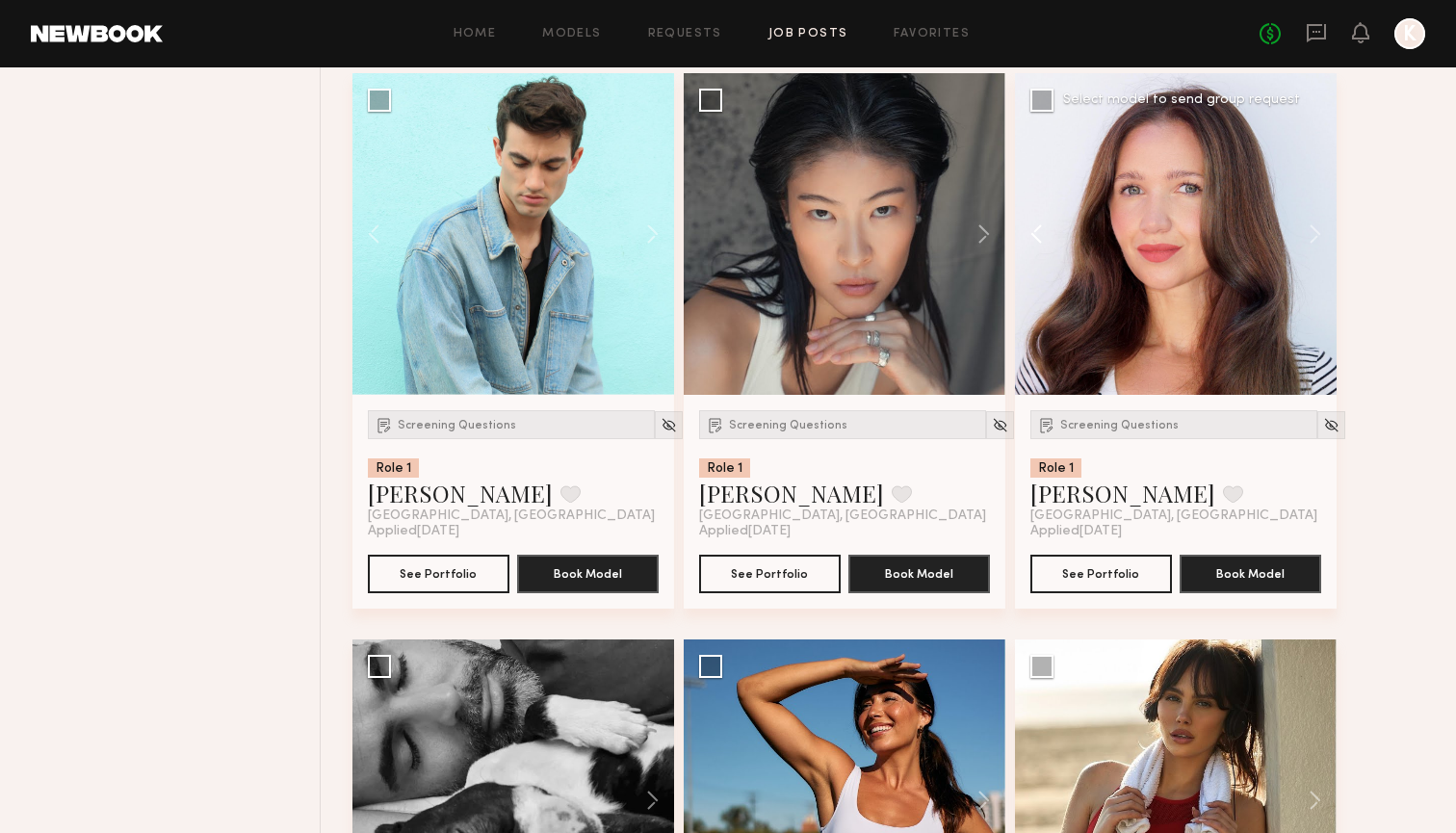
click at [1034, 230] on button at bounding box center [1046, 234] width 61 height 322
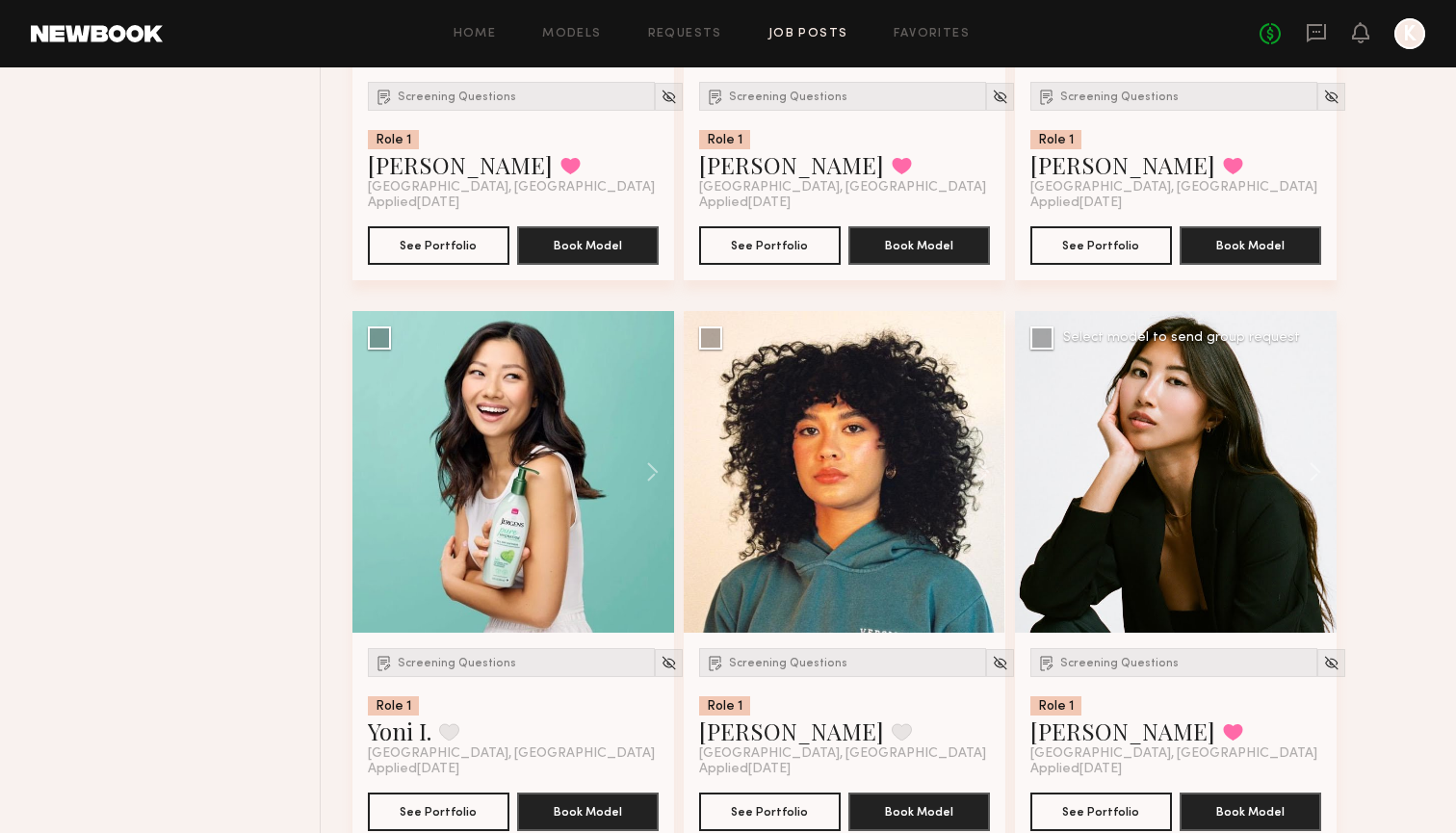
scroll to position [2399, 0]
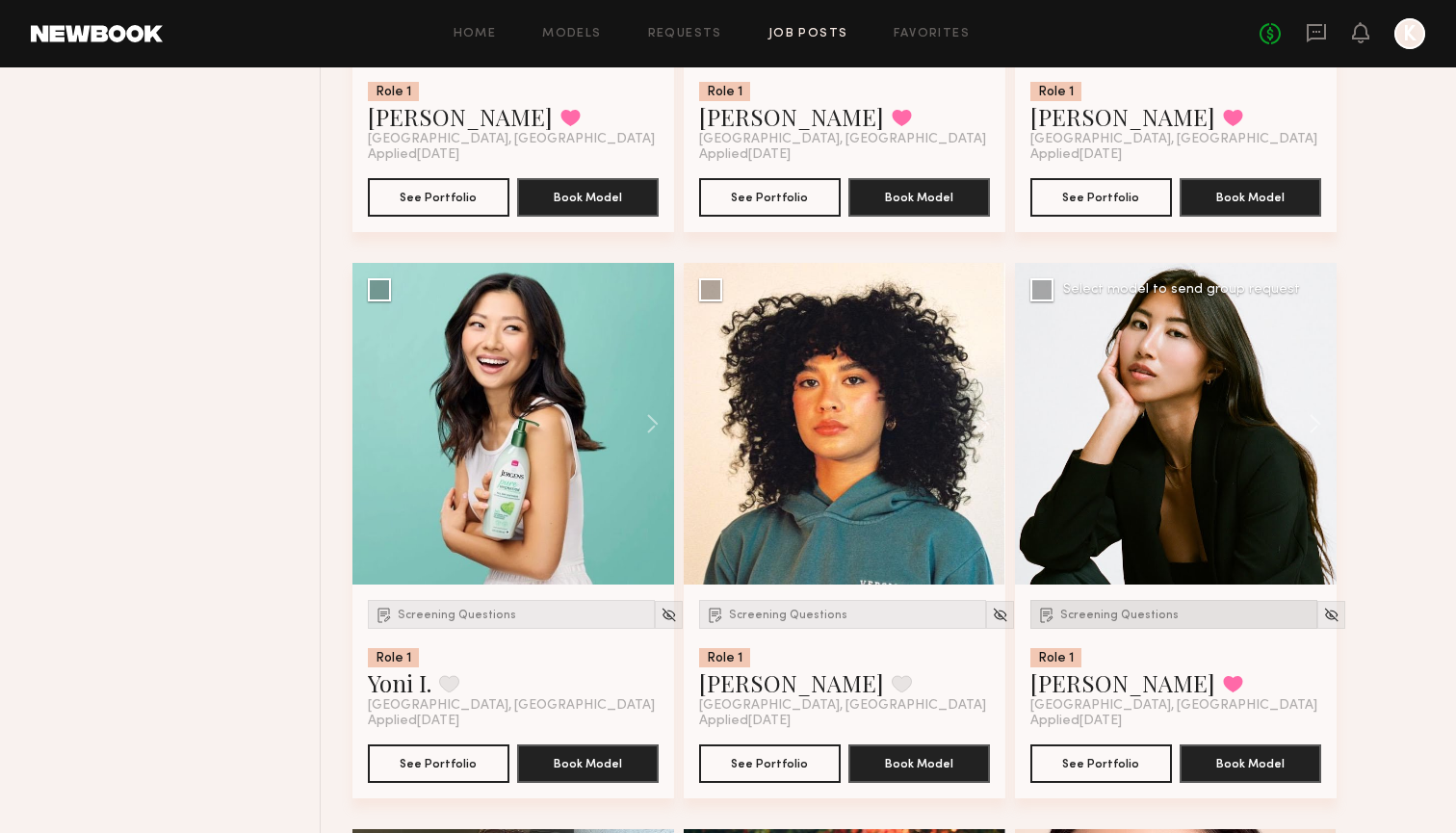
click at [1053, 602] on div "Screening Questions" at bounding box center [1174, 614] width 287 height 29
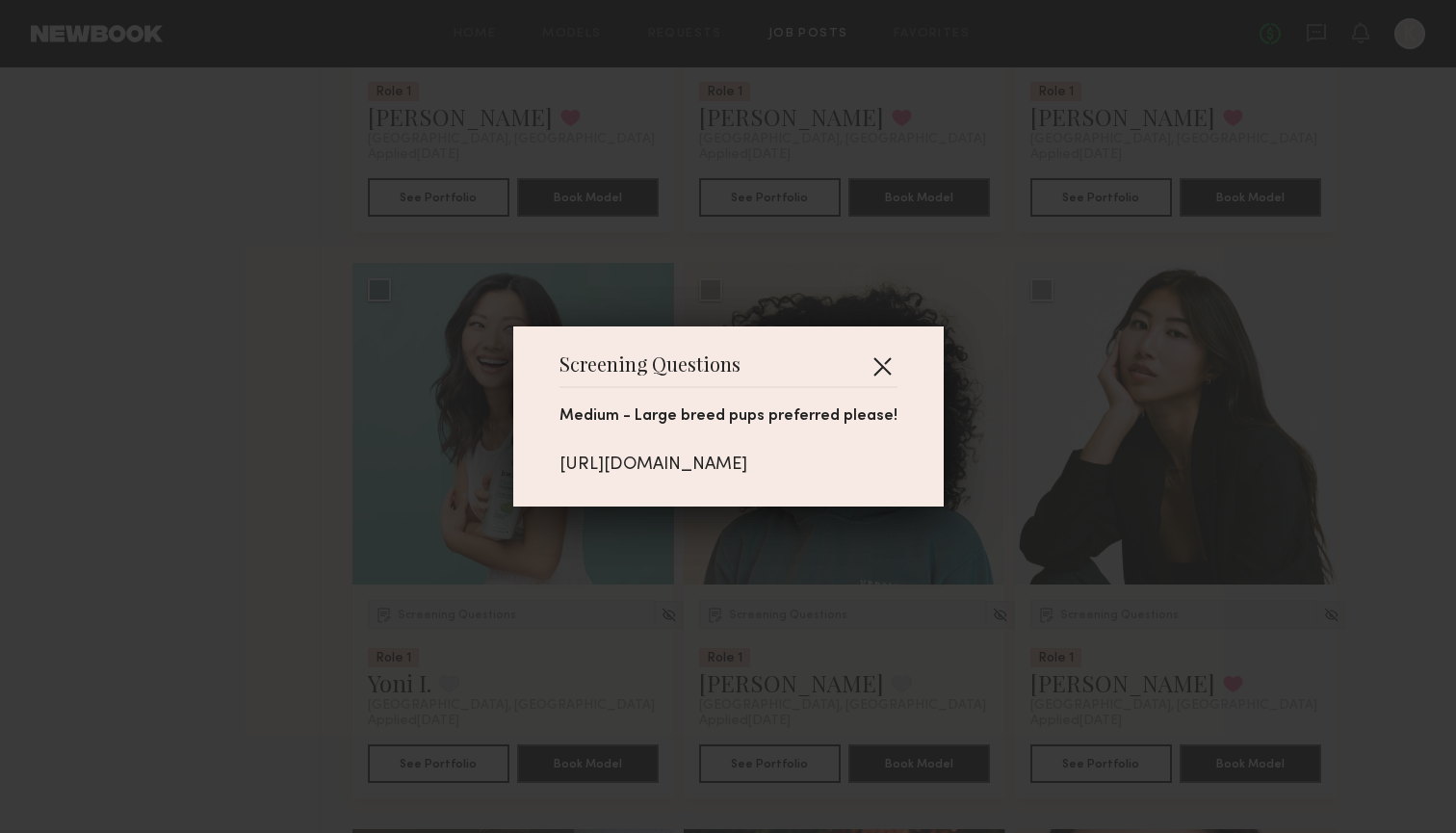
click at [897, 351] on button "button" at bounding box center [882, 365] width 31 height 31
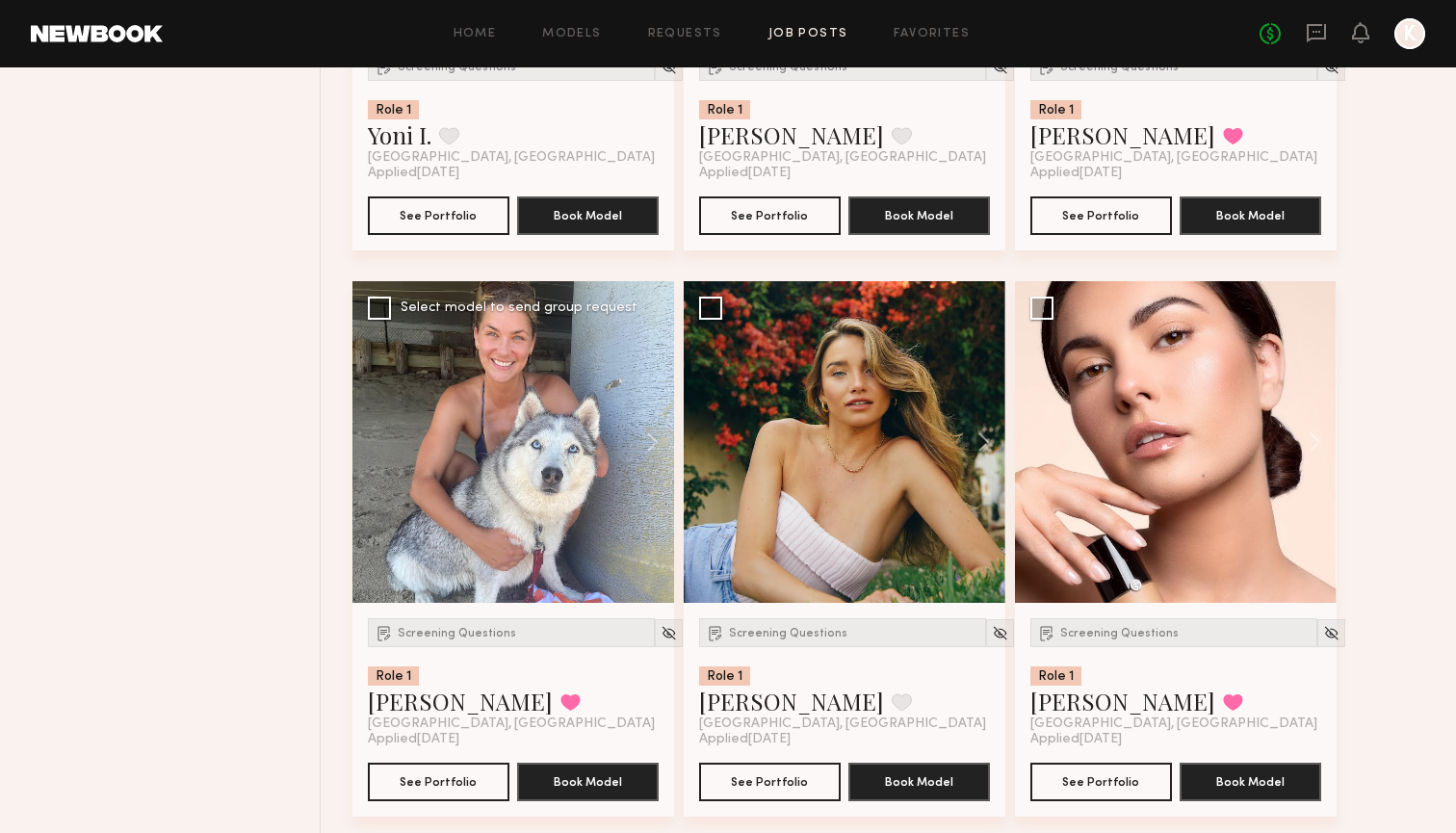
scroll to position [2966, 0]
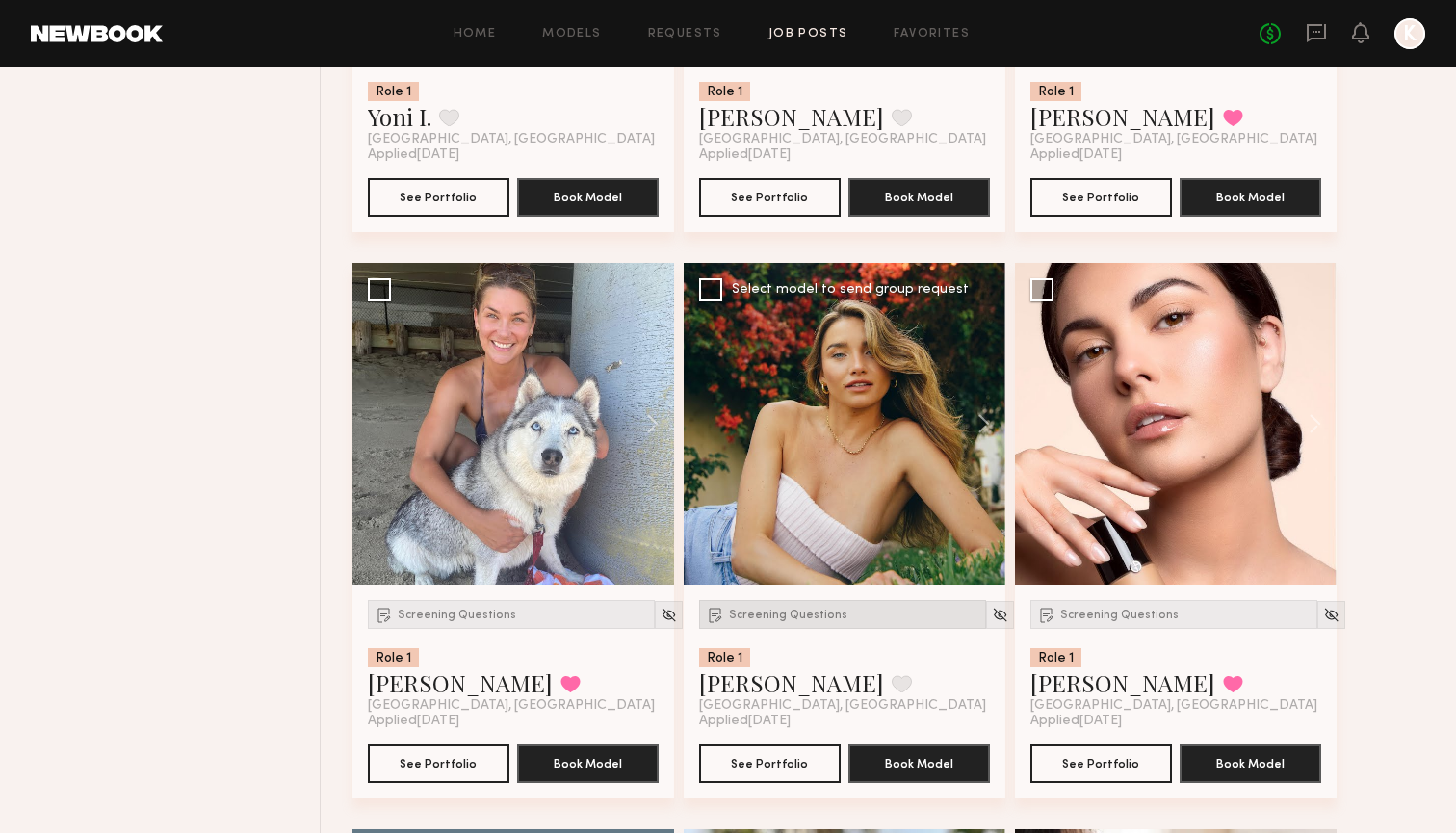
click at [746, 607] on div "Screening Questions" at bounding box center [843, 614] width 287 height 29
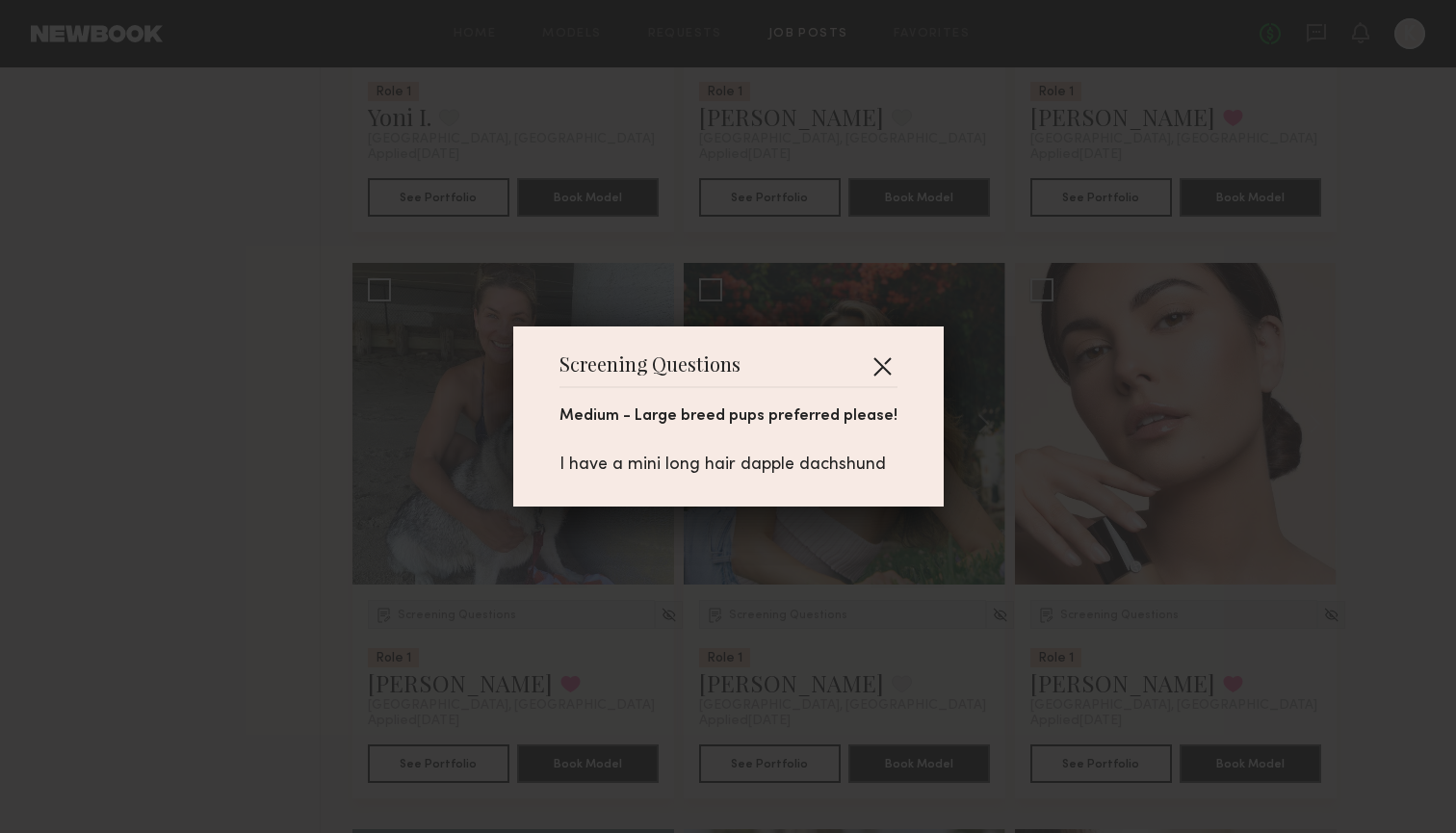
click at [880, 364] on button "button" at bounding box center [882, 365] width 31 height 31
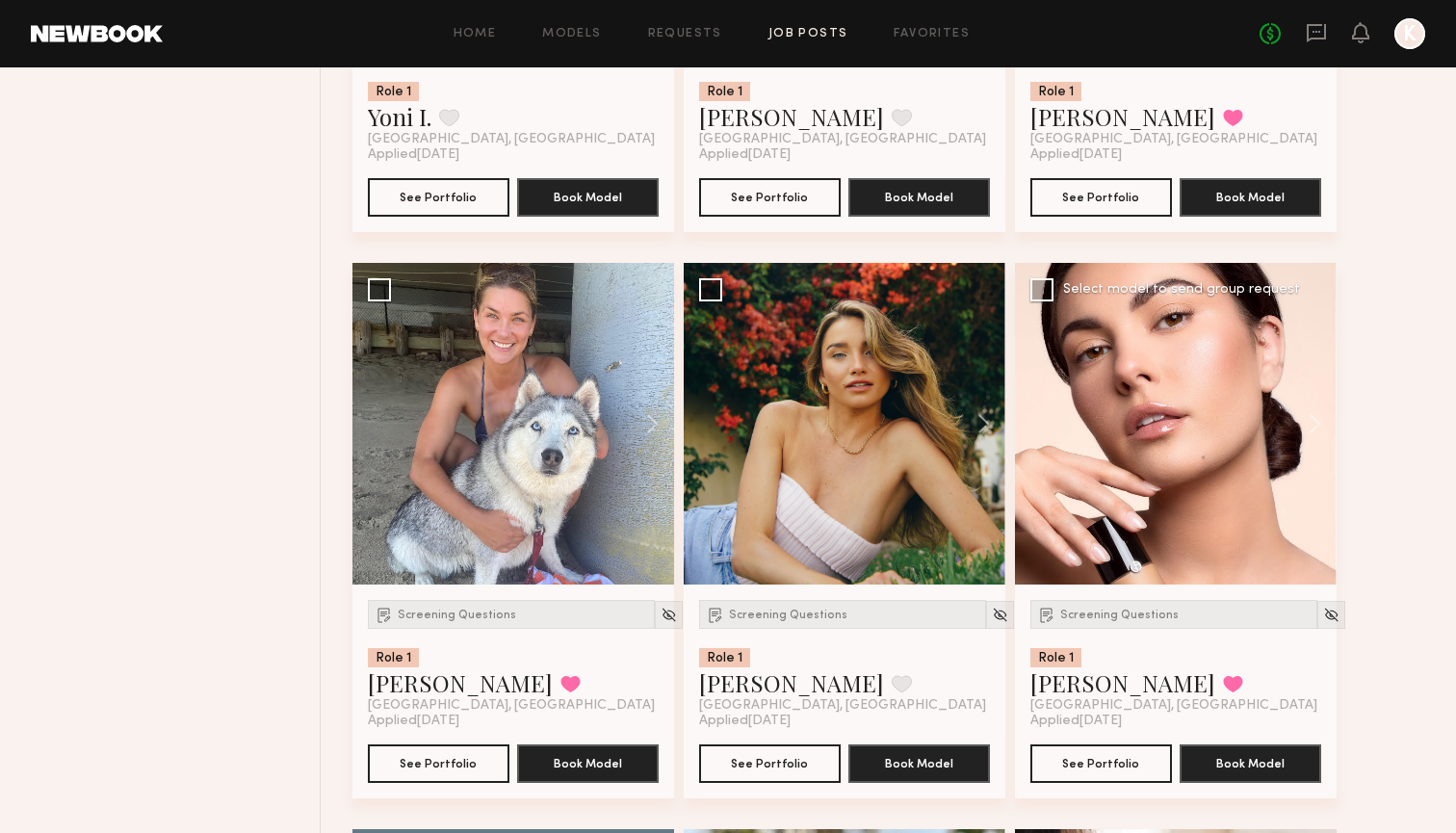
click at [1053, 594] on div "Screening Questions Role 1 Taylor C. Favorited Los Angeles, CA Applied 09/16/20…" at bounding box center [1176, 691] width 322 height 214
click at [1053, 607] on div "Screening Questions" at bounding box center [1174, 614] width 287 height 29
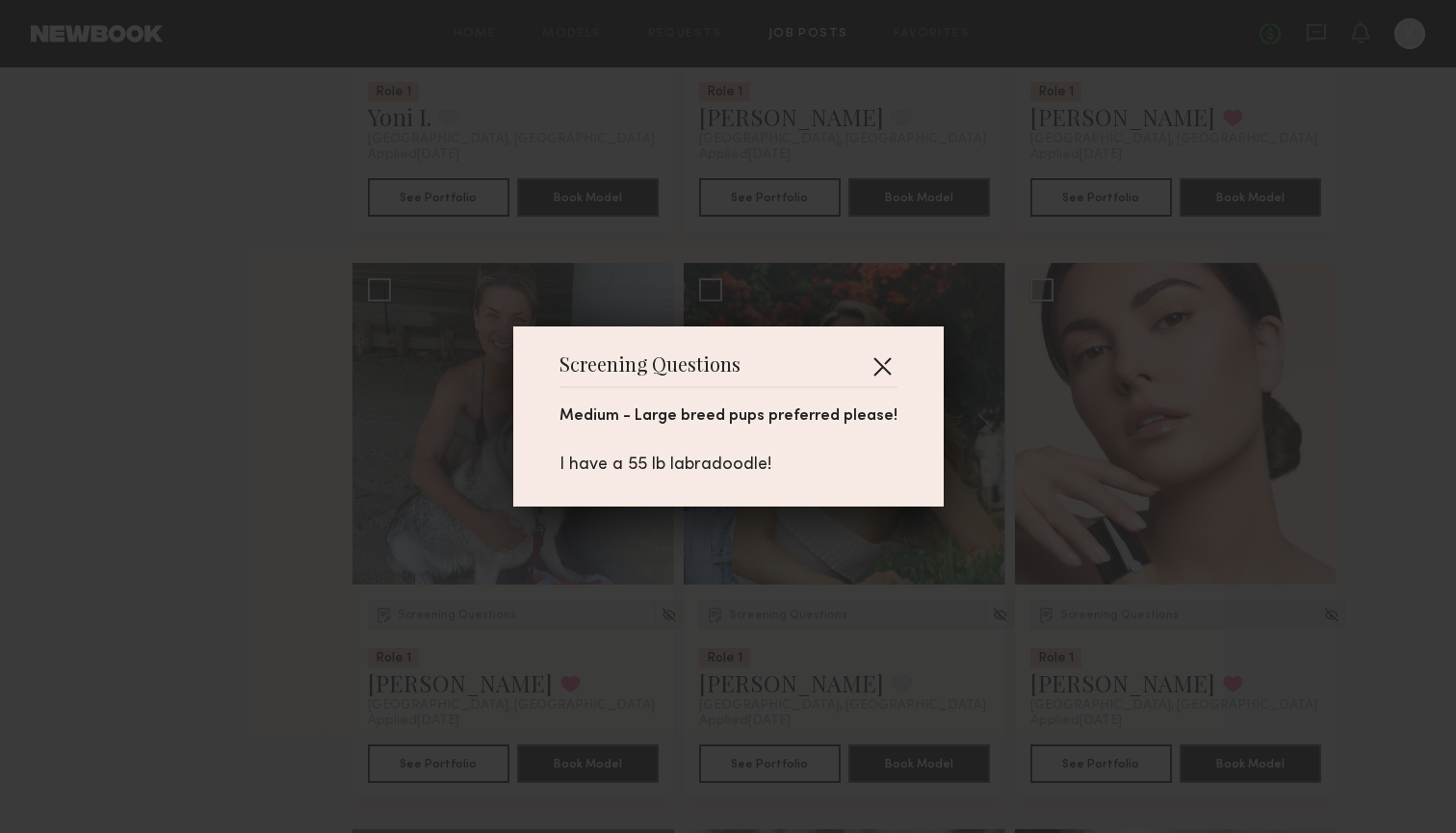
click at [875, 364] on button "button" at bounding box center [882, 365] width 31 height 31
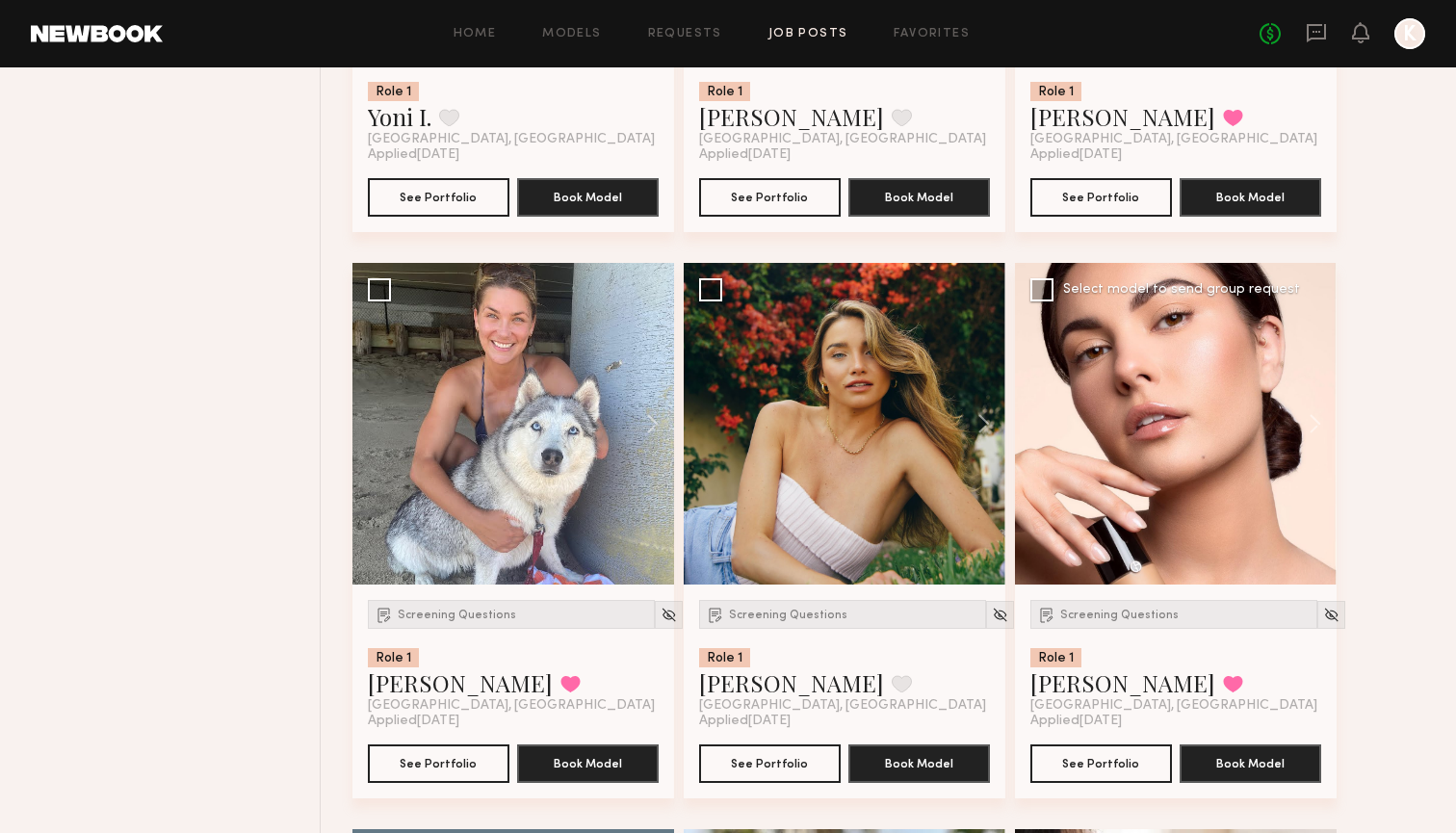
scroll to position [3037, 0]
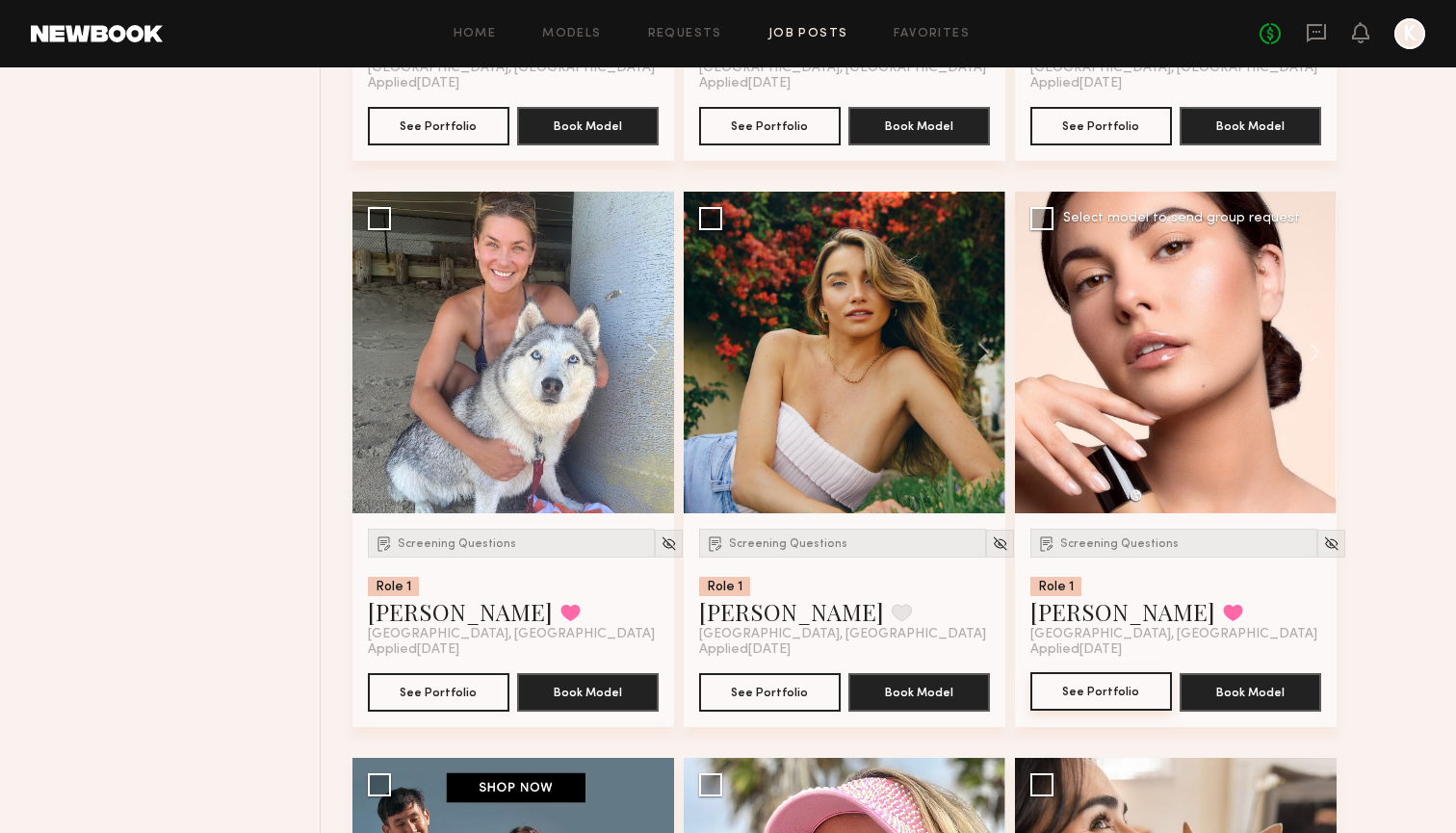
click at [1053, 689] on button "See Portfolio" at bounding box center [1100, 691] width 142 height 39
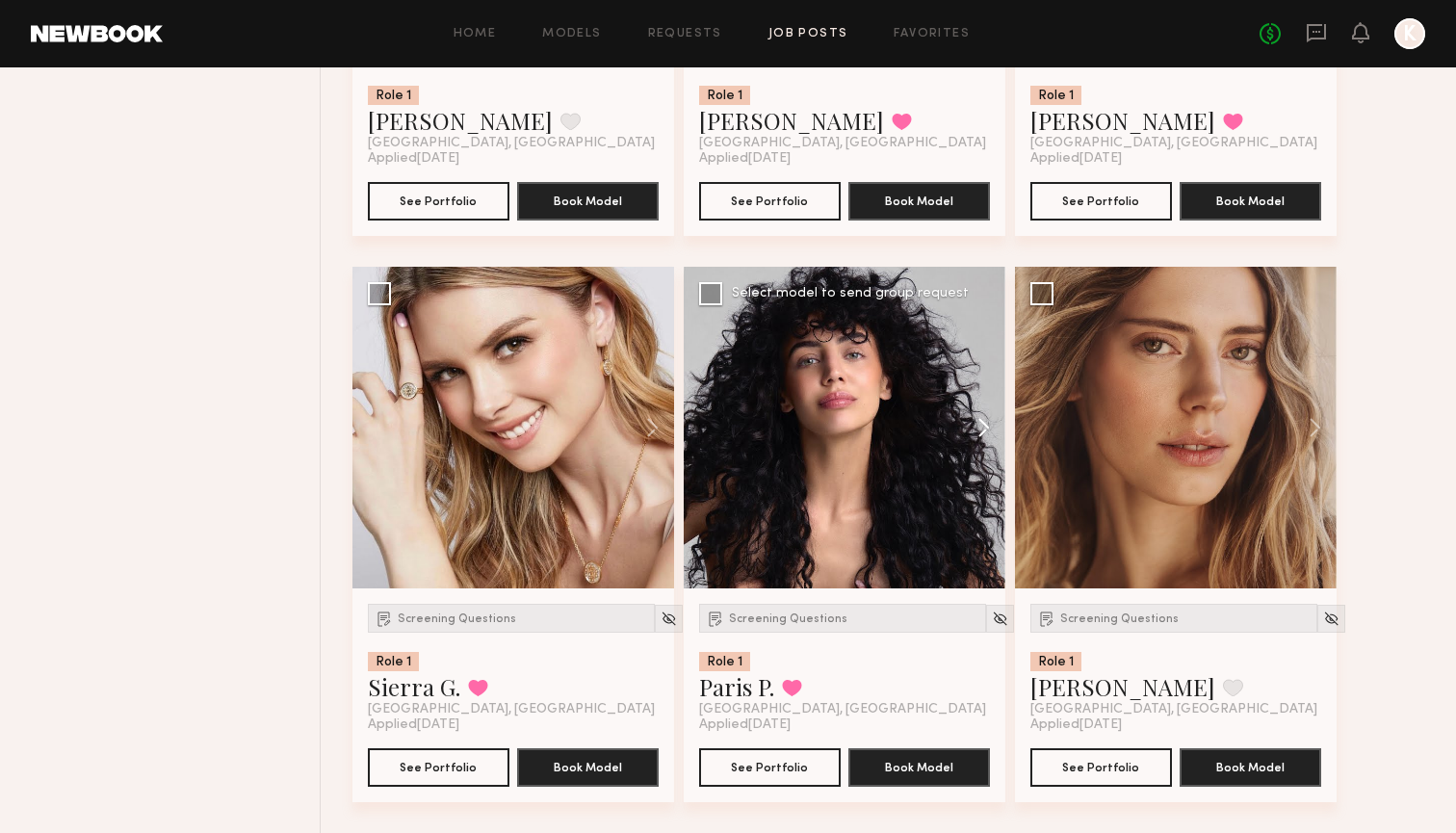
scroll to position [5227, 0]
click at [1053, 415] on button at bounding box center [1305, 427] width 61 height 322
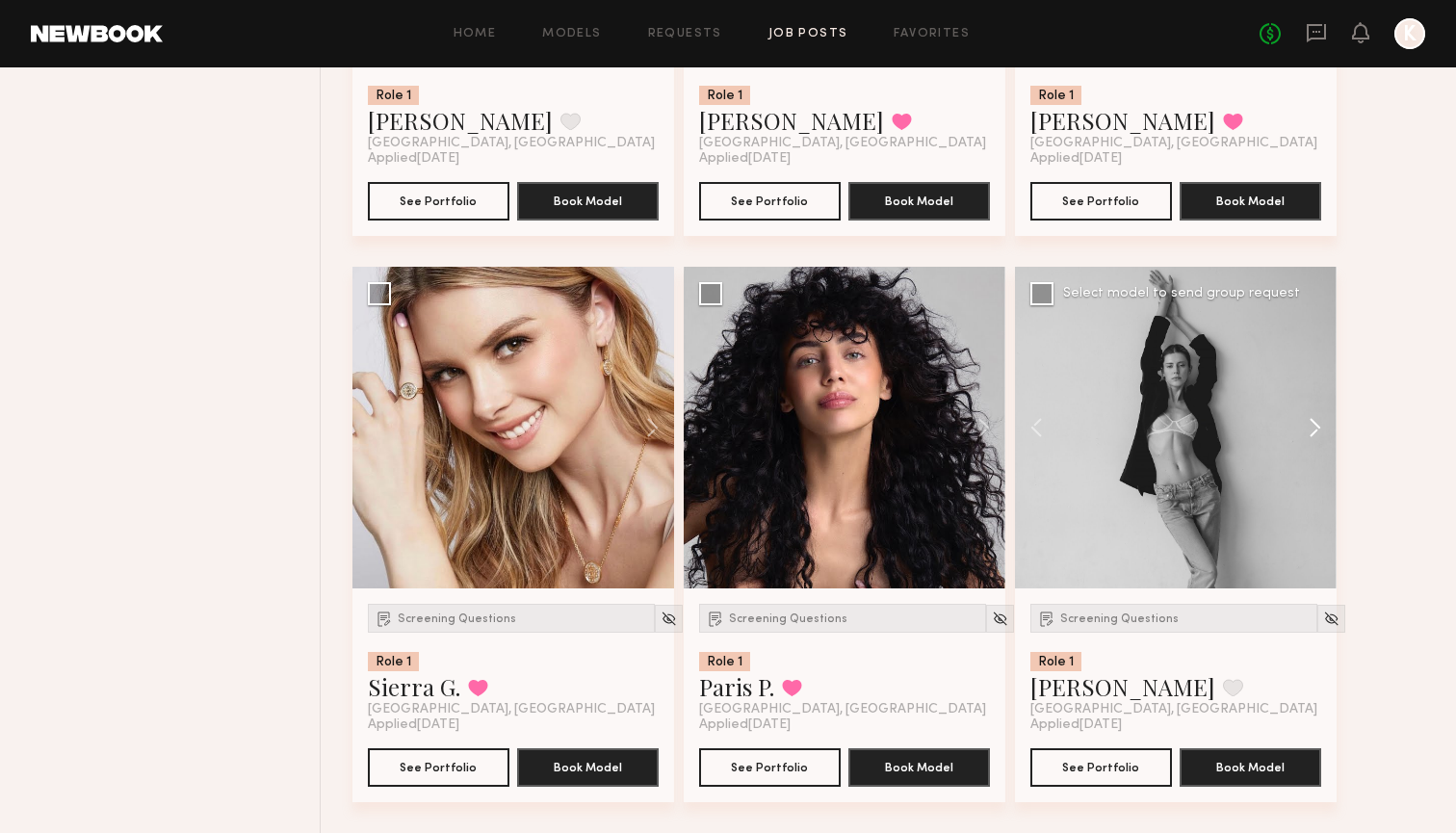
click at [1053, 415] on button at bounding box center [1305, 427] width 61 height 322
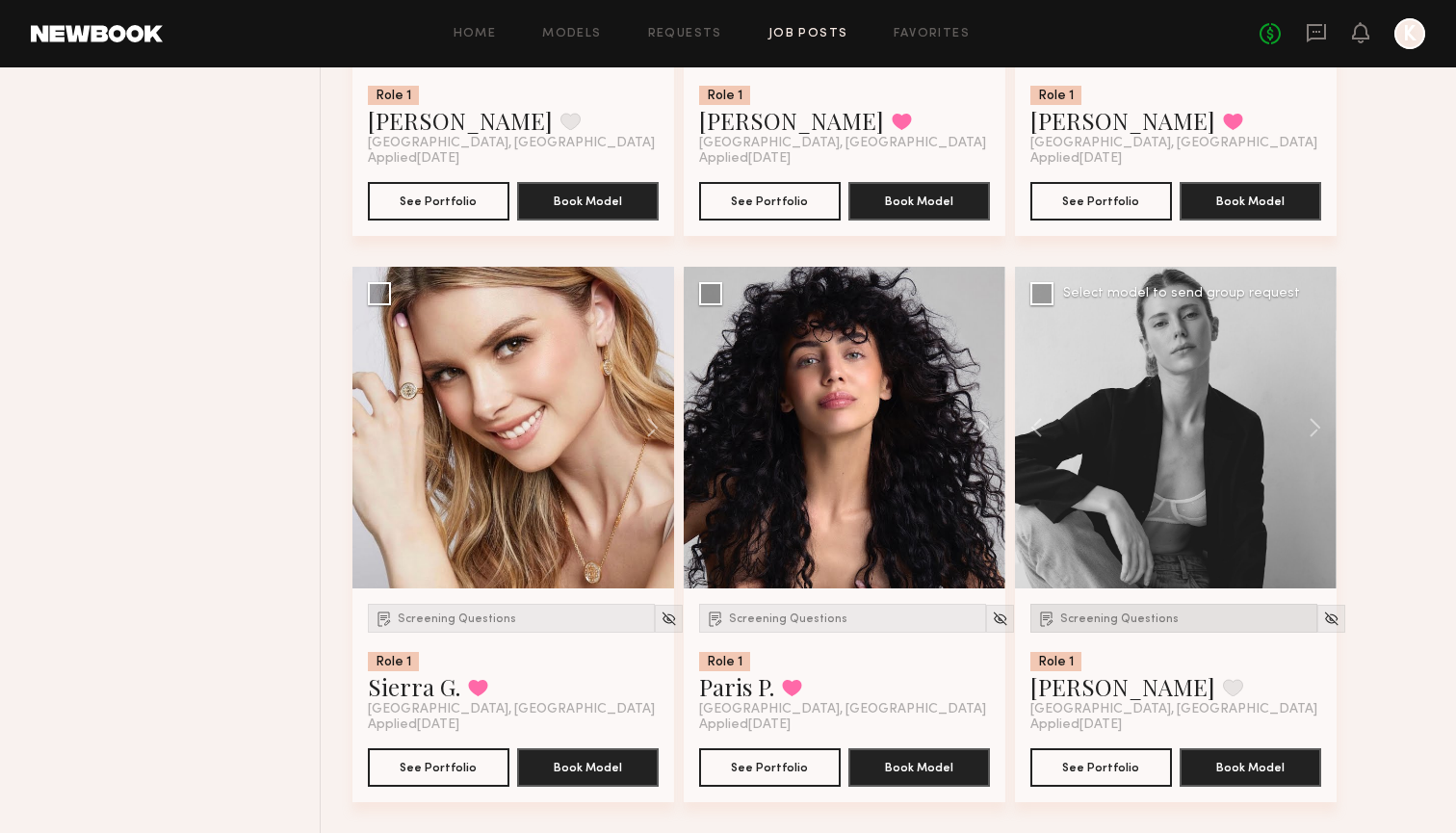
click at [1053, 632] on div "Screening Questions" at bounding box center [1174, 618] width 287 height 29
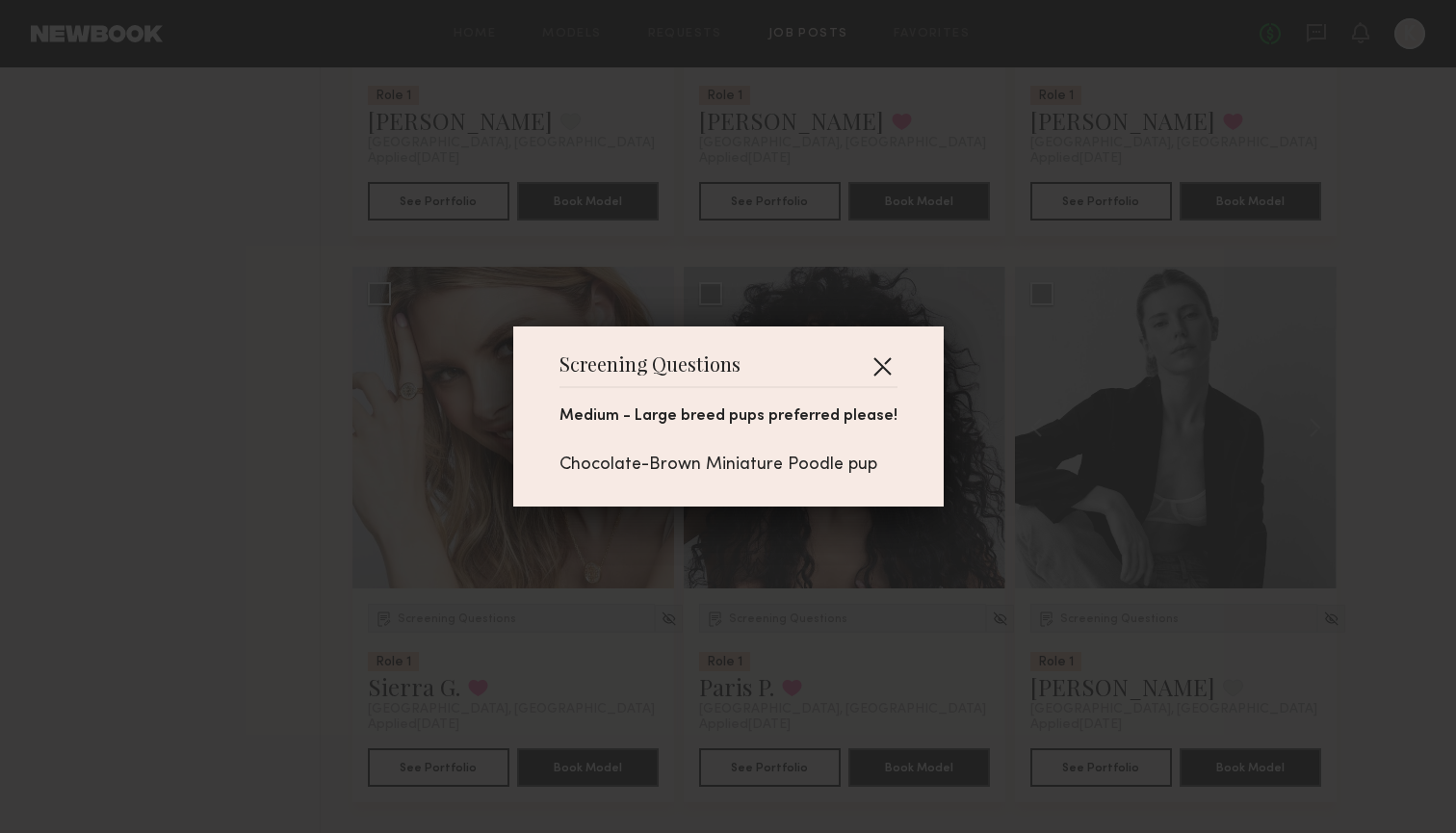
click at [877, 366] on button "button" at bounding box center [882, 365] width 31 height 31
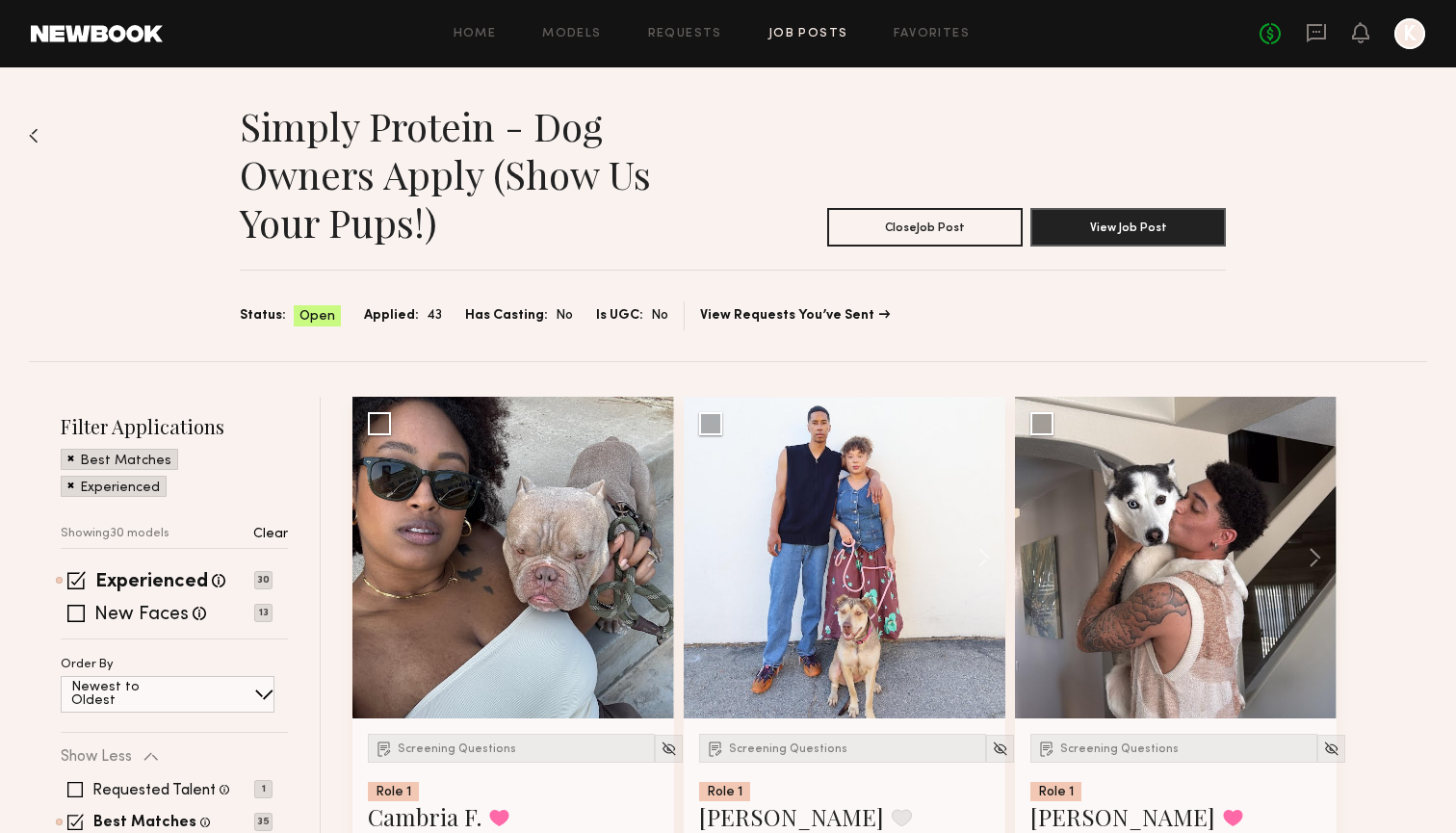
scroll to position [0, 0]
click at [945, 25] on div "Home Models Requests Job Posts Favorites Sign Out No fees up to $5,000 K" at bounding box center [793, 33] width 1263 height 31
click at [945, 38] on link "Favorites" at bounding box center [931, 34] width 76 height 13
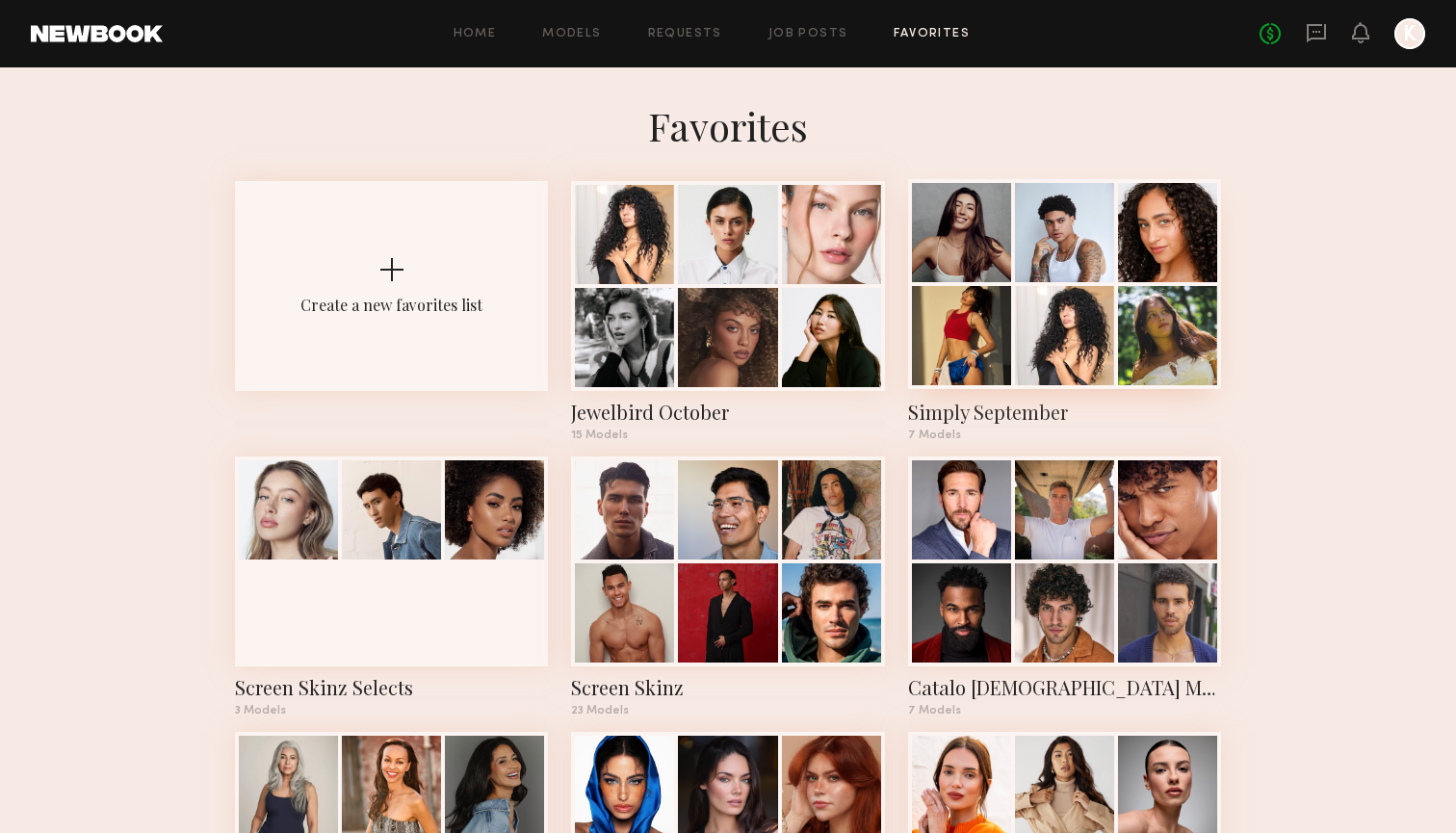
click at [1053, 302] on div at bounding box center [1168, 336] width 99 height 99
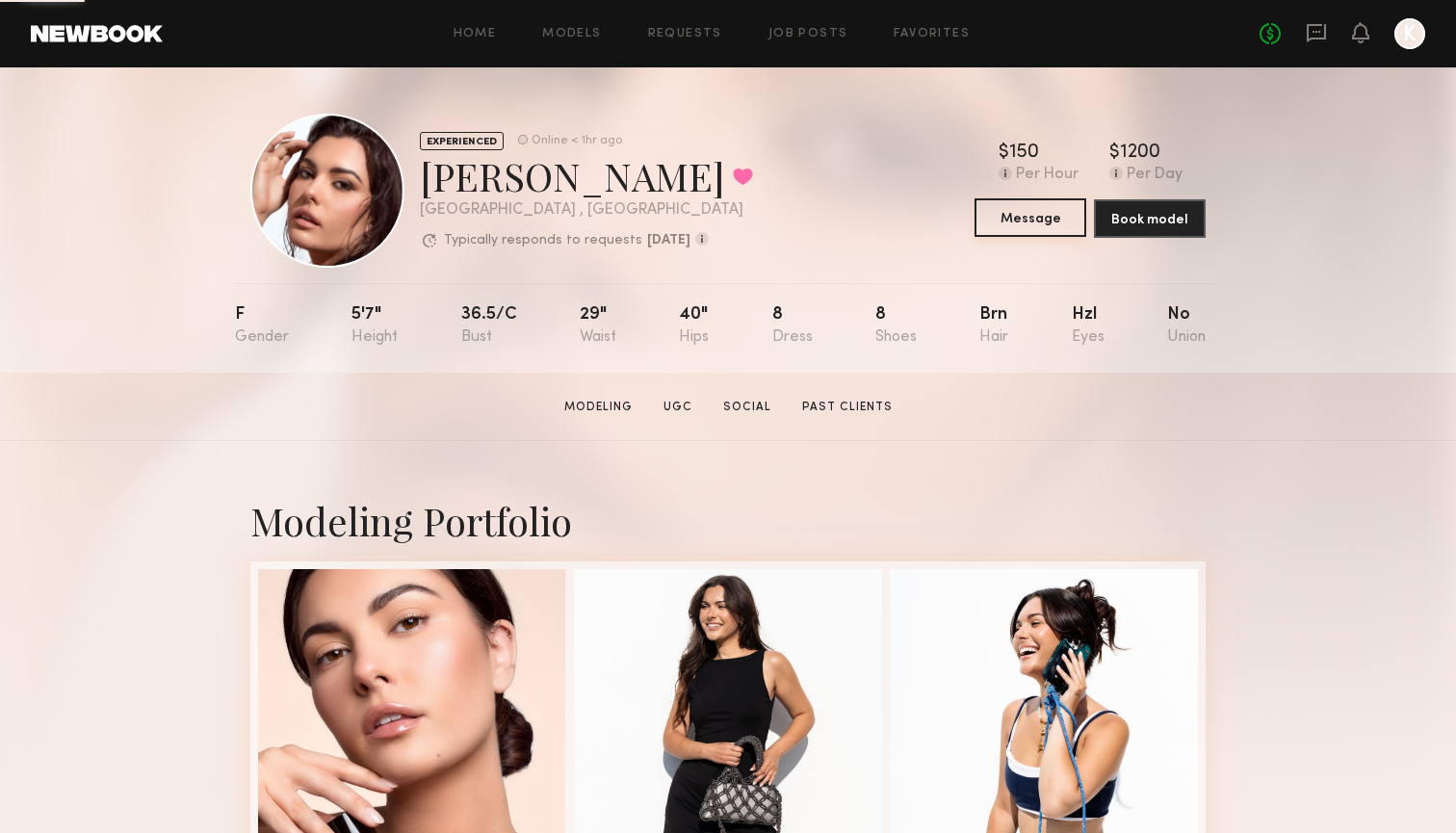
click at [1019, 227] on button "Message" at bounding box center [1030, 217] width 112 height 39
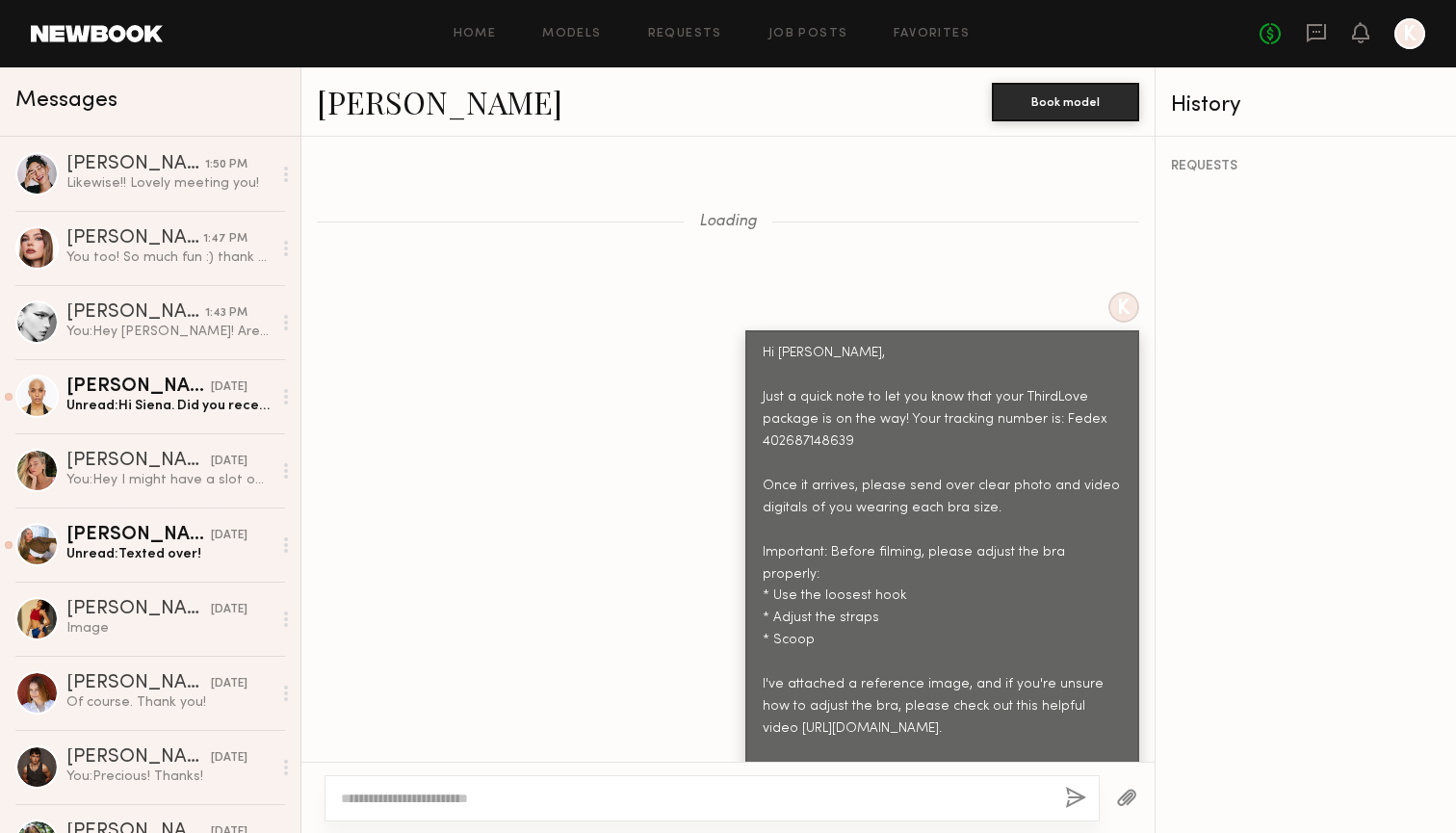
scroll to position [2563, 0]
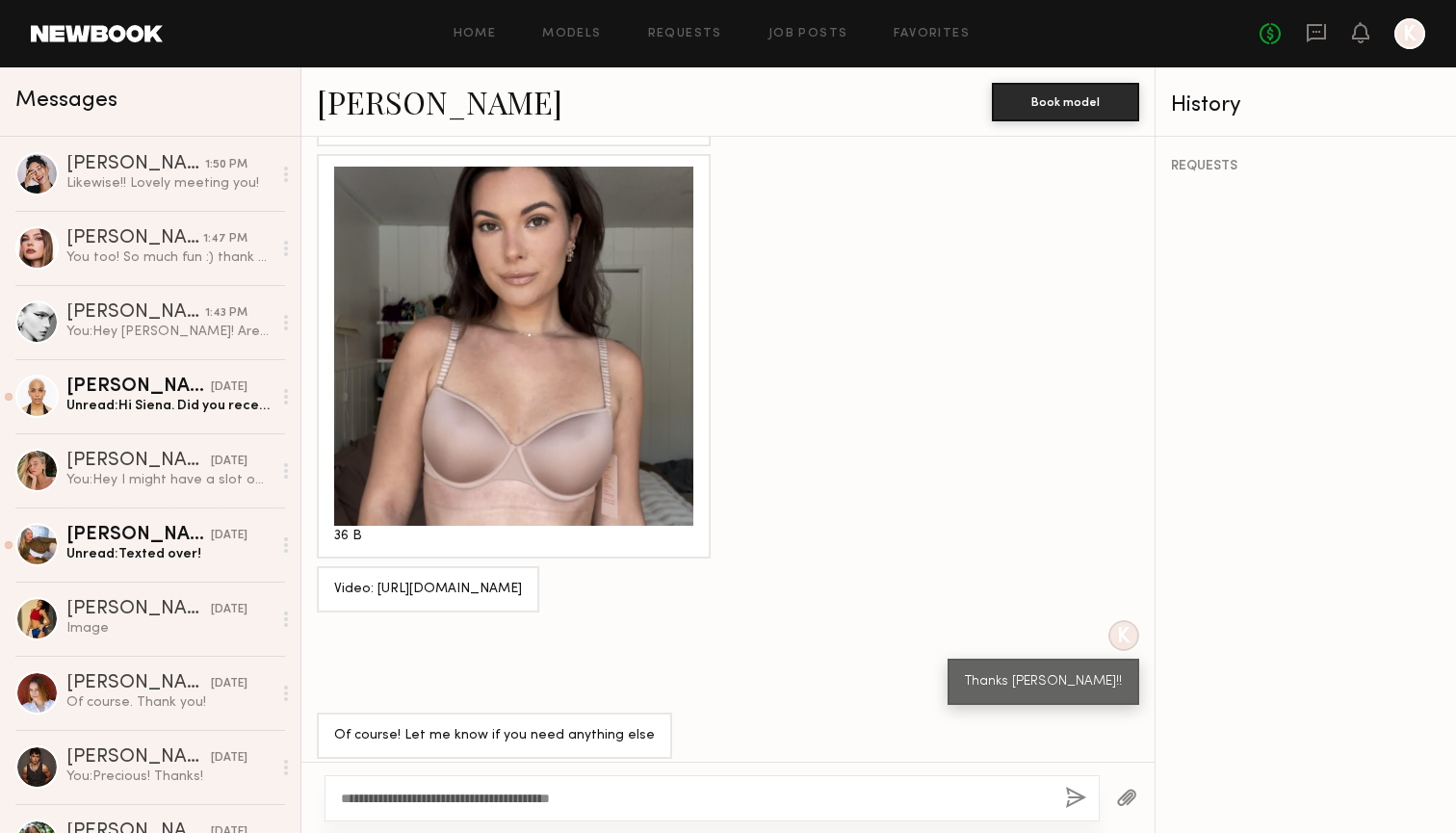
type textarea "**********"
click at [1077, 807] on button "button" at bounding box center [1075, 798] width 21 height 24
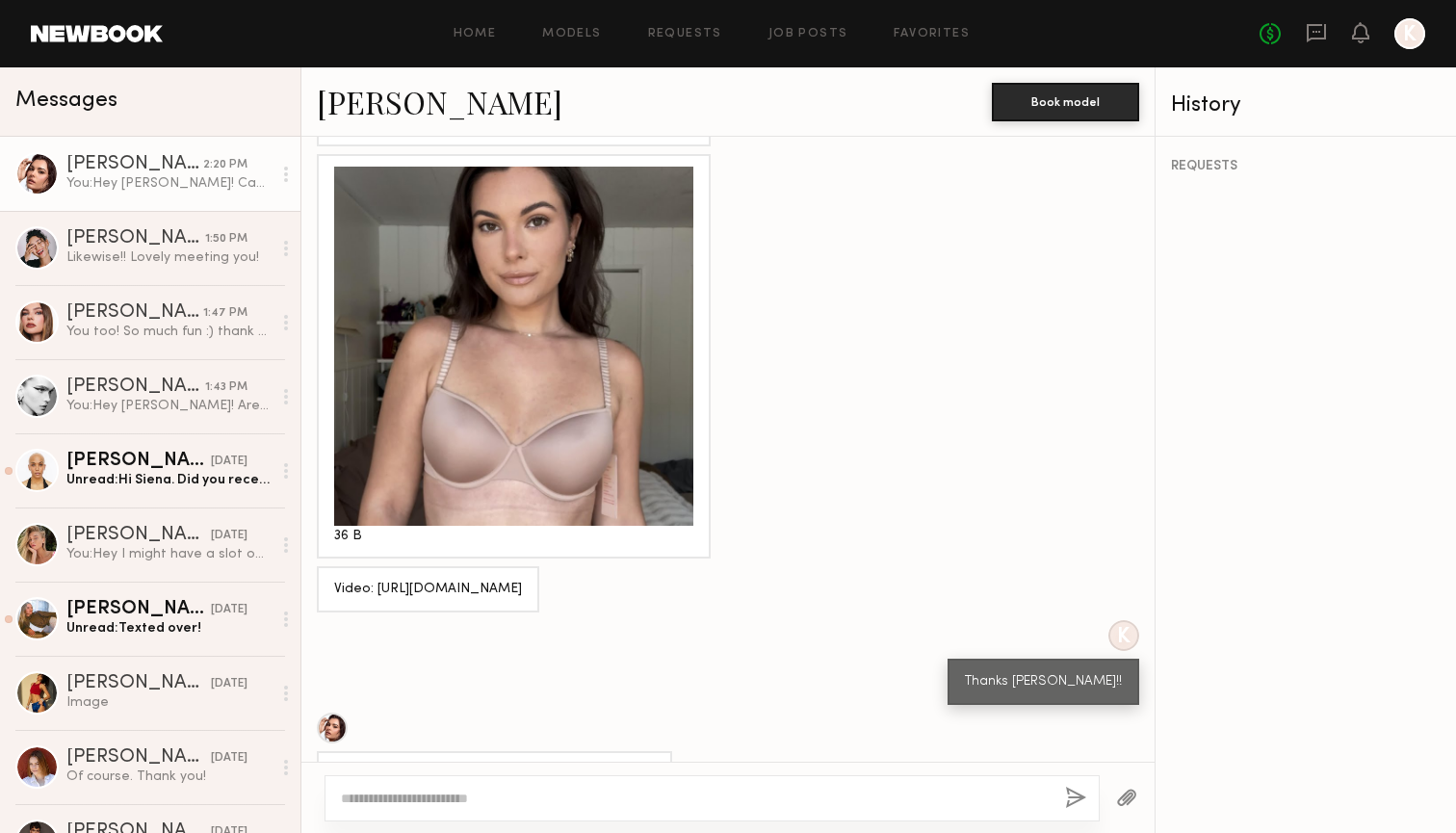
scroll to position [2949, 0]
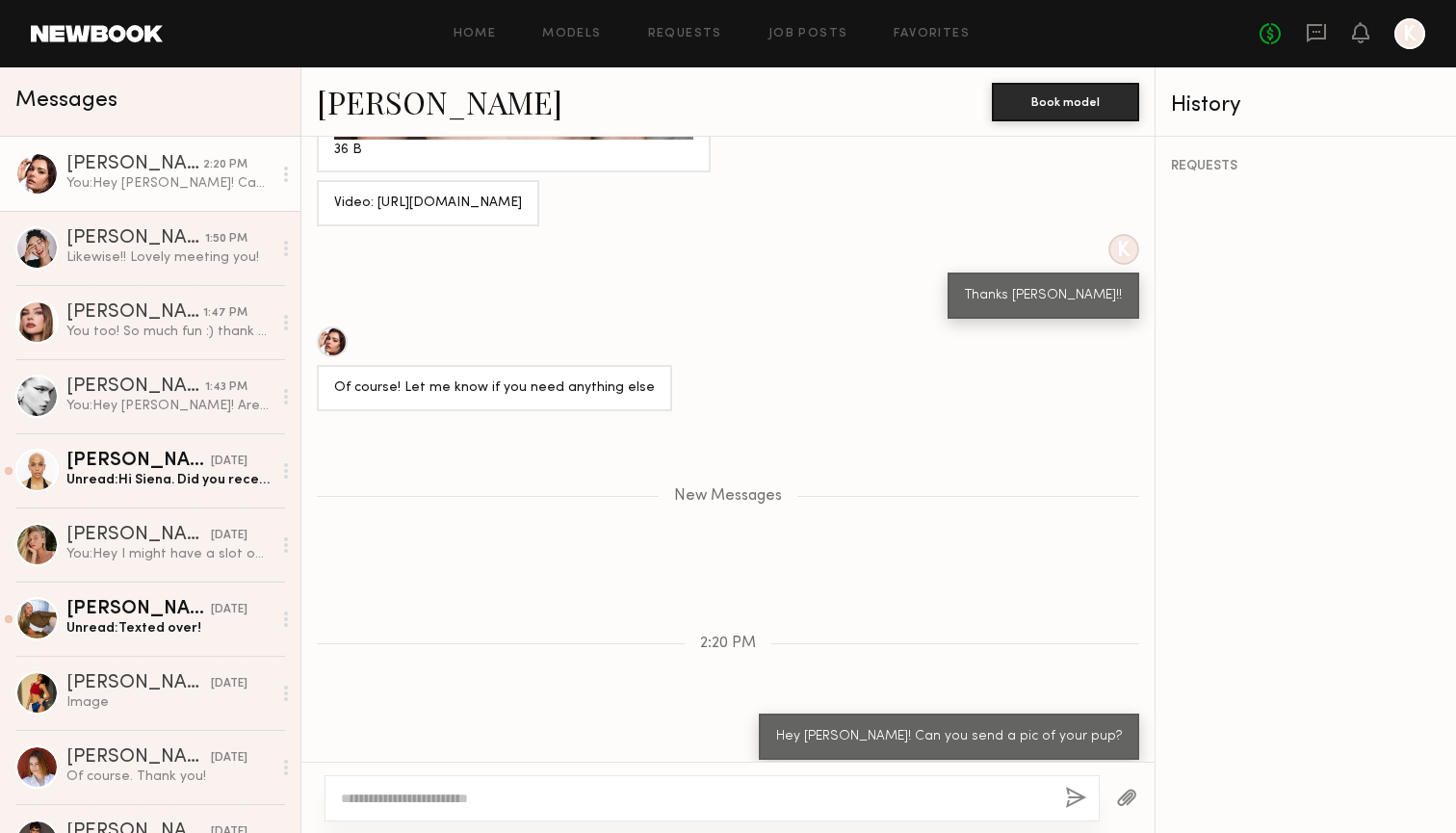
click at [412, 109] on link "[PERSON_NAME]" at bounding box center [440, 102] width 246 height 42
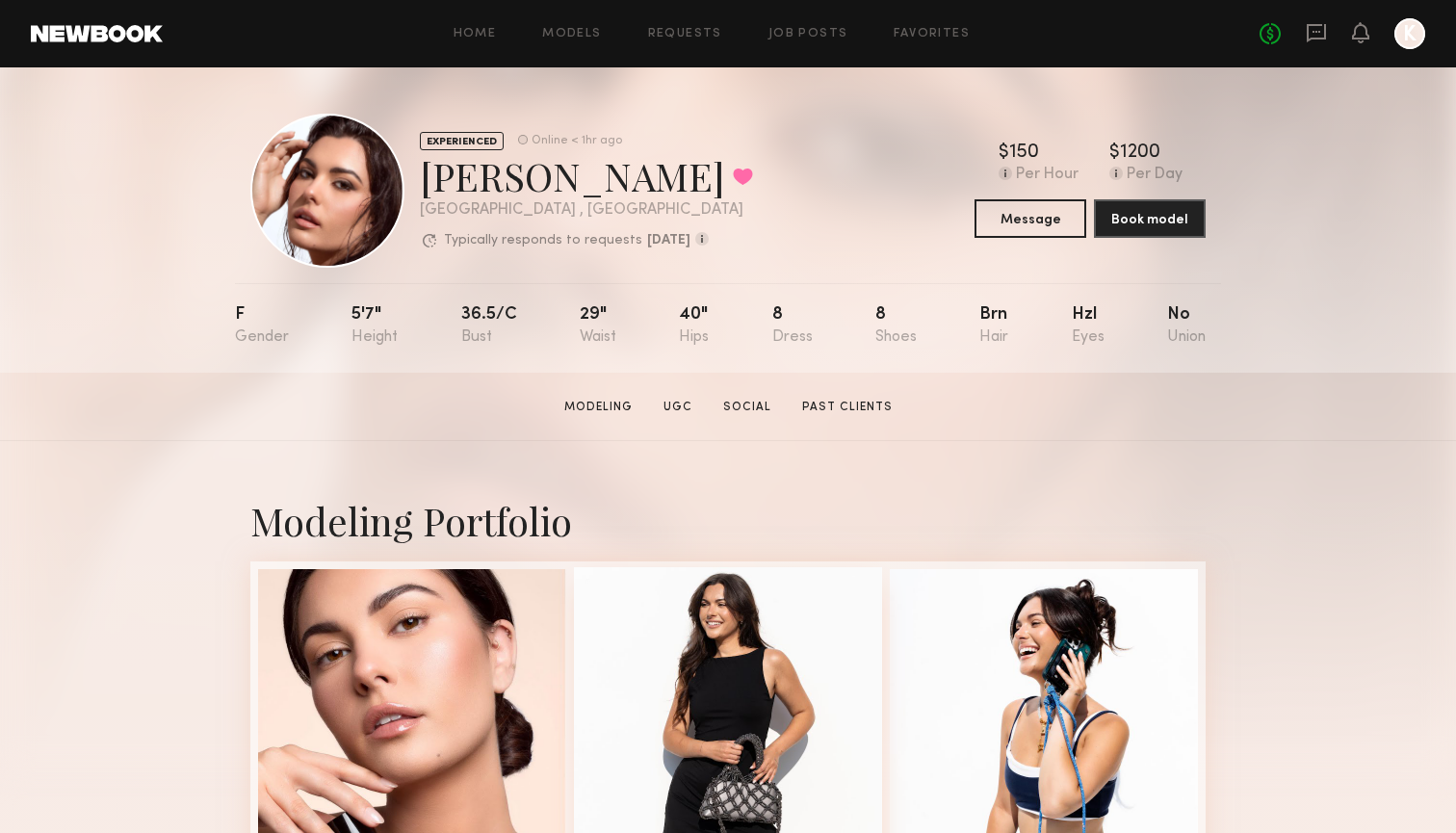
scroll to position [1651, 0]
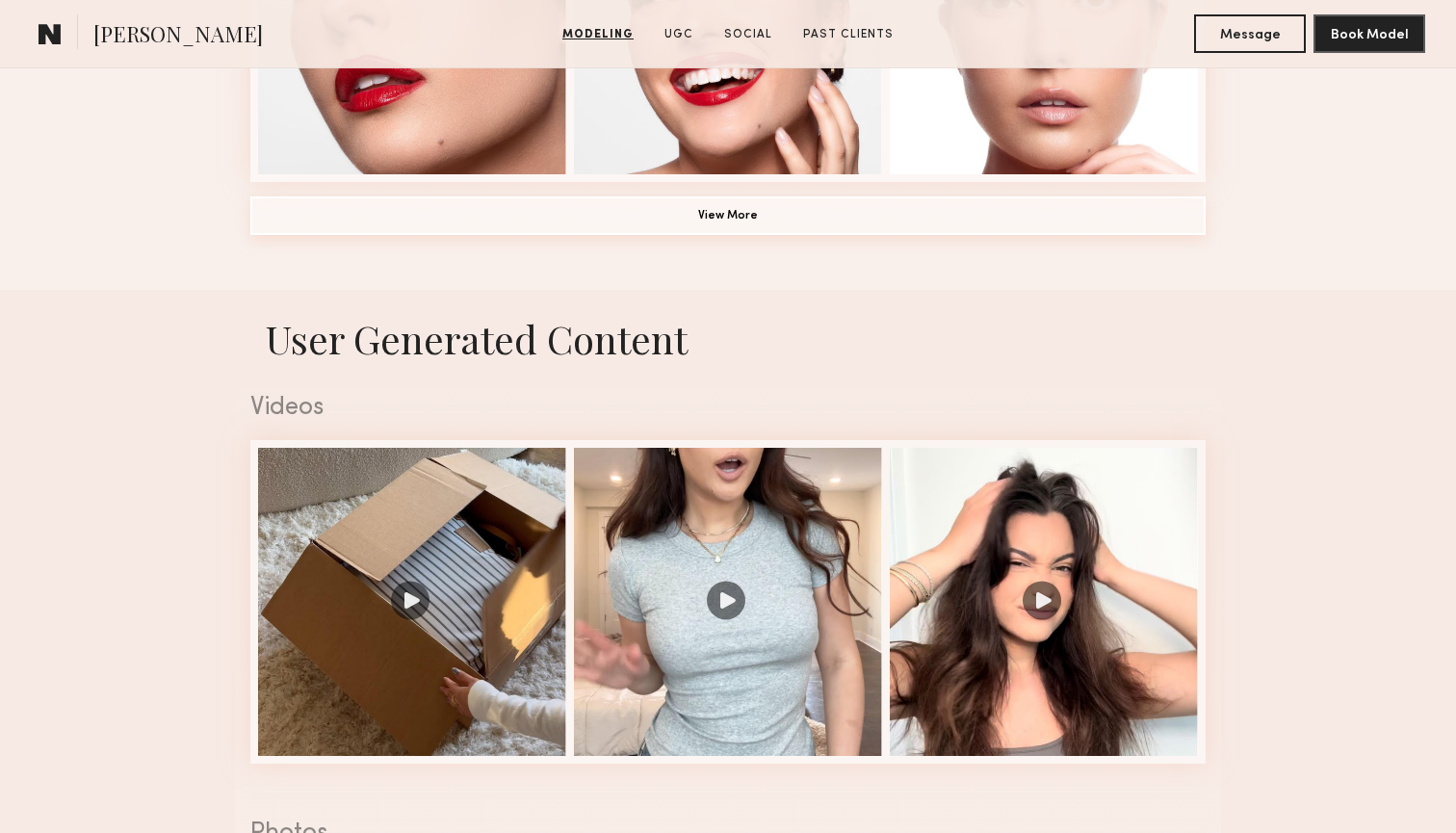
click at [775, 224] on button "View More" at bounding box center [728, 215] width 956 height 39
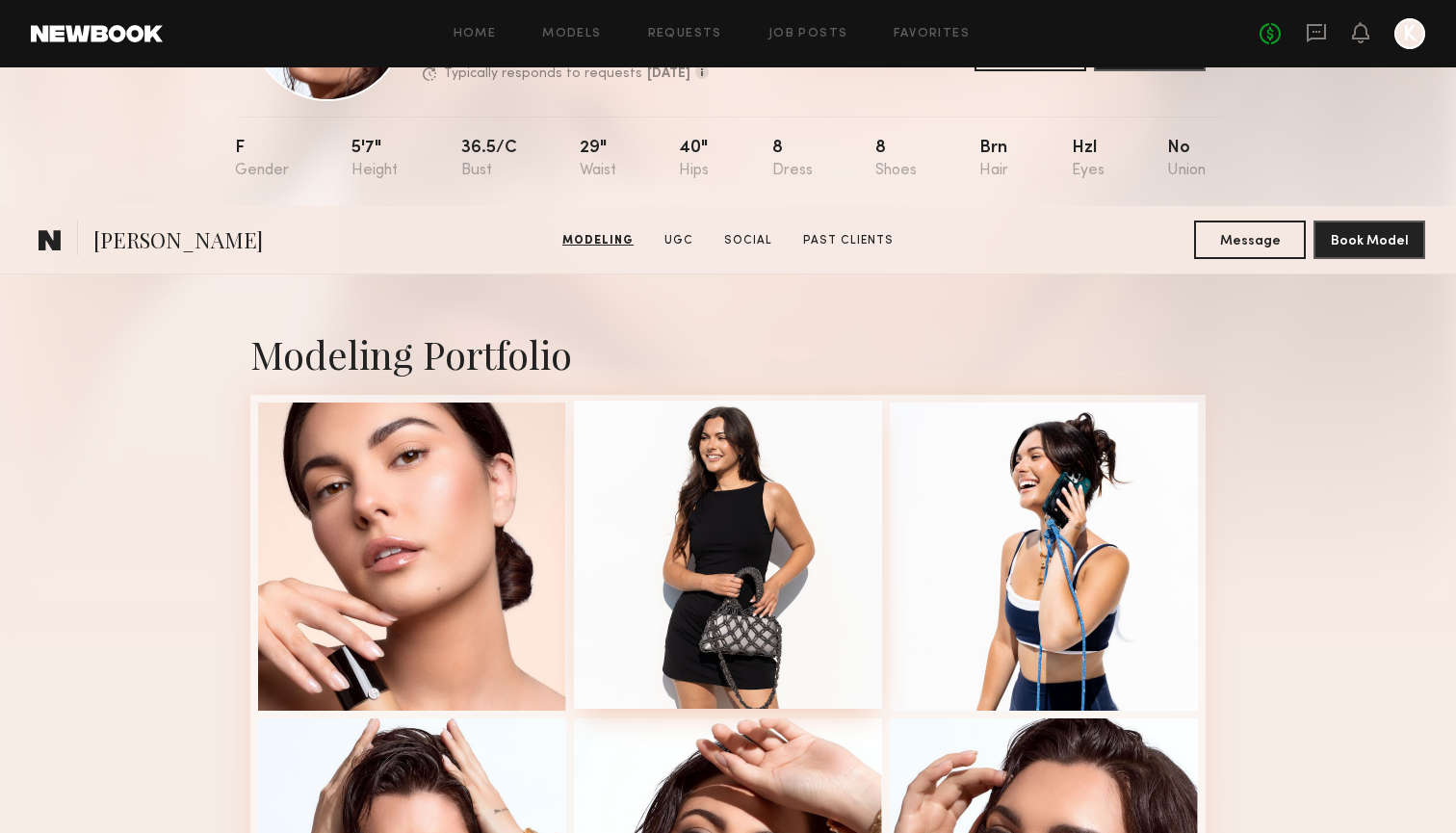
scroll to position [0, 0]
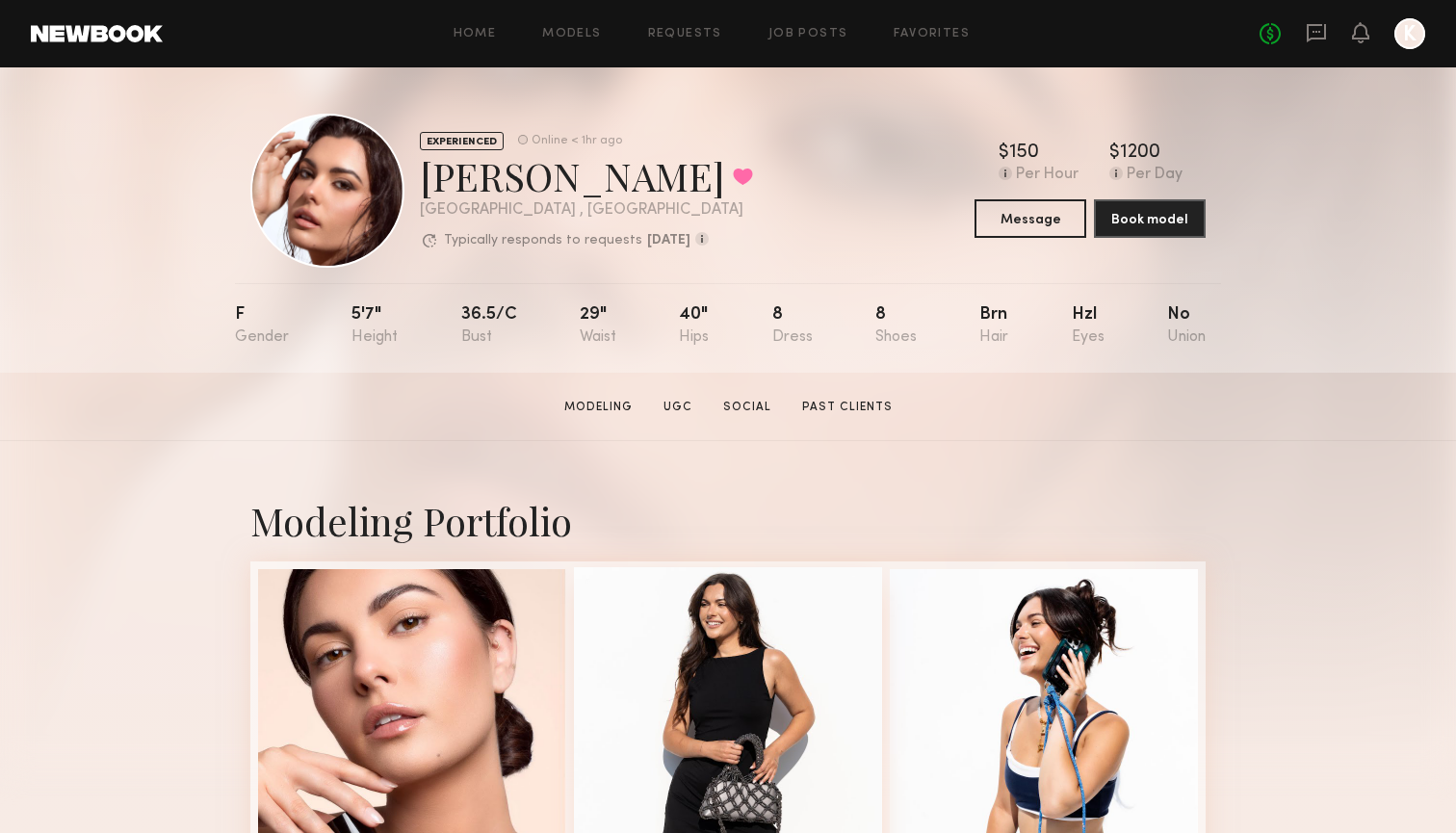
click at [737, 625] on div at bounding box center [728, 721] width 308 height 308
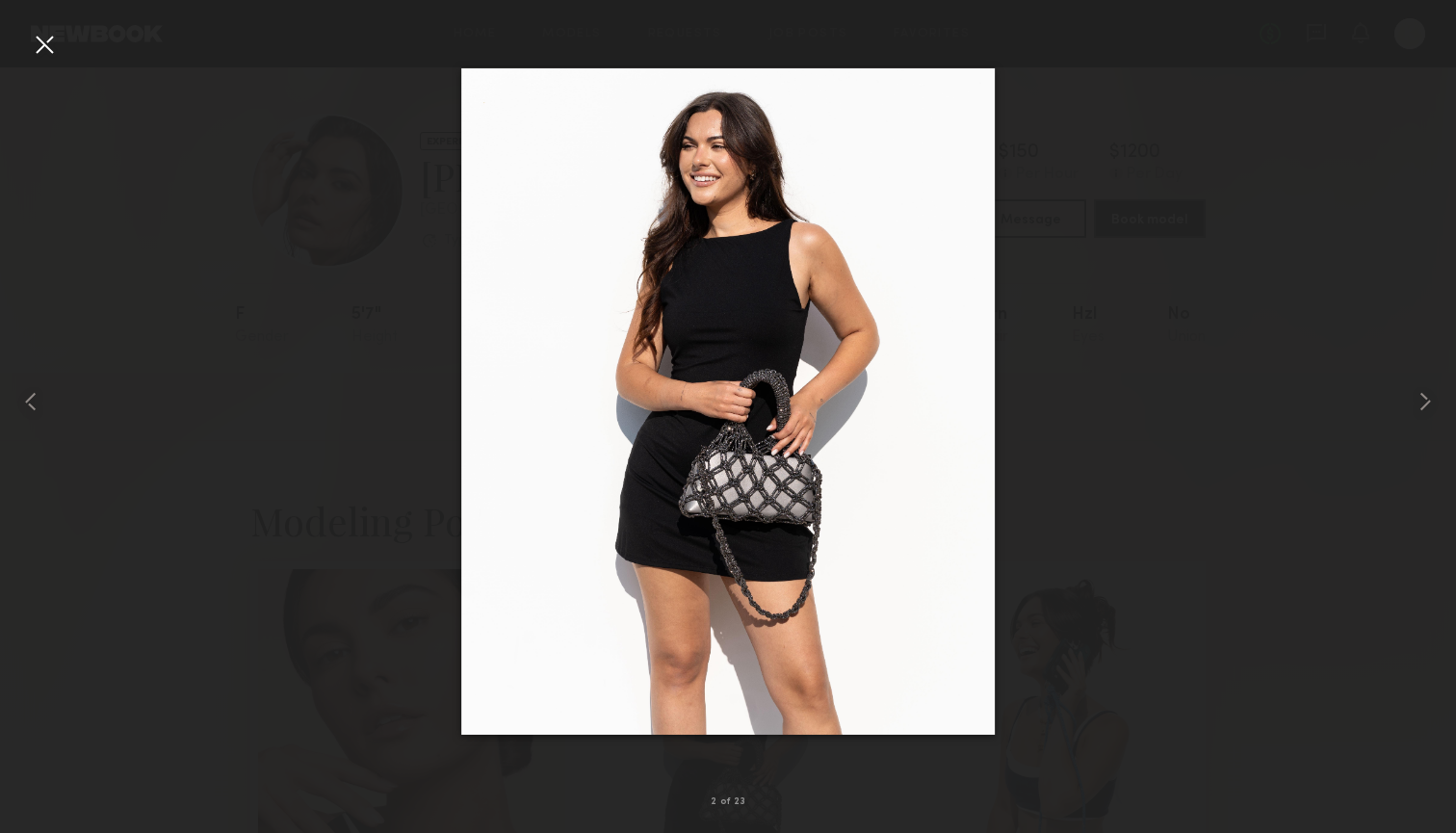
click at [51, 49] on div at bounding box center [44, 44] width 31 height 31
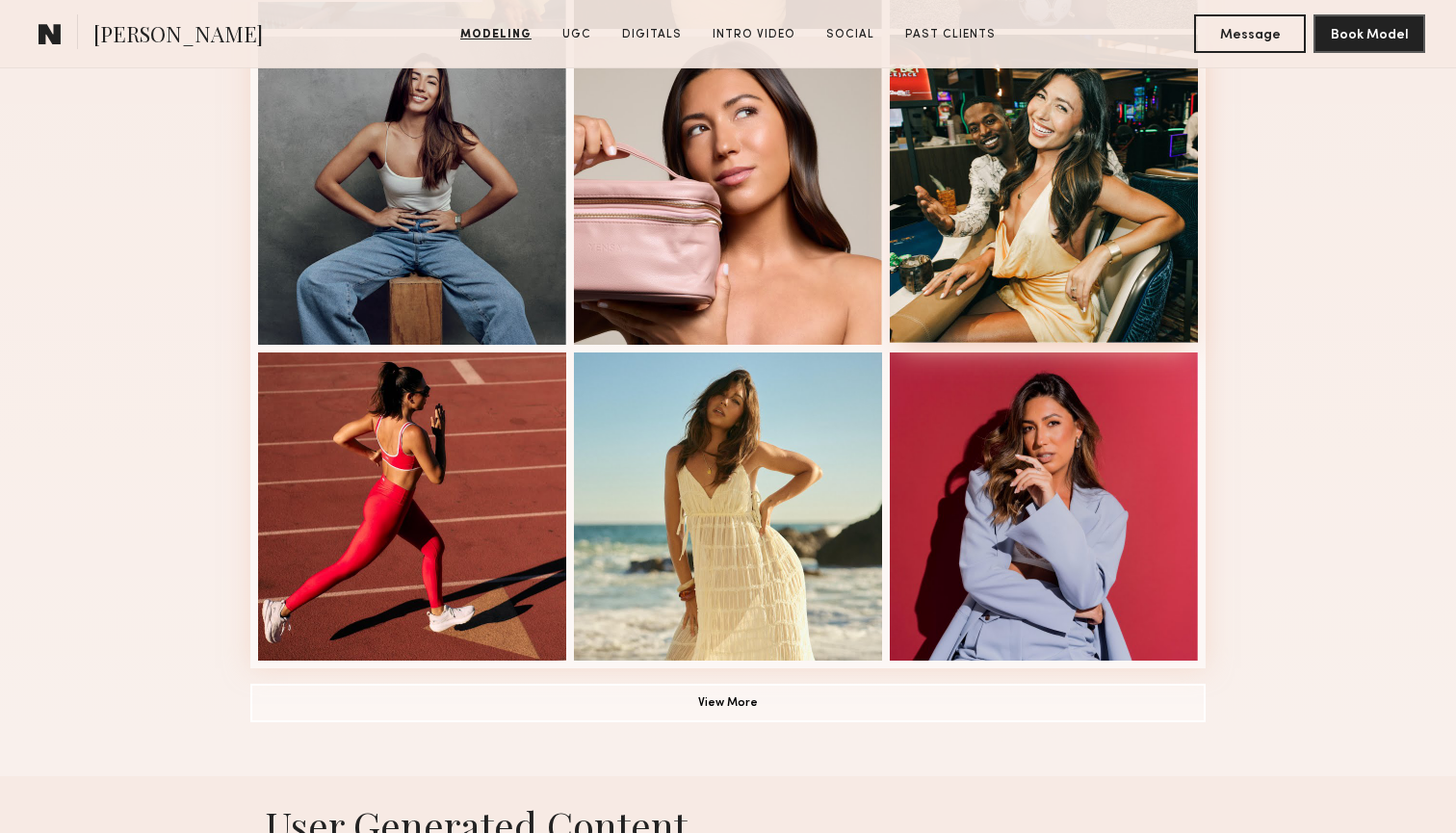
scroll to position [1348, 0]
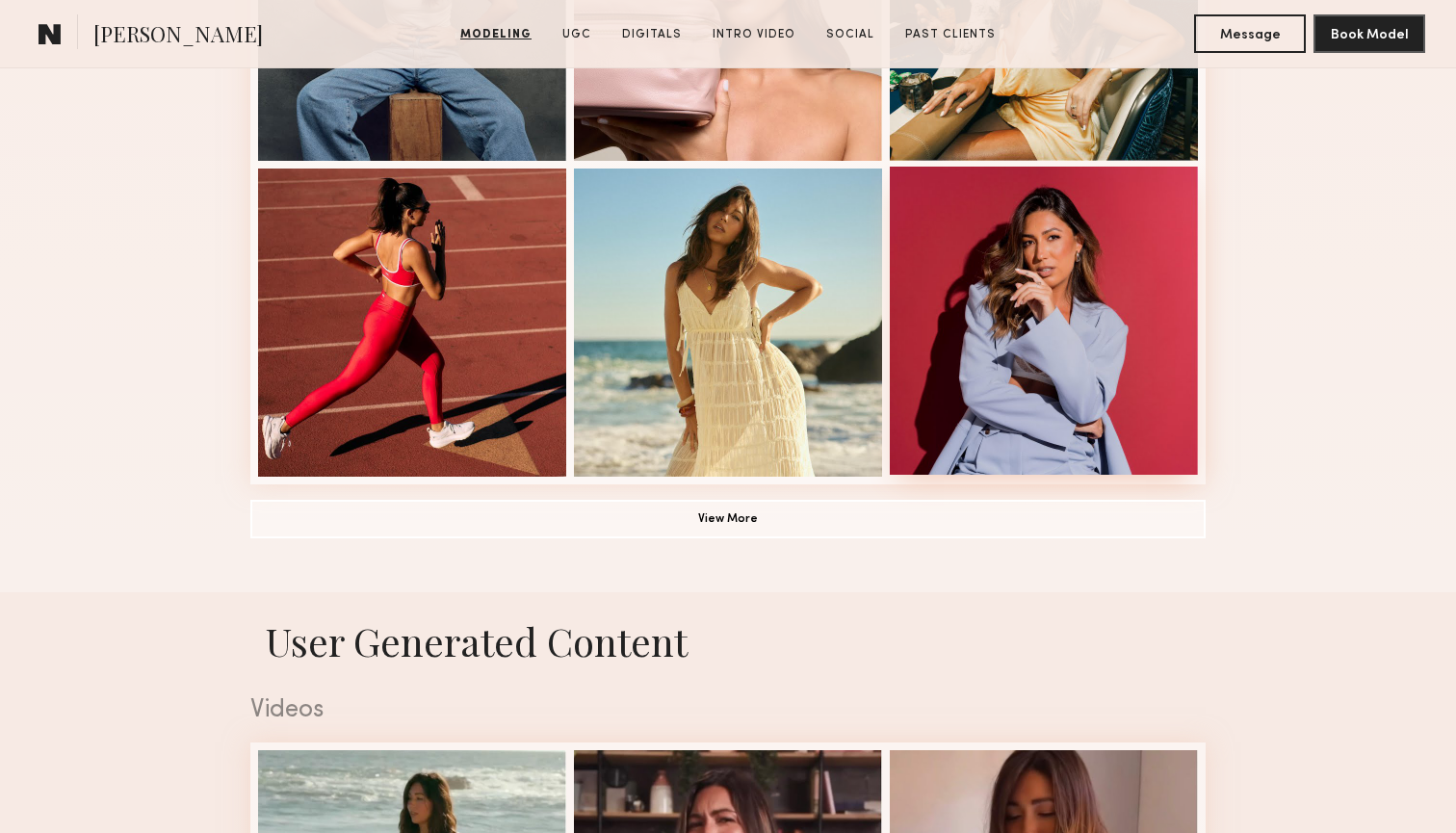
click at [1017, 349] on div at bounding box center [1043, 320] width 308 height 308
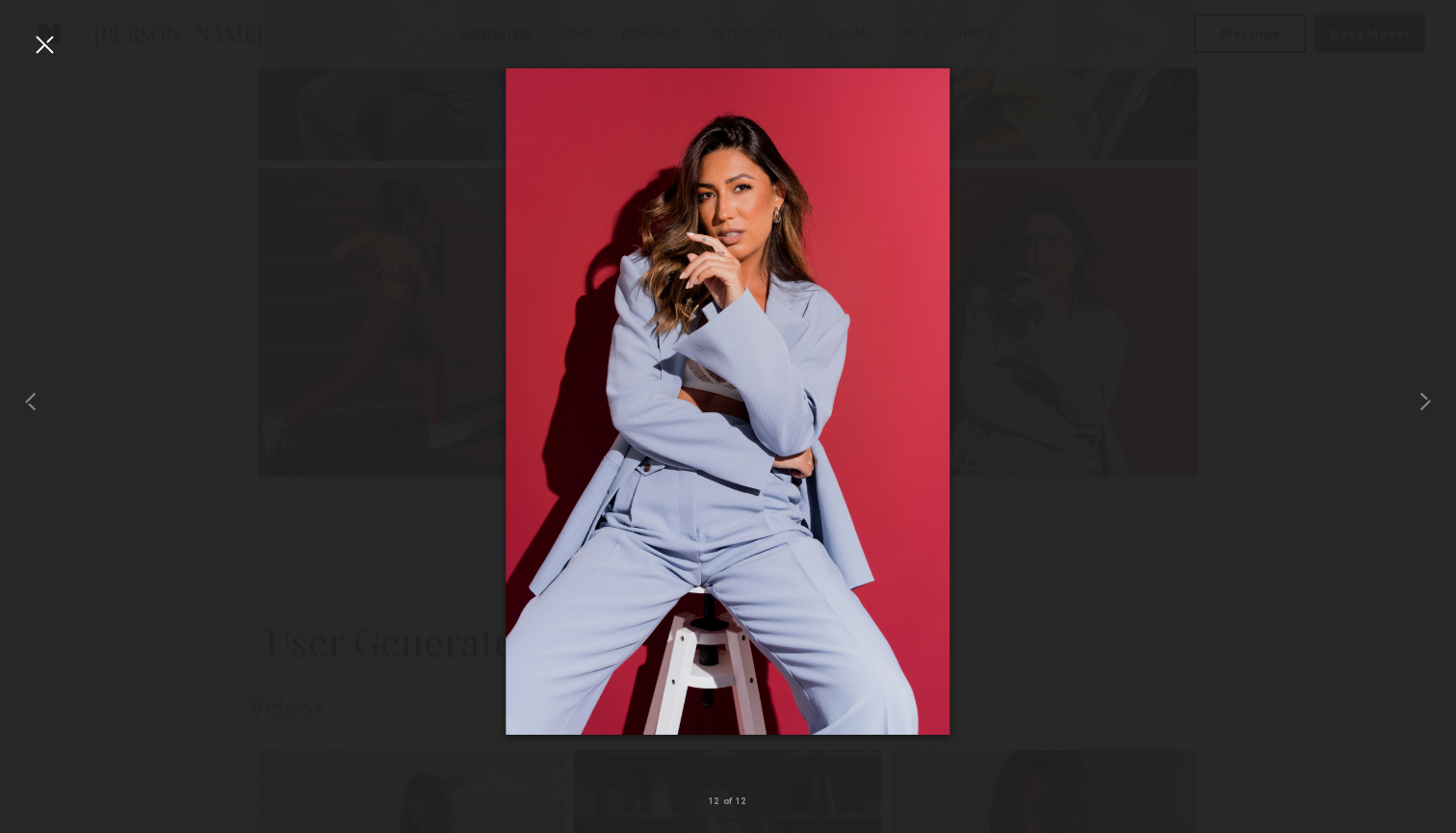
click at [52, 42] on div at bounding box center [44, 44] width 31 height 31
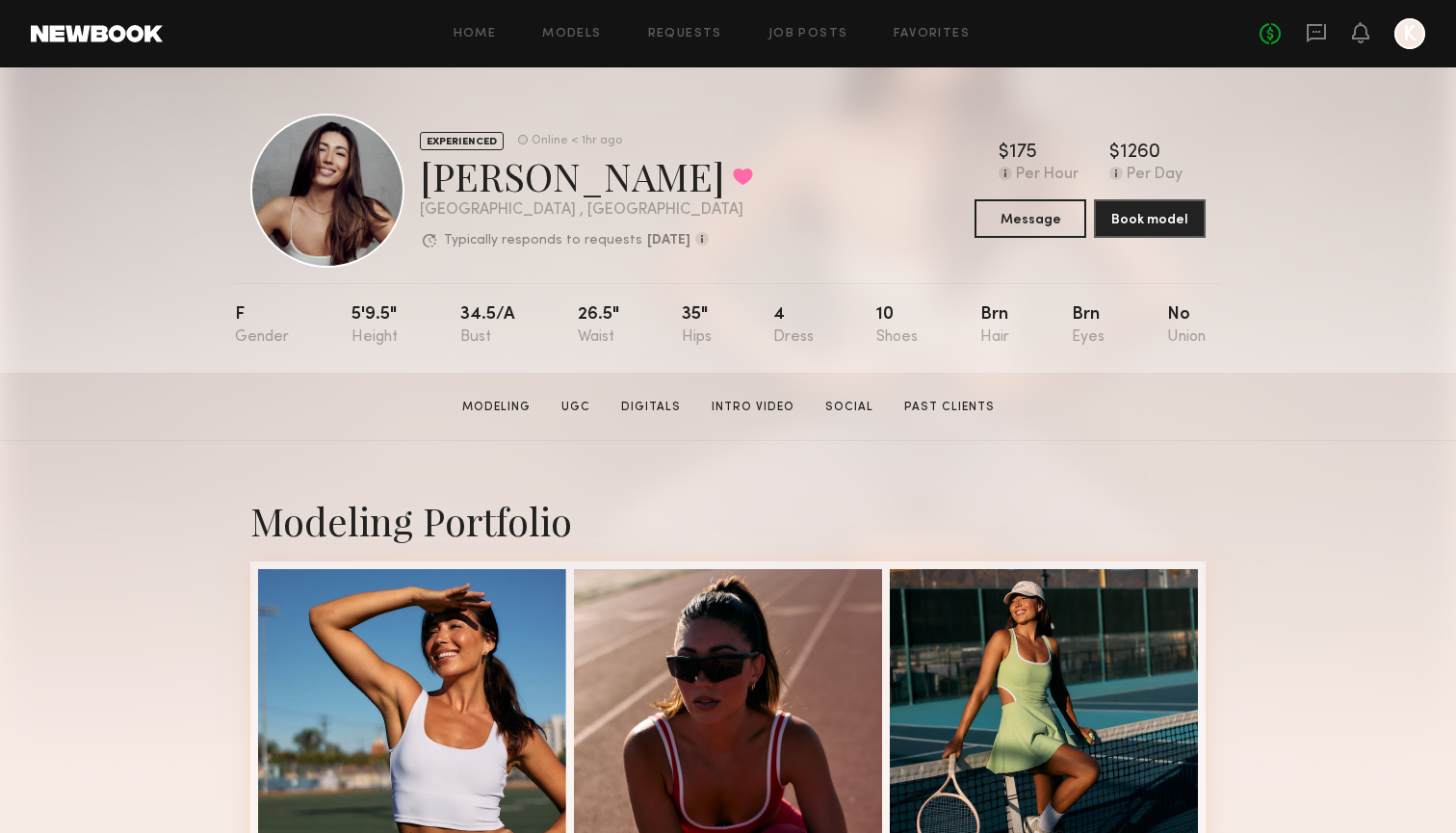
scroll to position [0, 0]
click at [733, 180] on button at bounding box center [743, 176] width 20 height 18
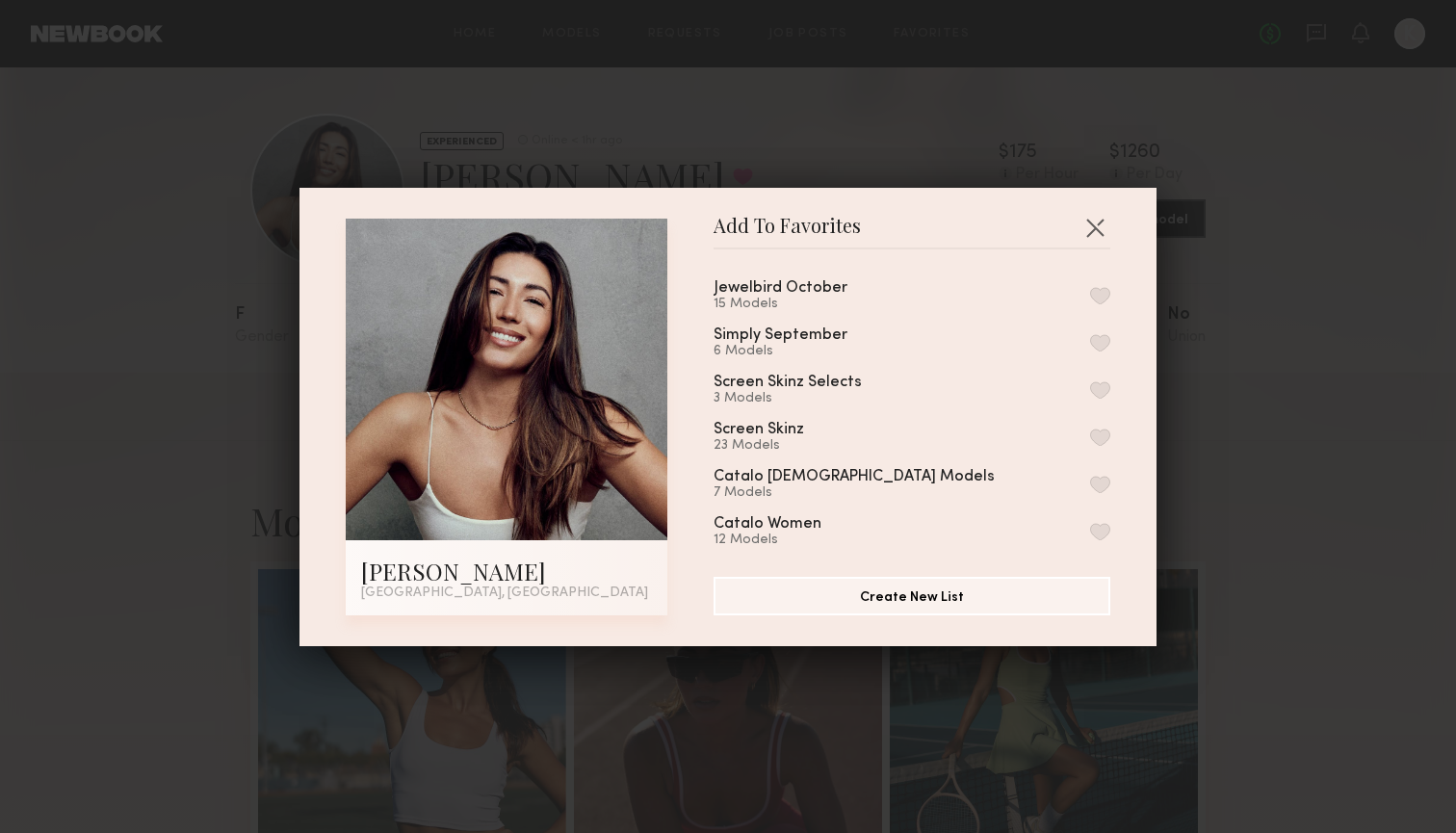
click at [1098, 341] on button "button" at bounding box center [1100, 343] width 20 height 18
click at [1090, 232] on button "button" at bounding box center [1094, 227] width 31 height 31
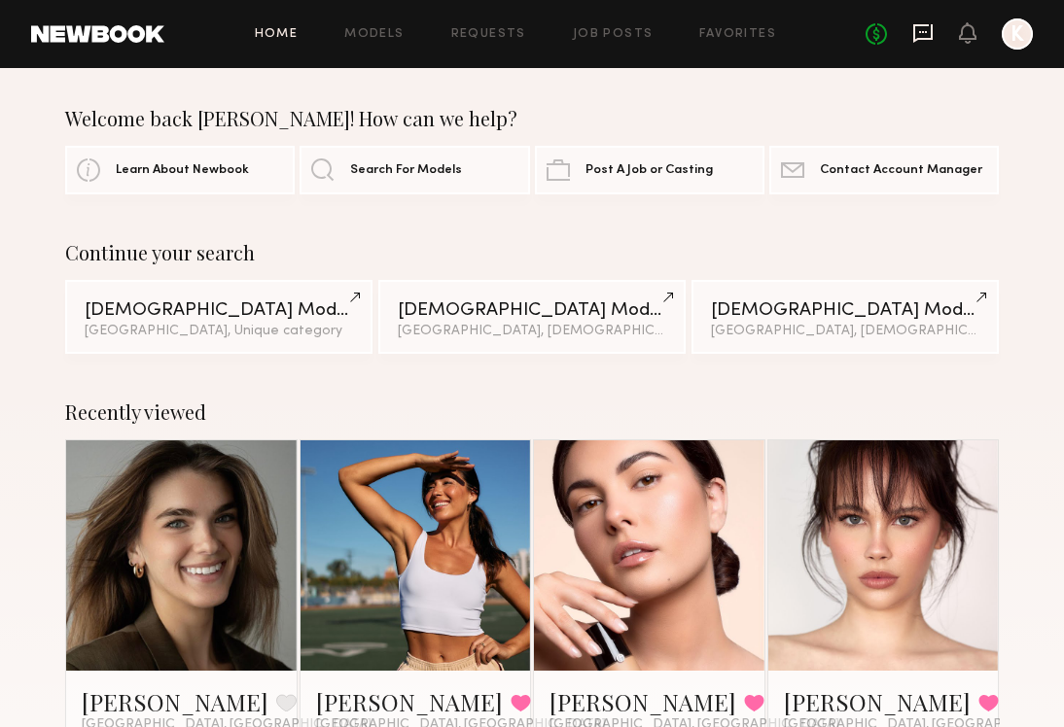
click at [931, 42] on icon at bounding box center [922, 32] width 21 height 21
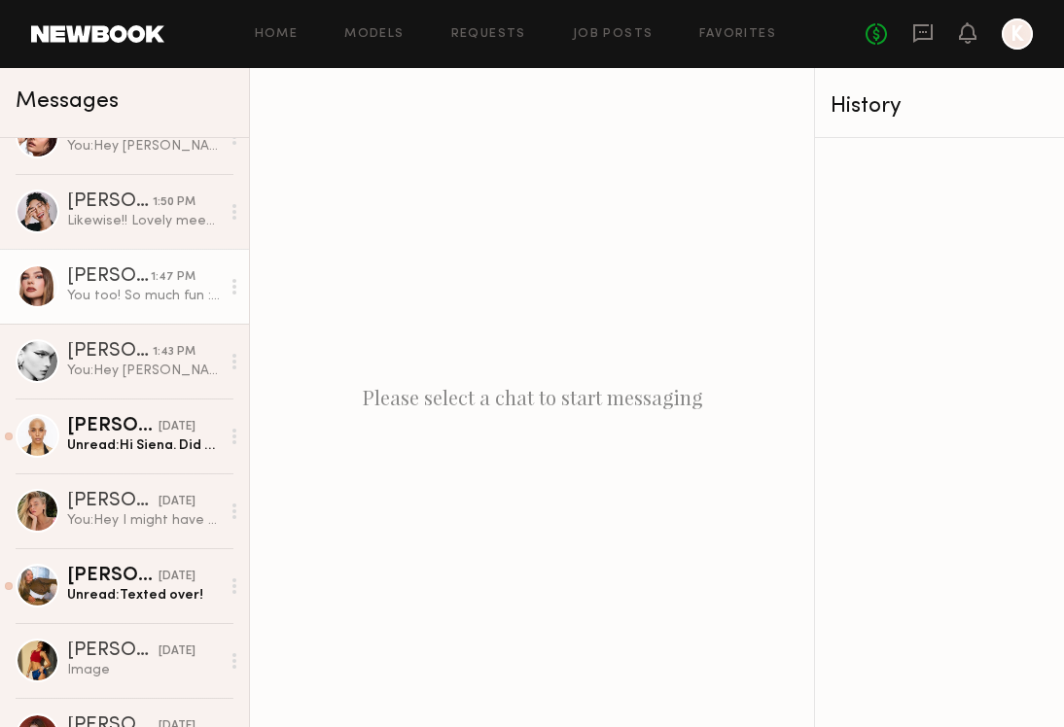
scroll to position [37, 0]
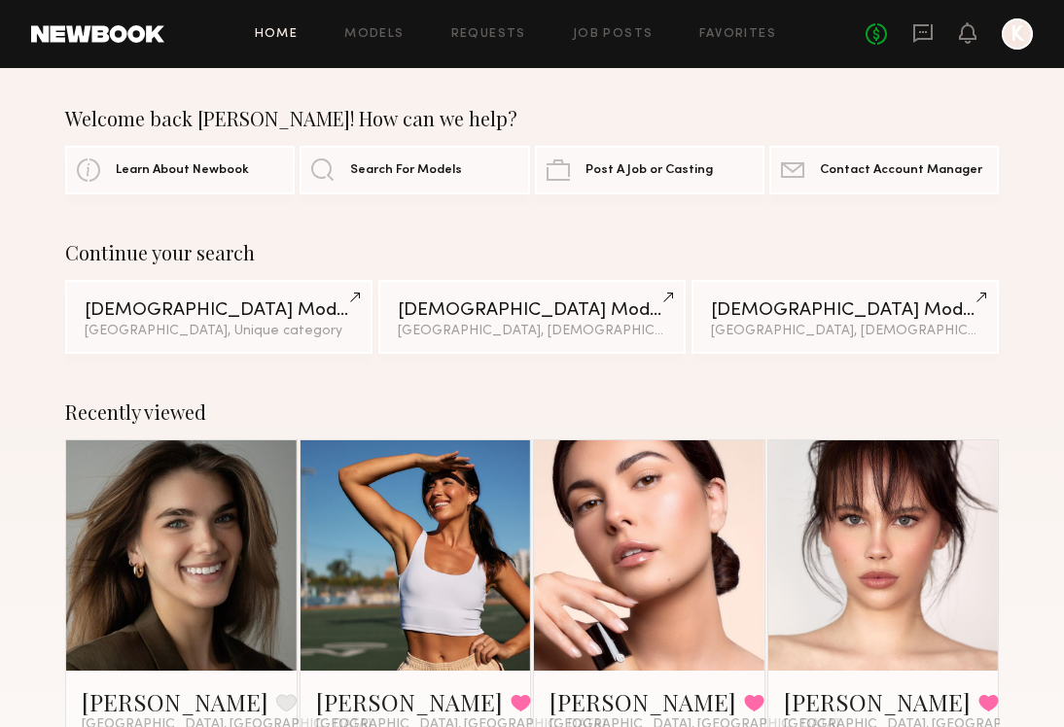
click at [921, 44] on link at bounding box center [922, 34] width 21 height 24
